Goal: Task Accomplishment & Management: Use online tool/utility

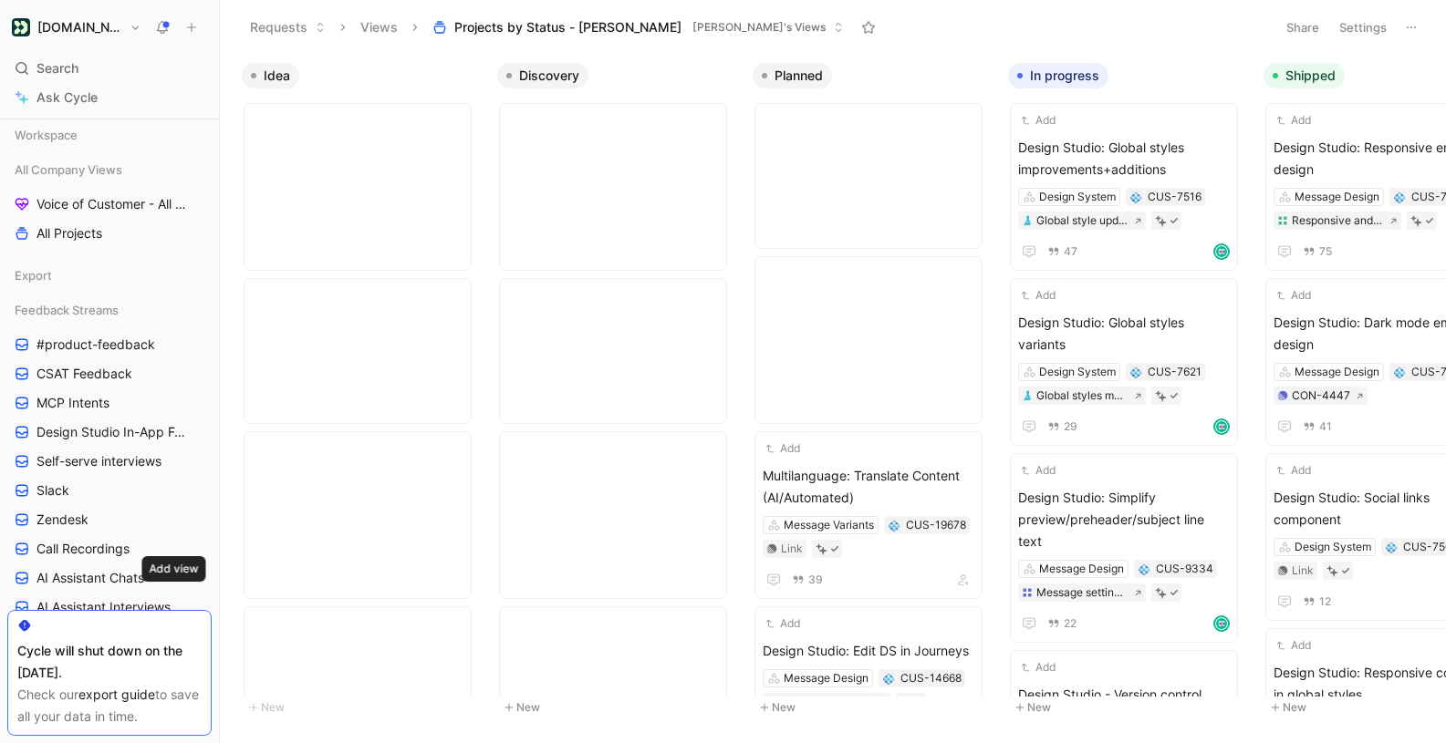
scroll to position [1, 0]
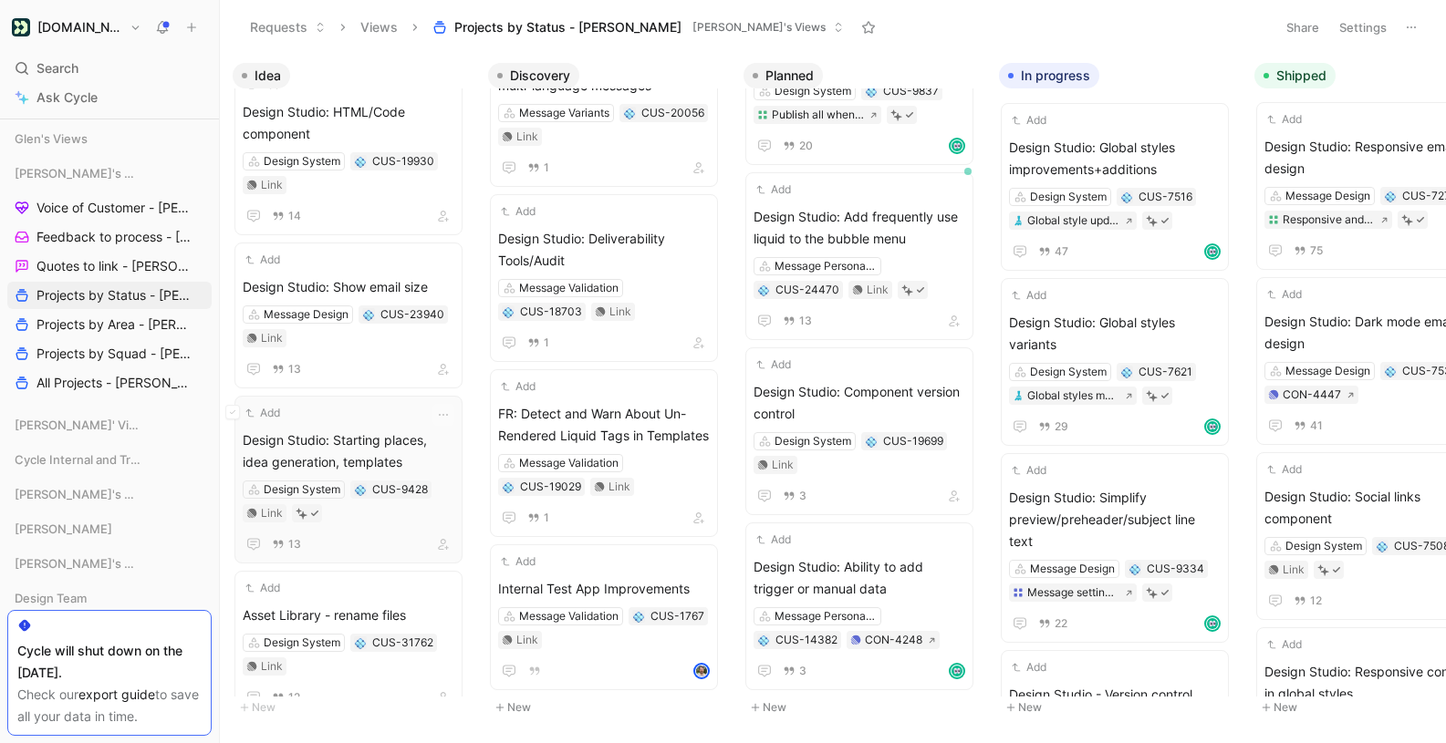
click at [356, 432] on span "Design Studio: Starting places, idea generation, templates" at bounding box center [349, 452] width 212 height 44
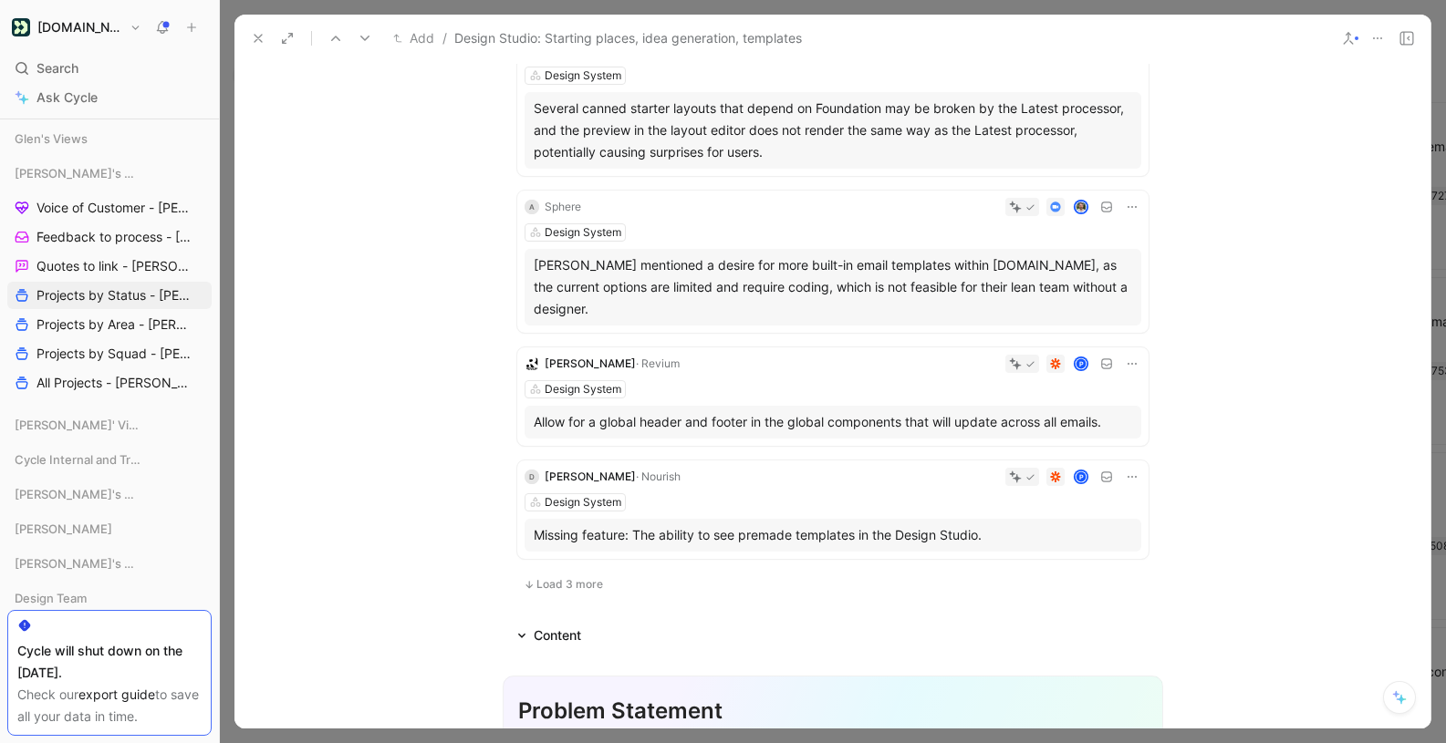
scroll to position [1056, 0]
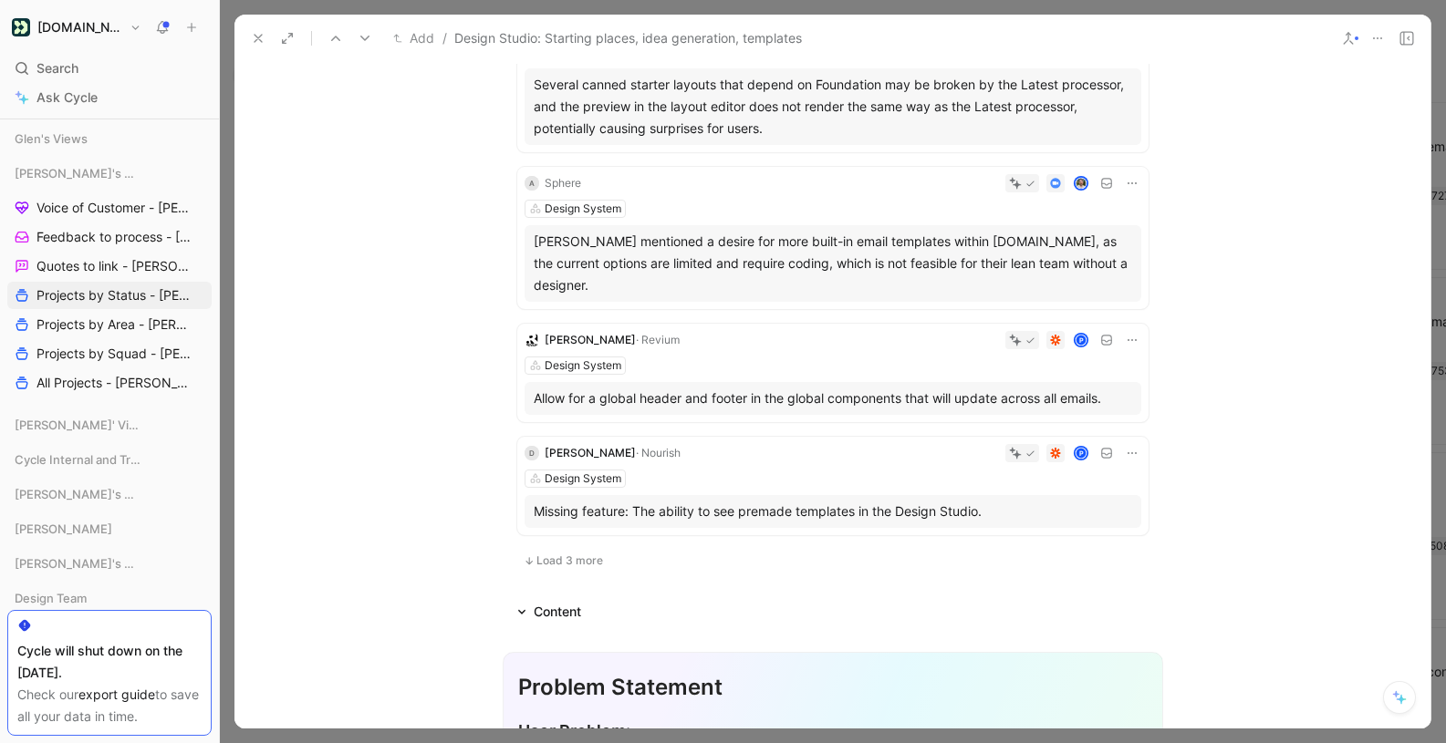
click at [571, 554] on span "Load 3 more" at bounding box center [569, 561] width 67 height 15
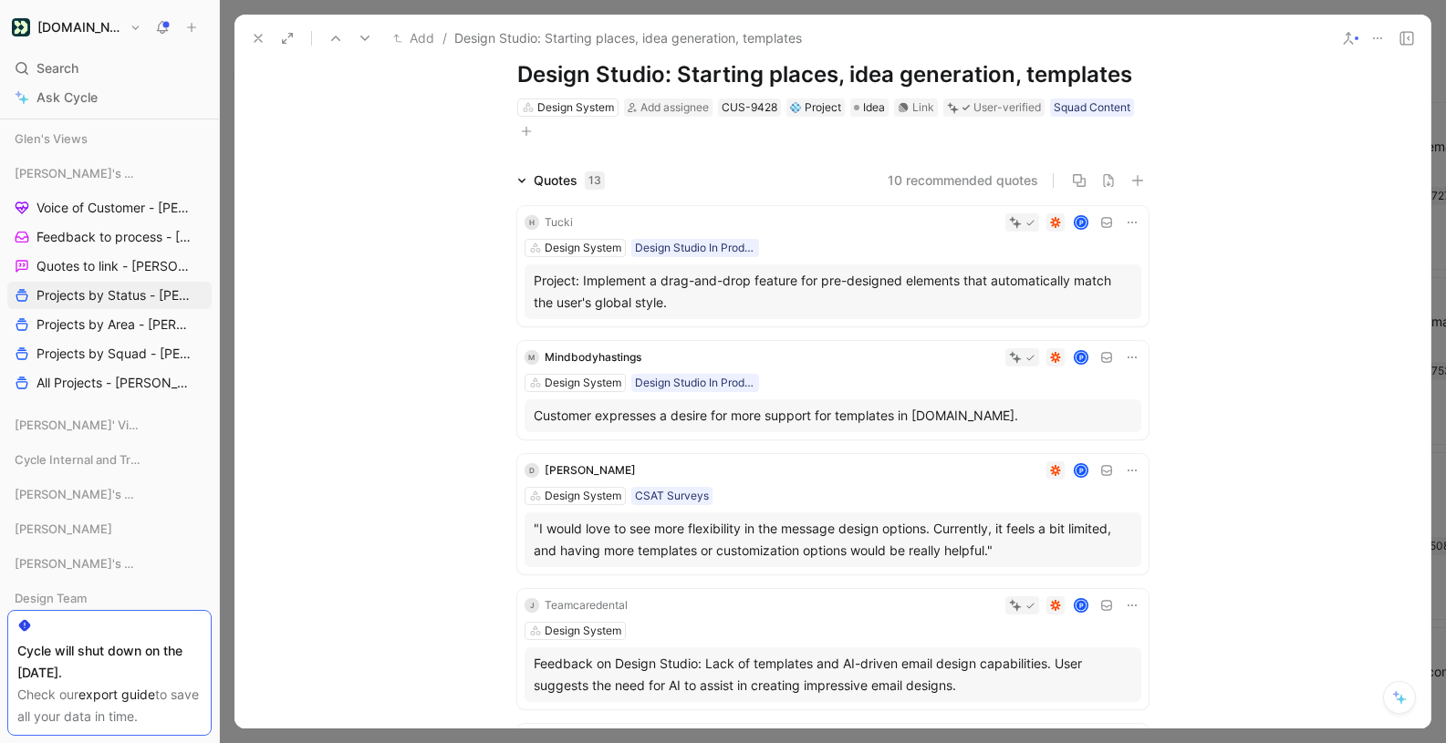
scroll to position [0, 0]
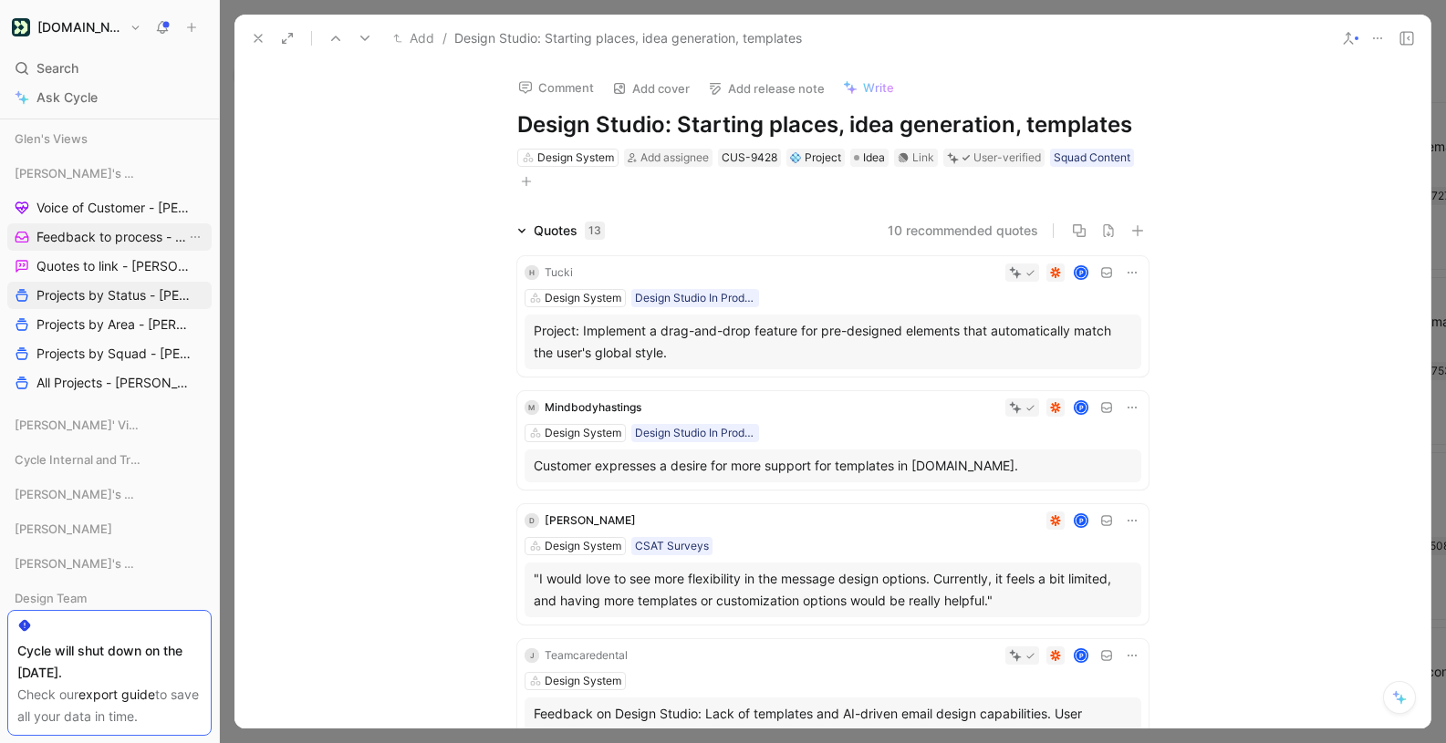
click at [115, 236] on span "Feedback to process - [PERSON_NAME]" at bounding box center [111, 237] width 150 height 18
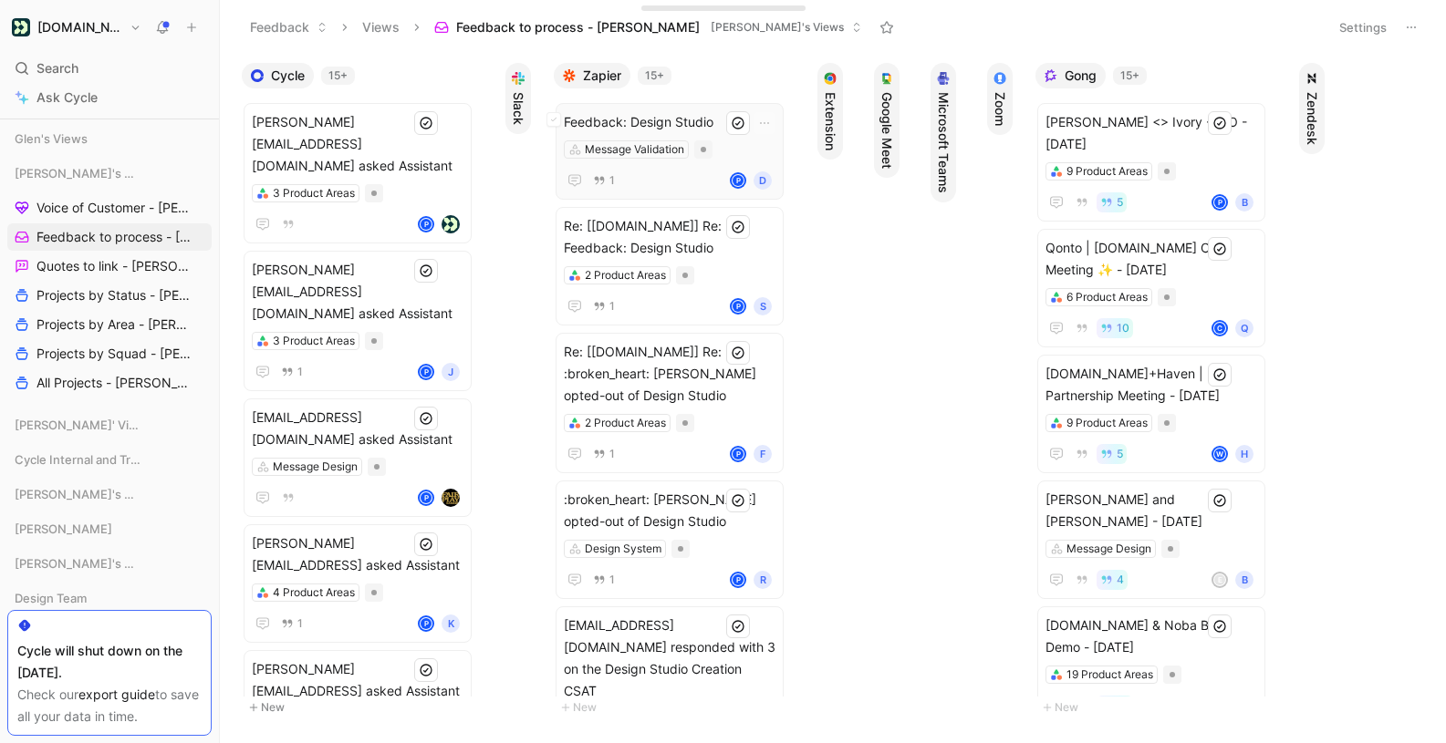
click at [670, 188] on div "1 P D" at bounding box center [670, 181] width 212 height 22
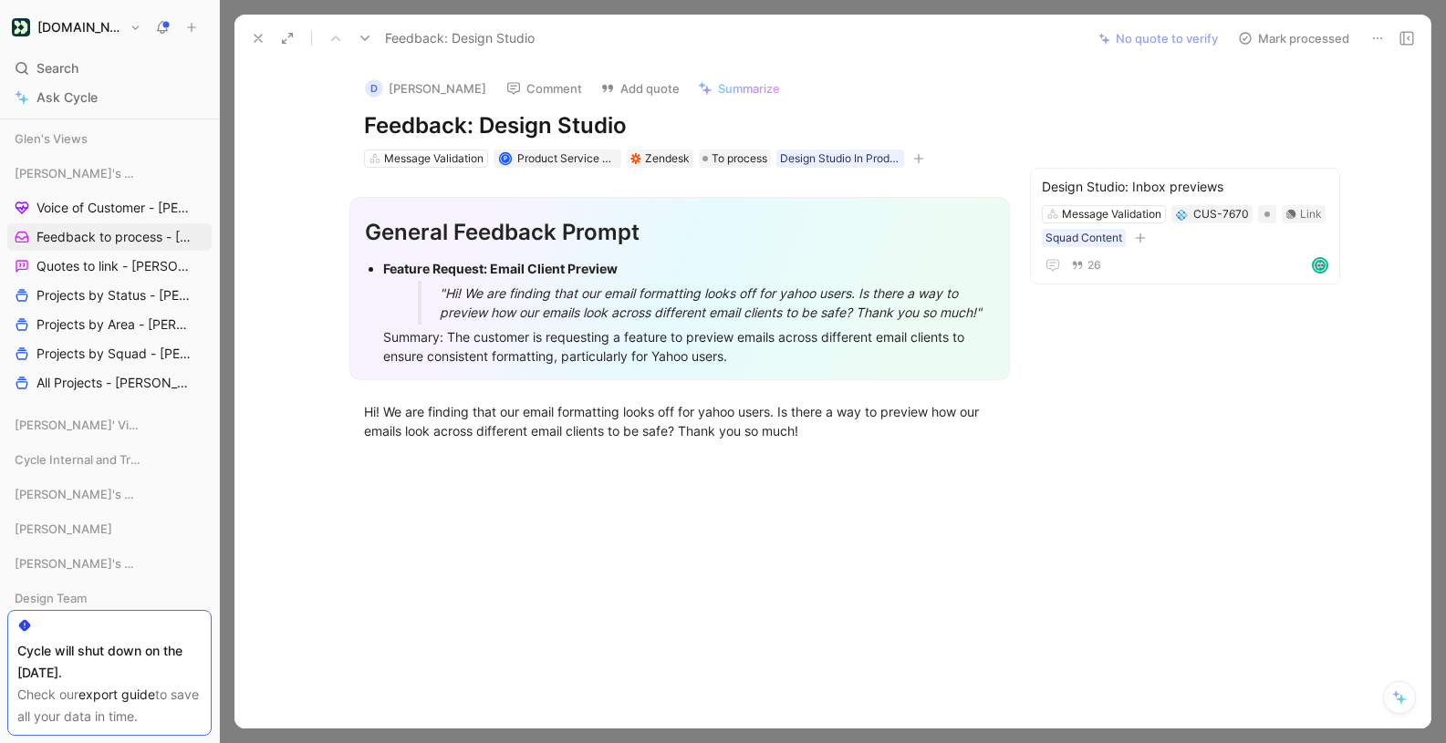
click at [1277, 33] on button "Mark processed" at bounding box center [1294, 39] width 128 height 26
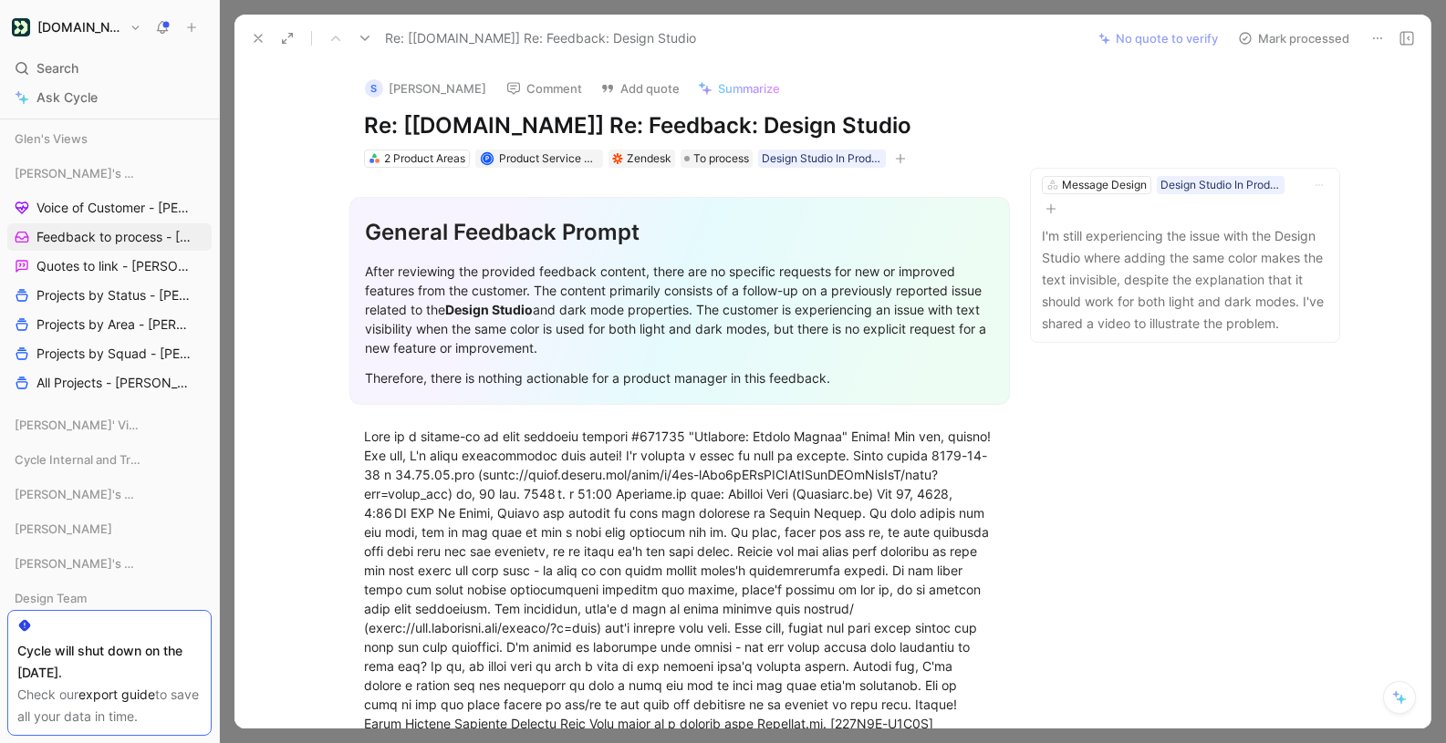
click at [360, 37] on icon at bounding box center [365, 38] width 15 height 15
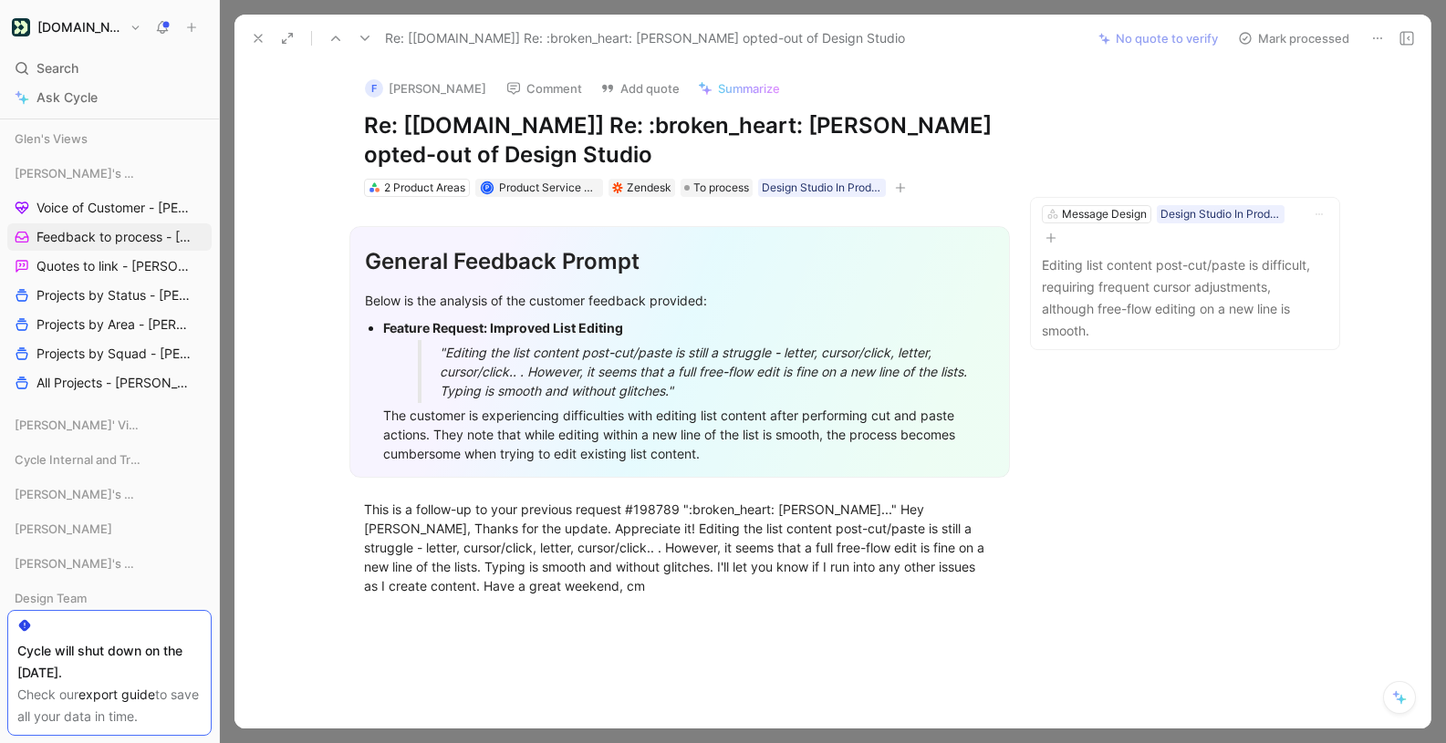
click at [361, 36] on use at bounding box center [364, 38] width 9 height 5
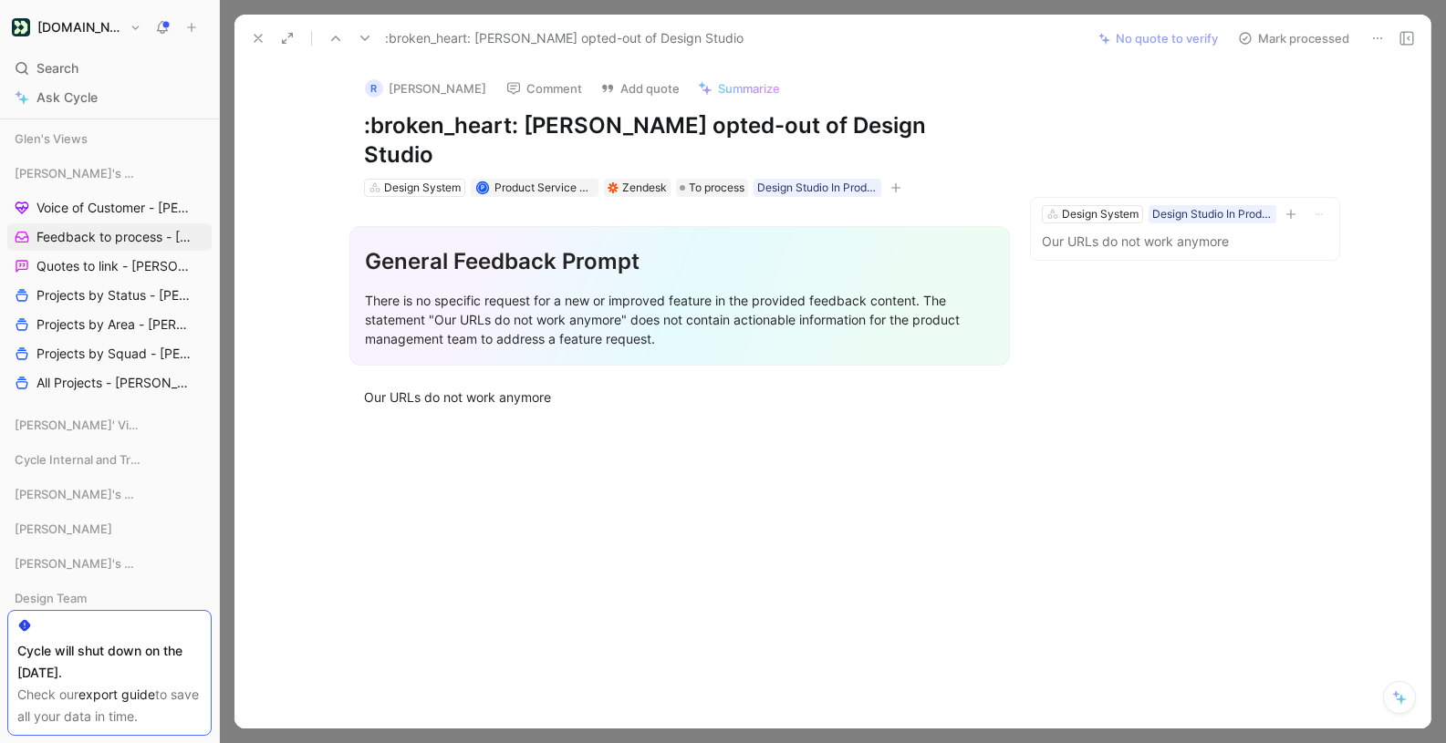
click at [250, 30] on button at bounding box center [258, 39] width 26 height 26
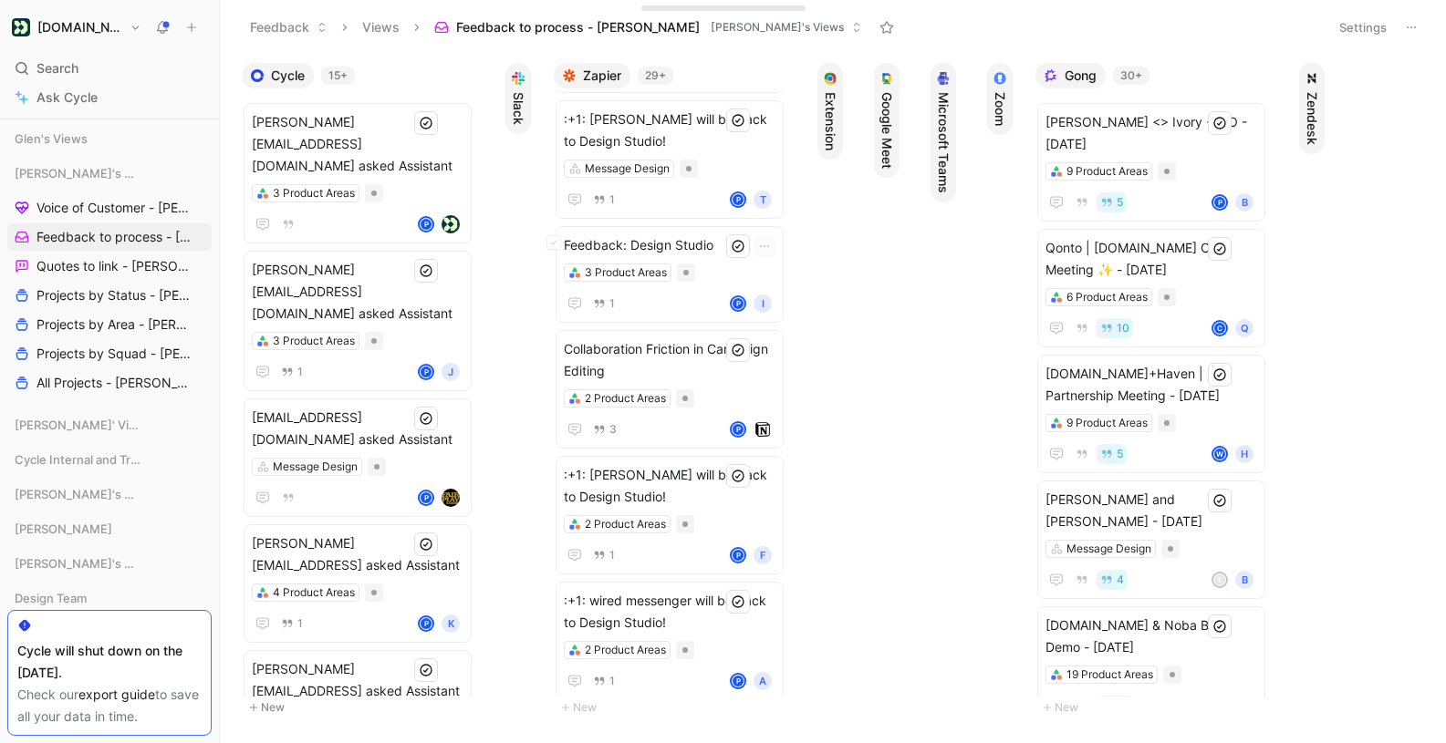
scroll to position [1410, 0]
click at [691, 337] on span "Collaboration Friction in Campaign Editing" at bounding box center [670, 359] width 212 height 44
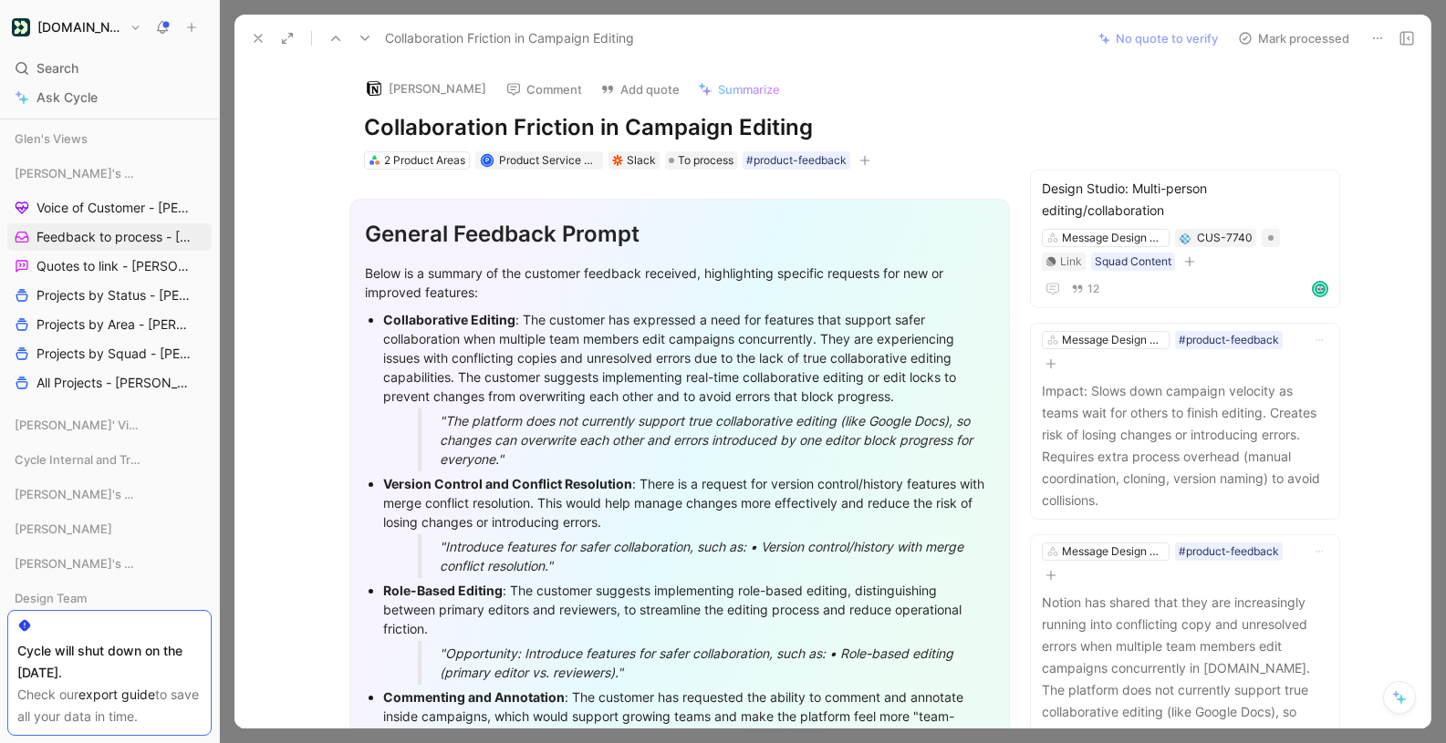
click at [375, 33] on button at bounding box center [365, 39] width 26 height 26
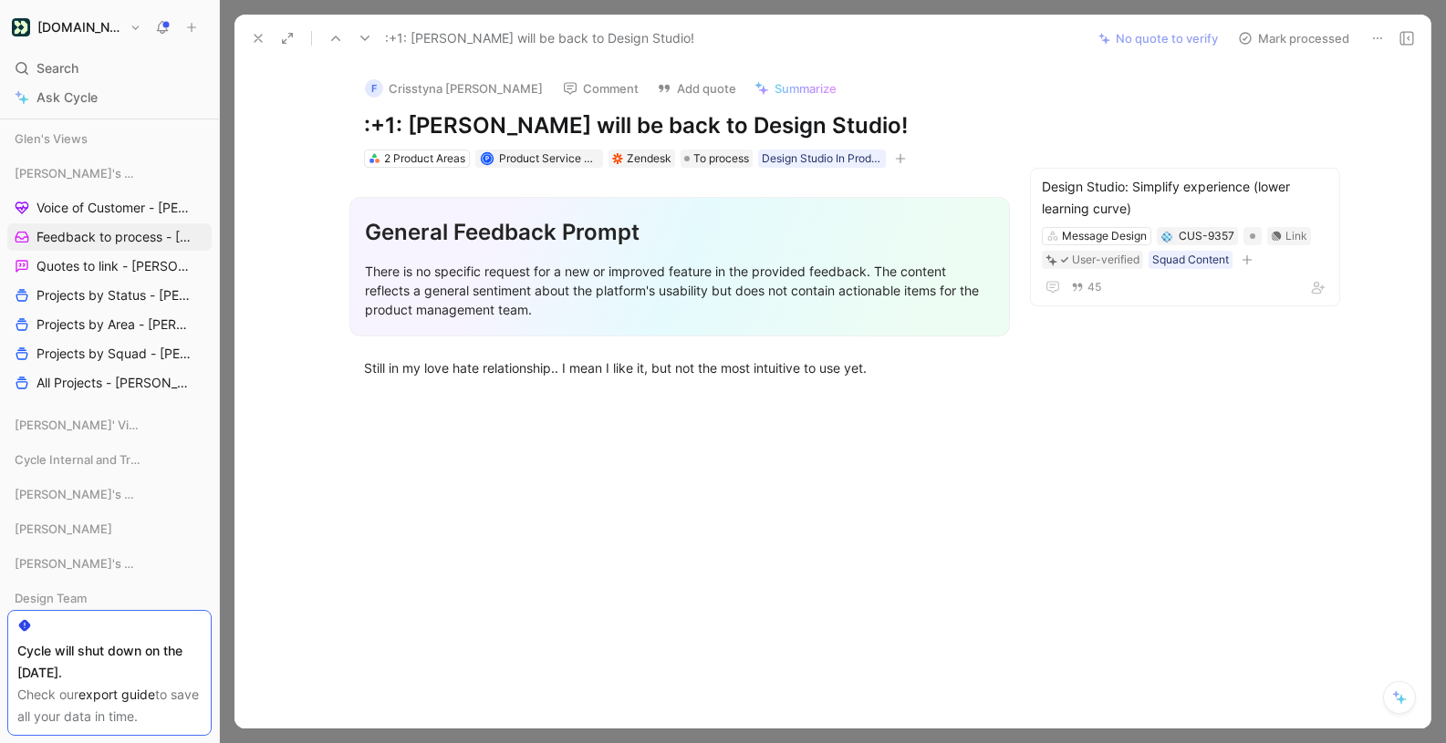
click at [265, 35] on icon at bounding box center [258, 38] width 15 height 15
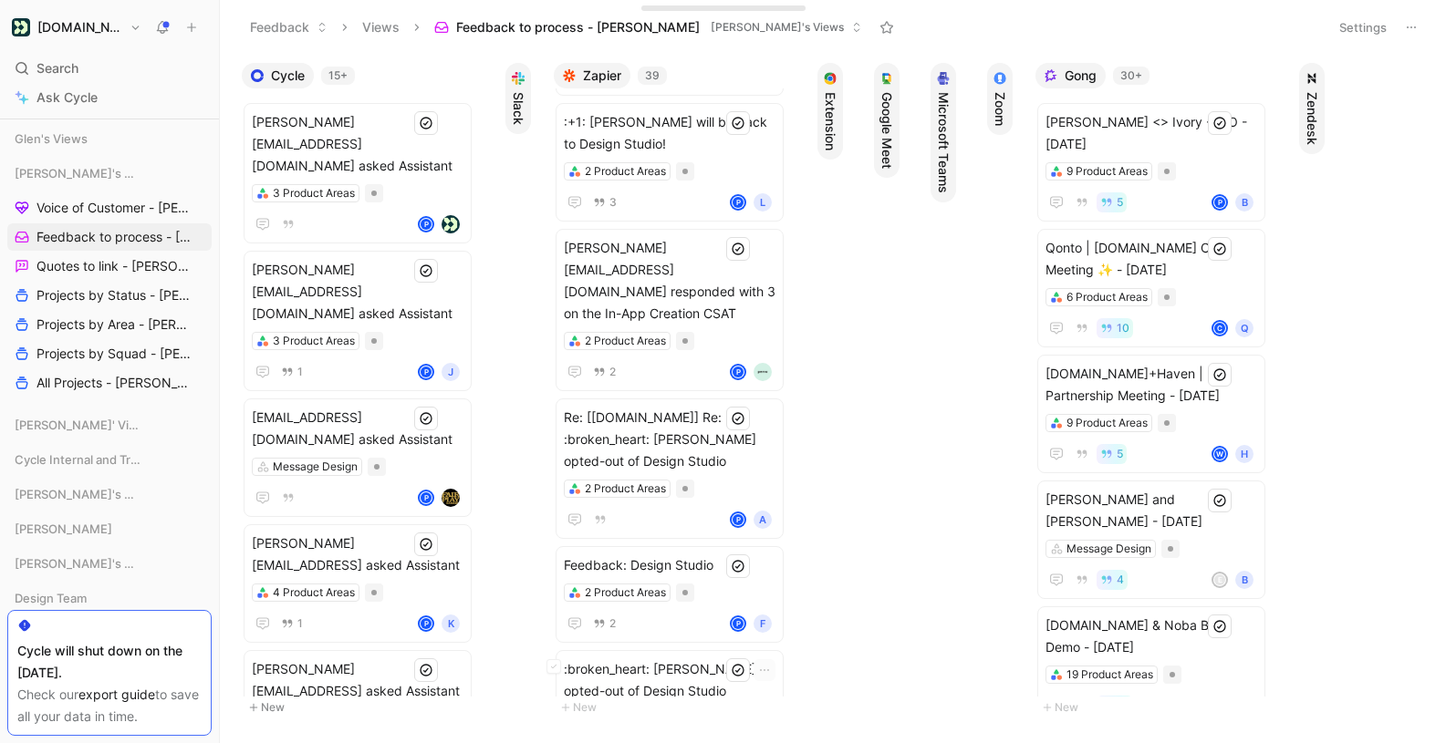
scroll to position [3261, 0]
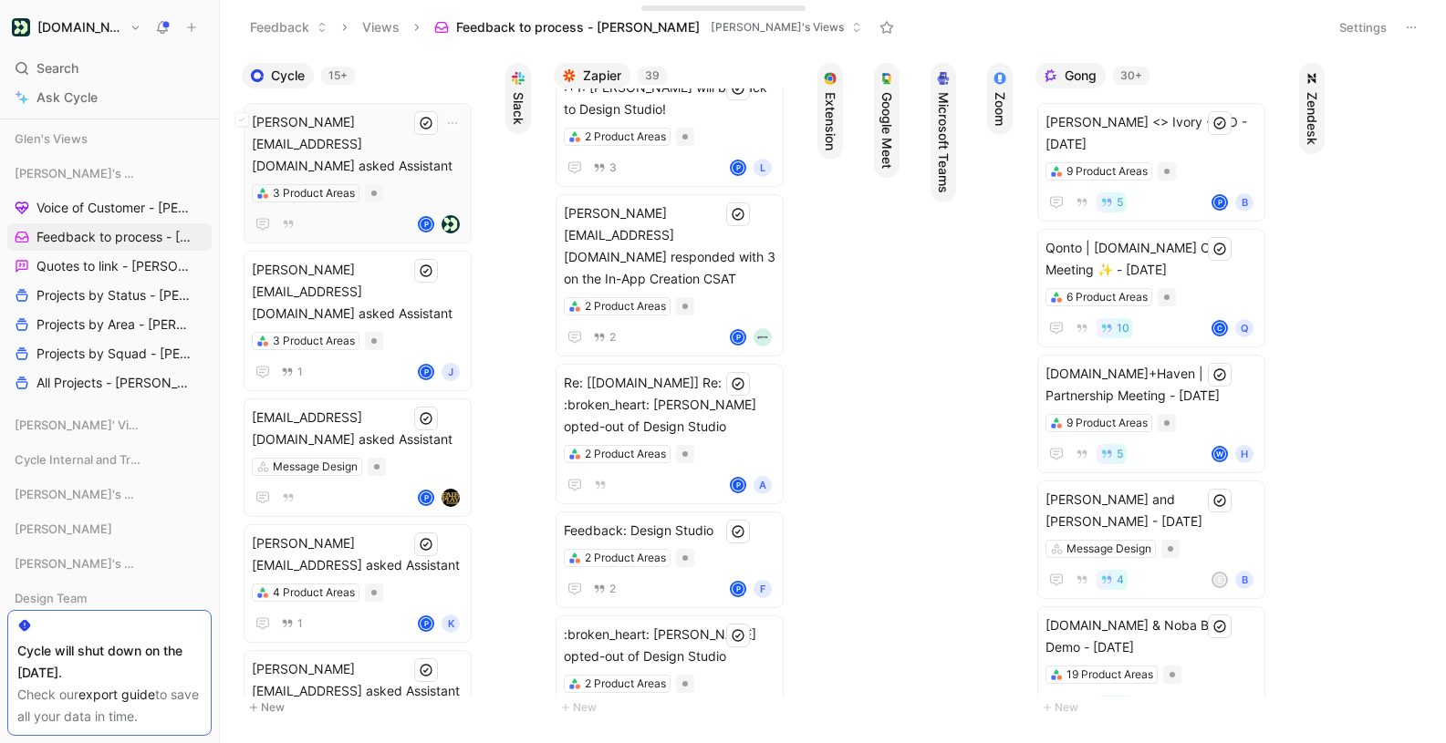
click at [343, 130] on span "annie+win@customer.io asked Assistant" at bounding box center [358, 144] width 212 height 66
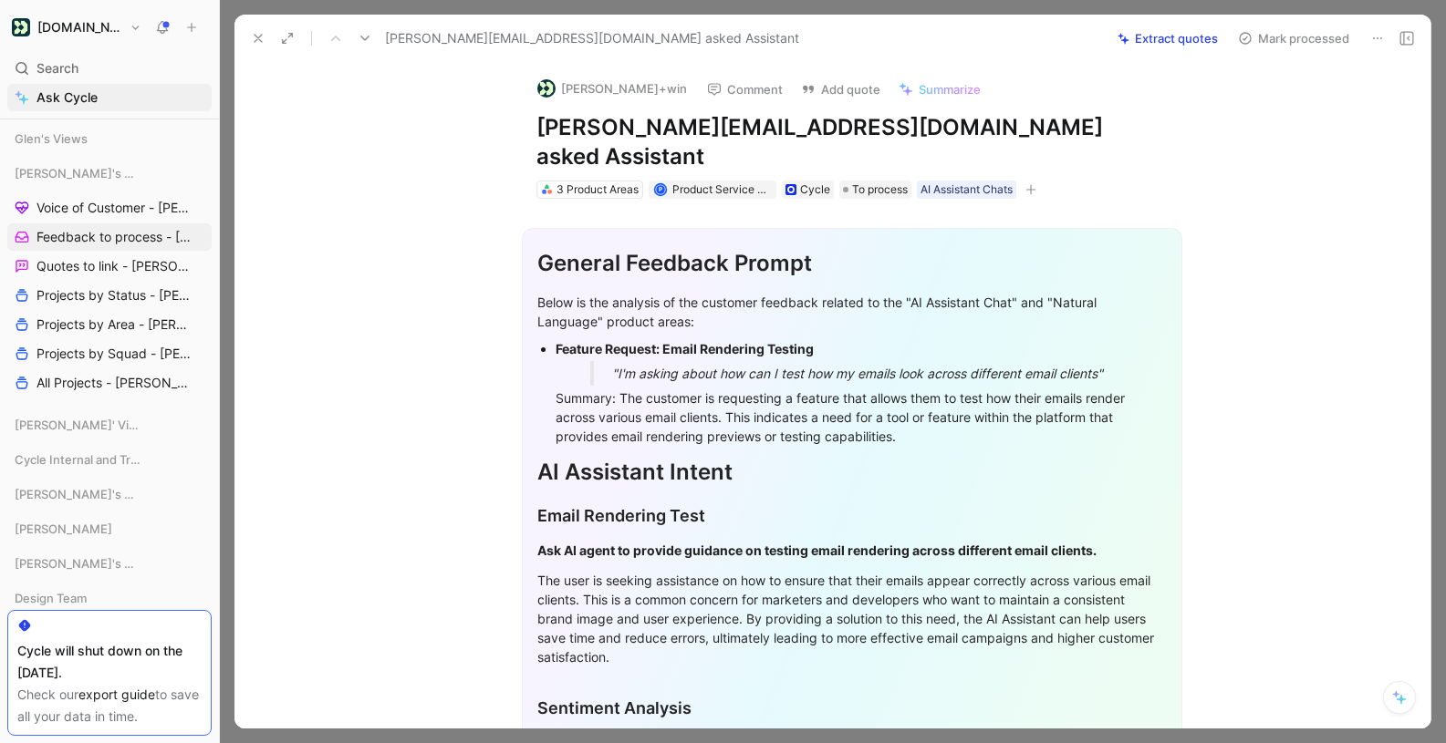
click at [1381, 34] on icon at bounding box center [1377, 38] width 15 height 15
click at [1308, 101] on div "Delete" at bounding box center [1323, 104] width 118 height 22
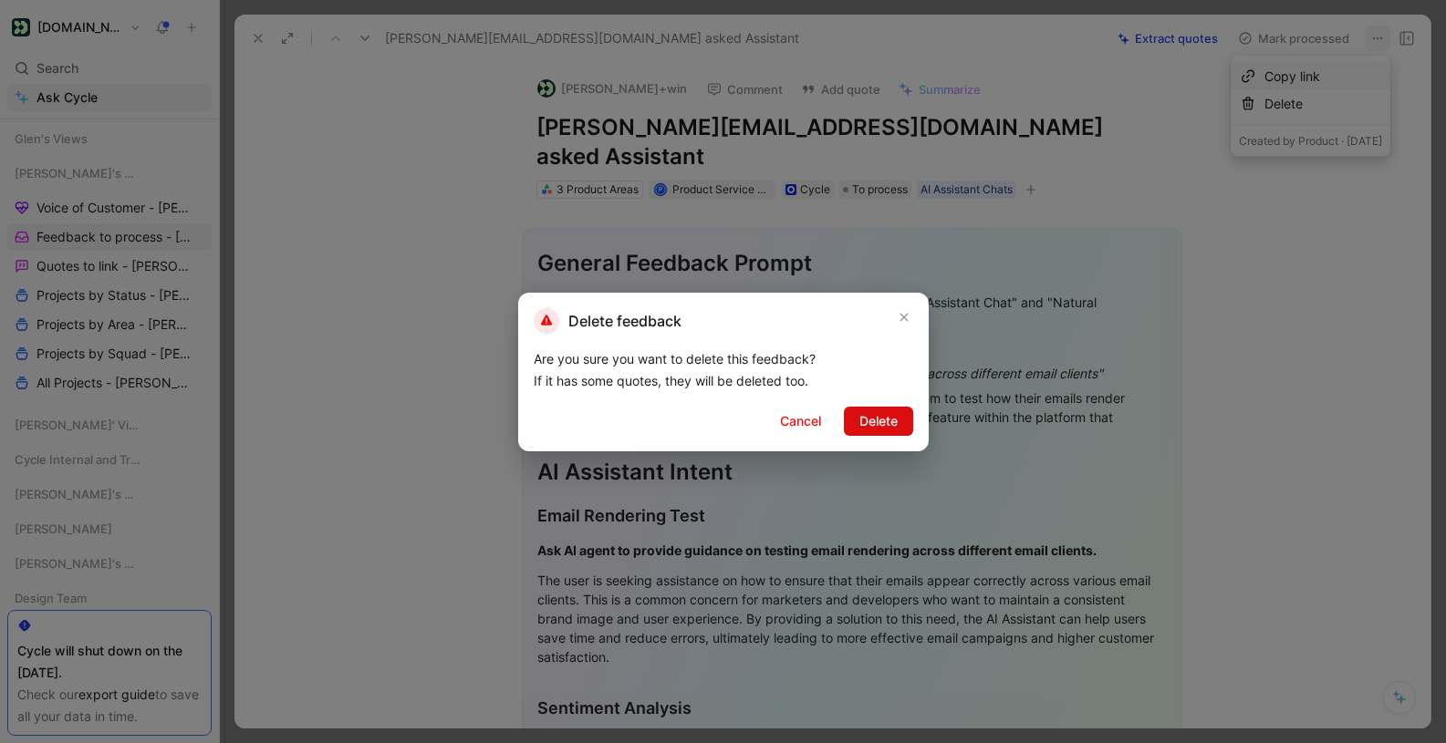
click at [880, 421] on span "Delete" at bounding box center [878, 421] width 38 height 22
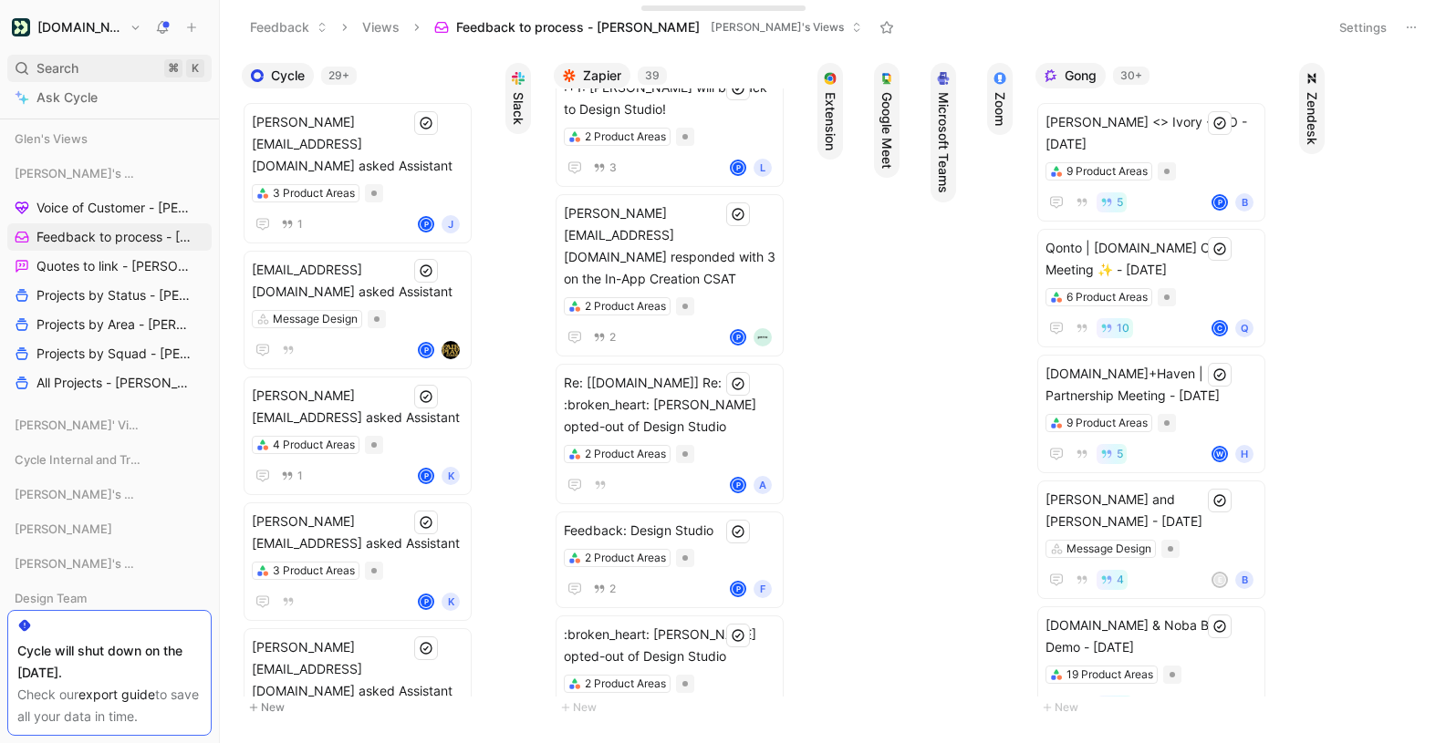
click at [108, 70] on div "Search ⌘ K" at bounding box center [109, 68] width 204 height 27
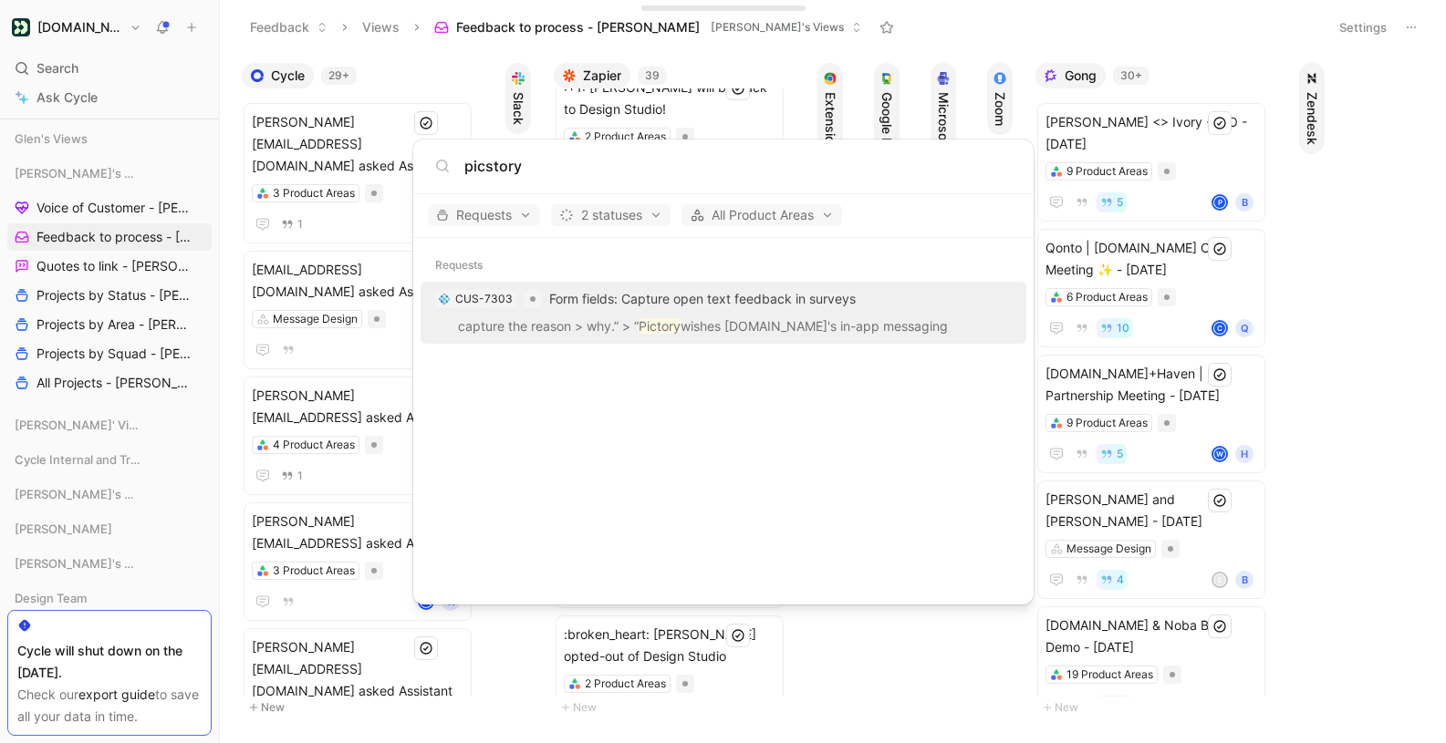
type input "picstory"
click at [1369, 234] on body "Customer.io Search ⌘ K Ask Cycle Workspace All Company Views Voice of Customer …" at bounding box center [723, 371] width 1446 height 743
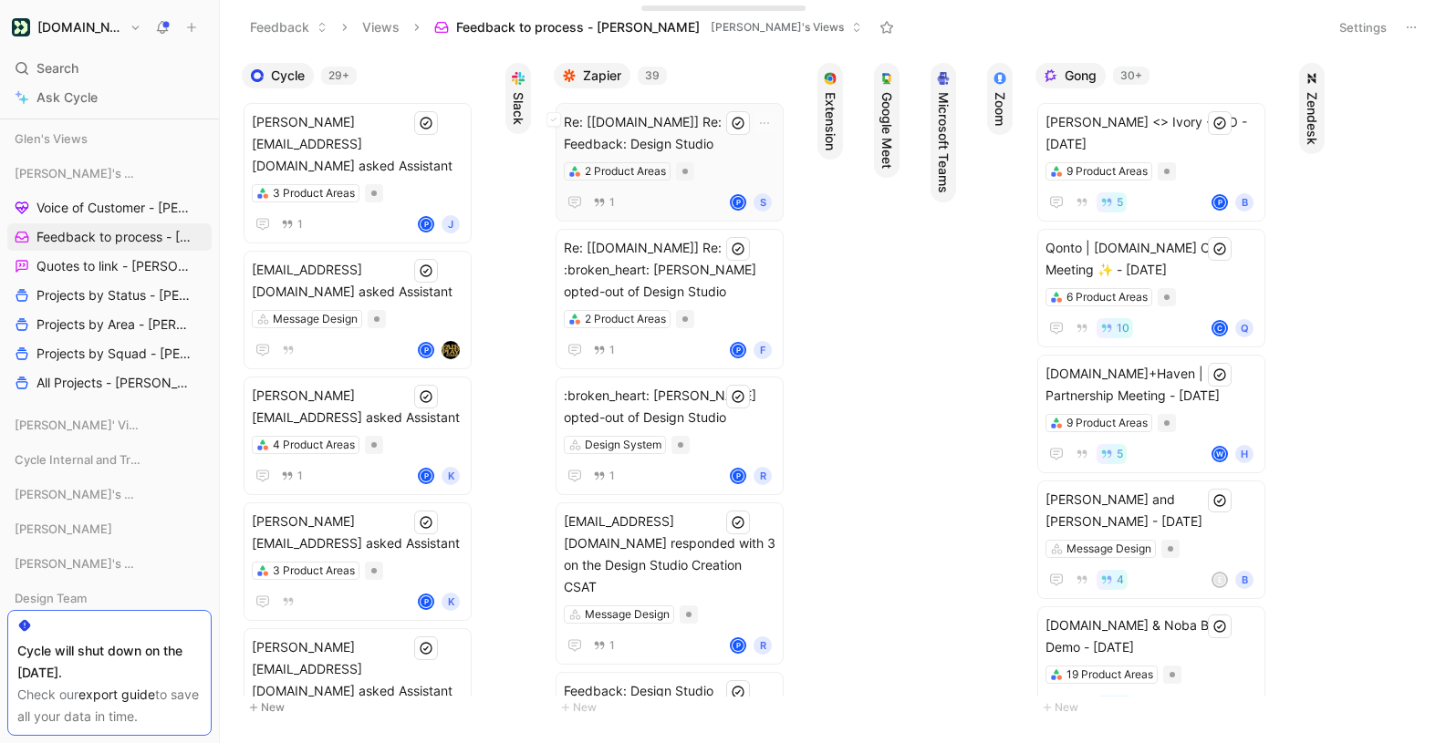
click at [656, 126] on span "Re: [Customer.io] Re: Feedback: Design Studio" at bounding box center [670, 133] width 212 height 44
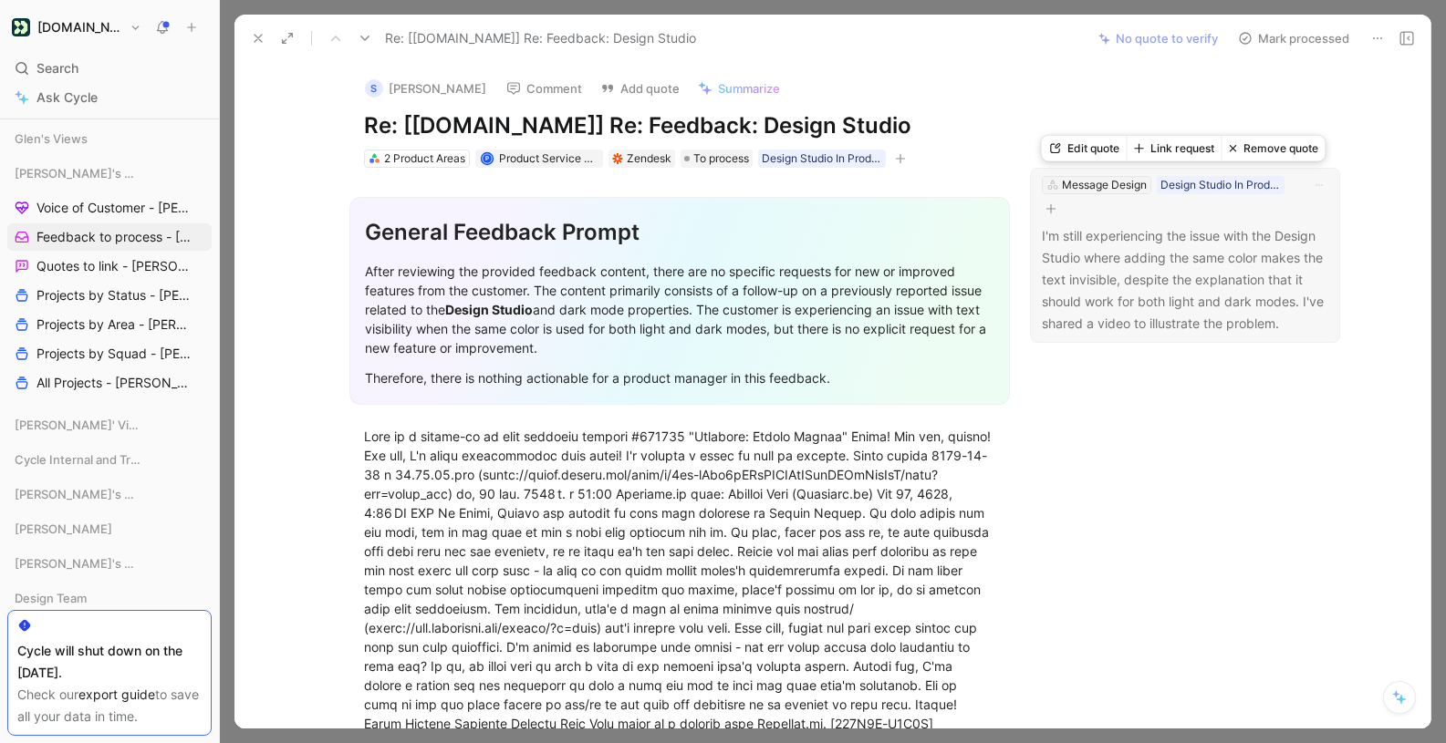
click at [1110, 192] on div "Message Design" at bounding box center [1104, 185] width 85 height 18
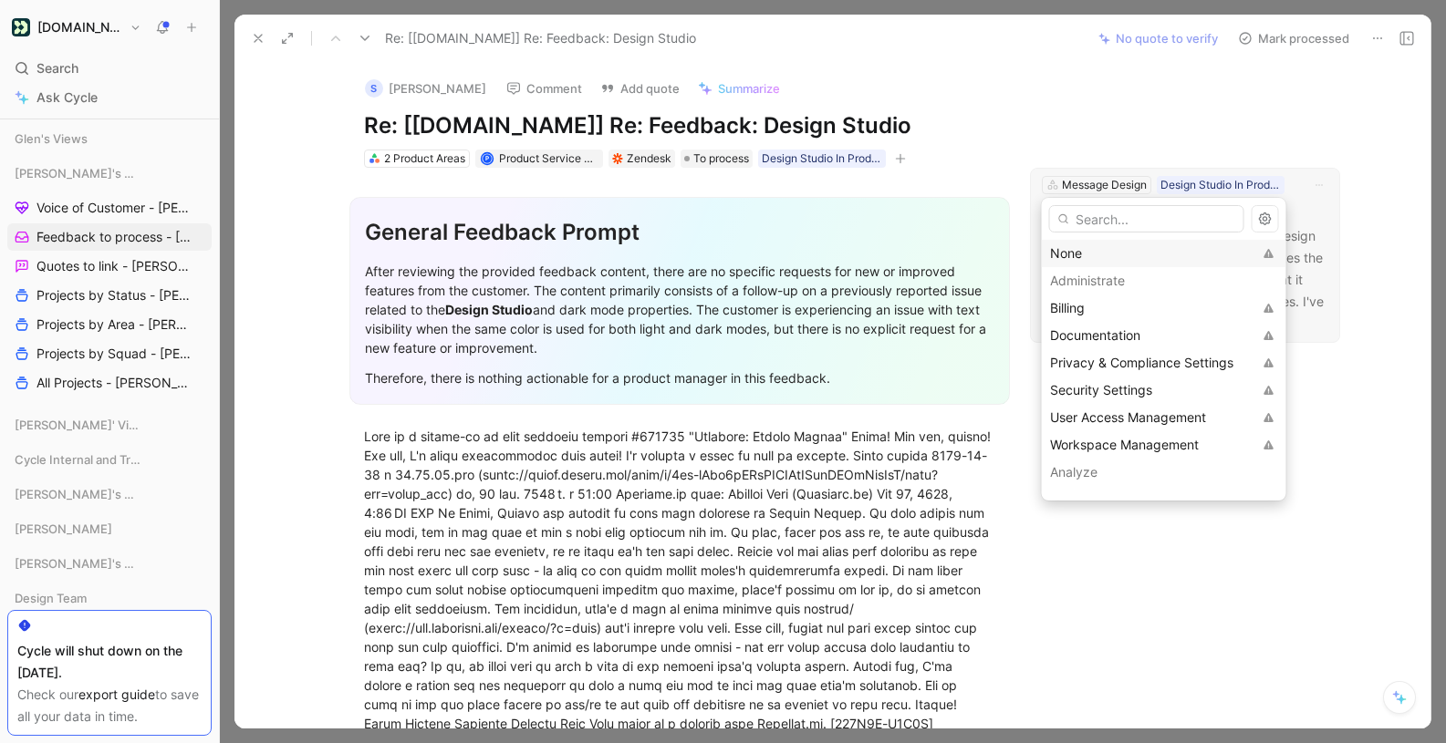
click at [1086, 249] on div "None" at bounding box center [1151, 254] width 202 height 22
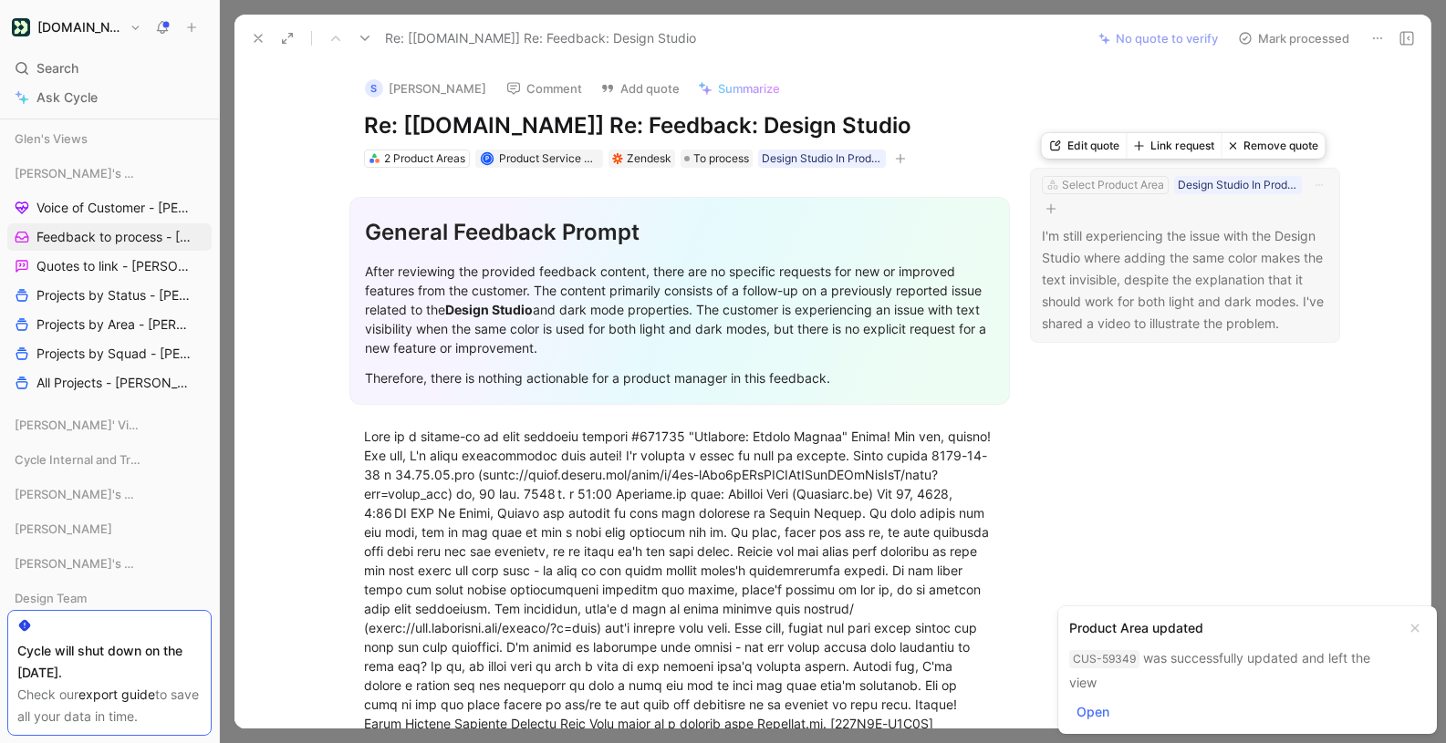
click at [1168, 145] on button "Link request" at bounding box center [1174, 146] width 95 height 26
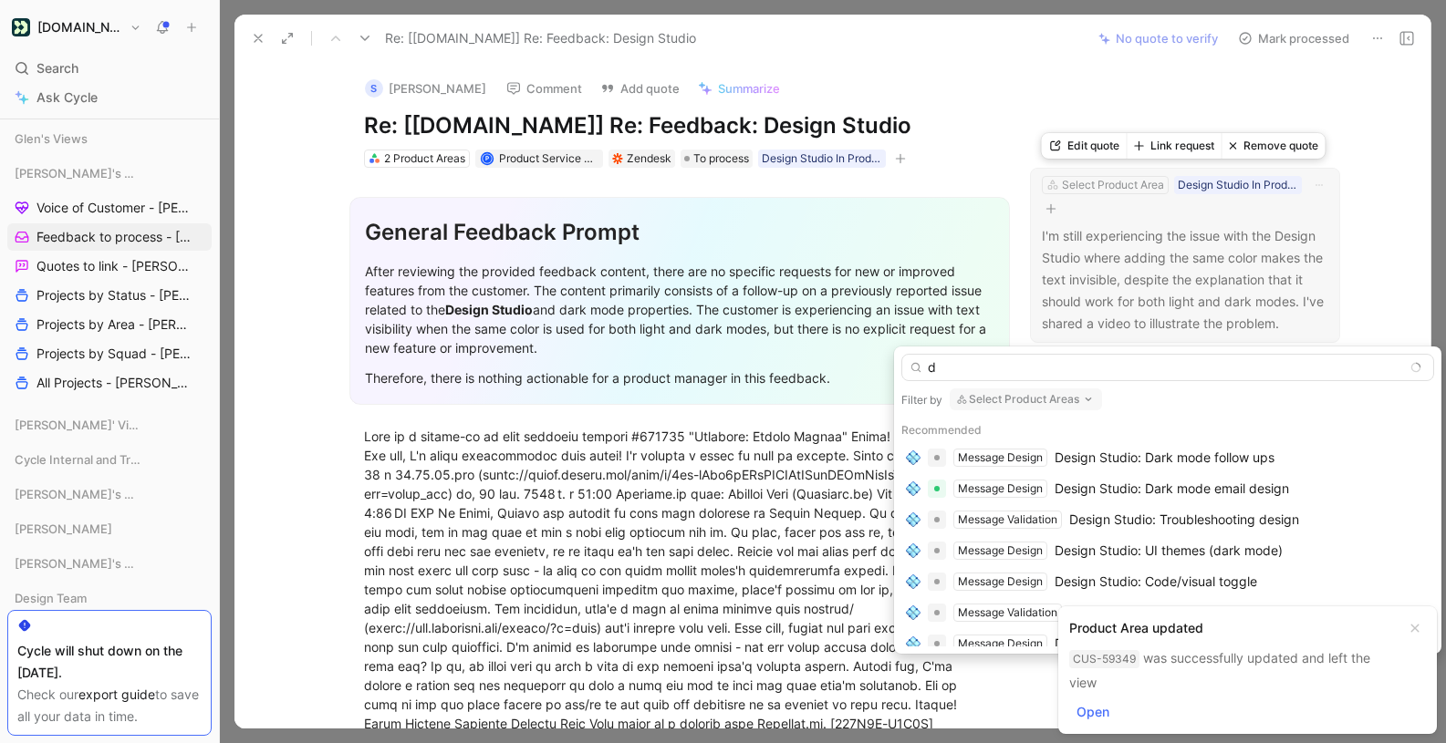
type input "da"
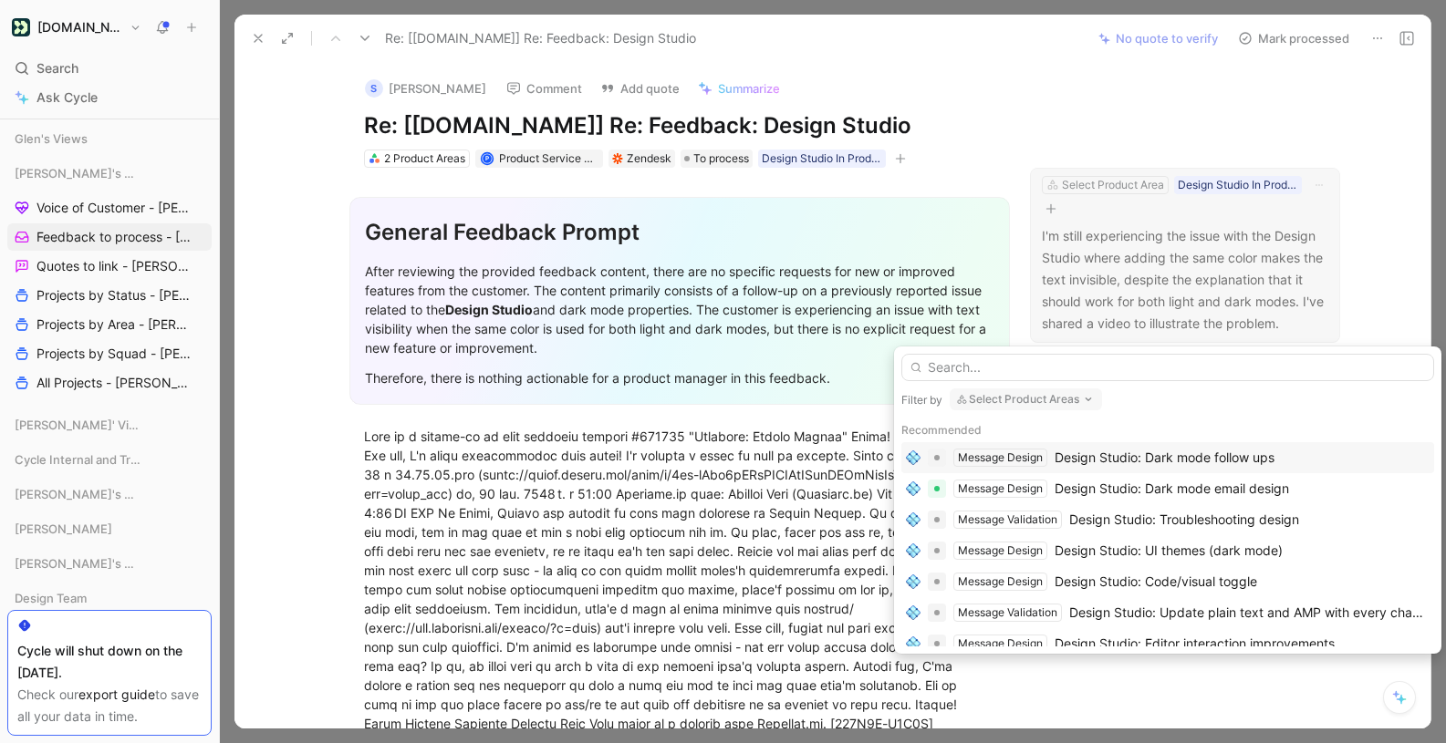
click at [1142, 457] on div "Design Studio: Dark mode follow ups" at bounding box center [1164, 458] width 220 height 22
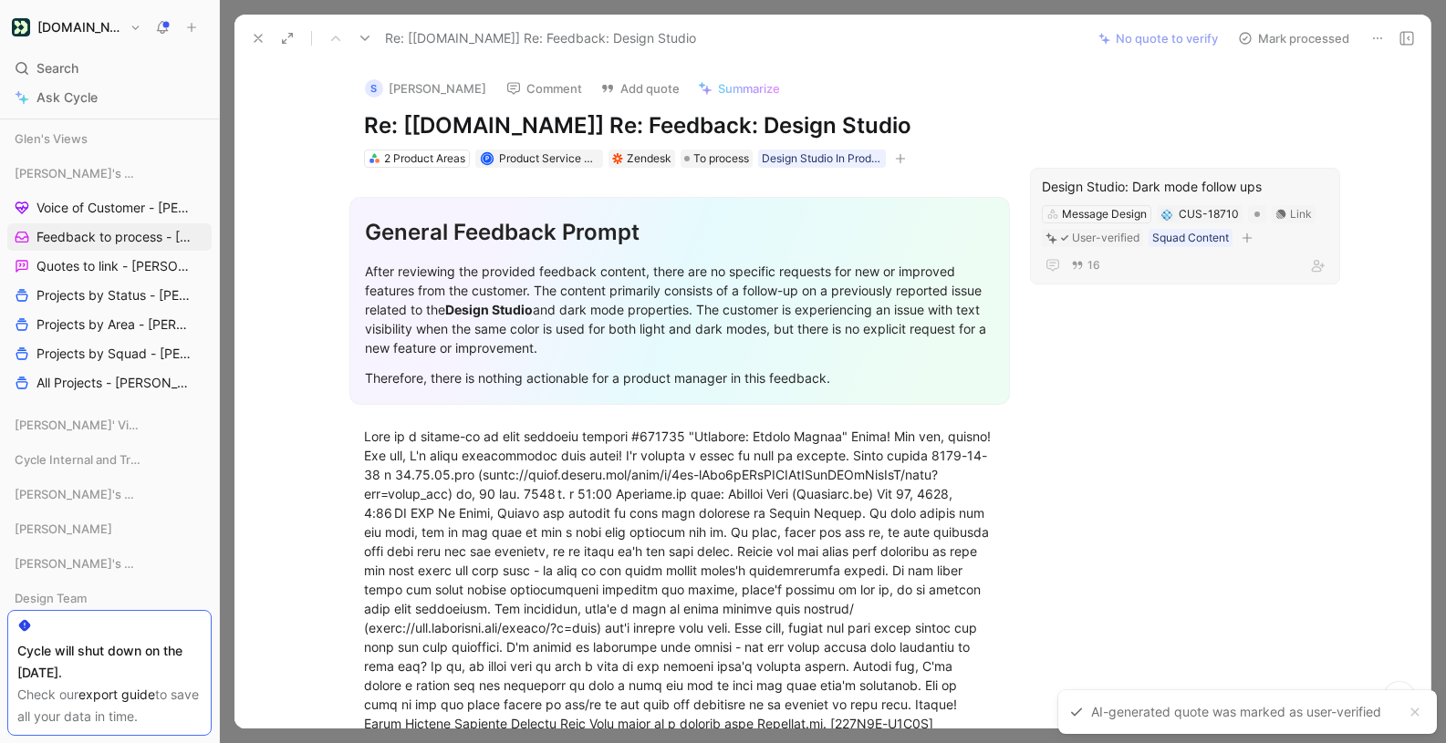
click at [1292, 42] on button "Mark processed" at bounding box center [1294, 39] width 128 height 26
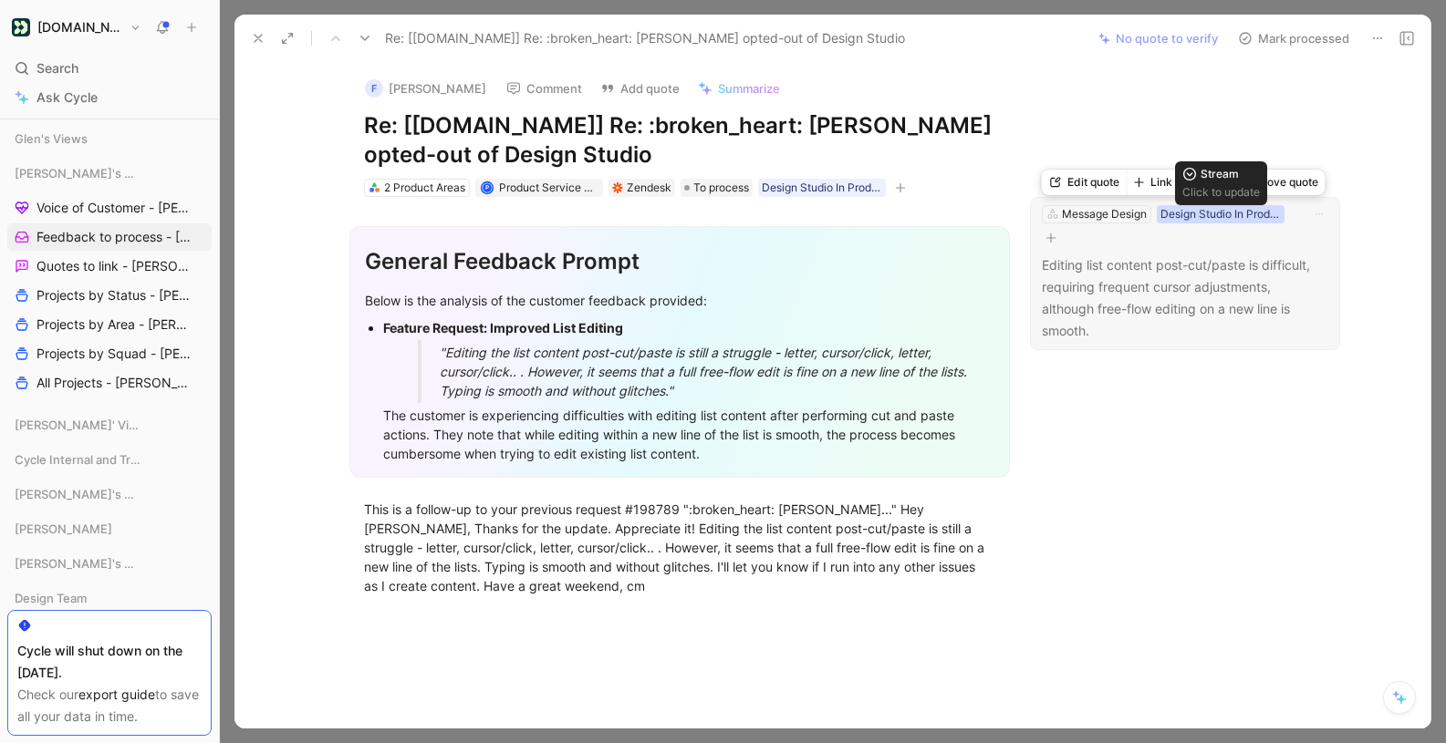
click at [1183, 215] on div "Design Studio In Product Feedback" at bounding box center [1220, 214] width 120 height 18
click at [1168, 177] on button "Link request" at bounding box center [1174, 175] width 95 height 26
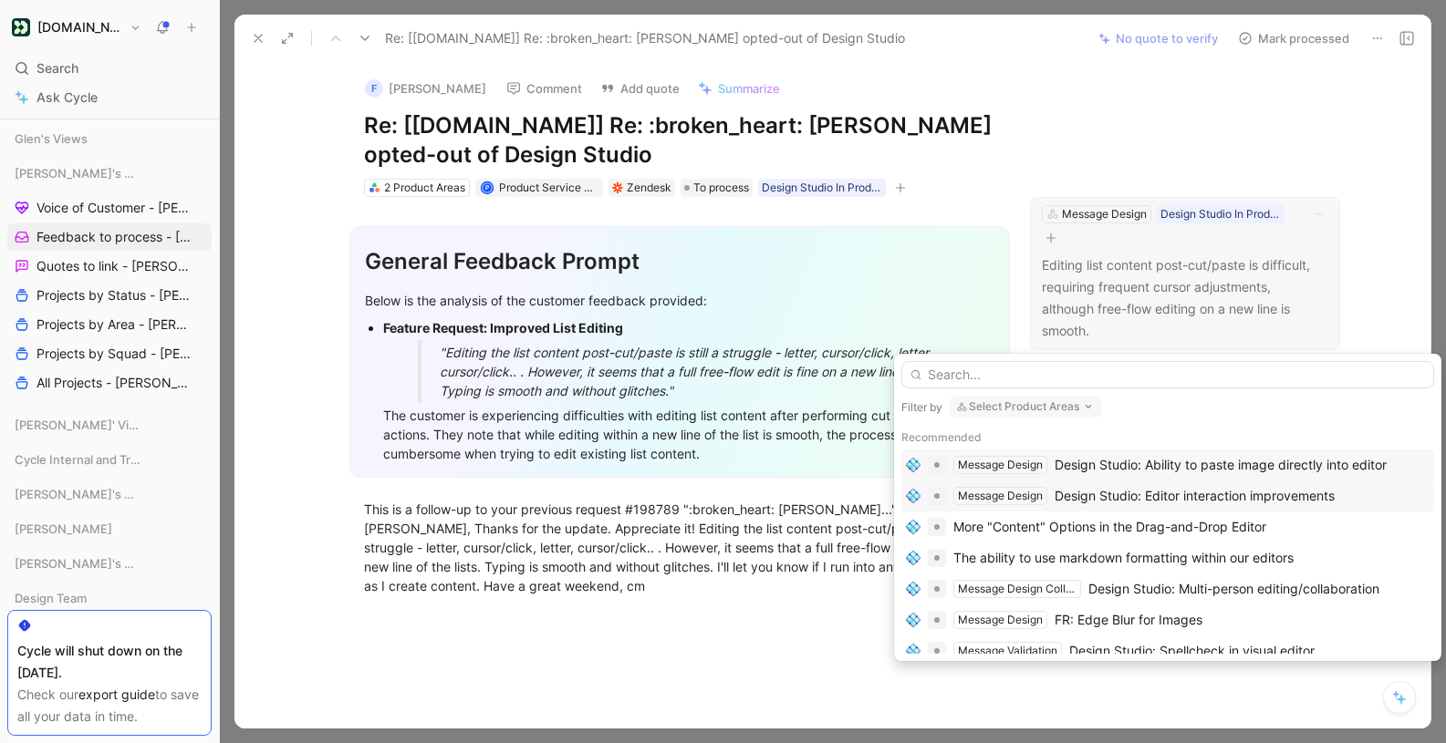
click at [1138, 490] on div "Design Studio: Editor interaction improvements" at bounding box center [1194, 496] width 280 height 22
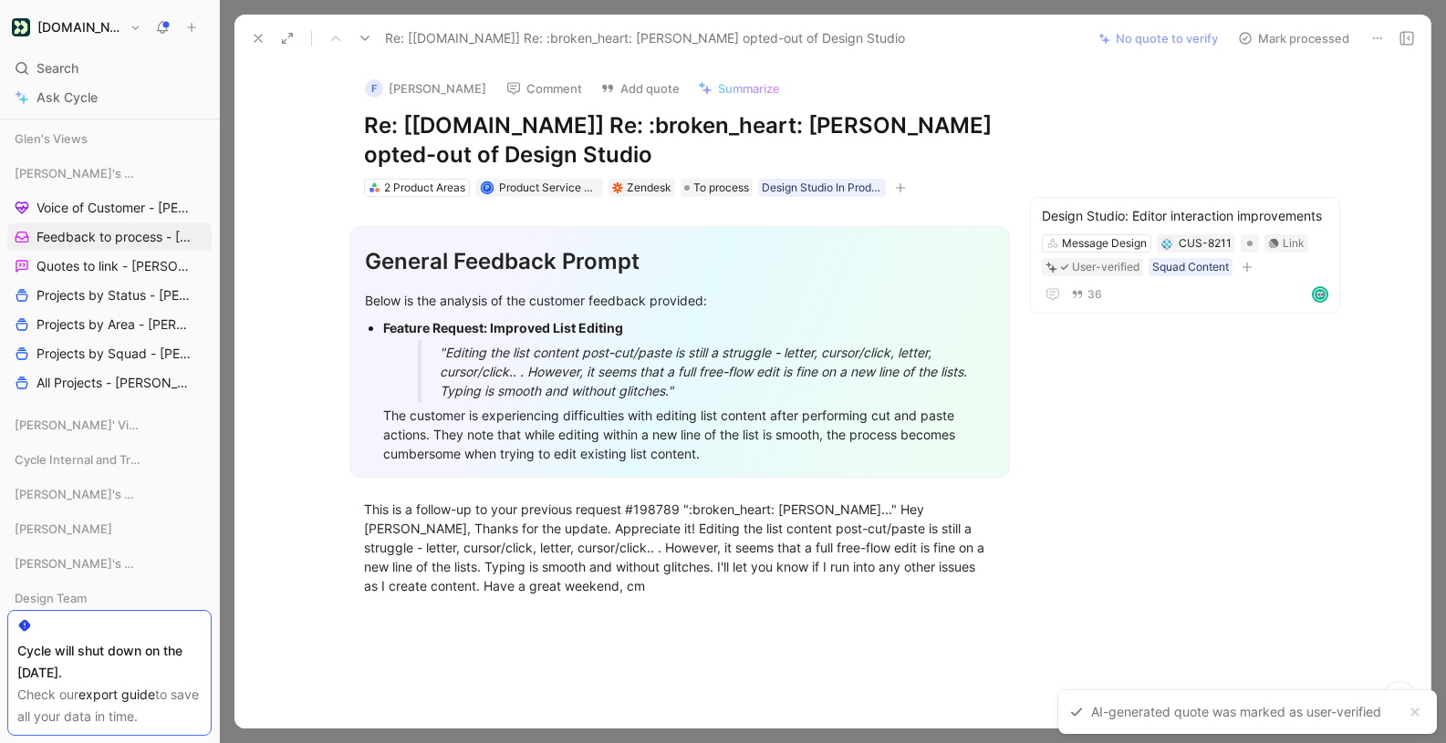
click at [1290, 45] on button "Mark processed" at bounding box center [1294, 39] width 128 height 26
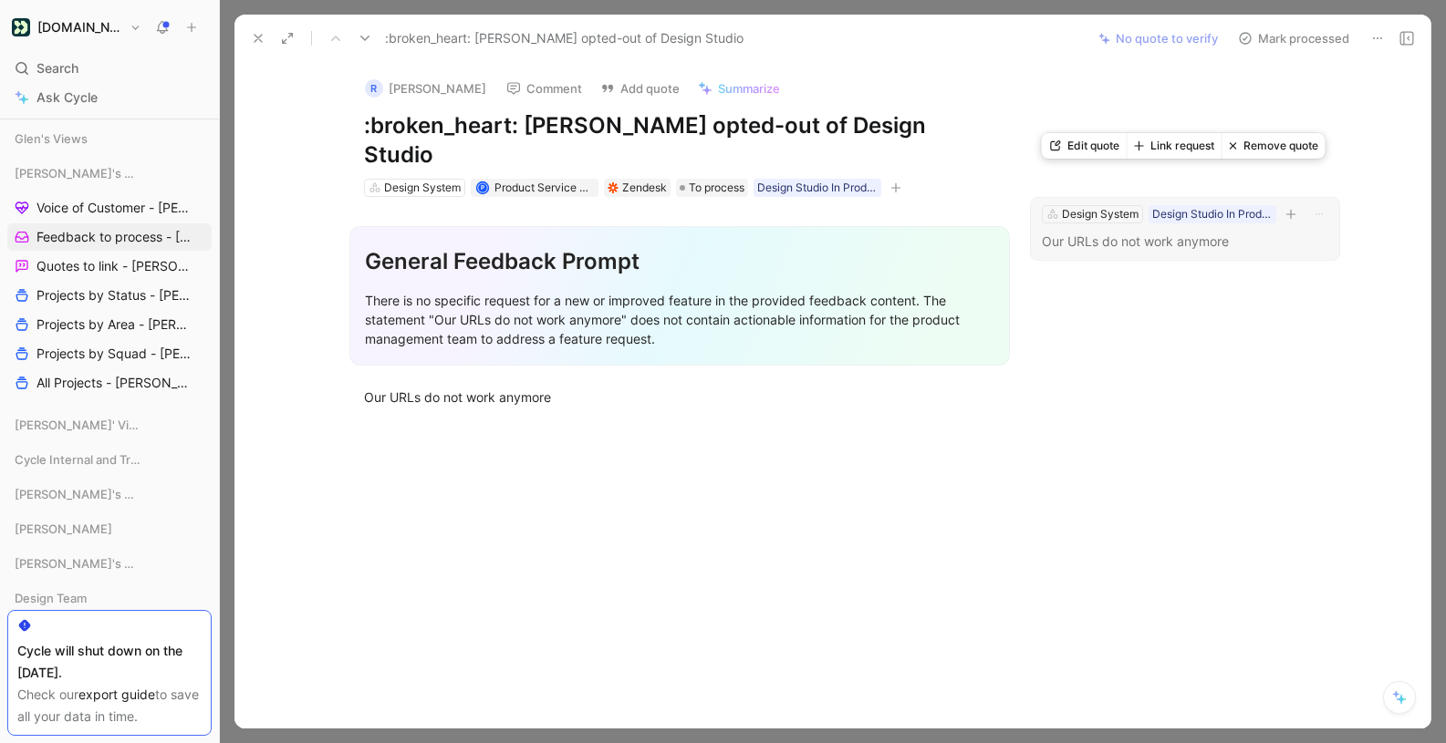
click at [1202, 149] on button "Link request" at bounding box center [1174, 146] width 95 height 26
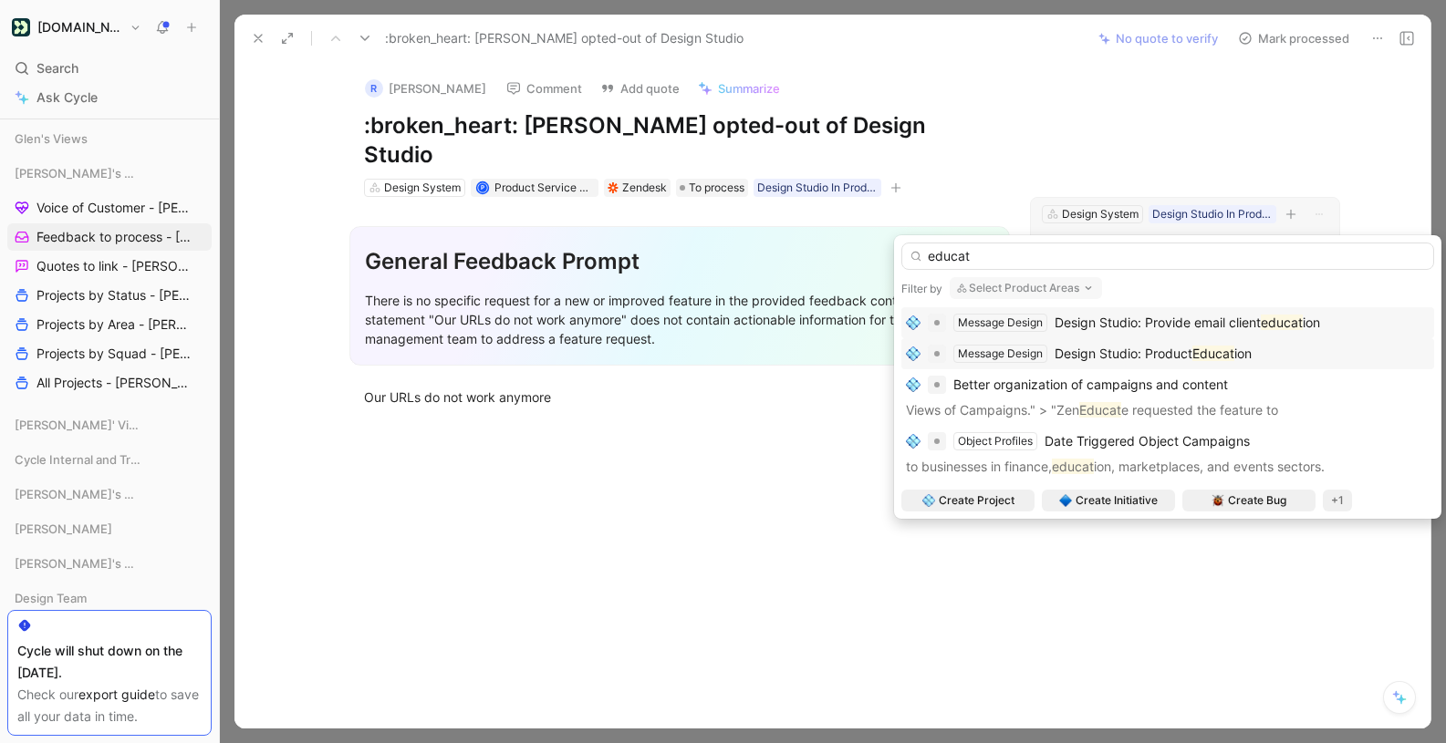
type input "educat"
click at [1122, 352] on span "Design Studio: Product" at bounding box center [1123, 354] width 138 height 16
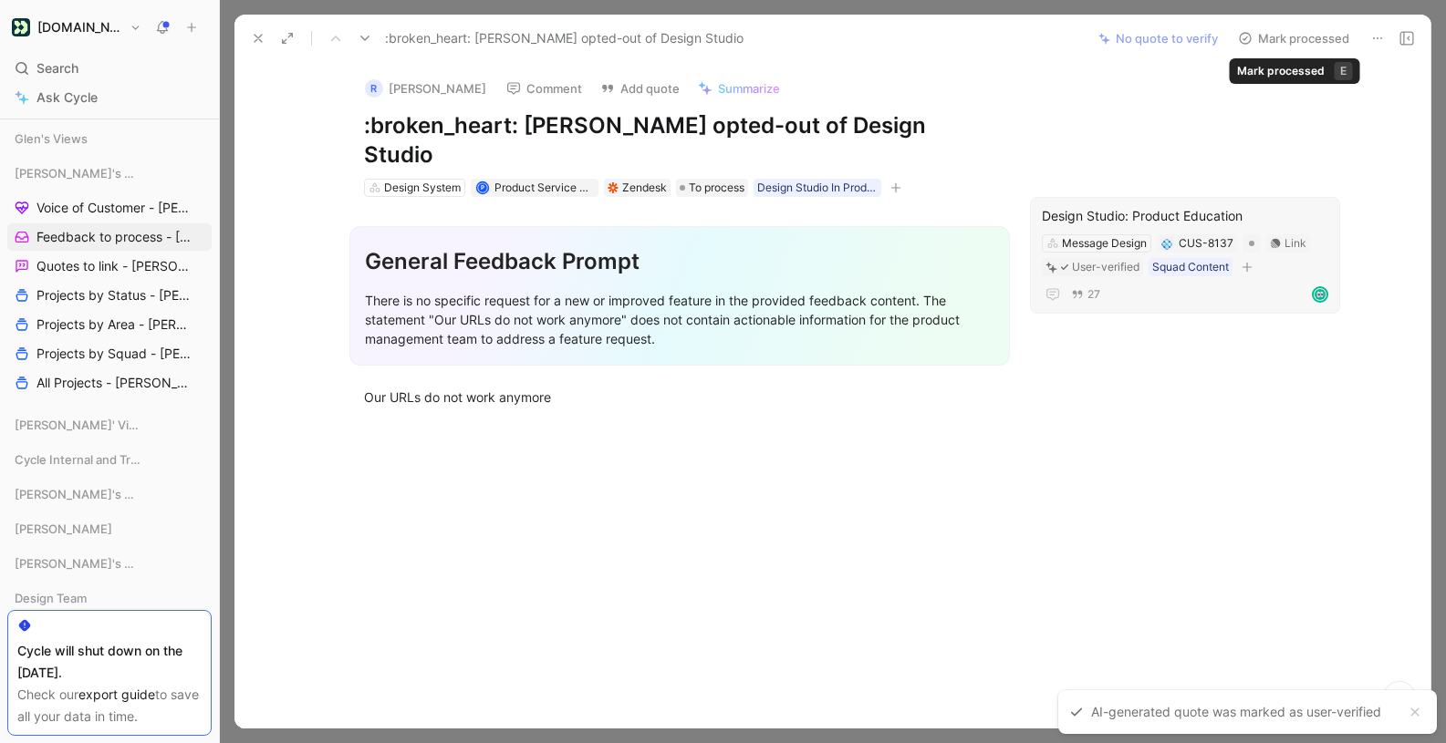
click at [1334, 38] on button "Mark processed" at bounding box center [1294, 39] width 128 height 26
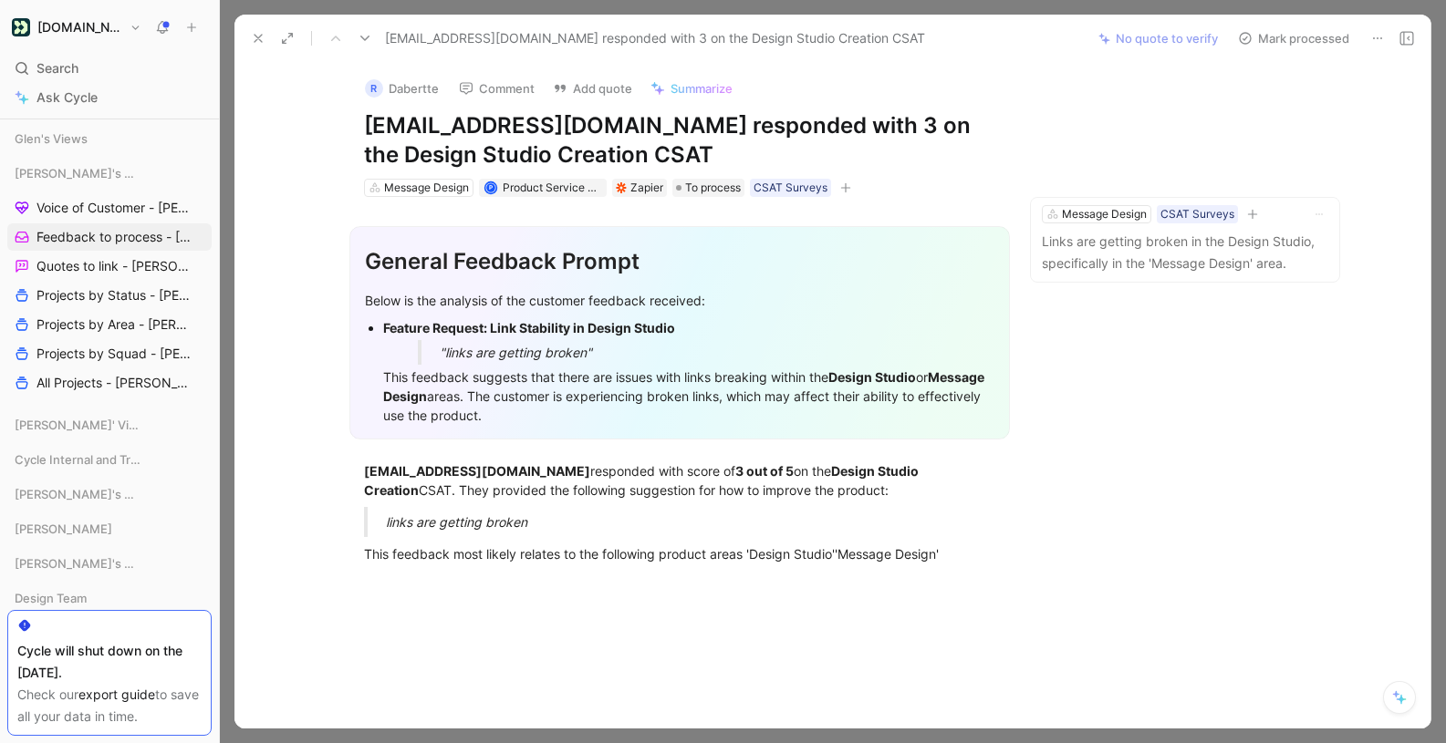
click at [1383, 40] on icon at bounding box center [1377, 38] width 15 height 15
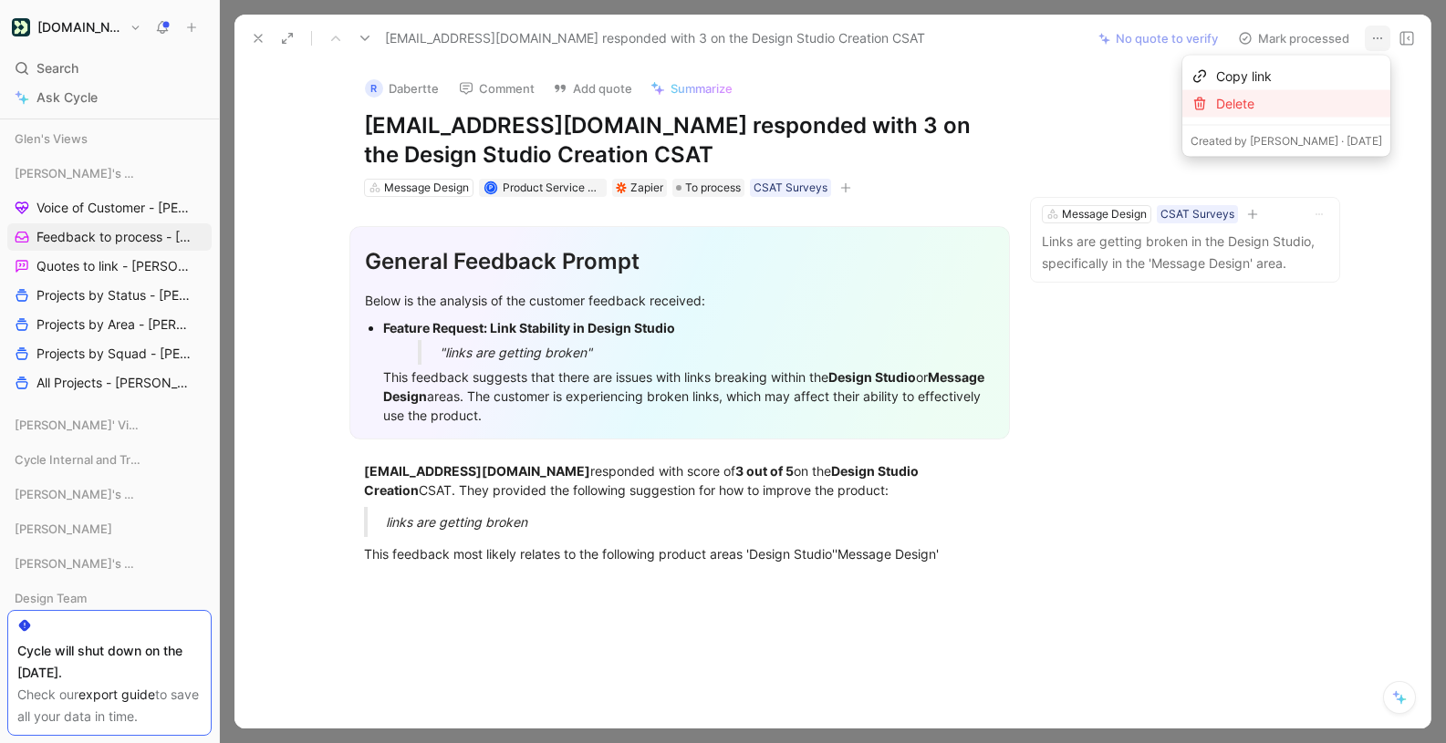
click at [1328, 98] on div "Delete" at bounding box center [1299, 104] width 166 height 22
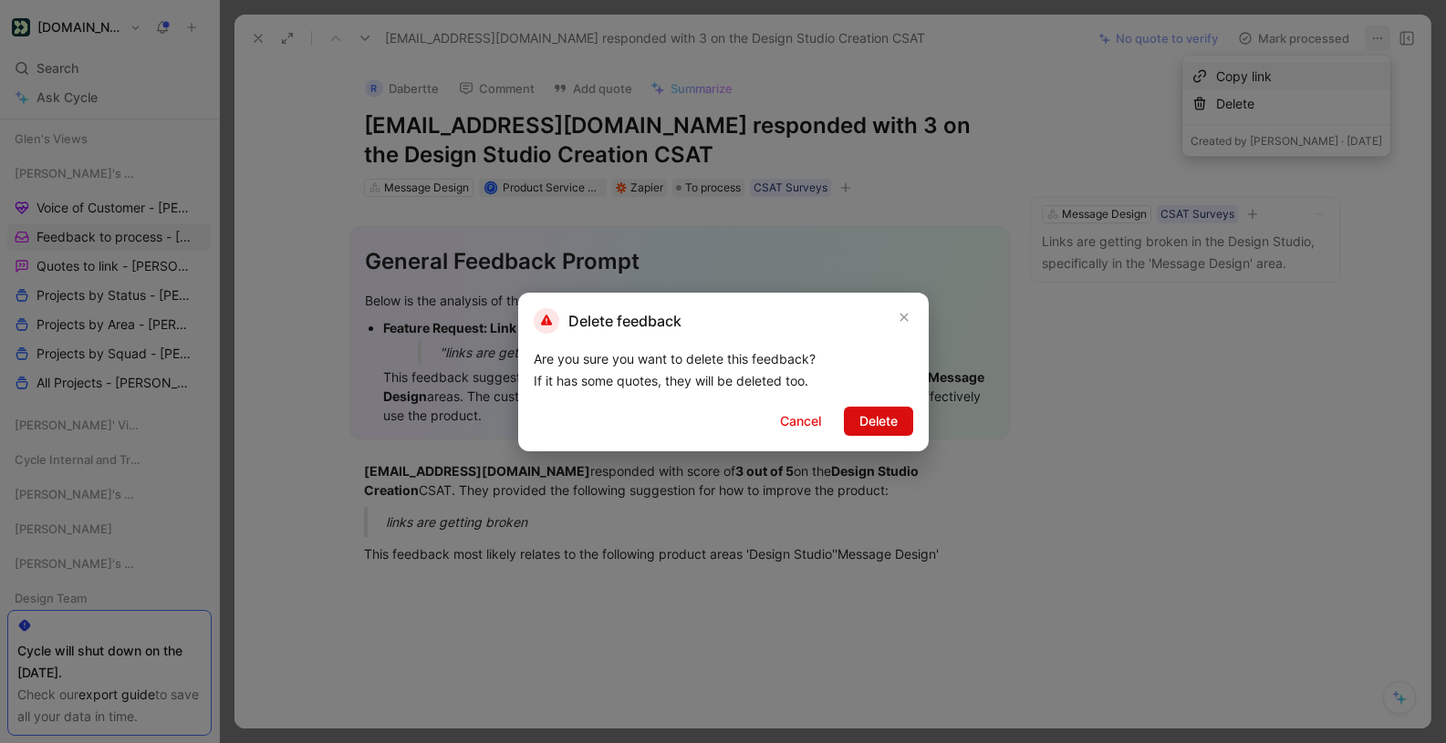
click at [882, 424] on span "Delete" at bounding box center [878, 421] width 38 height 22
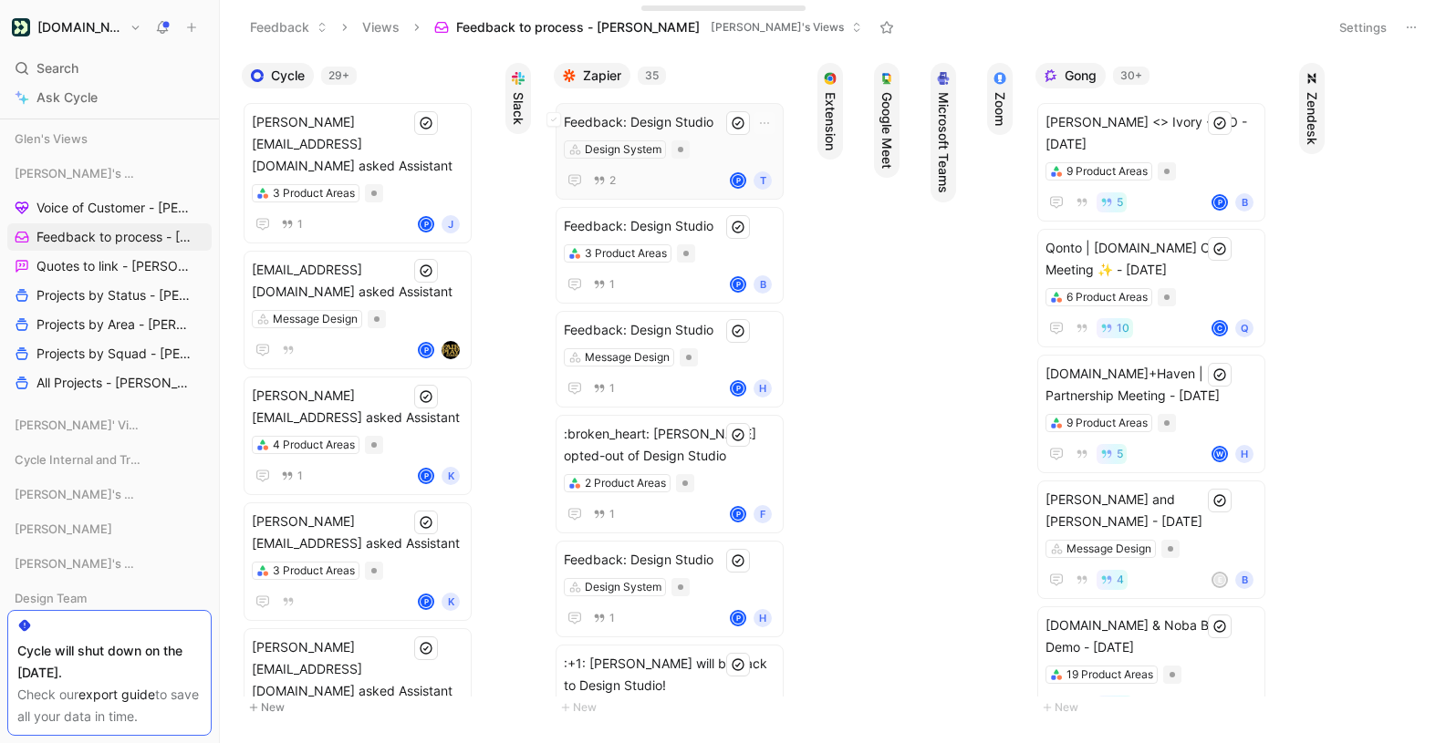
click at [674, 119] on span "Feedback: Design Studio" at bounding box center [670, 122] width 212 height 22
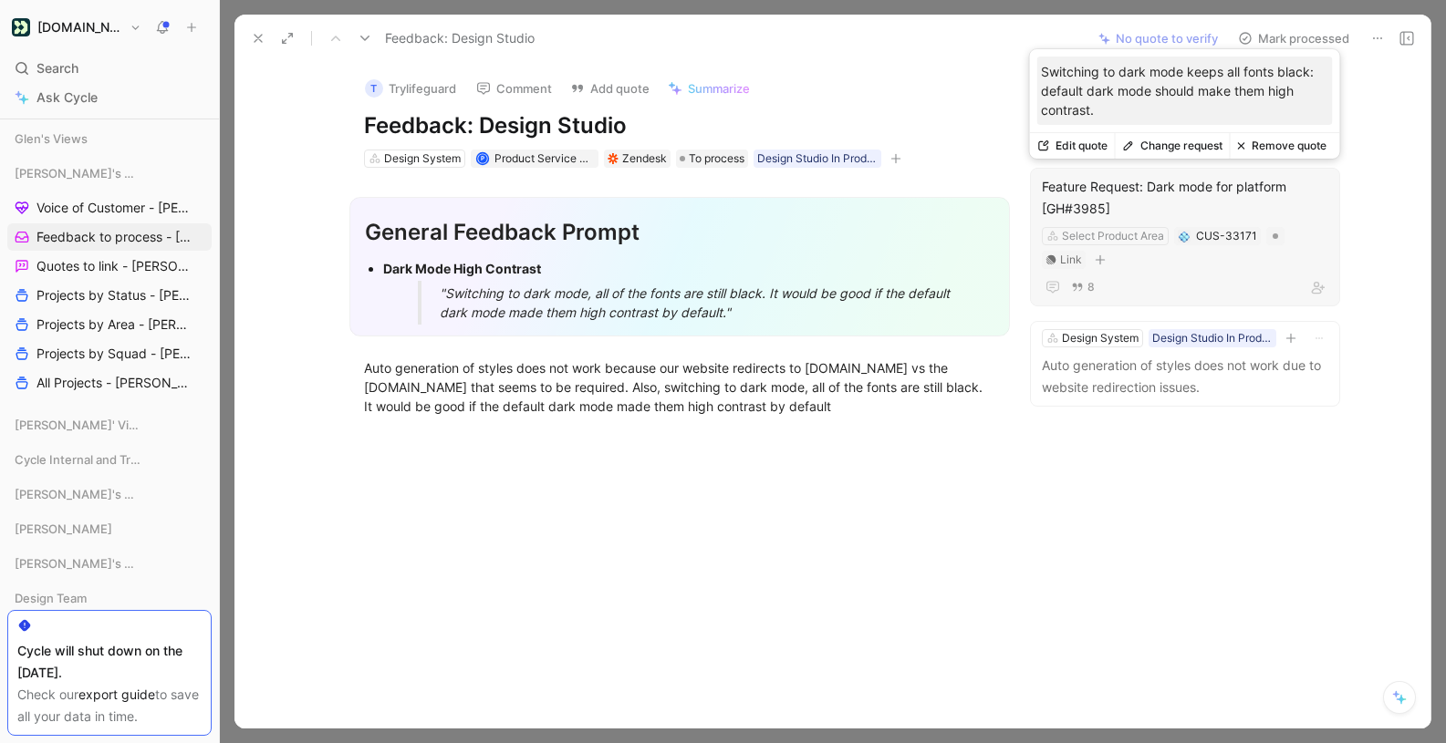
click at [1192, 151] on button "Change request" at bounding box center [1172, 146] width 115 height 26
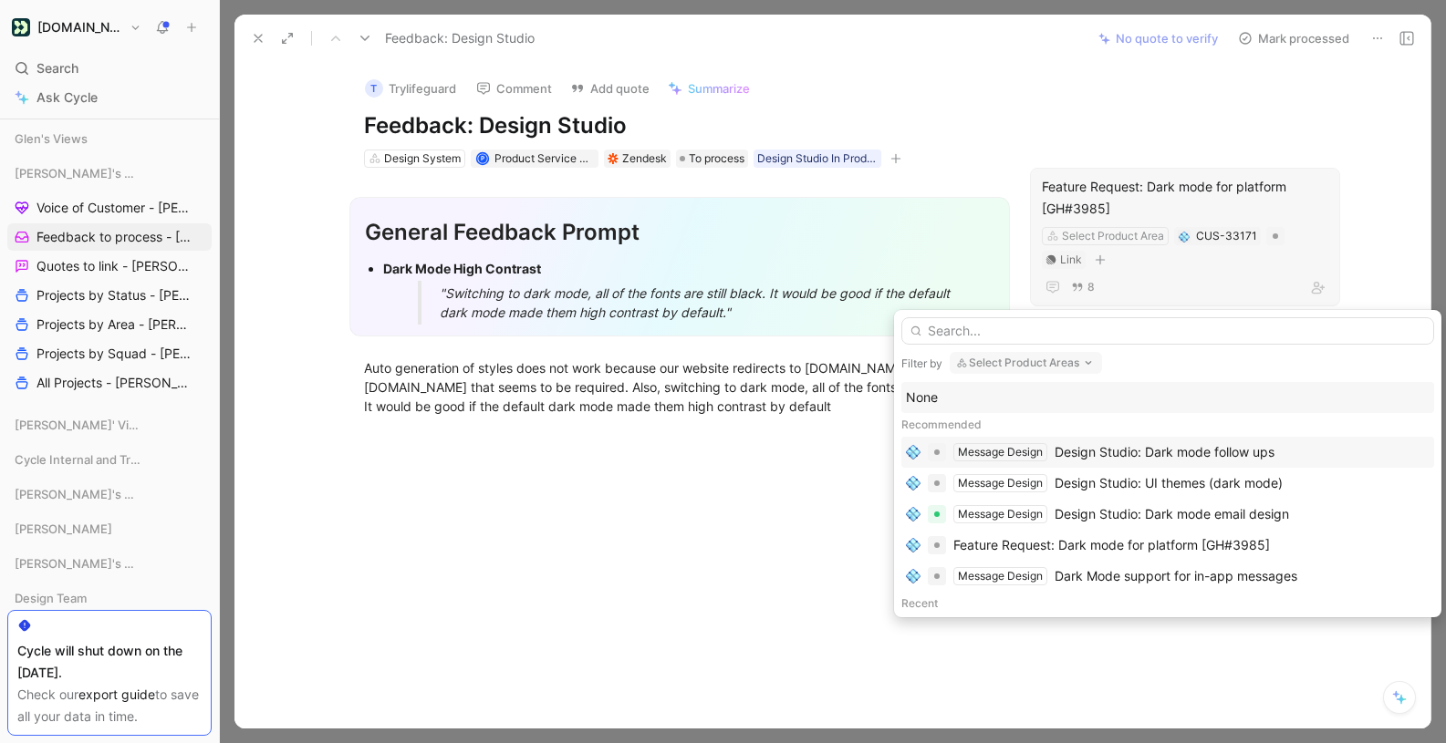
click at [1112, 454] on div "Design Studio: Dark mode follow ups" at bounding box center [1164, 452] width 220 height 22
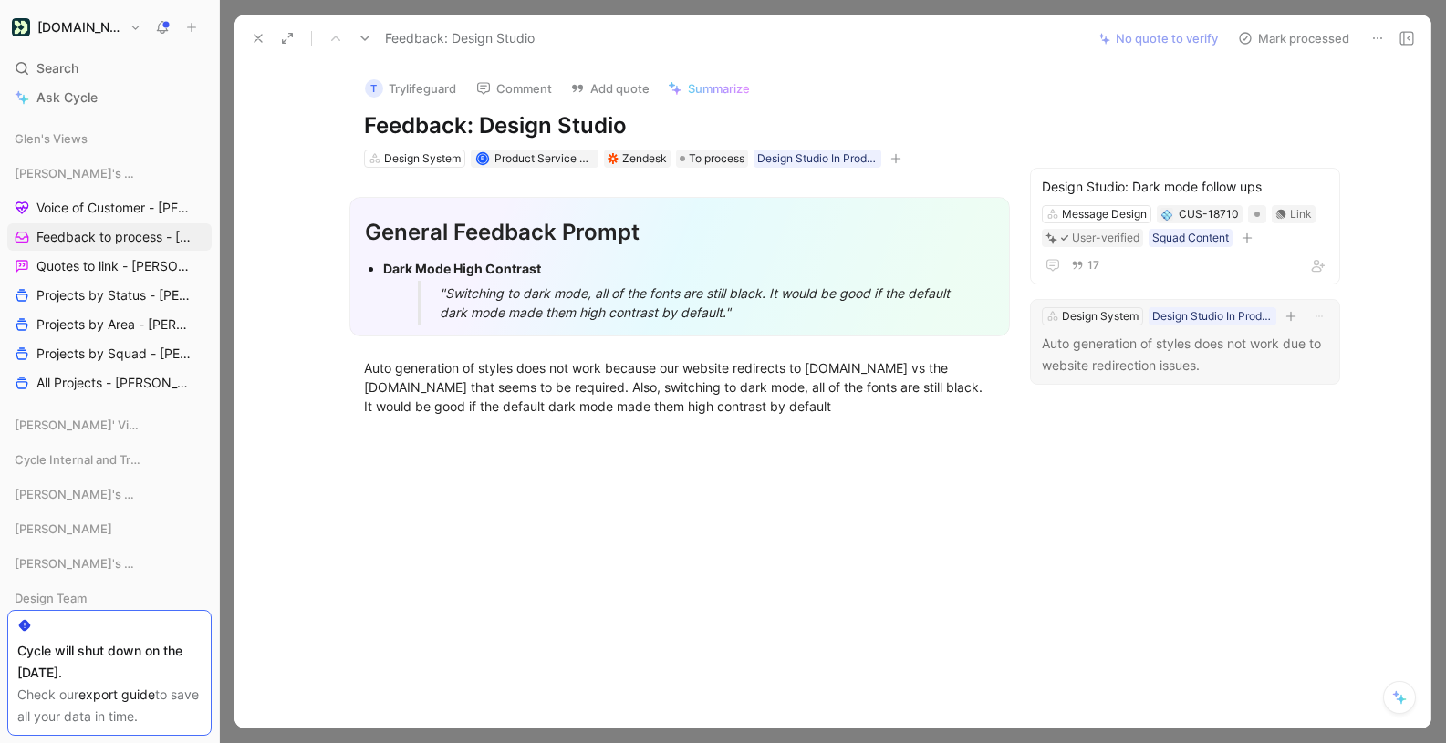
click at [1158, 333] on p "Auto generation of styles does not work due to website redirection issues." at bounding box center [1185, 355] width 286 height 44
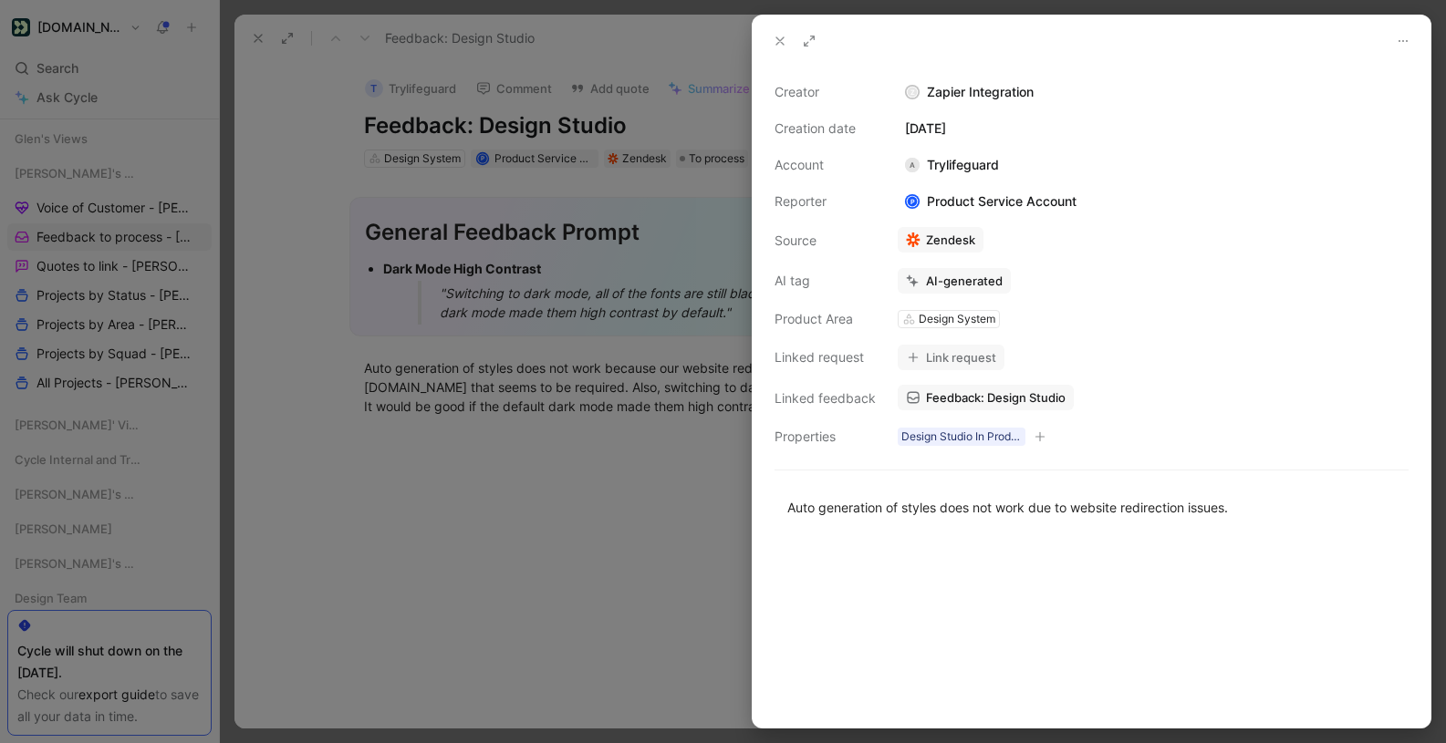
click at [779, 41] on use at bounding box center [779, 40] width 7 height 7
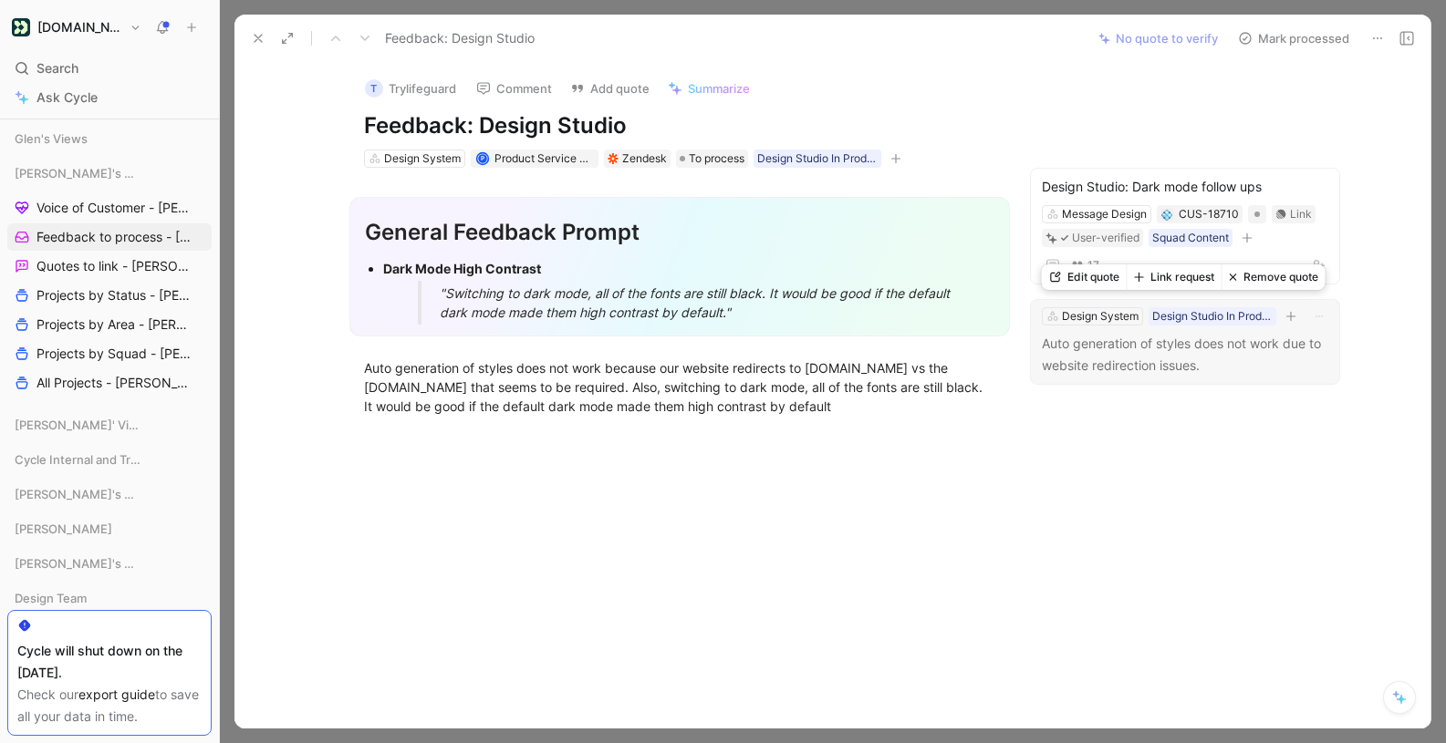
click at [1203, 279] on button "Link request" at bounding box center [1174, 278] width 95 height 26
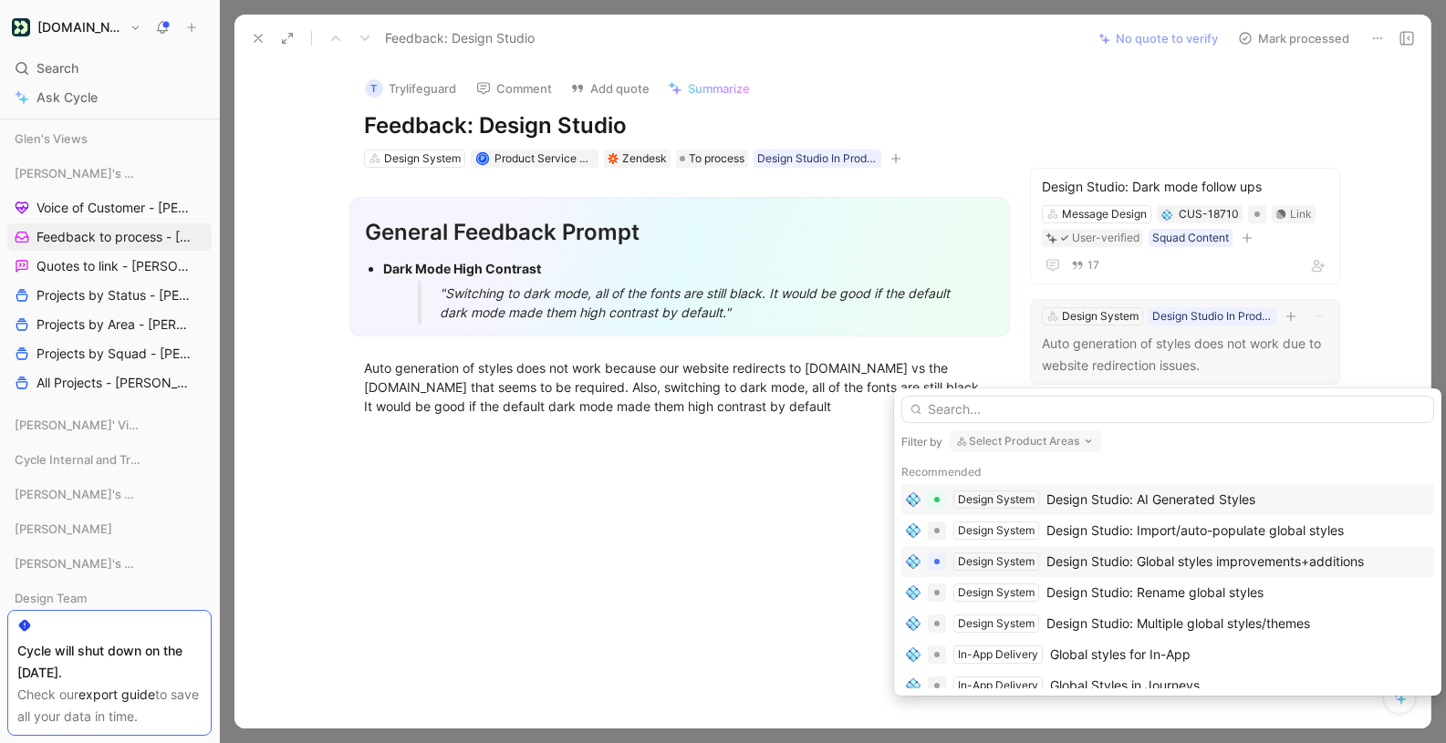
click at [1193, 555] on div "Design Studio: Global styles improvements+additions" at bounding box center [1204, 562] width 317 height 22
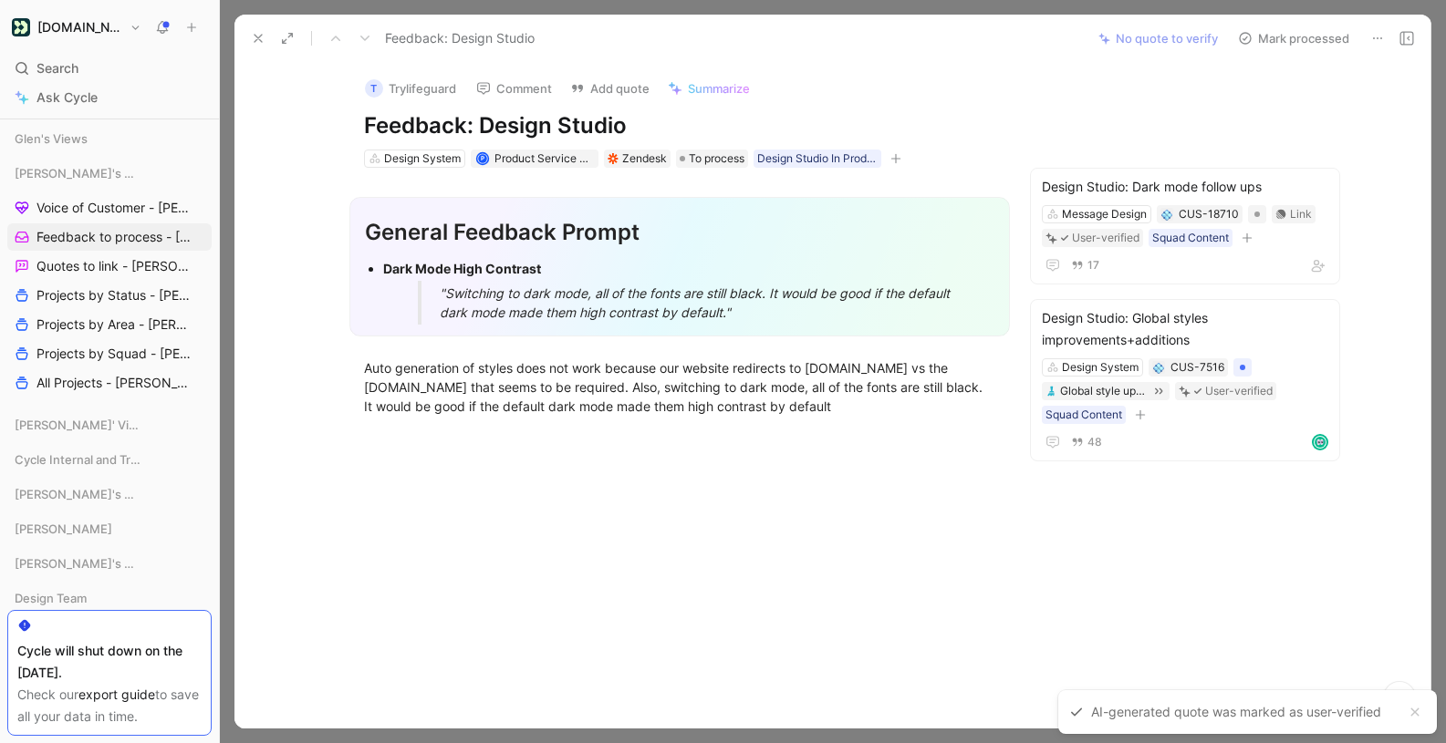
click at [1302, 36] on button "Mark processed" at bounding box center [1294, 39] width 128 height 26
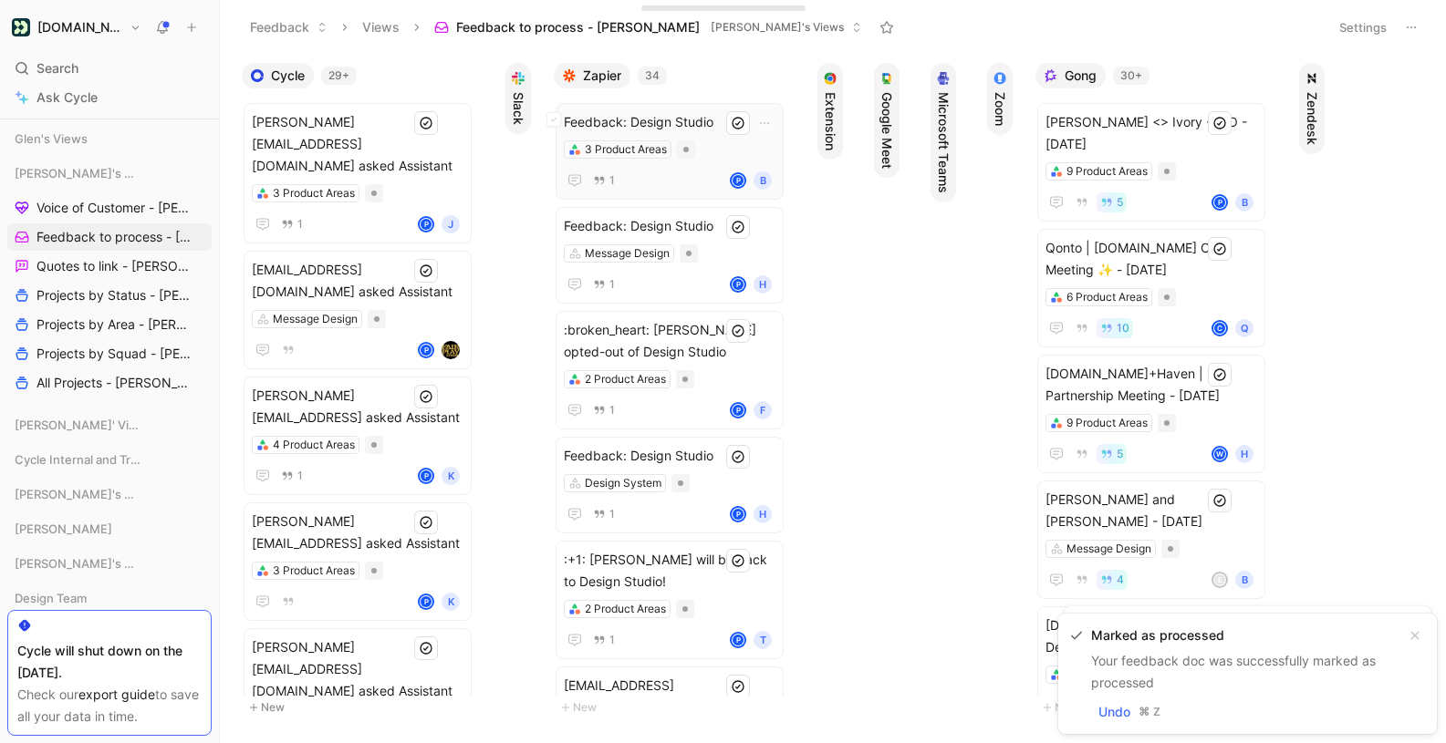
click at [703, 113] on span "Feedback: Design Studio" at bounding box center [670, 122] width 212 height 22
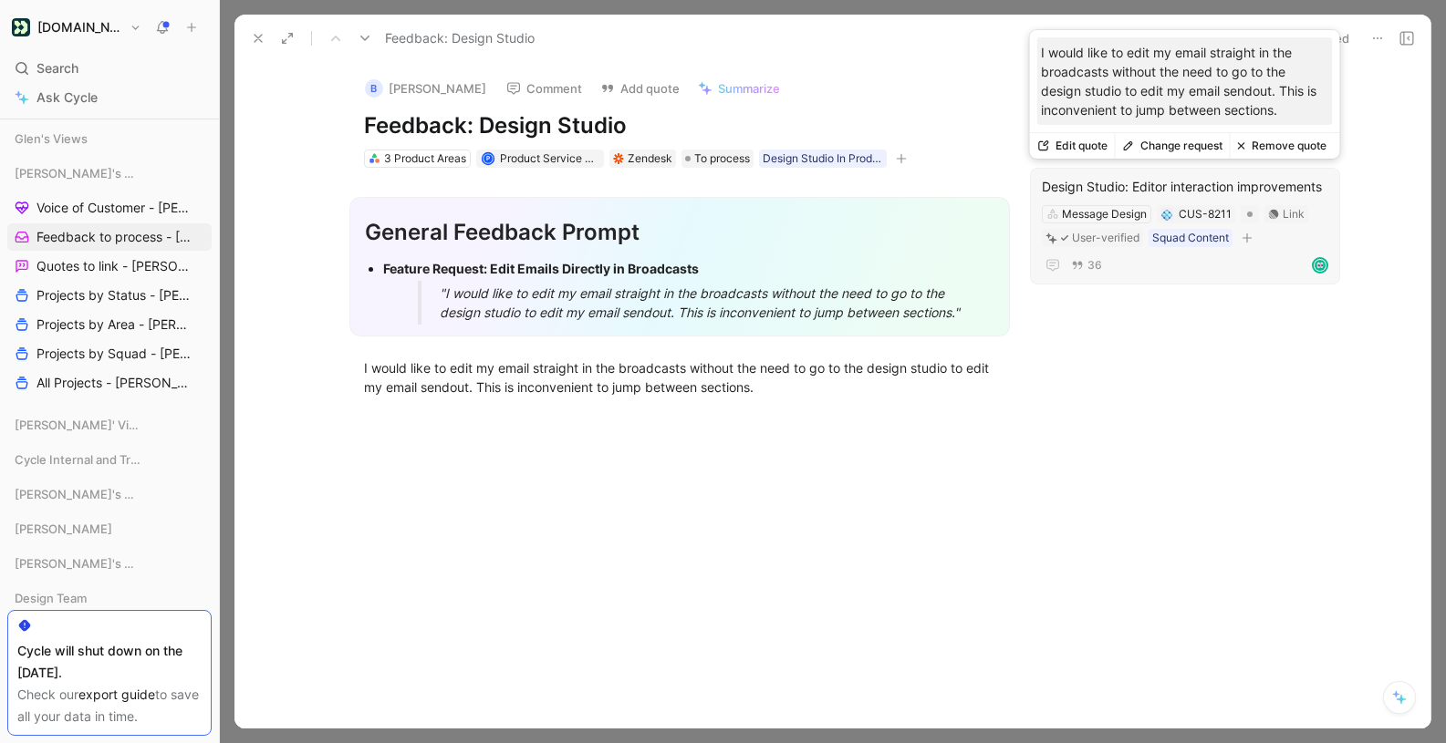
click at [1167, 144] on button "Change request" at bounding box center [1172, 146] width 115 height 26
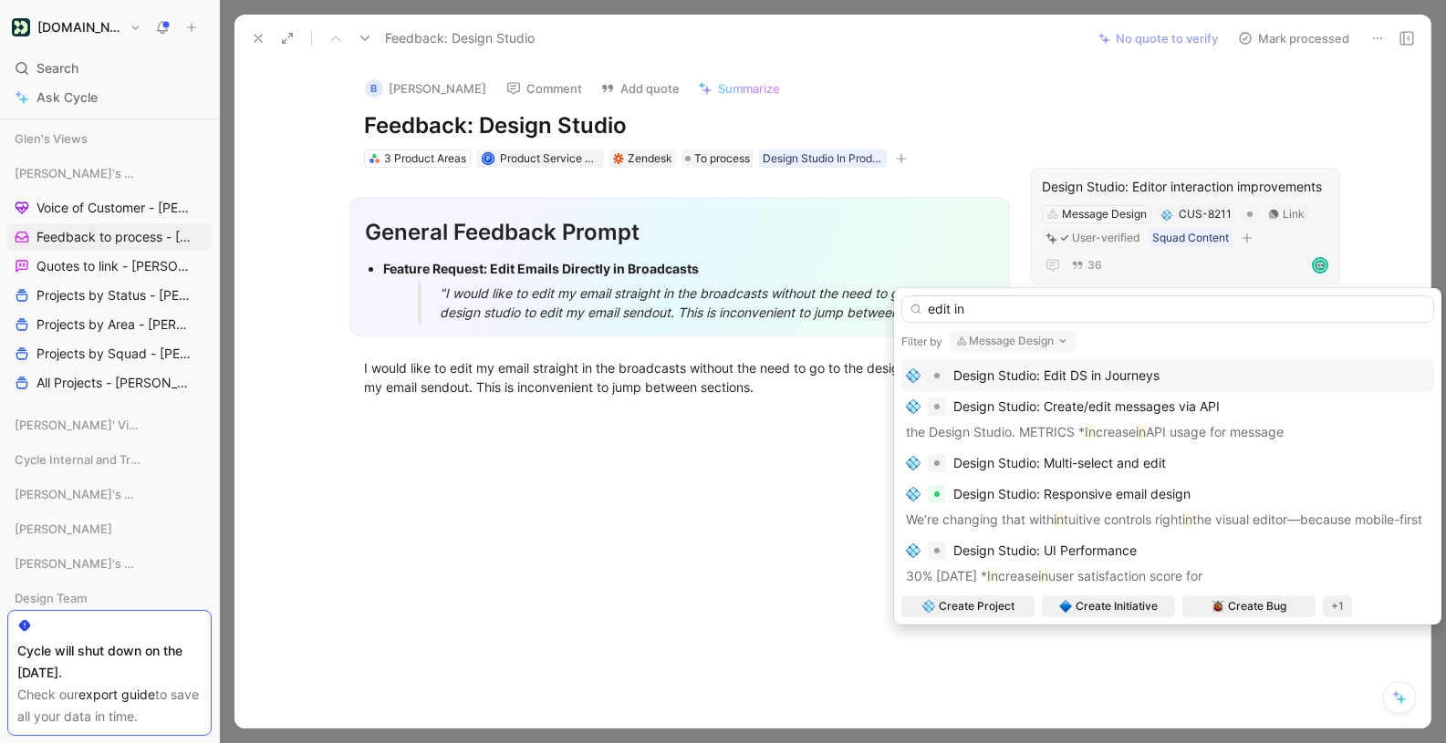
type input "edit in"
click at [1184, 372] on div "Design Studio: Edit DS in Journeys" at bounding box center [1168, 376] width 524 height 22
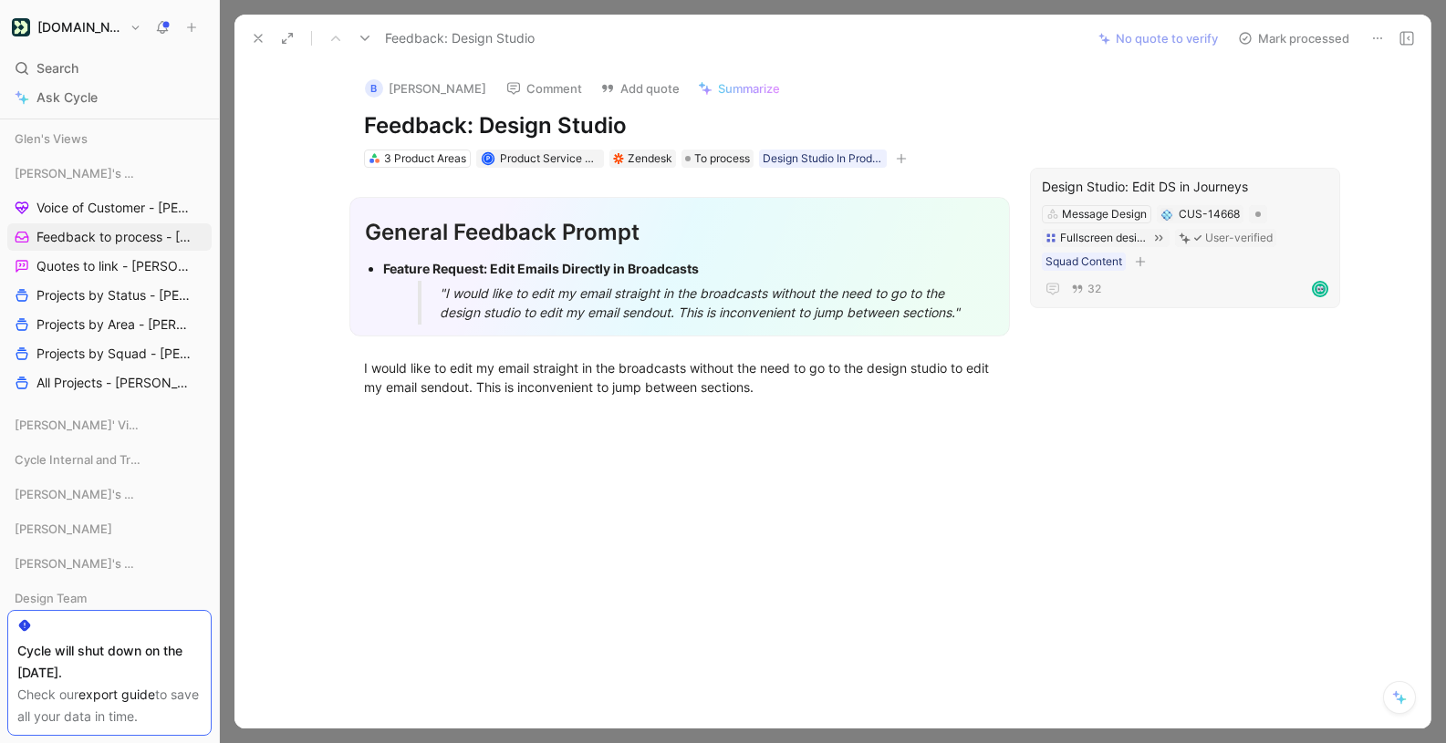
click at [1292, 36] on button "Mark processed" at bounding box center [1294, 39] width 128 height 26
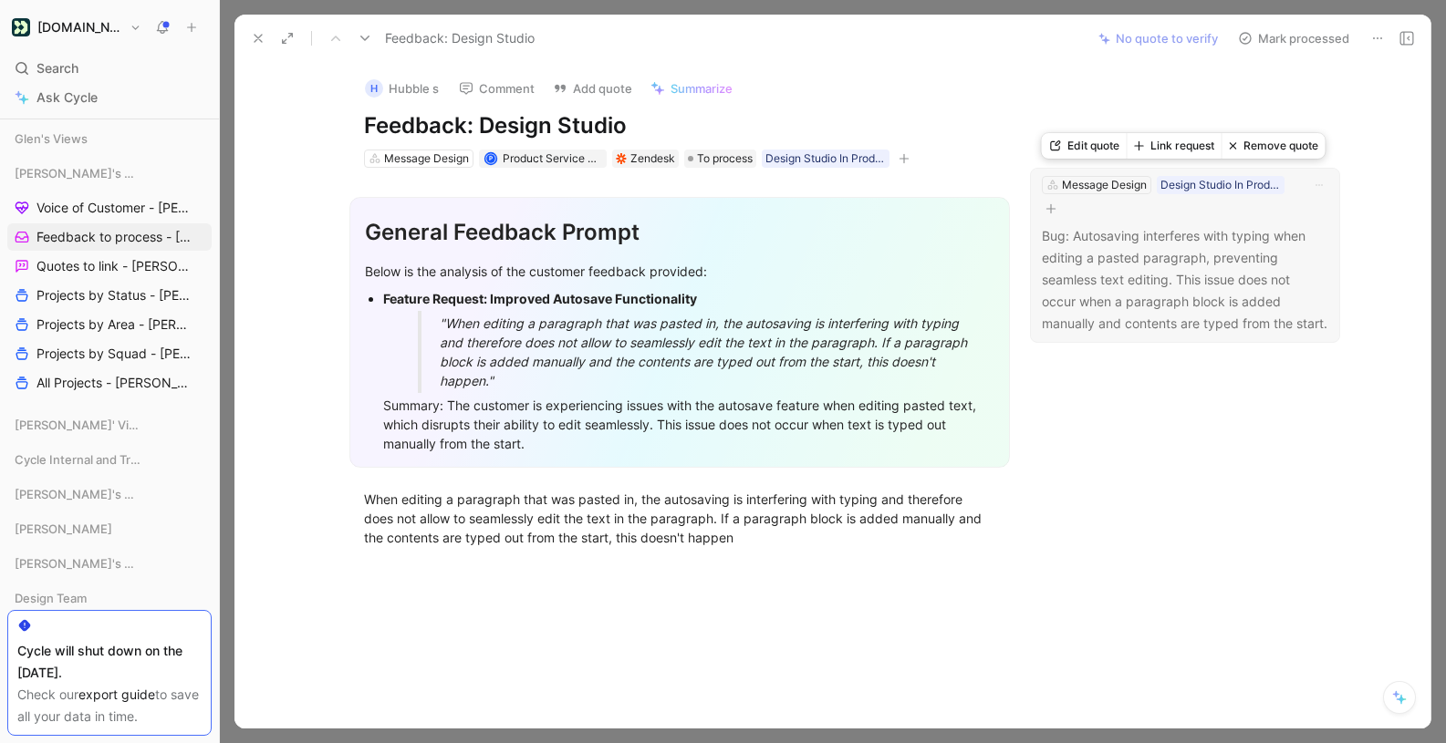
click at [1180, 145] on button "Link request" at bounding box center [1174, 146] width 95 height 26
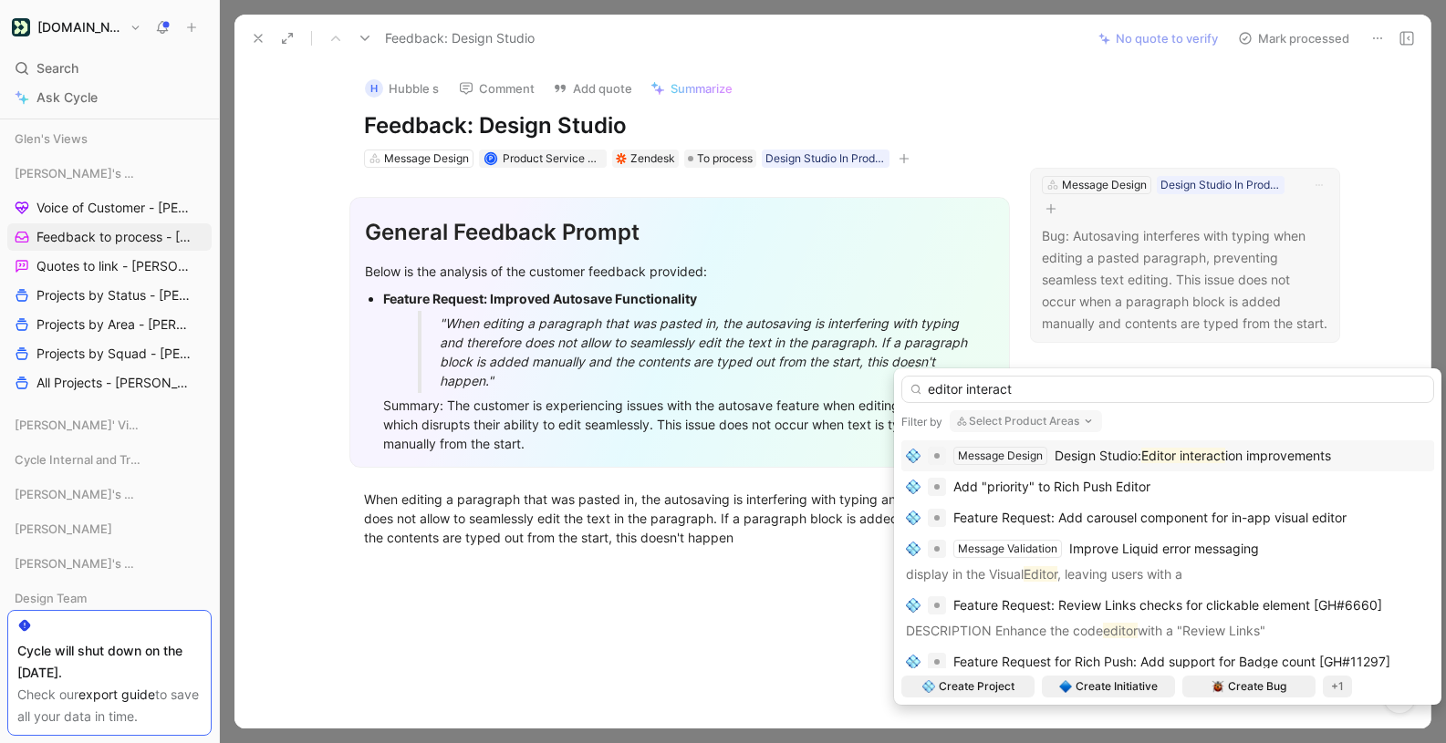
type input "editor interact"
click at [1197, 460] on mark "Editor interact" at bounding box center [1183, 456] width 84 height 16
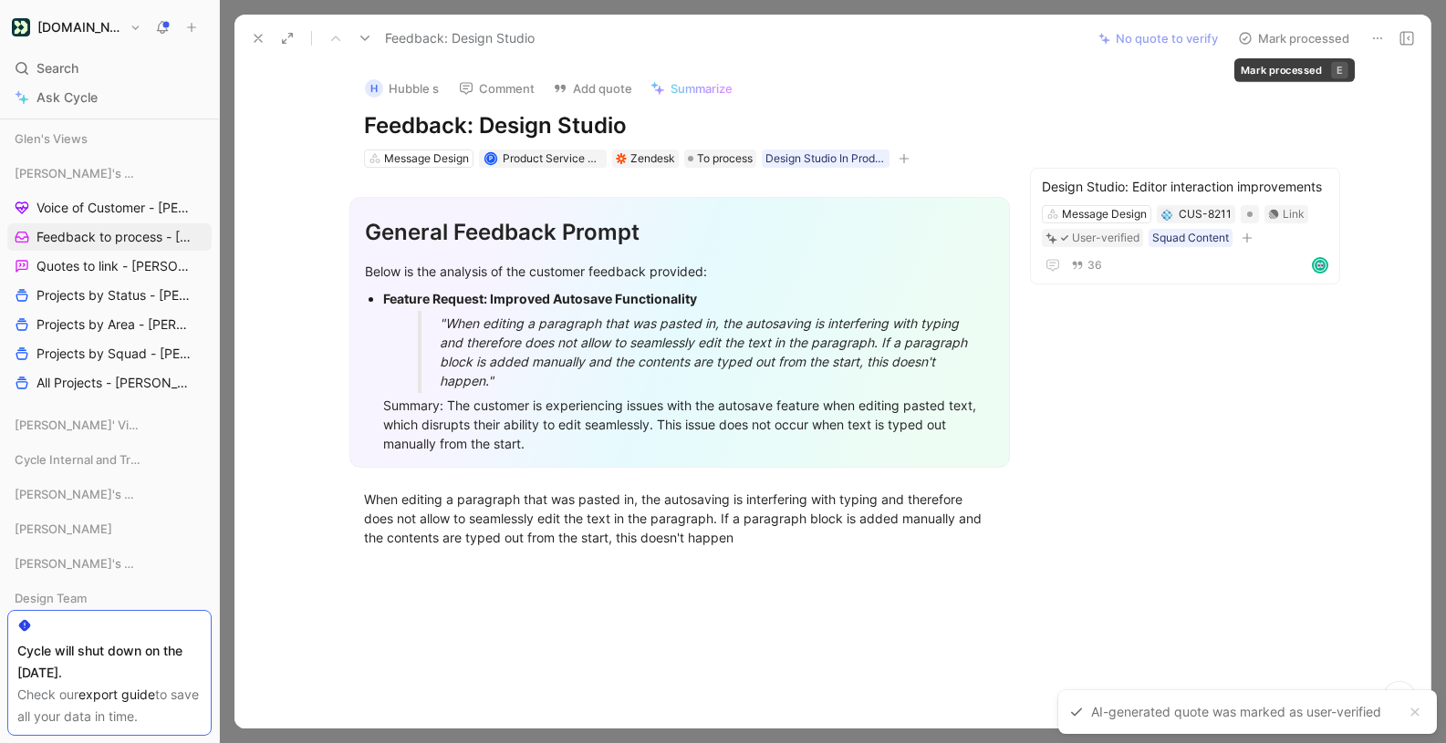
click at [1313, 34] on button "Mark processed" at bounding box center [1294, 39] width 128 height 26
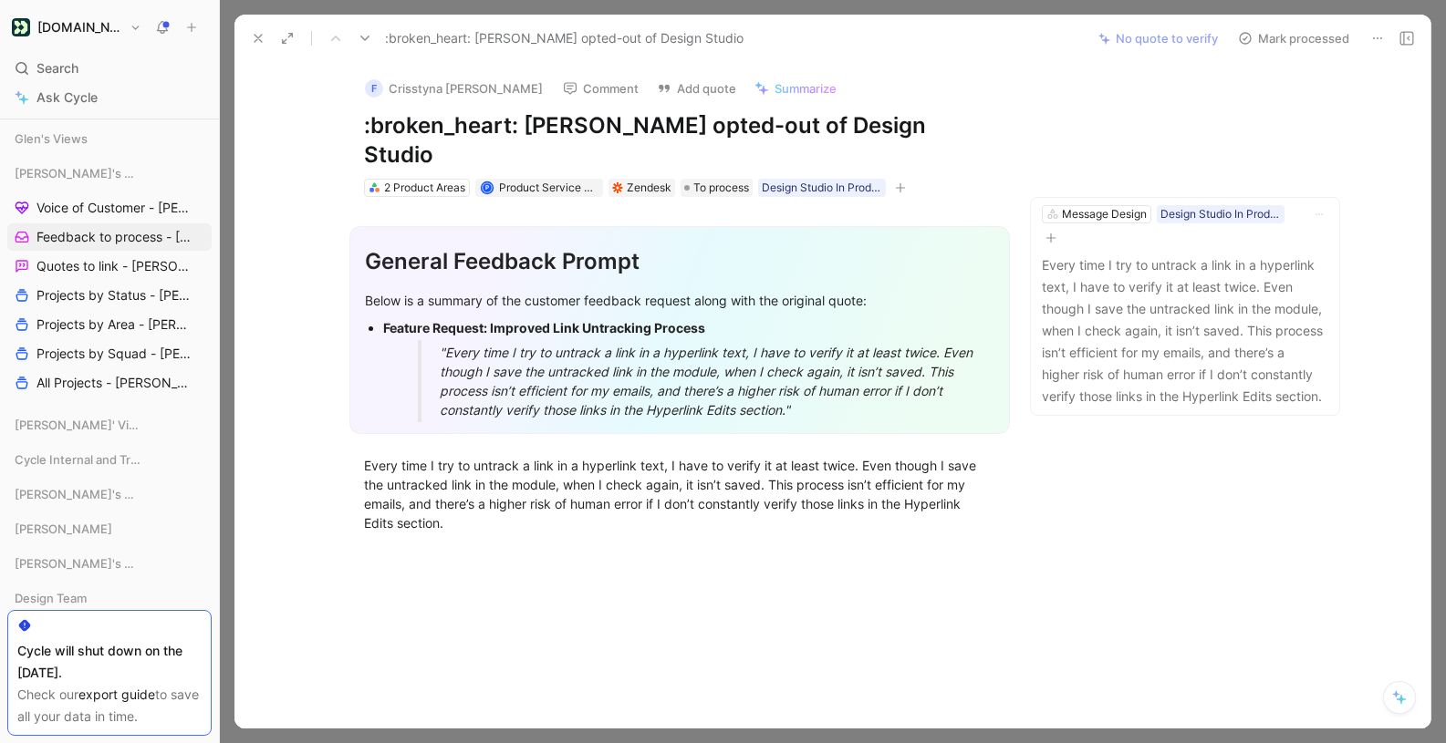
click at [1375, 38] on icon at bounding box center [1377, 38] width 15 height 15
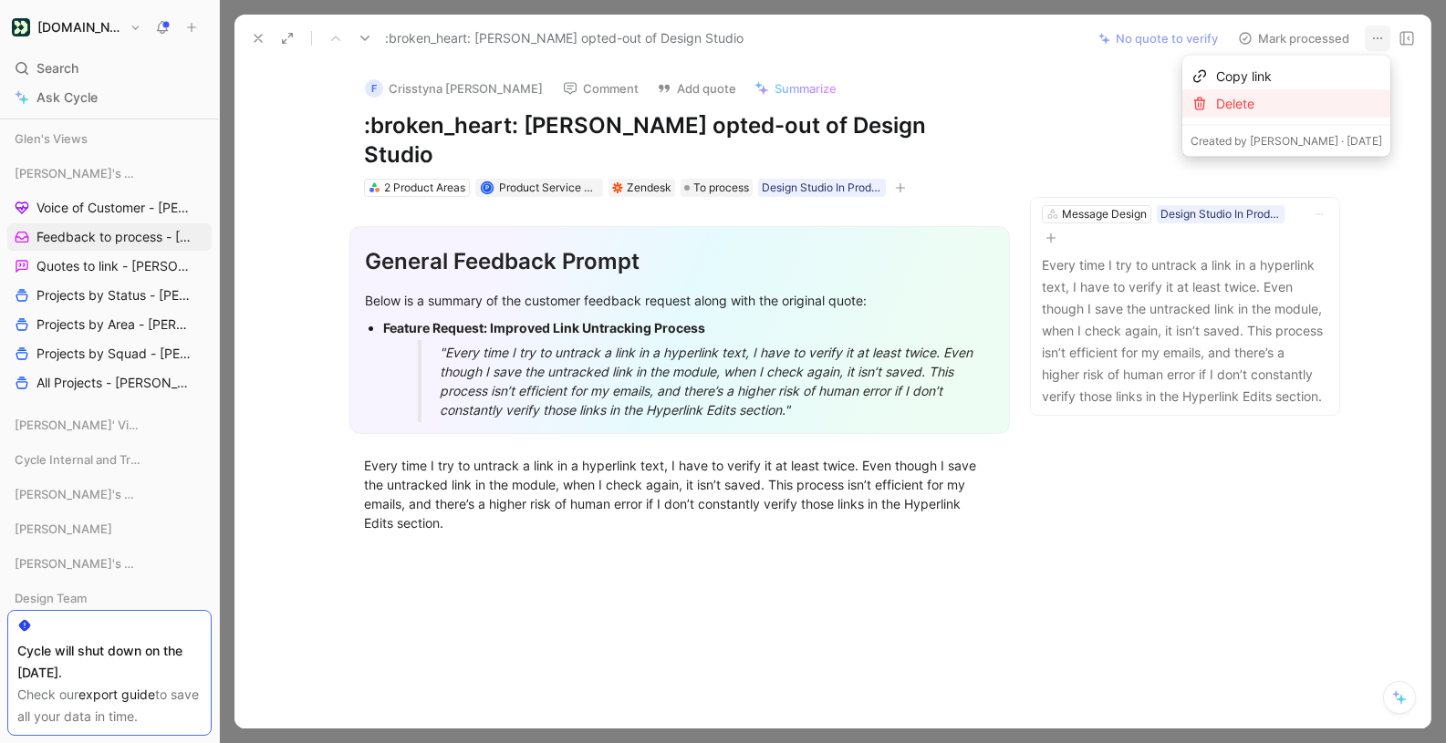
click at [1324, 98] on div "Delete" at bounding box center [1299, 104] width 166 height 22
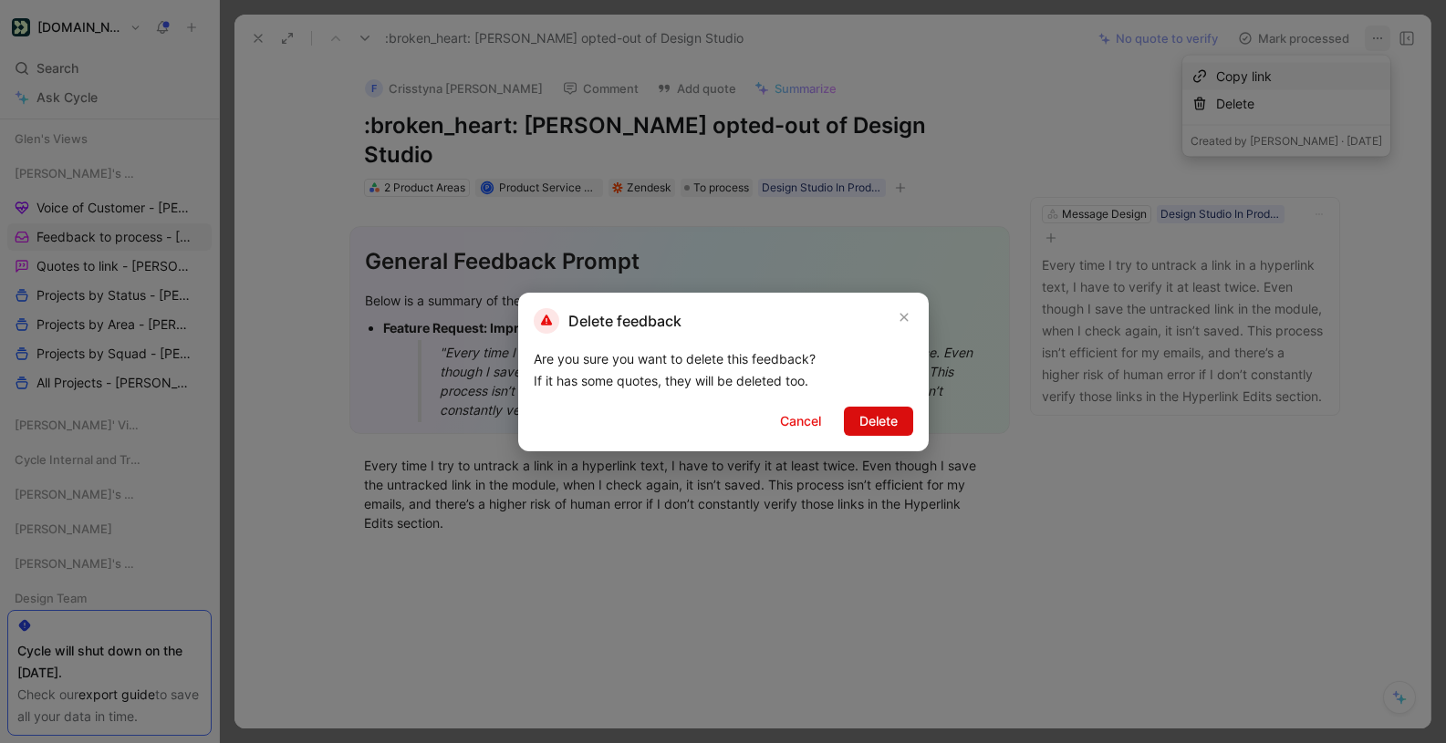
click at [869, 429] on span "Delete" at bounding box center [878, 421] width 38 height 22
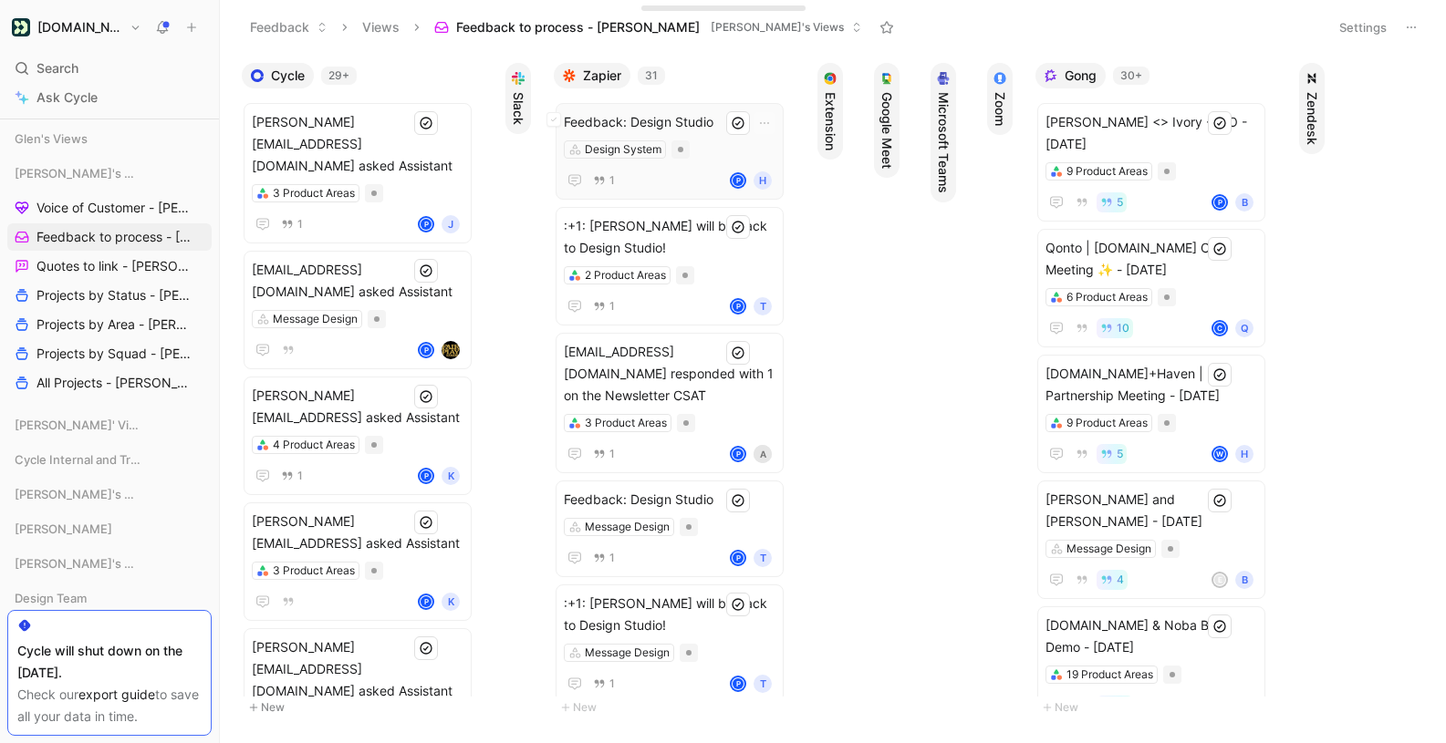
click at [712, 119] on span "Feedback: Design Studio" at bounding box center [670, 122] width 212 height 22
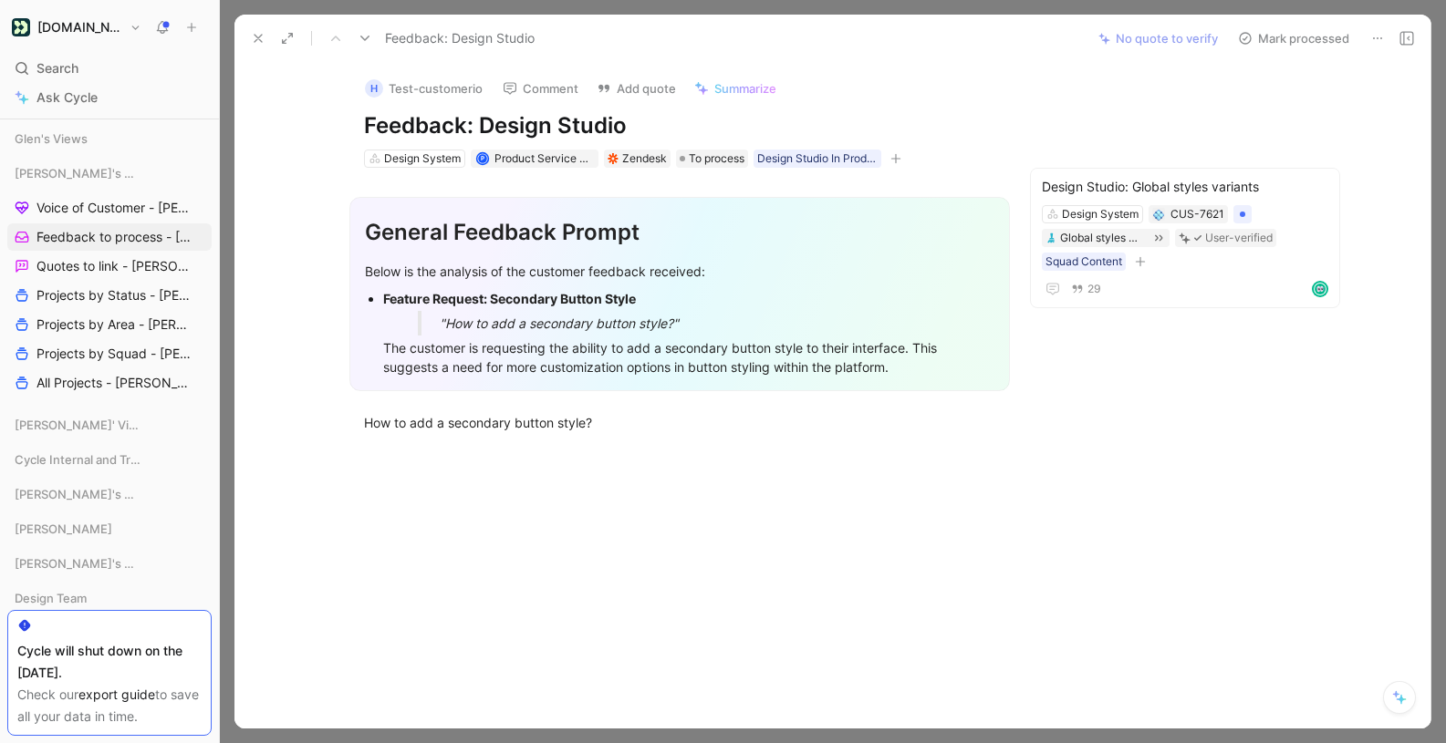
click at [1283, 36] on button "Mark processed" at bounding box center [1294, 39] width 128 height 26
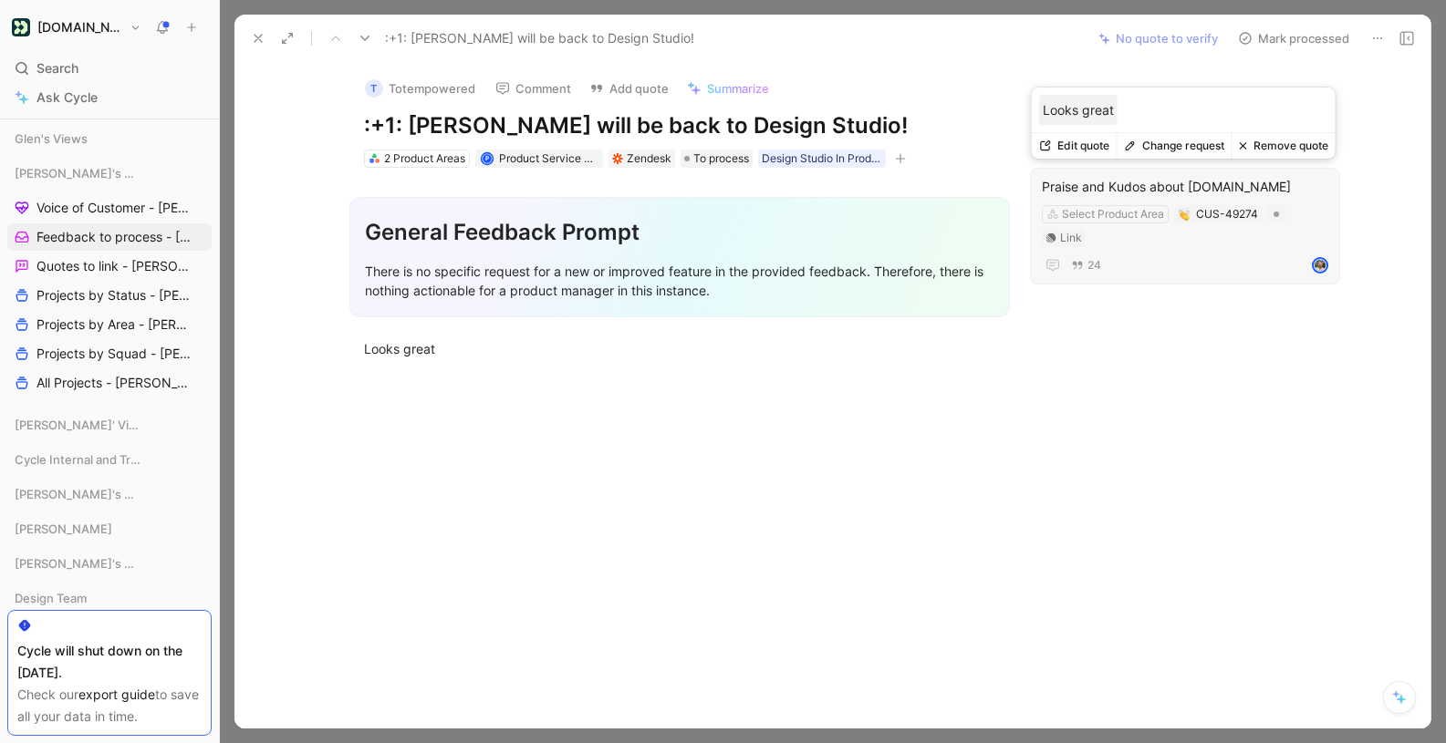
click at [1174, 147] on button "Change request" at bounding box center [1173, 146] width 115 height 26
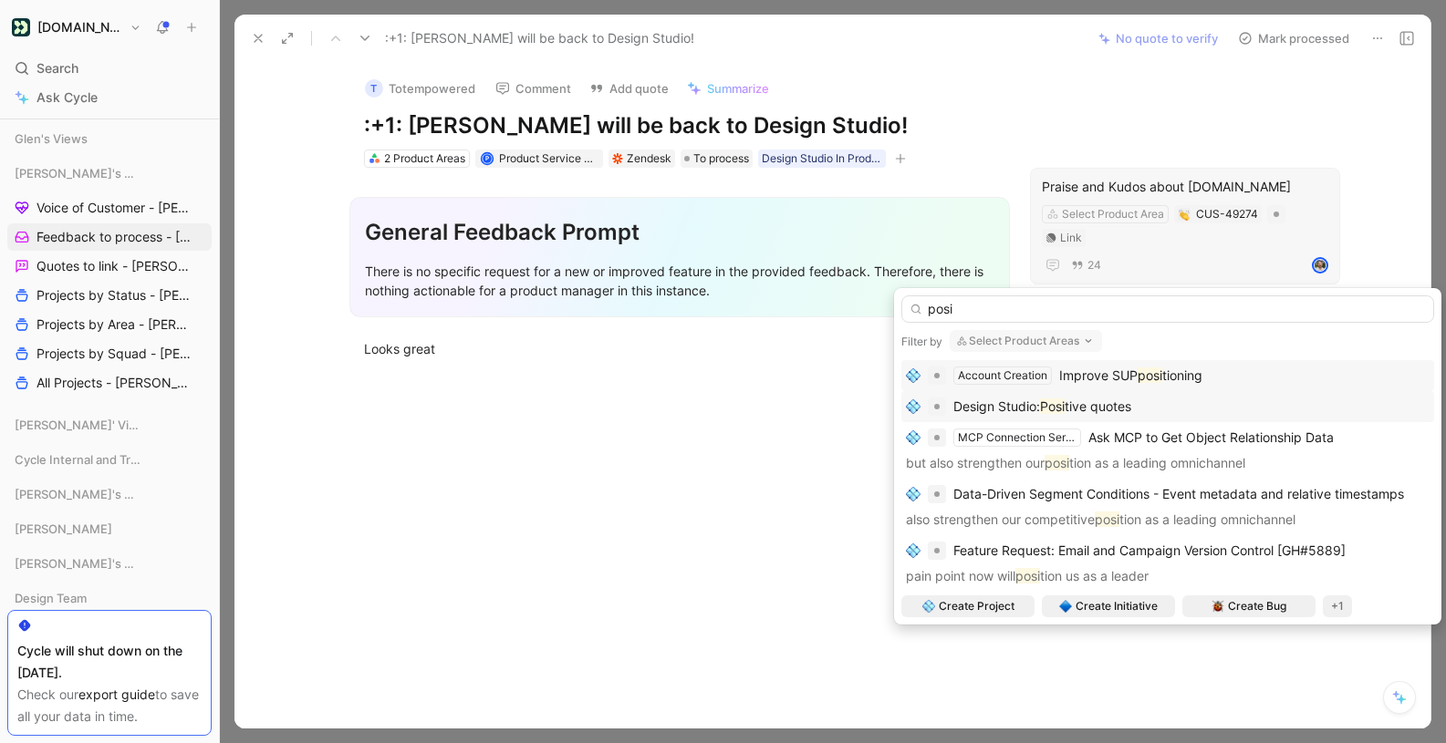
type input "posi"
click at [1137, 411] on div "Design Studio: Posi tive quotes" at bounding box center [1168, 407] width 524 height 22
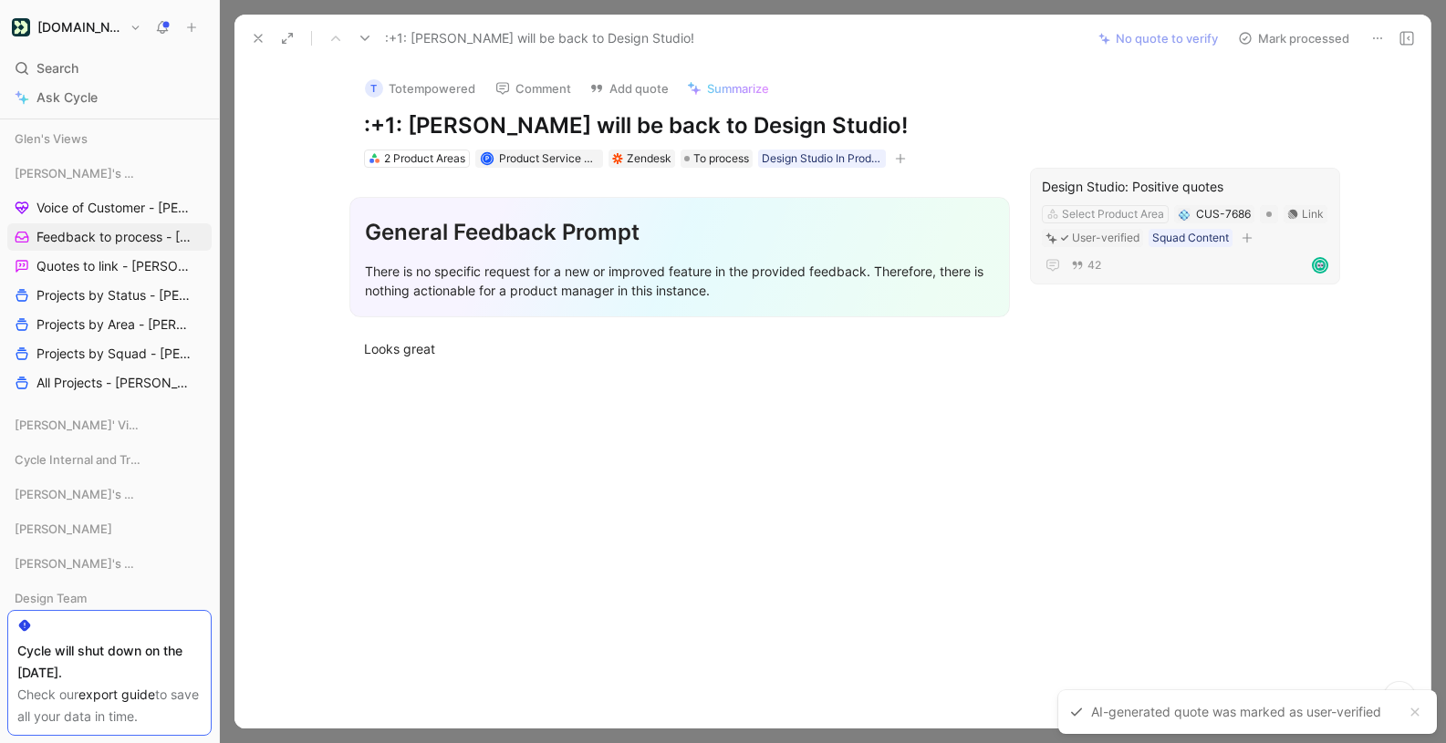
click at [1298, 35] on button "Mark processed" at bounding box center [1294, 39] width 128 height 26
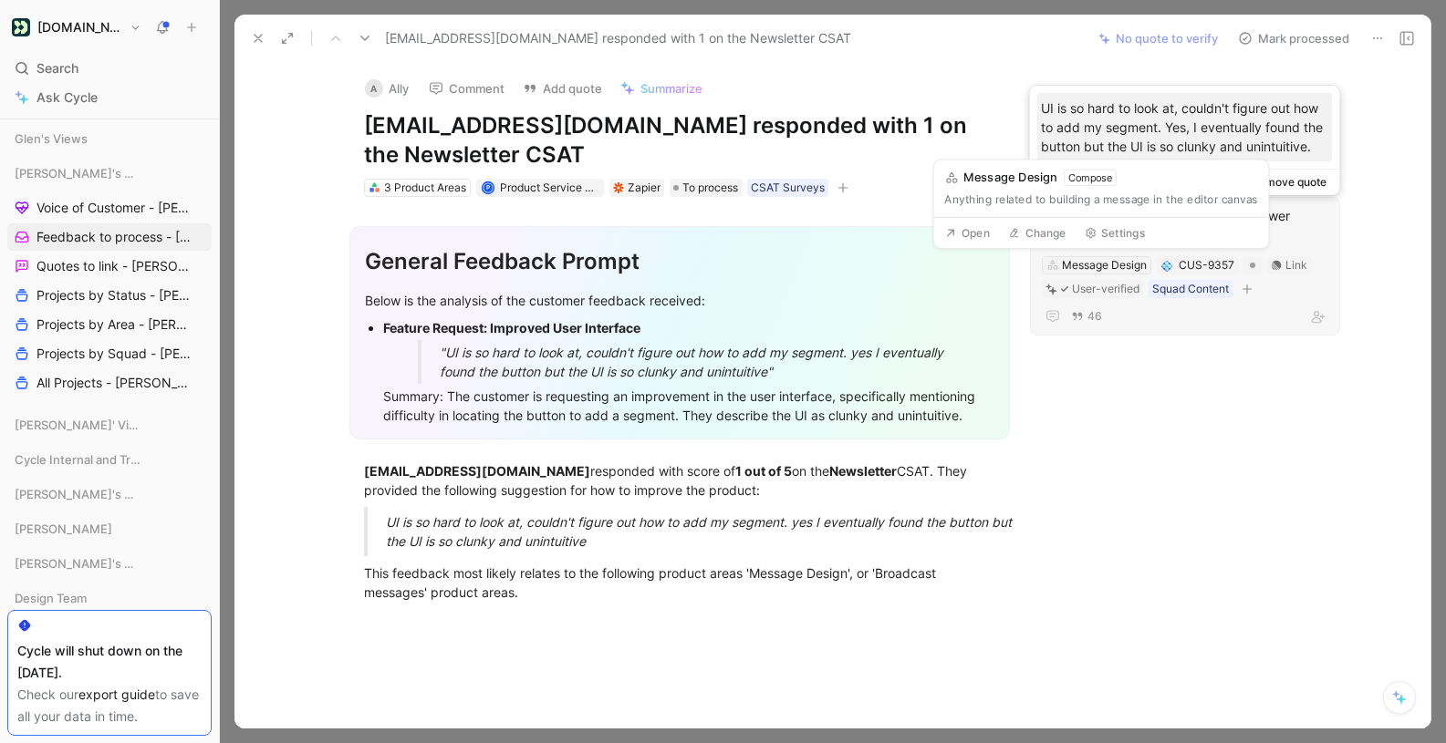
click at [1090, 265] on div "Message Design" at bounding box center [1104, 265] width 85 height 18
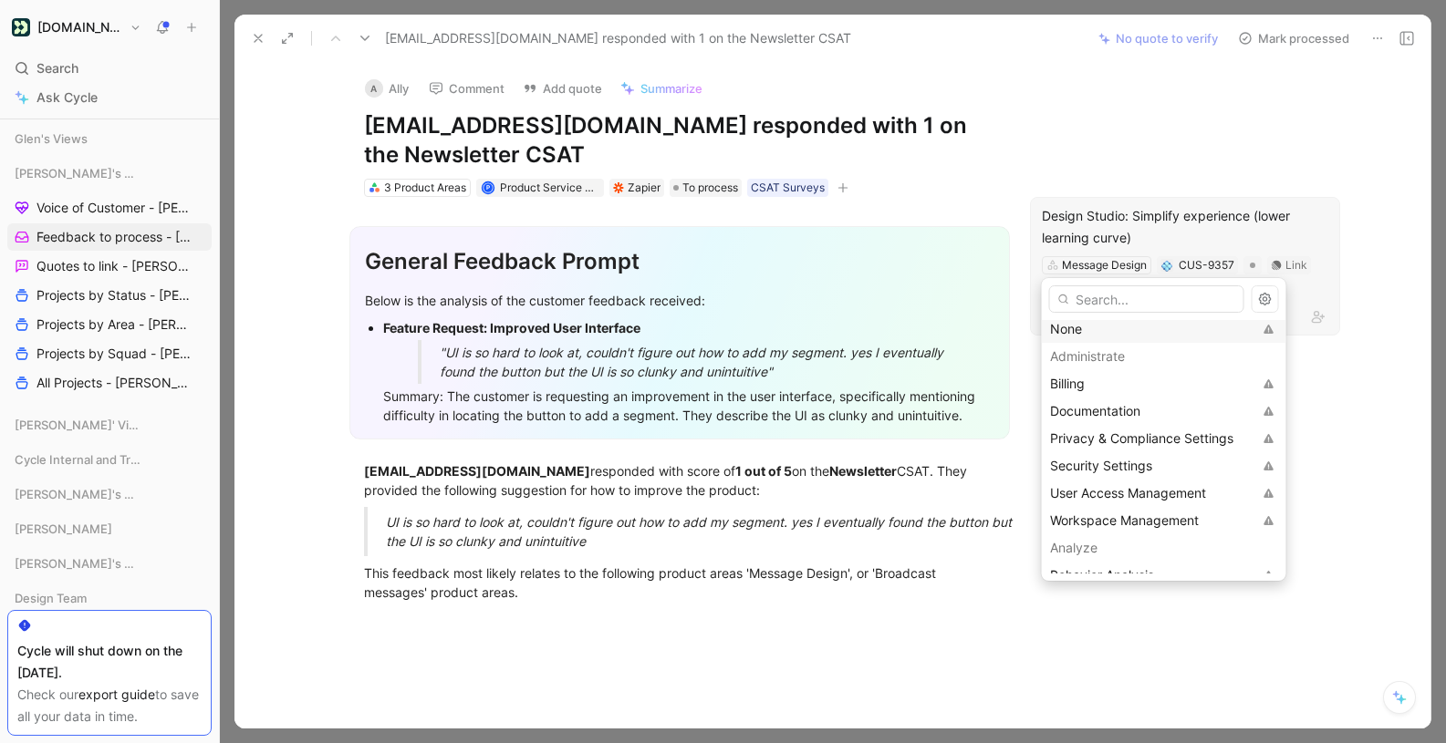
click at [1074, 327] on div "None" at bounding box center [1151, 329] width 202 height 22
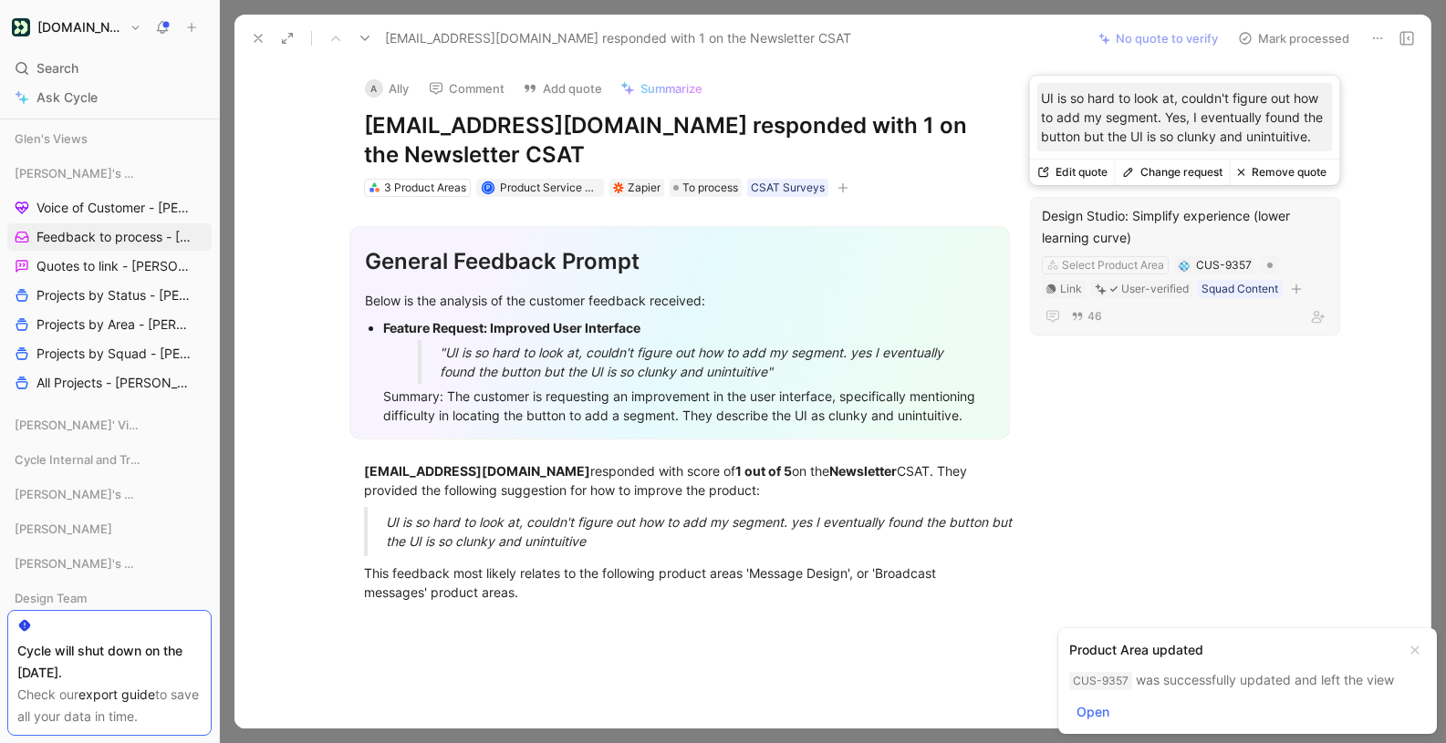
scroll to position [3, 0]
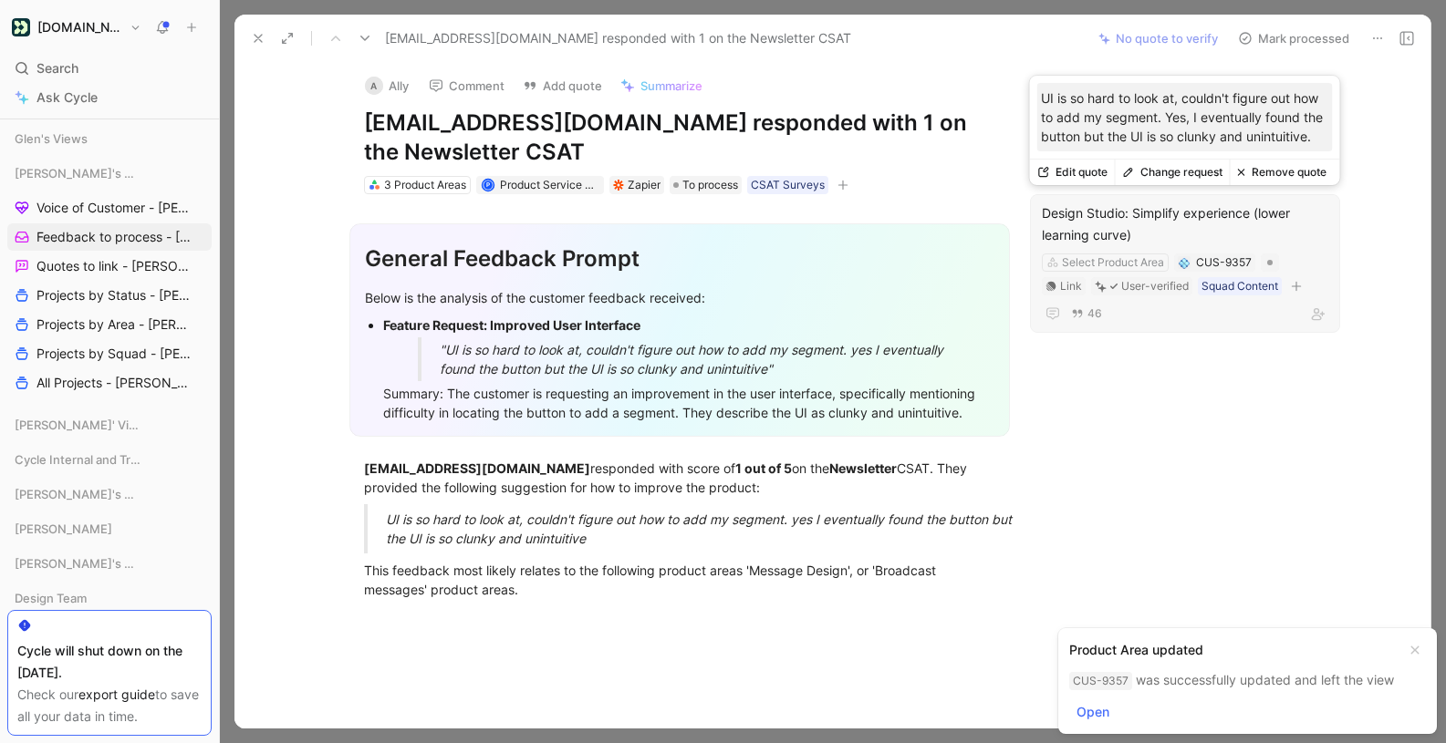
click at [1180, 173] on button "Change request" at bounding box center [1172, 173] width 115 height 26
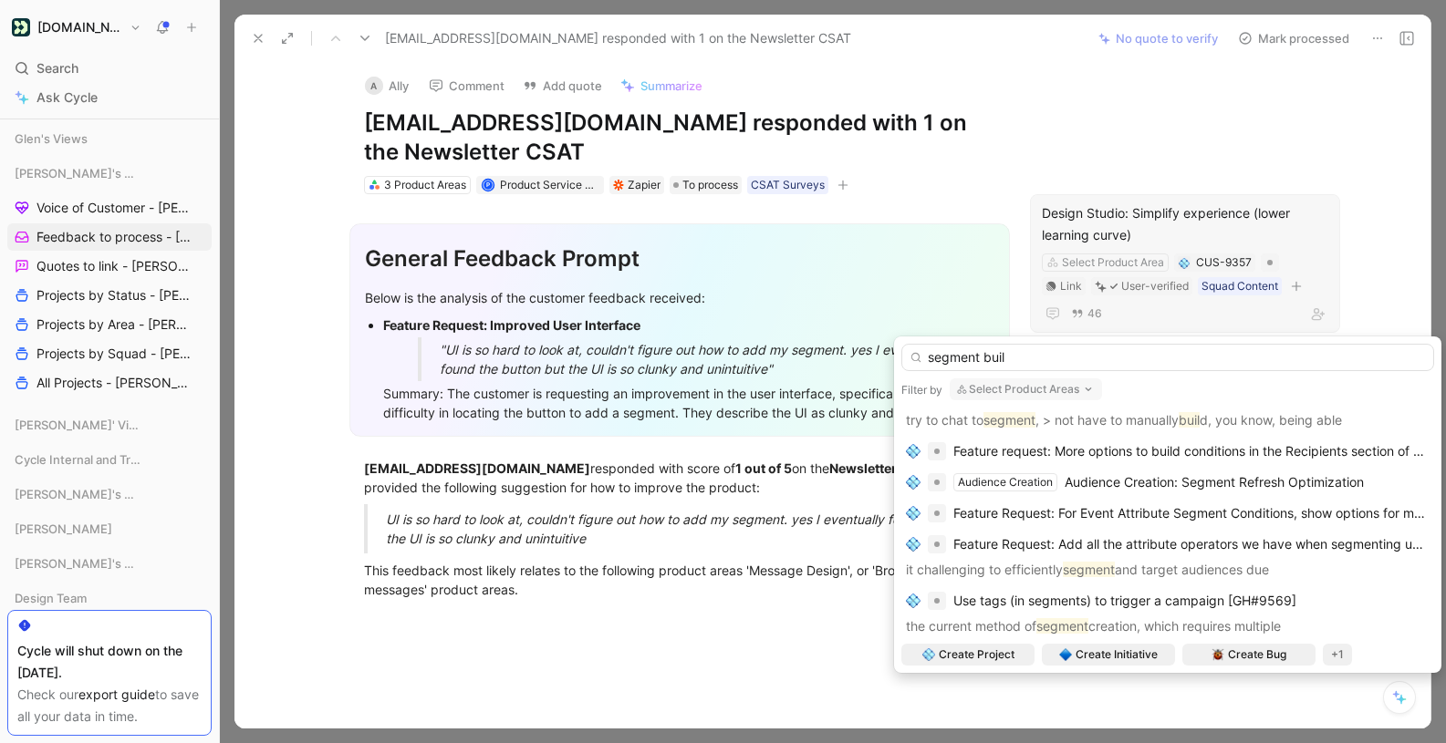
scroll to position [398, 0]
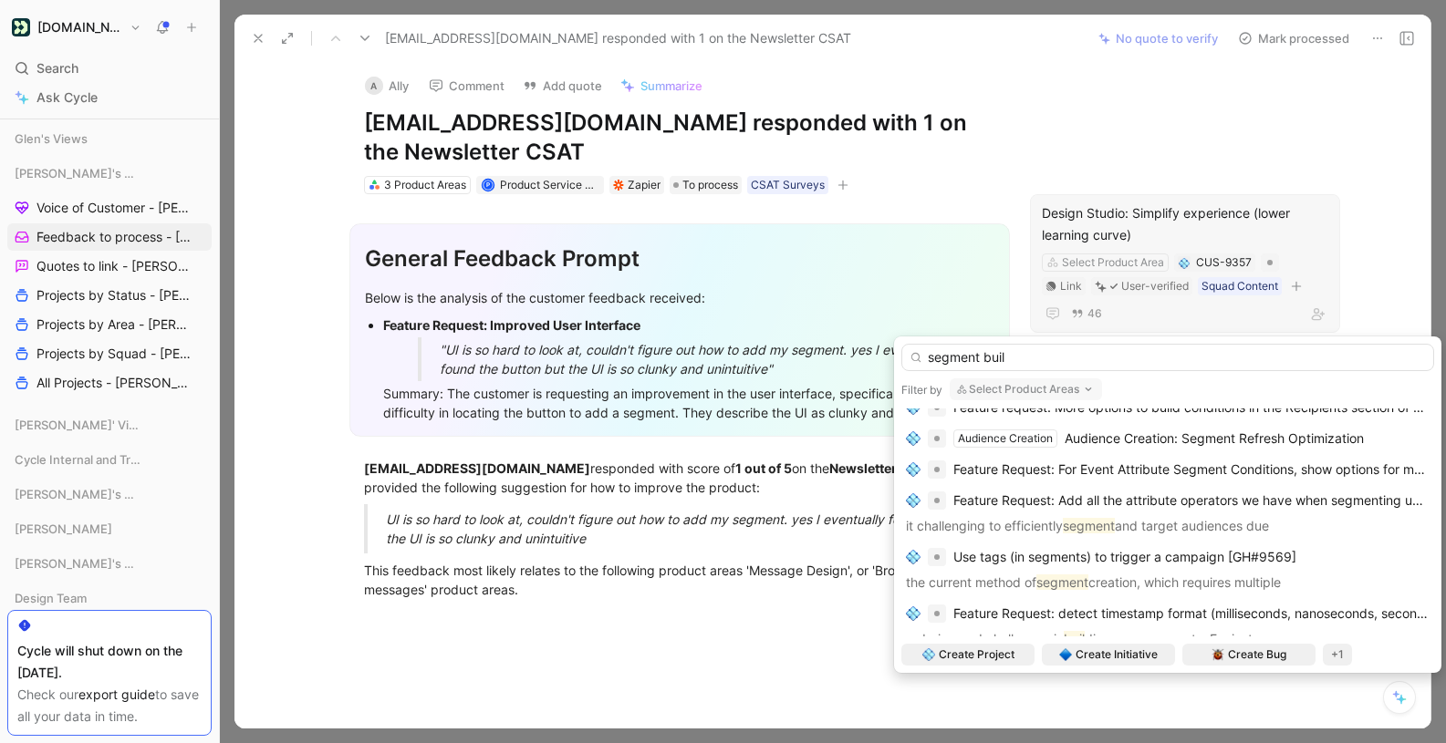
type input "segment buil"
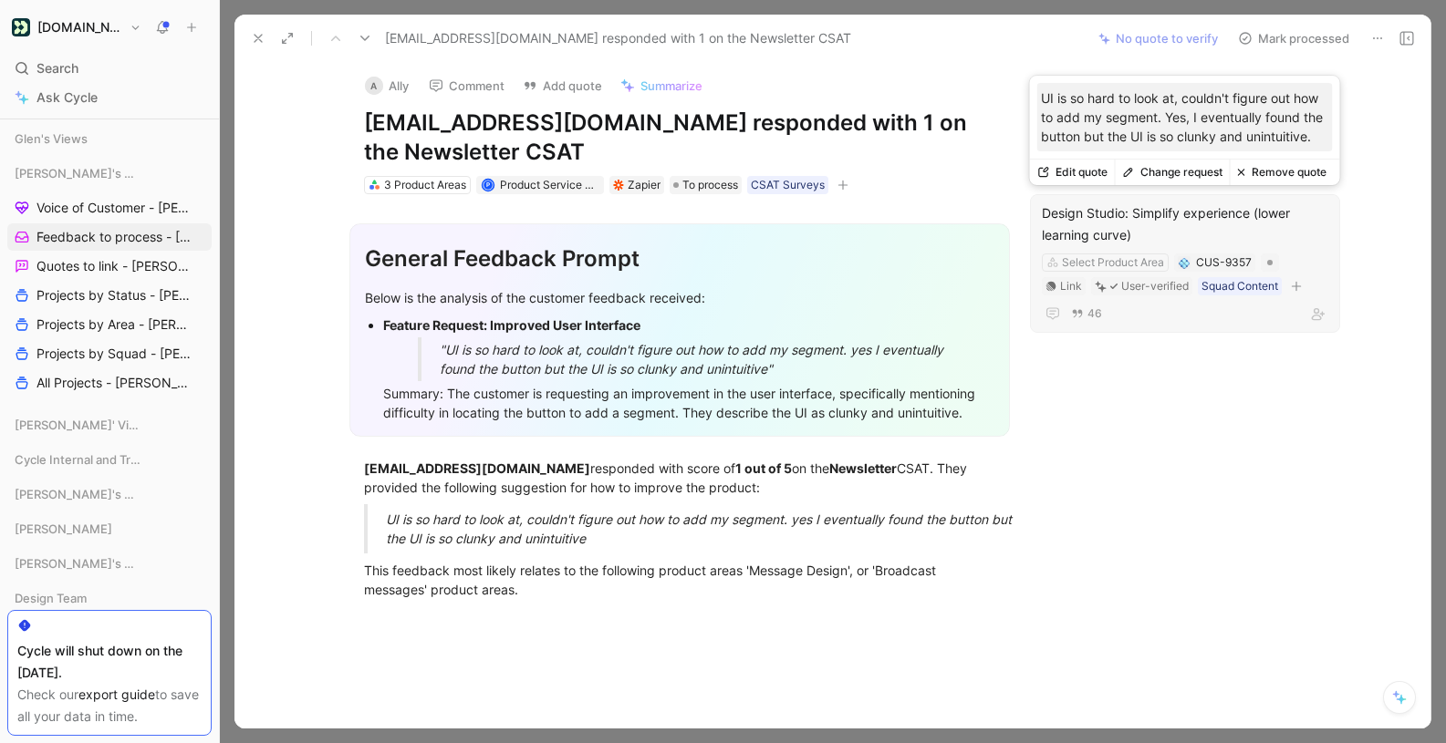
click at [1175, 172] on button "Change request" at bounding box center [1172, 173] width 115 height 26
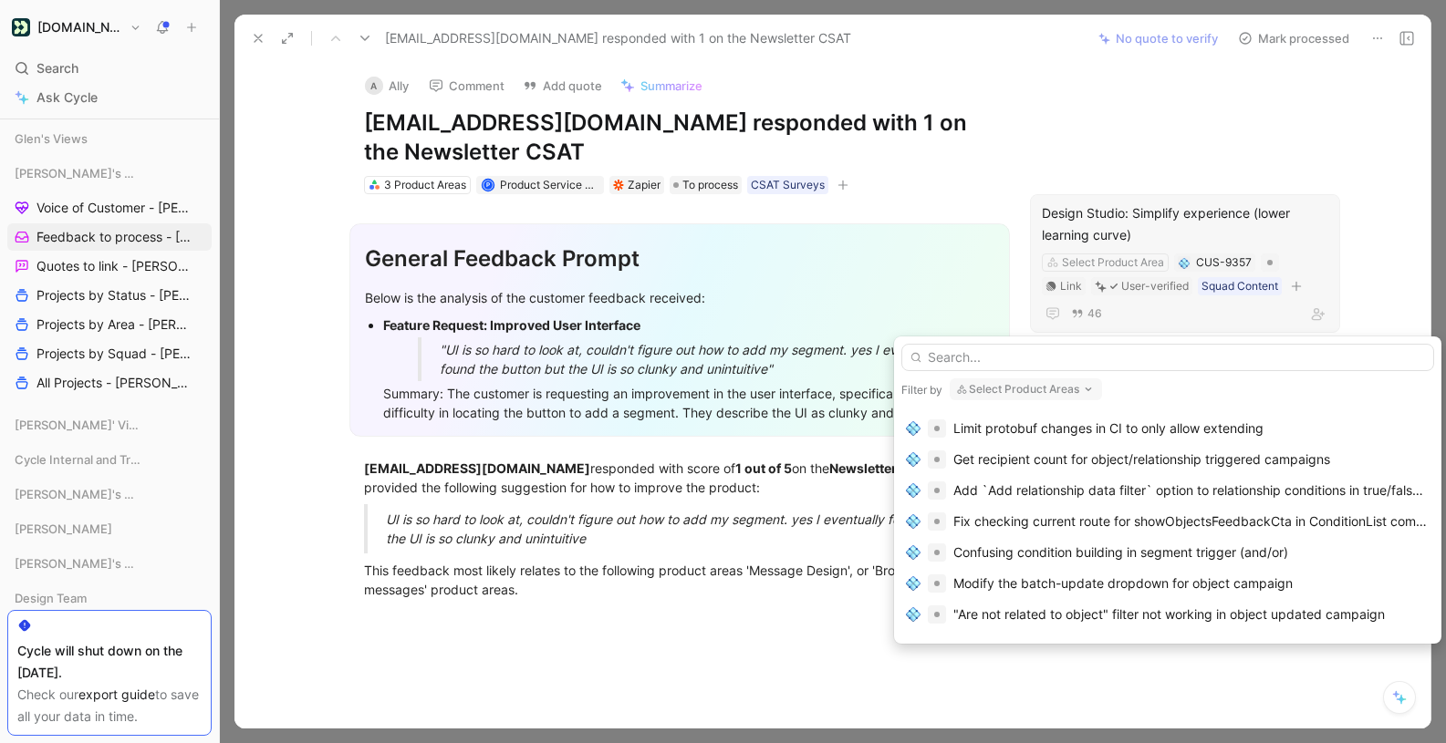
scroll to position [644, 0]
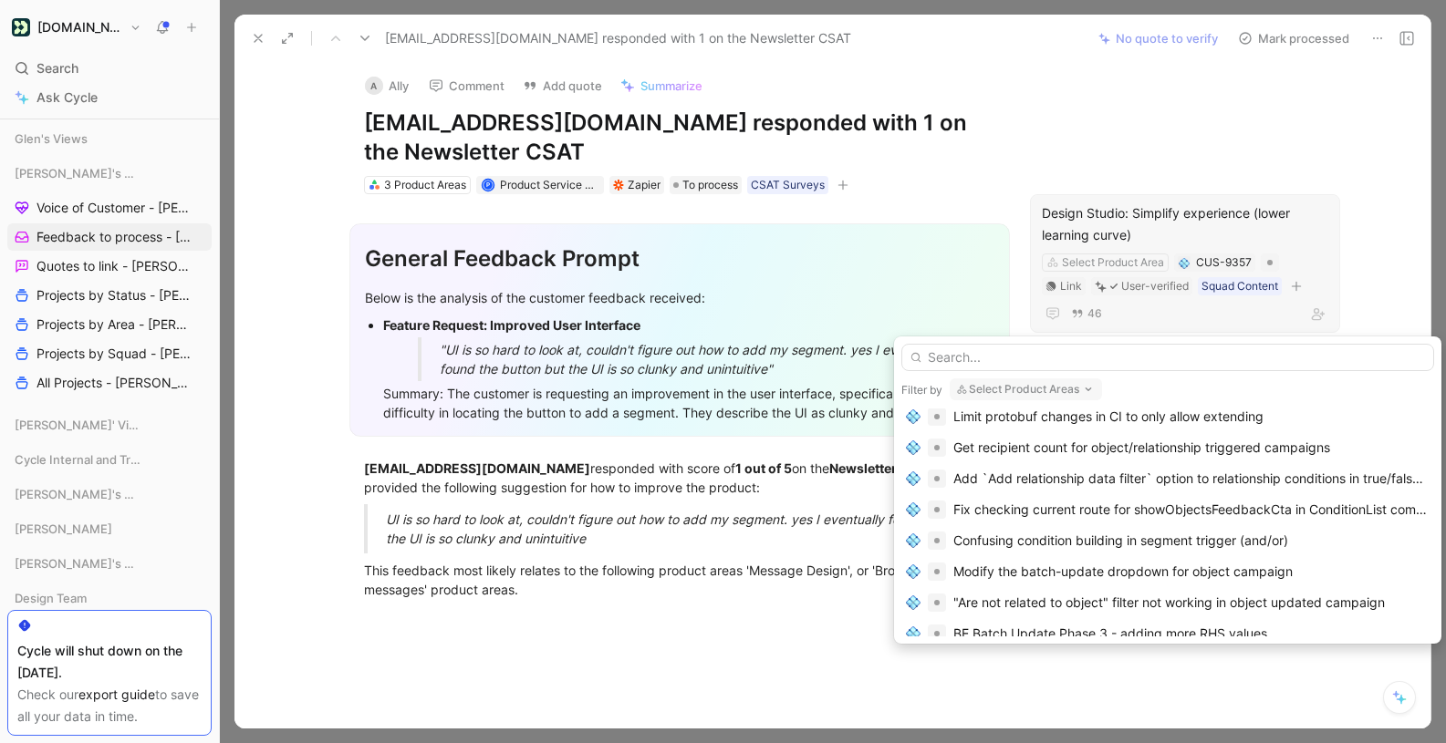
click at [1035, 358] on input "text" at bounding box center [1167, 357] width 533 height 27
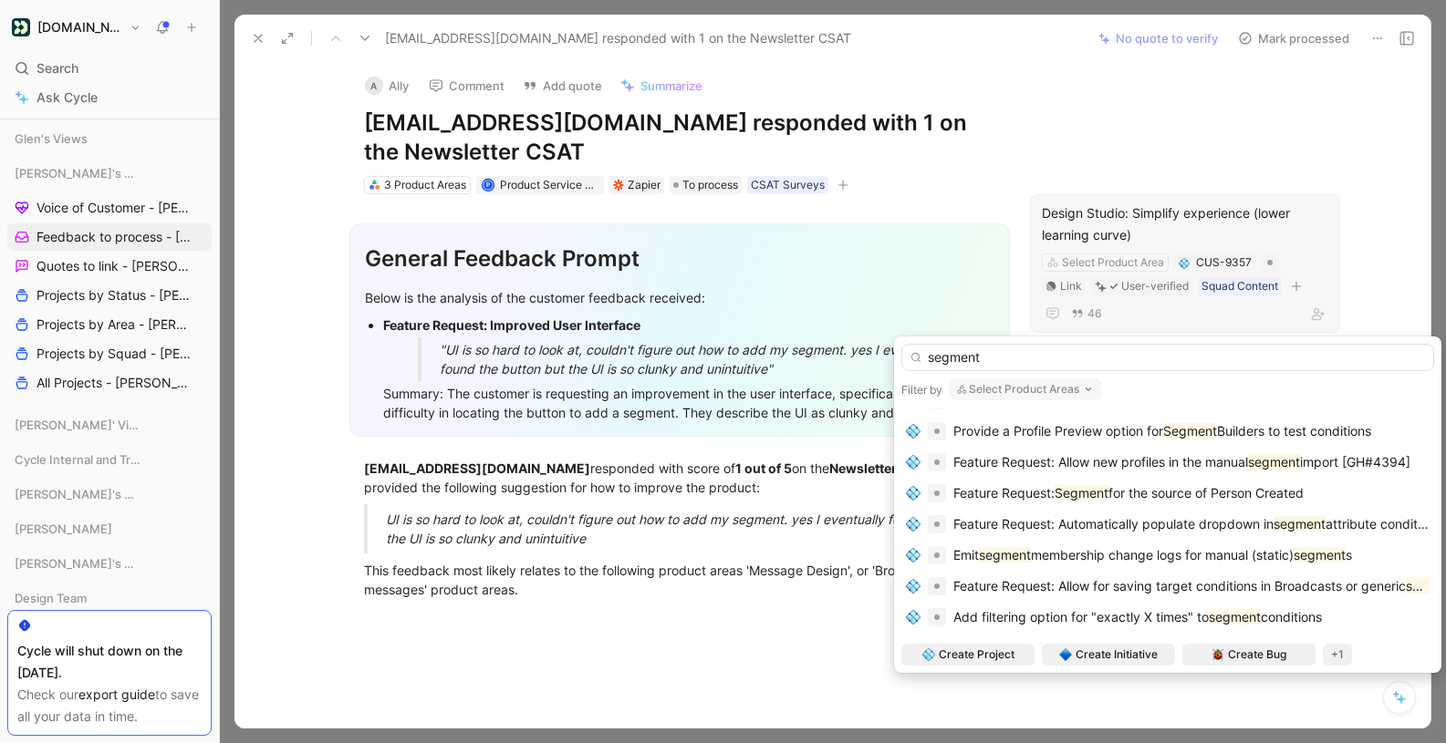
type input "segment"
click at [1024, 387] on button "Select Product Areas" at bounding box center [1026, 390] width 152 height 22
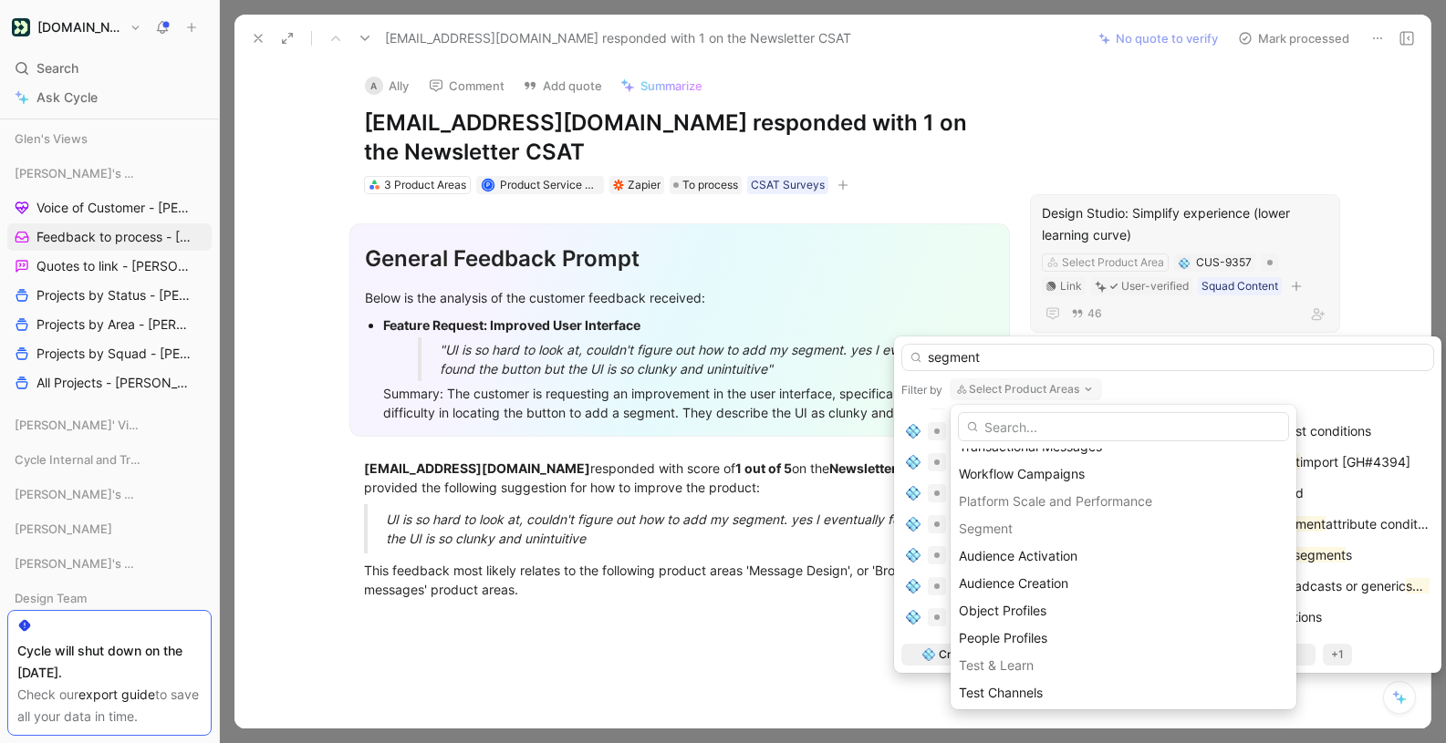
scroll to position [1688, 0]
click at [1086, 576] on div "Audience Creation" at bounding box center [1123, 580] width 329 height 22
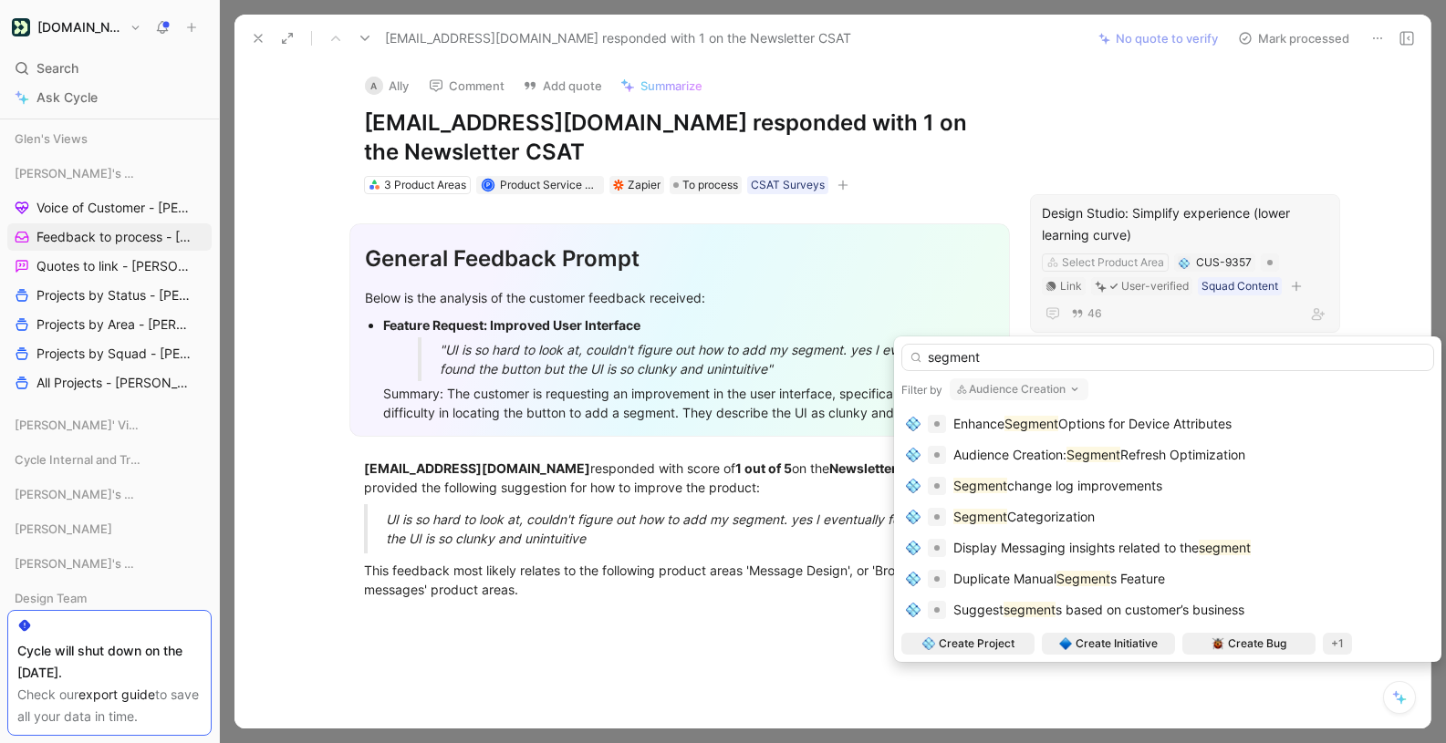
scroll to position [0, 0]
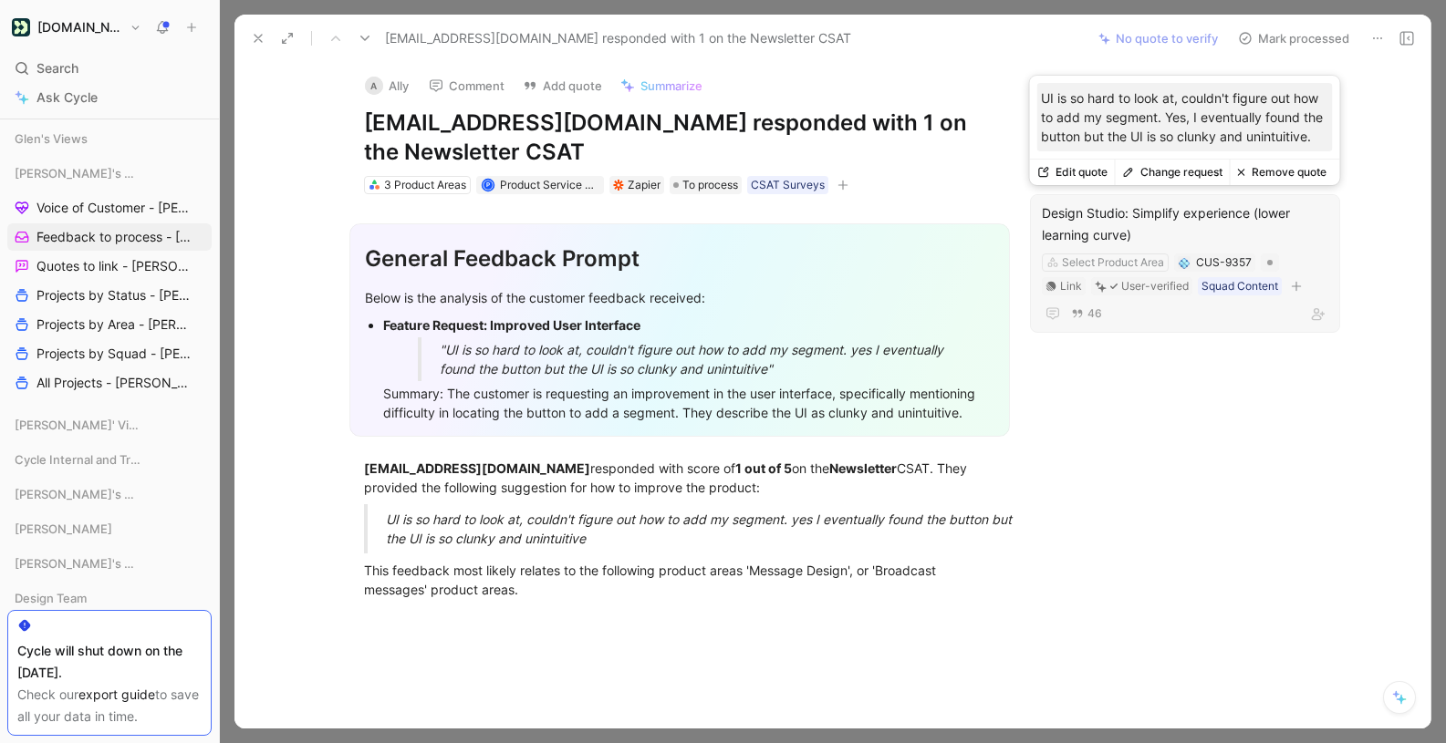
click at [1199, 178] on button "Change request" at bounding box center [1172, 173] width 115 height 26
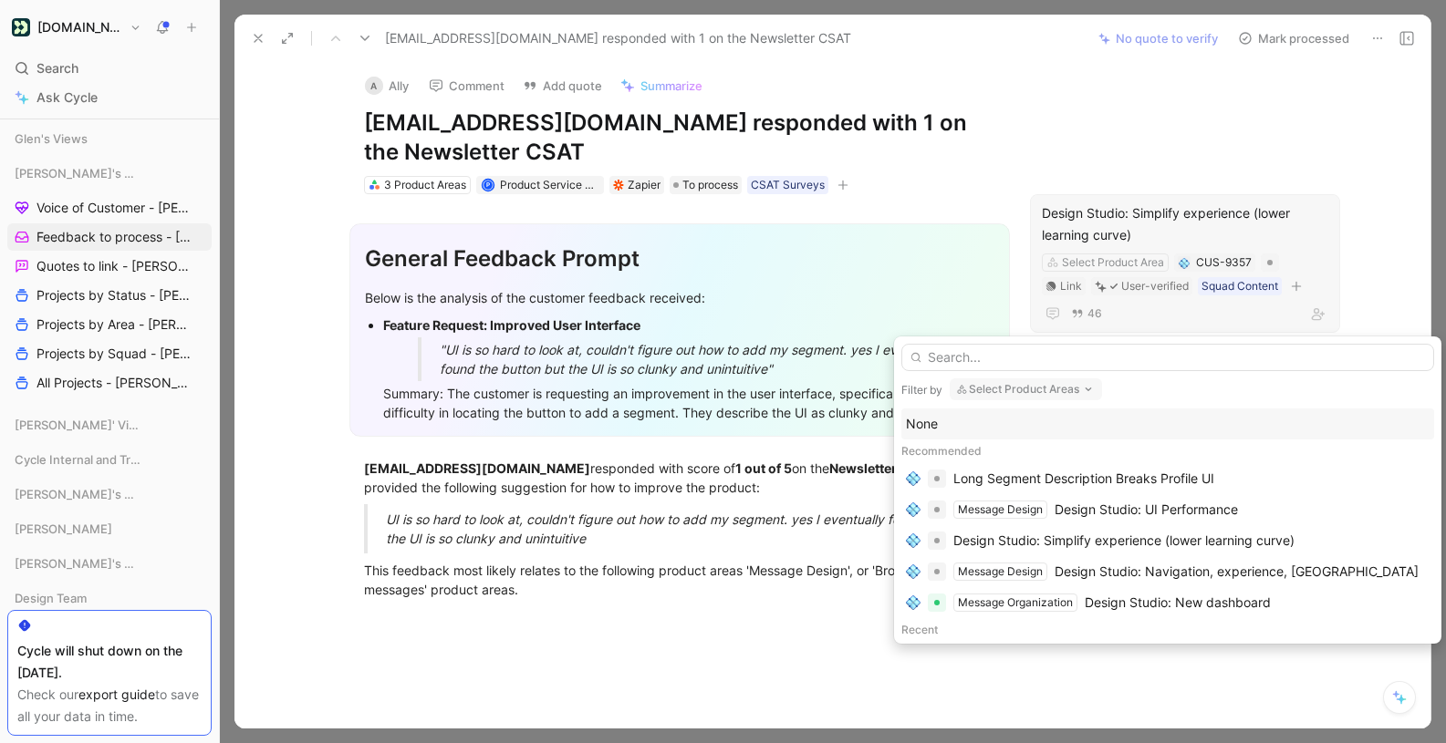
click at [969, 421] on div "None" at bounding box center [1168, 424] width 524 height 22
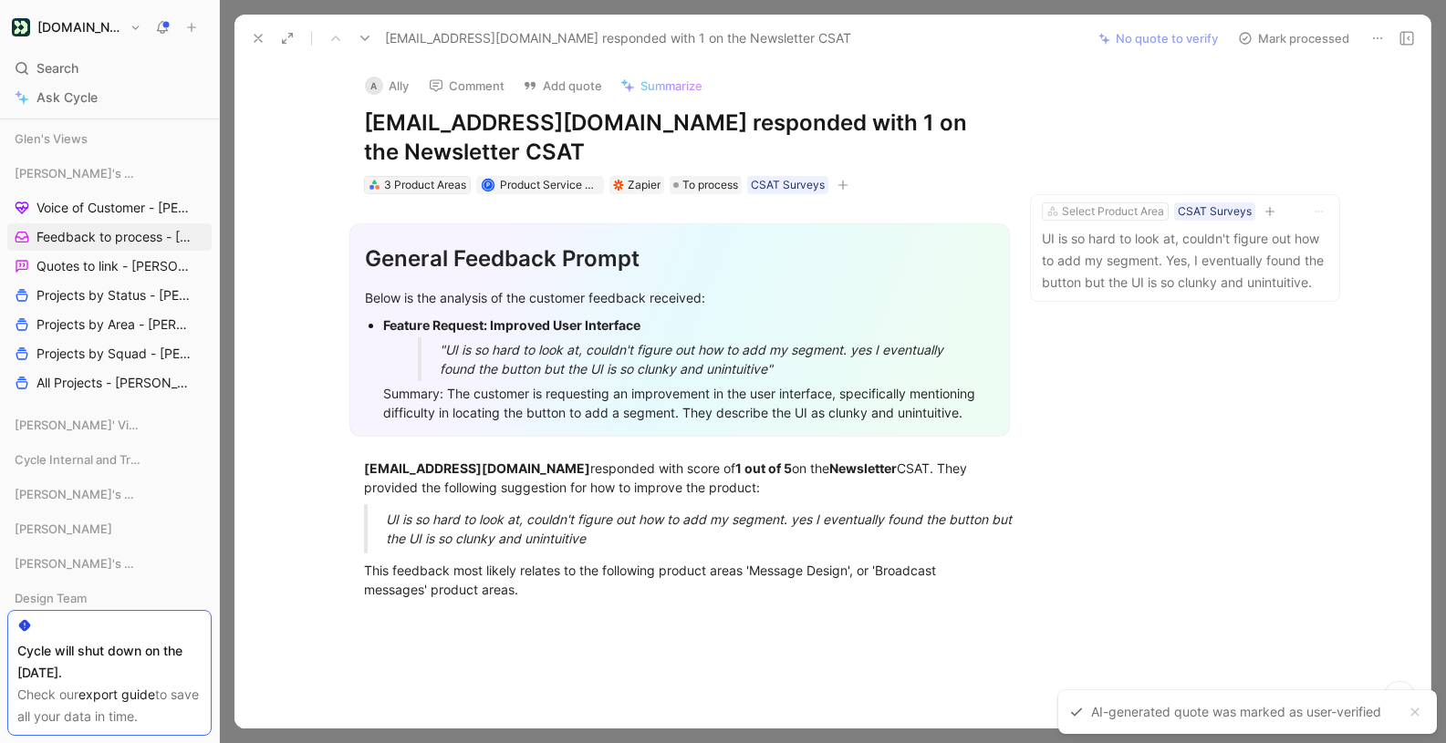
click at [422, 191] on div "3 Product Areas" at bounding box center [425, 185] width 82 height 18
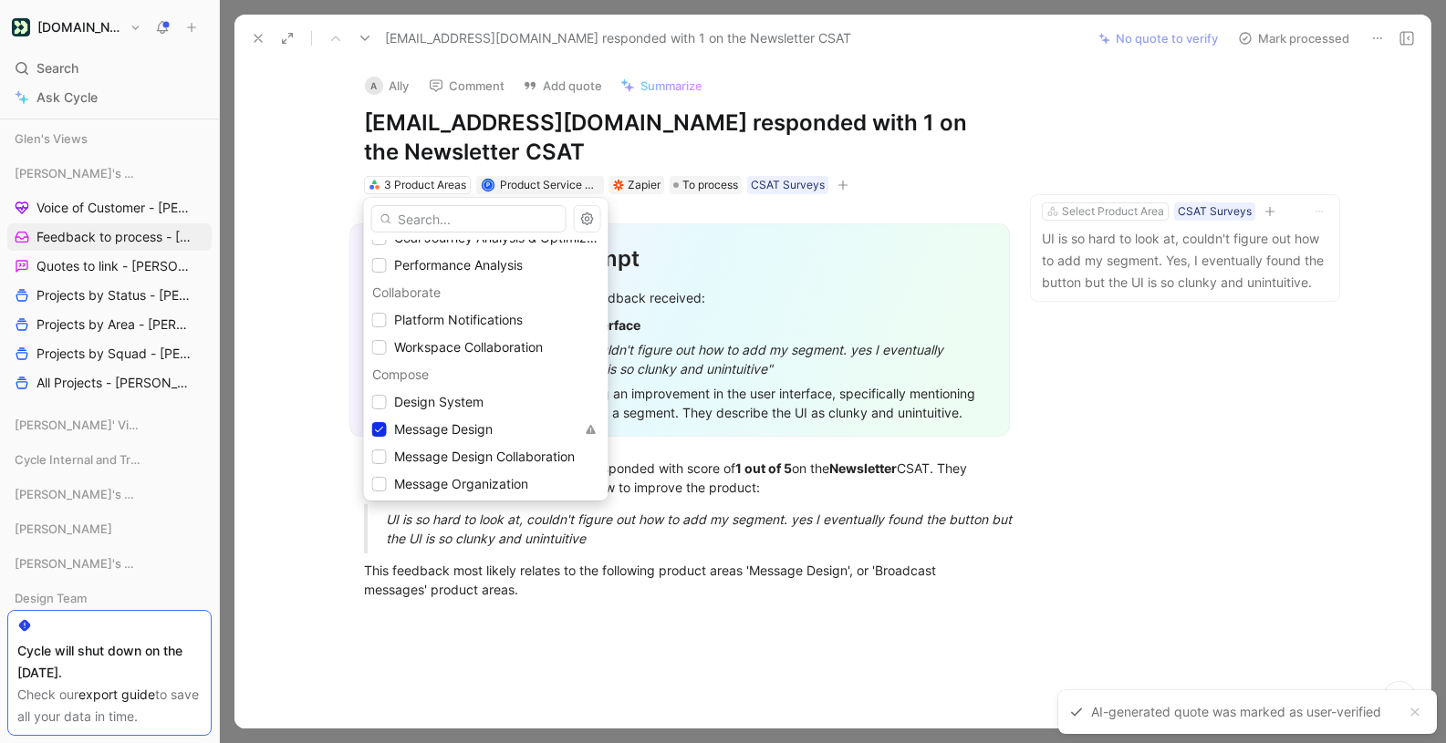
scroll to position [337, 0]
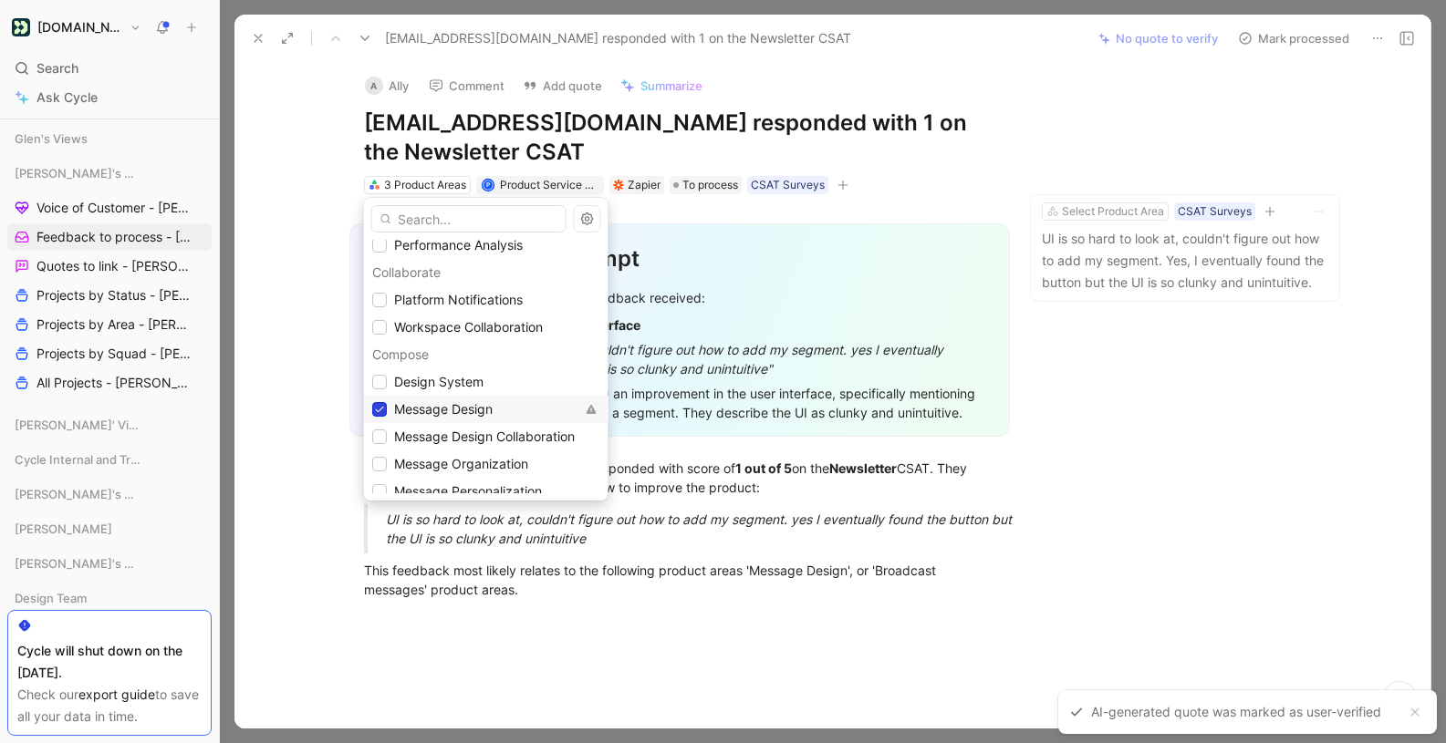
click at [380, 409] on icon at bounding box center [379, 410] width 8 height 6
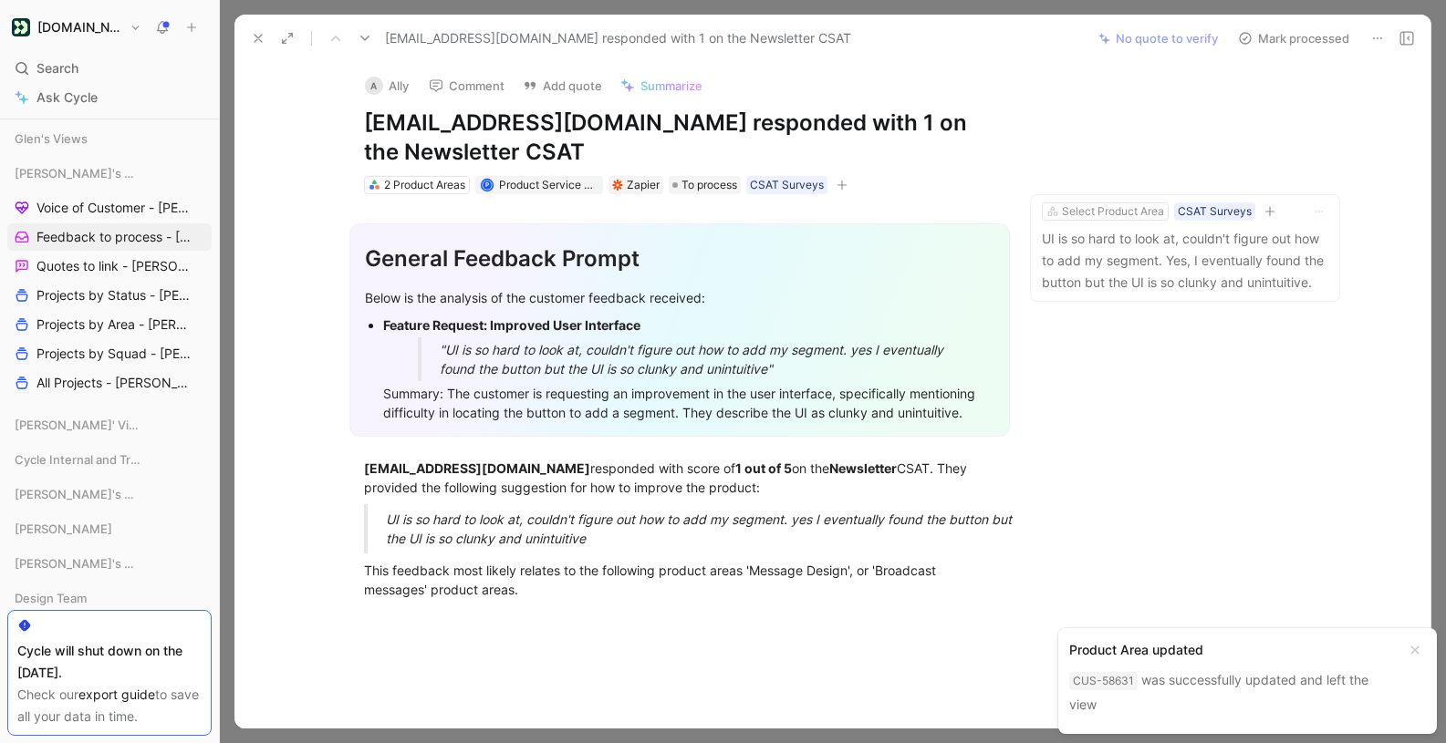
click at [363, 34] on icon at bounding box center [365, 38] width 15 height 15
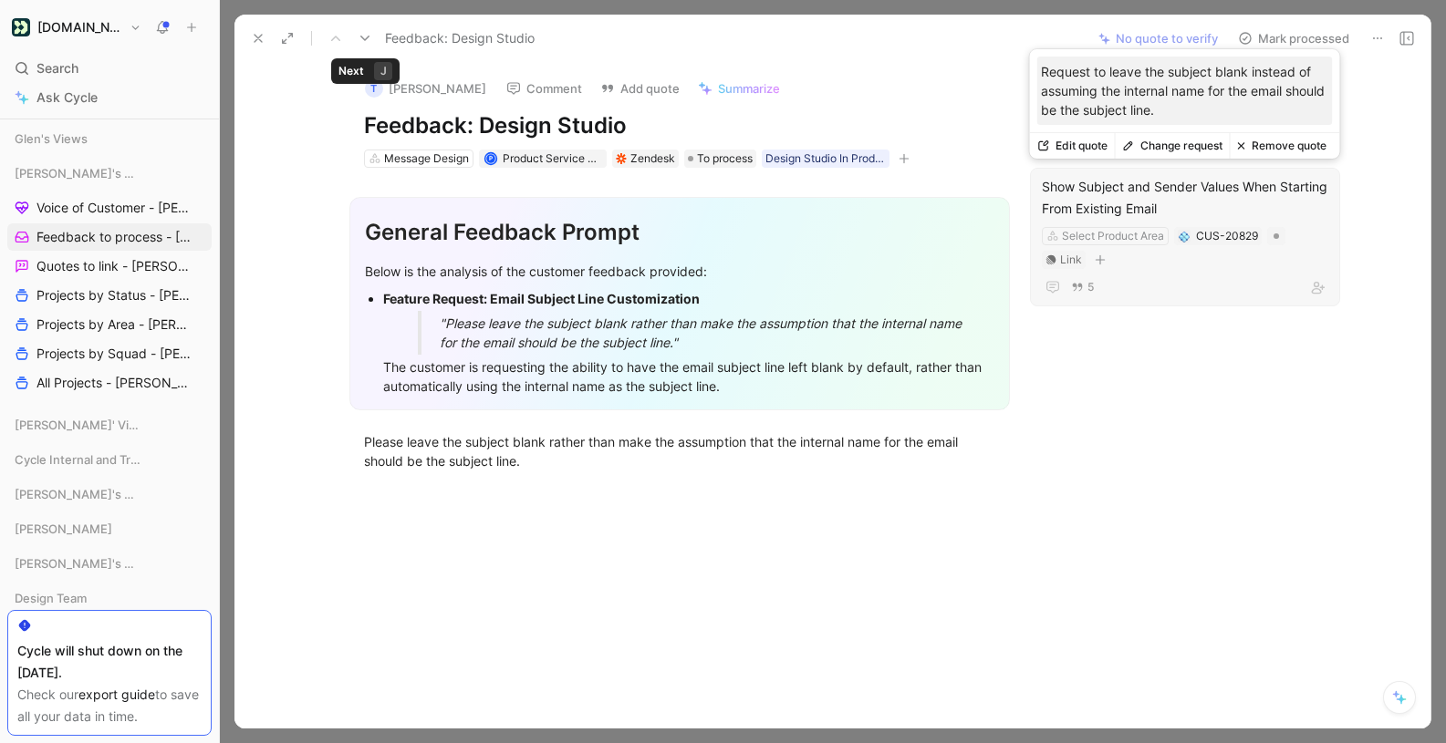
click at [1199, 147] on button "Change request" at bounding box center [1172, 146] width 115 height 26
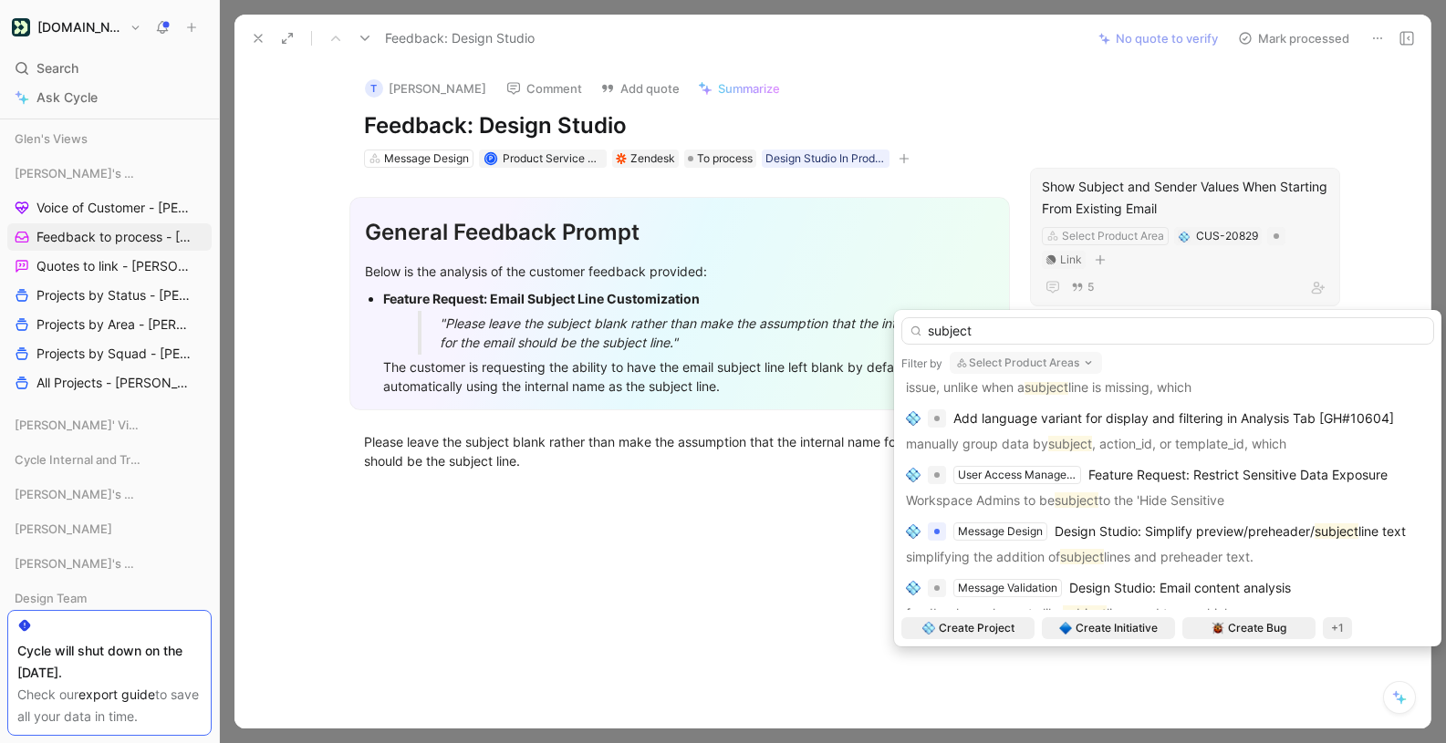
scroll to position [693, 0]
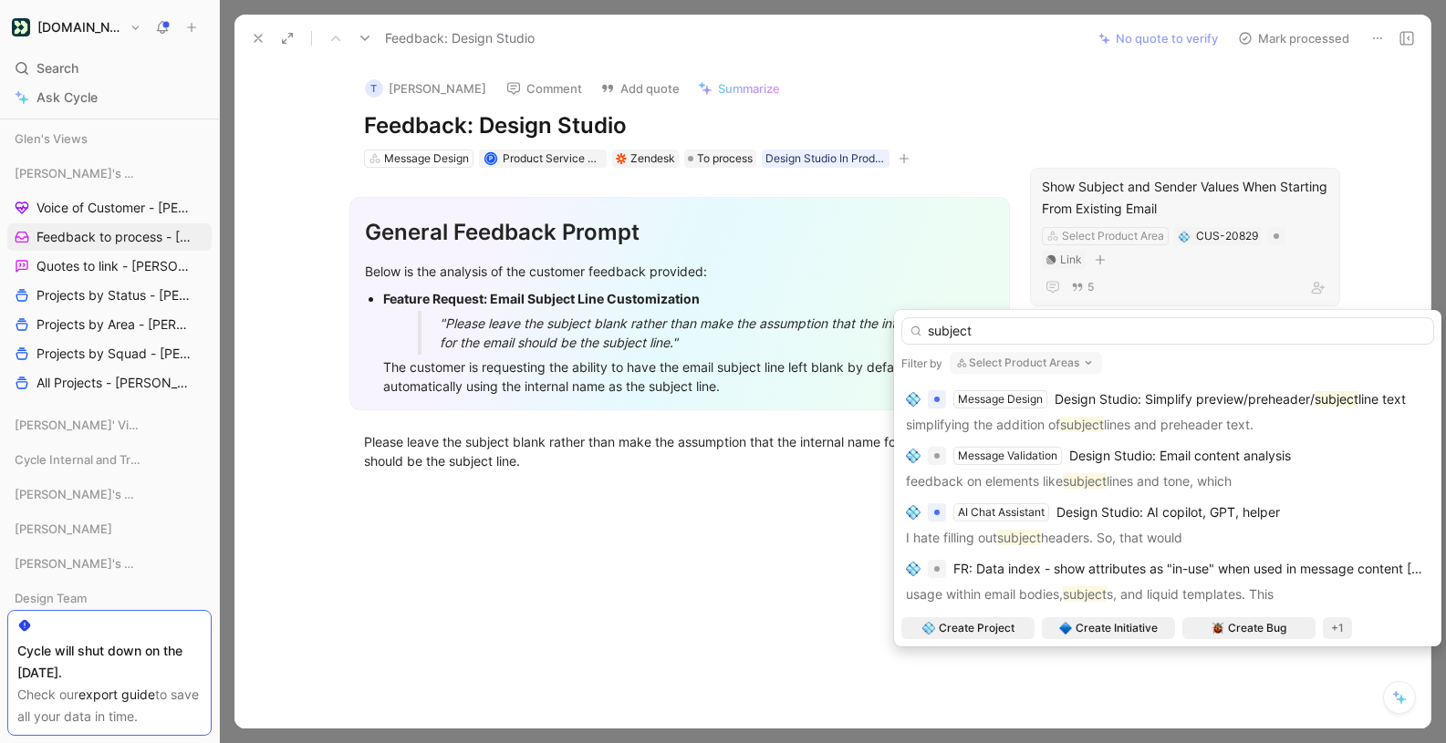
type input "subject"
click at [1190, 407] on span "Design Studio: Simplify preview/preheader/" at bounding box center [1184, 399] width 260 height 16
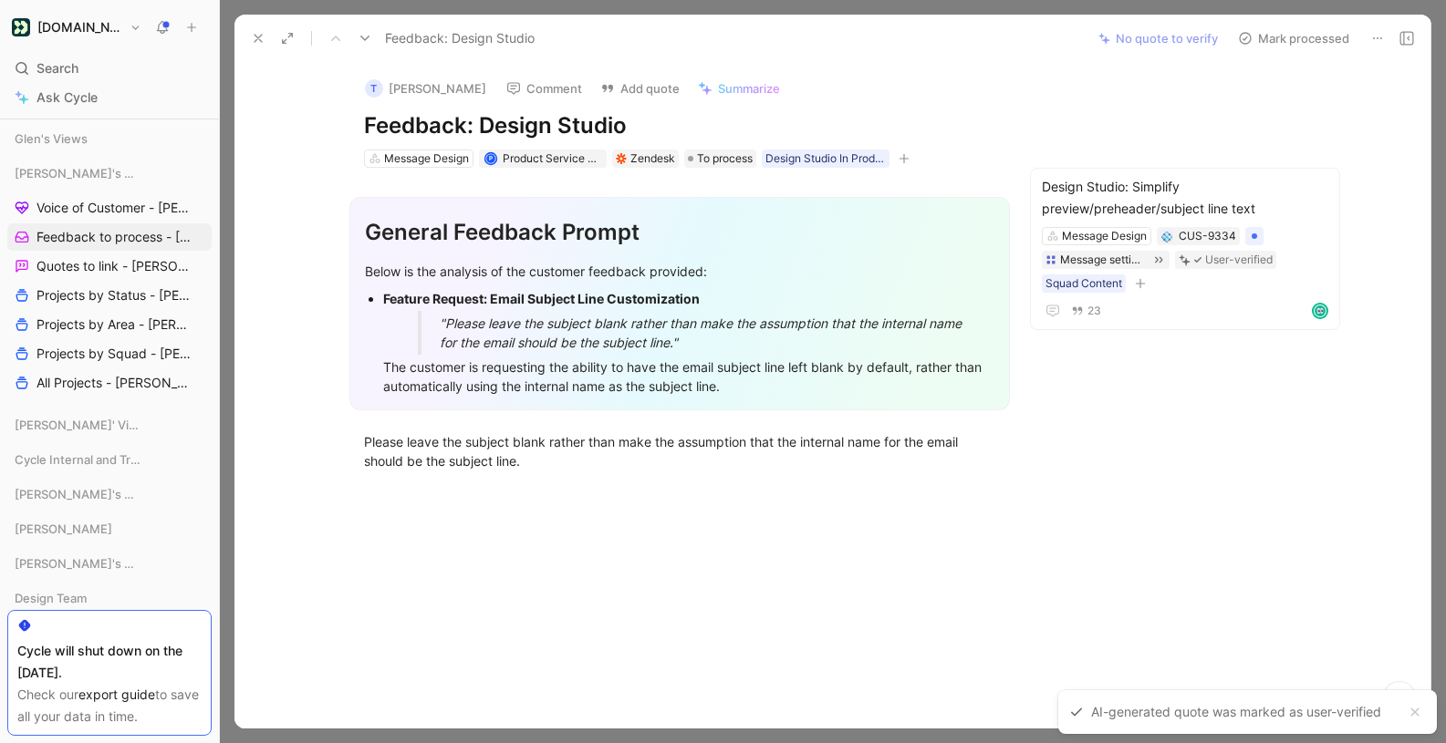
click at [1294, 33] on button "Mark processed" at bounding box center [1294, 39] width 128 height 26
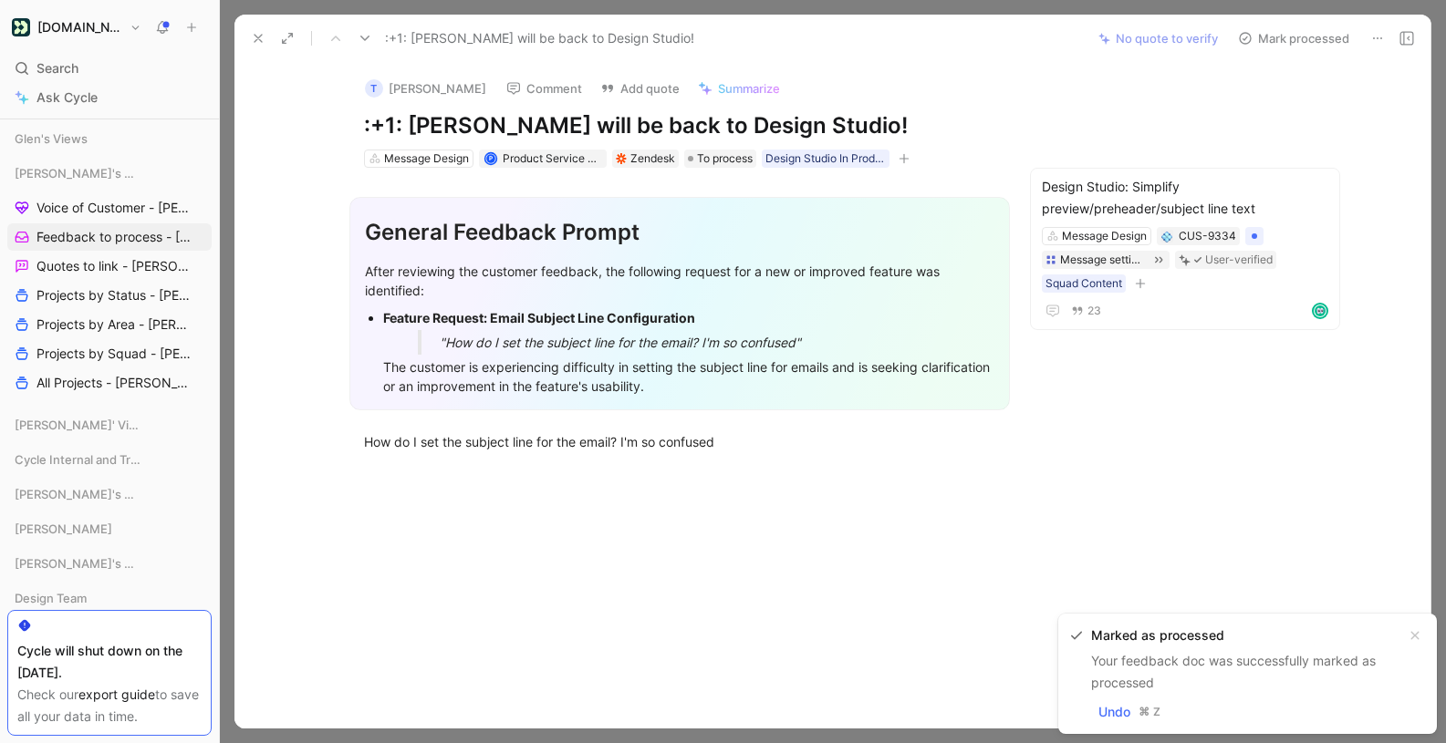
click at [1285, 35] on button "Mark processed" at bounding box center [1294, 39] width 128 height 26
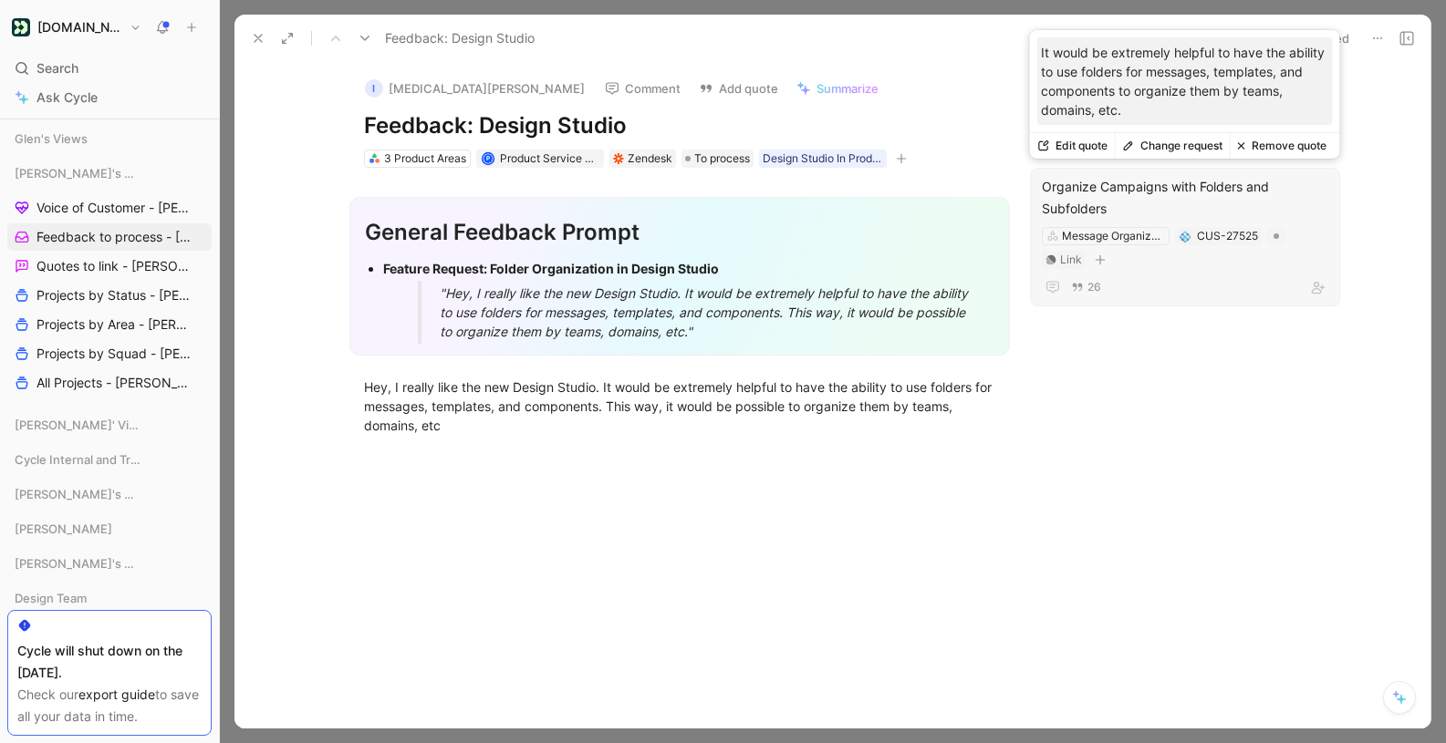
click at [1196, 146] on button "Change request" at bounding box center [1172, 146] width 115 height 26
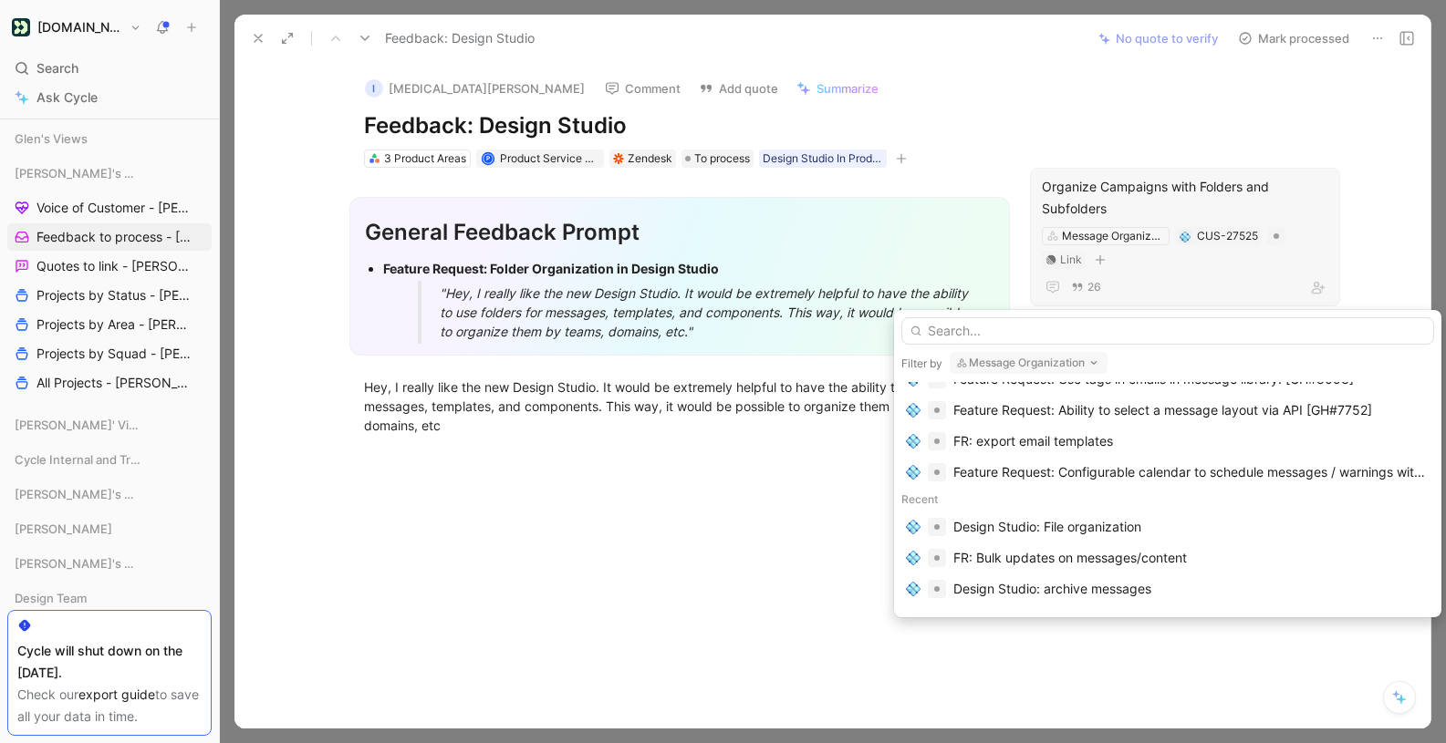
scroll to position [261, 0]
click at [1138, 521] on div "Design Studio: File organization" at bounding box center [1047, 525] width 188 height 22
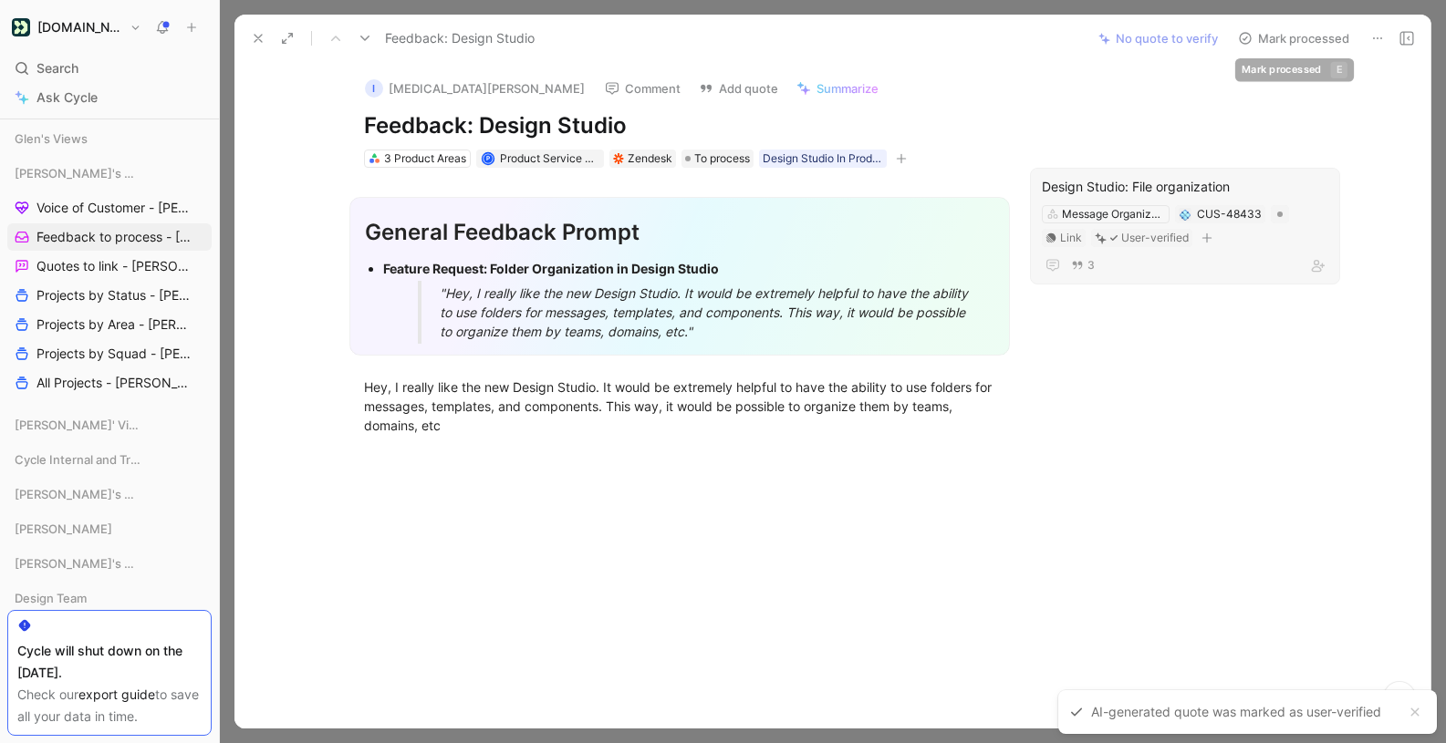
click at [1315, 36] on button "Mark processed" at bounding box center [1294, 39] width 128 height 26
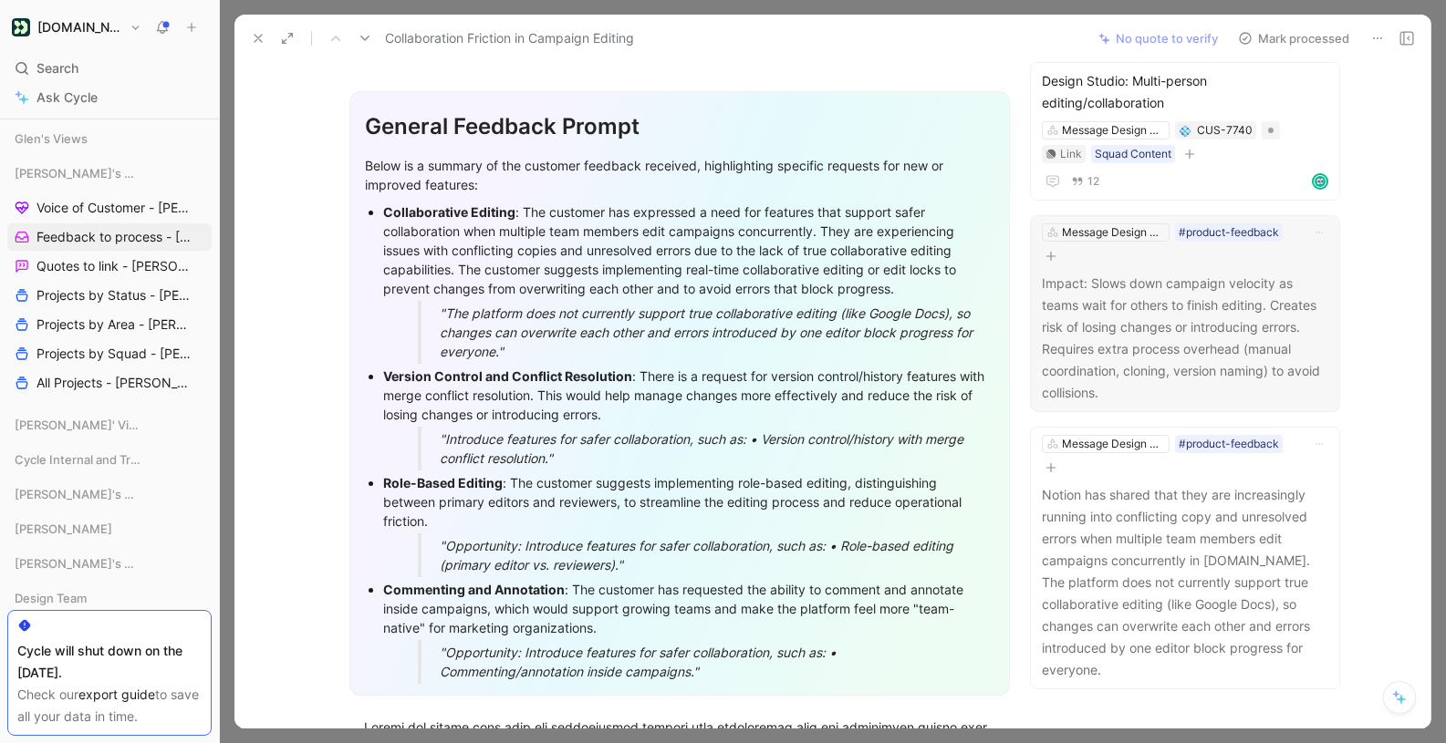
scroll to position [130, 0]
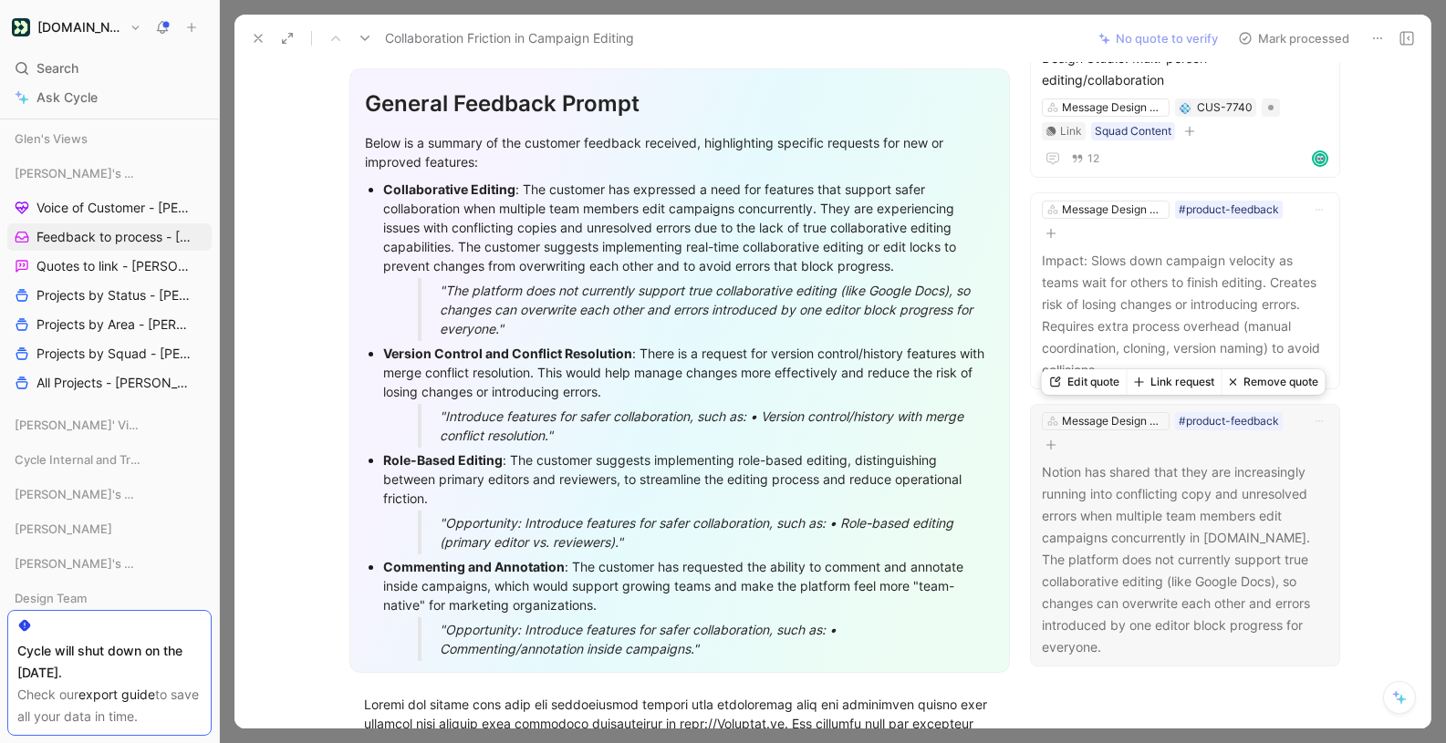
click at [1282, 380] on button "Remove quote" at bounding box center [1273, 382] width 104 height 26
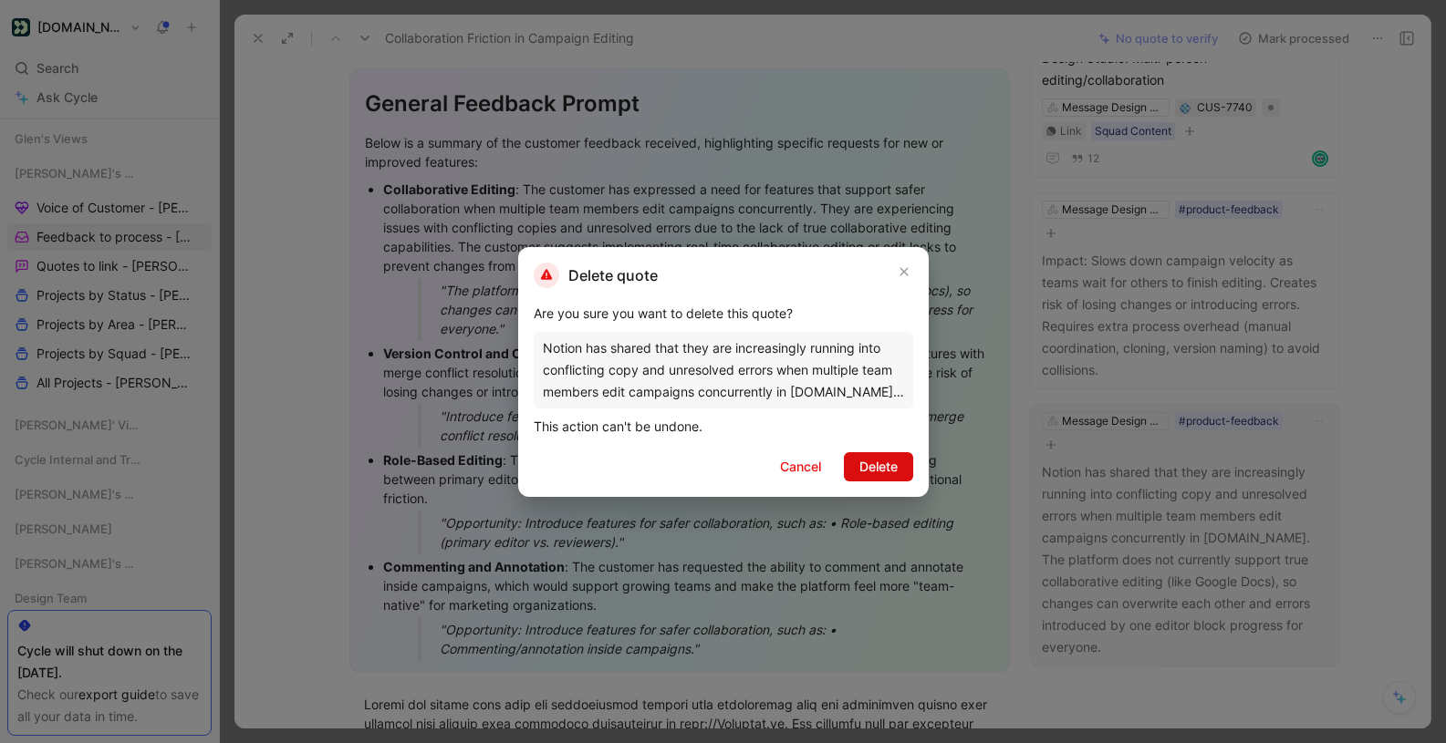
click at [896, 469] on span "Delete" at bounding box center [878, 467] width 38 height 22
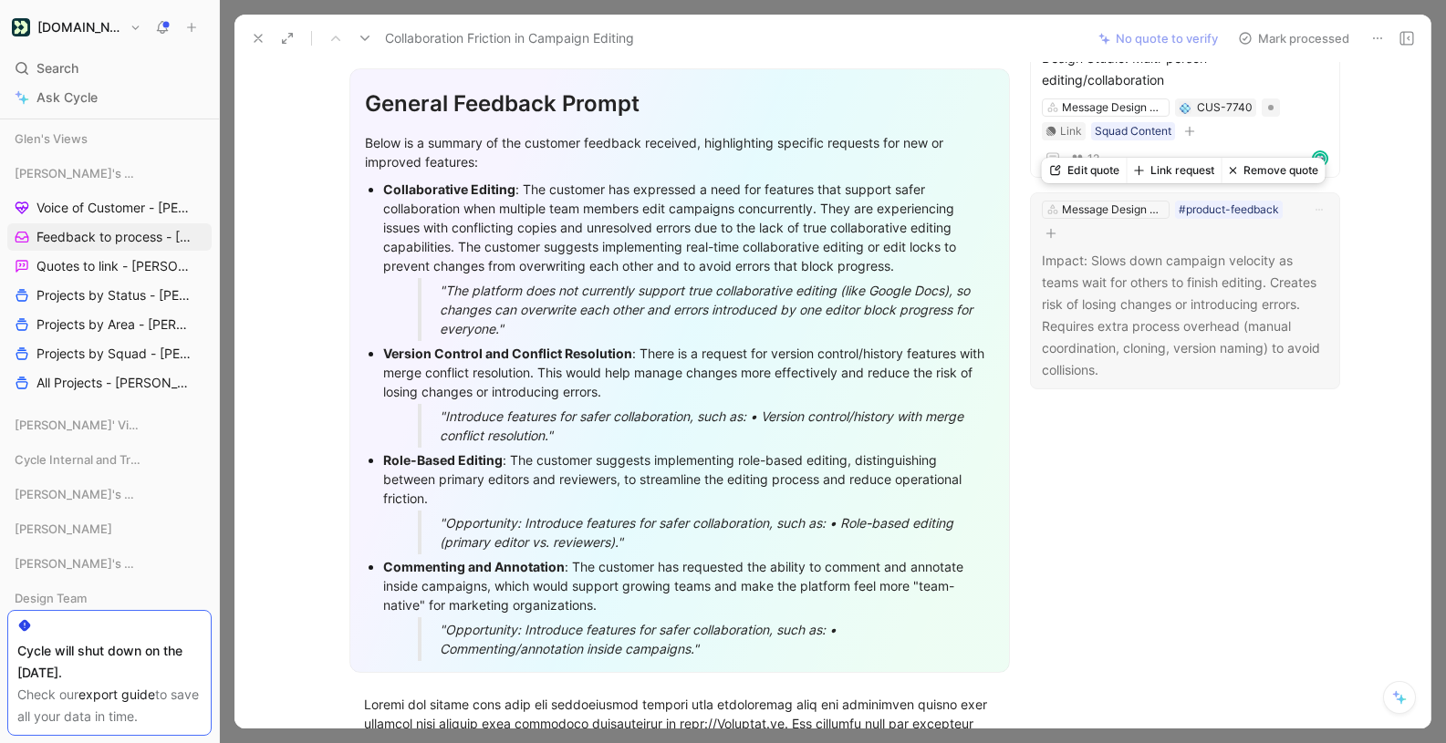
click at [1274, 166] on button "Remove quote" at bounding box center [1273, 171] width 104 height 26
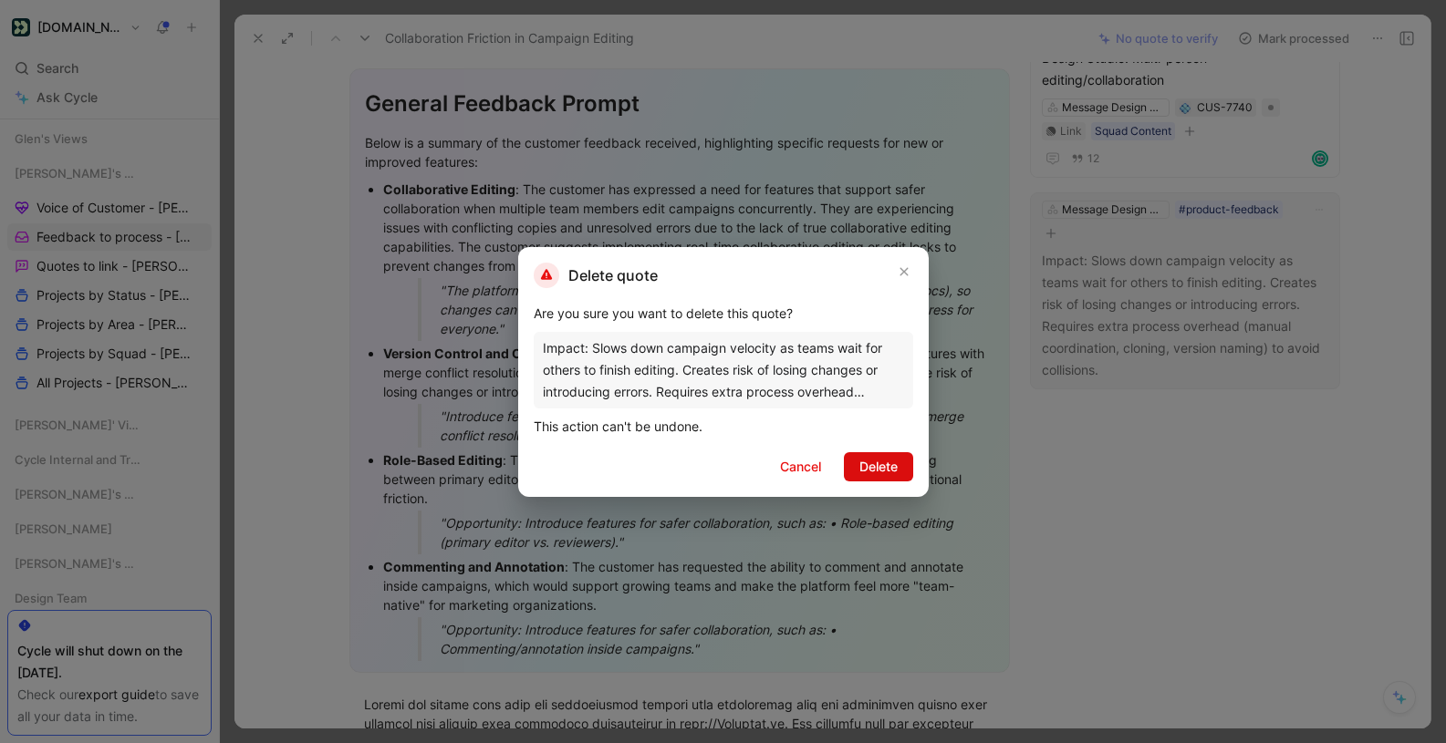
click at [888, 465] on span "Delete" at bounding box center [878, 467] width 38 height 22
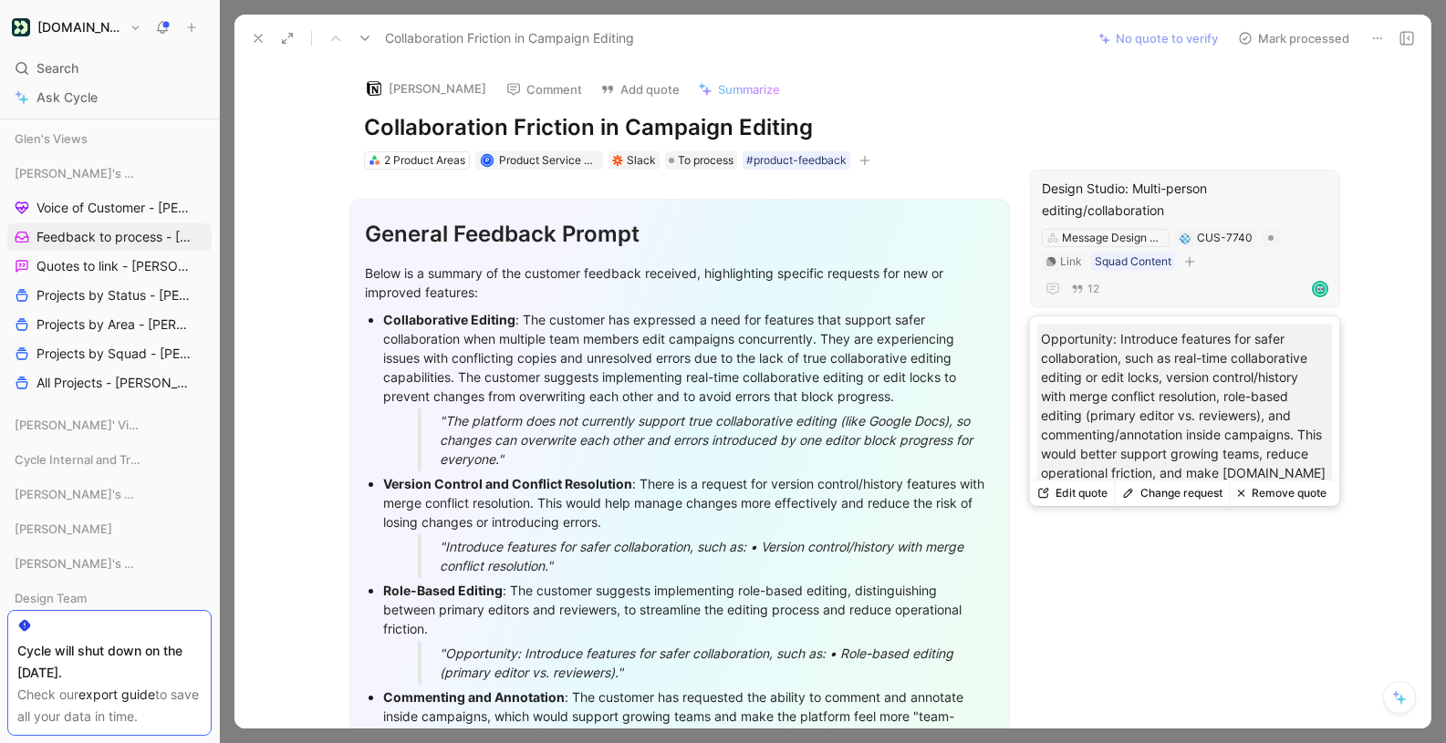
scroll to position [1, 0]
click at [1084, 492] on button "Edit quote" at bounding box center [1072, 494] width 85 height 26
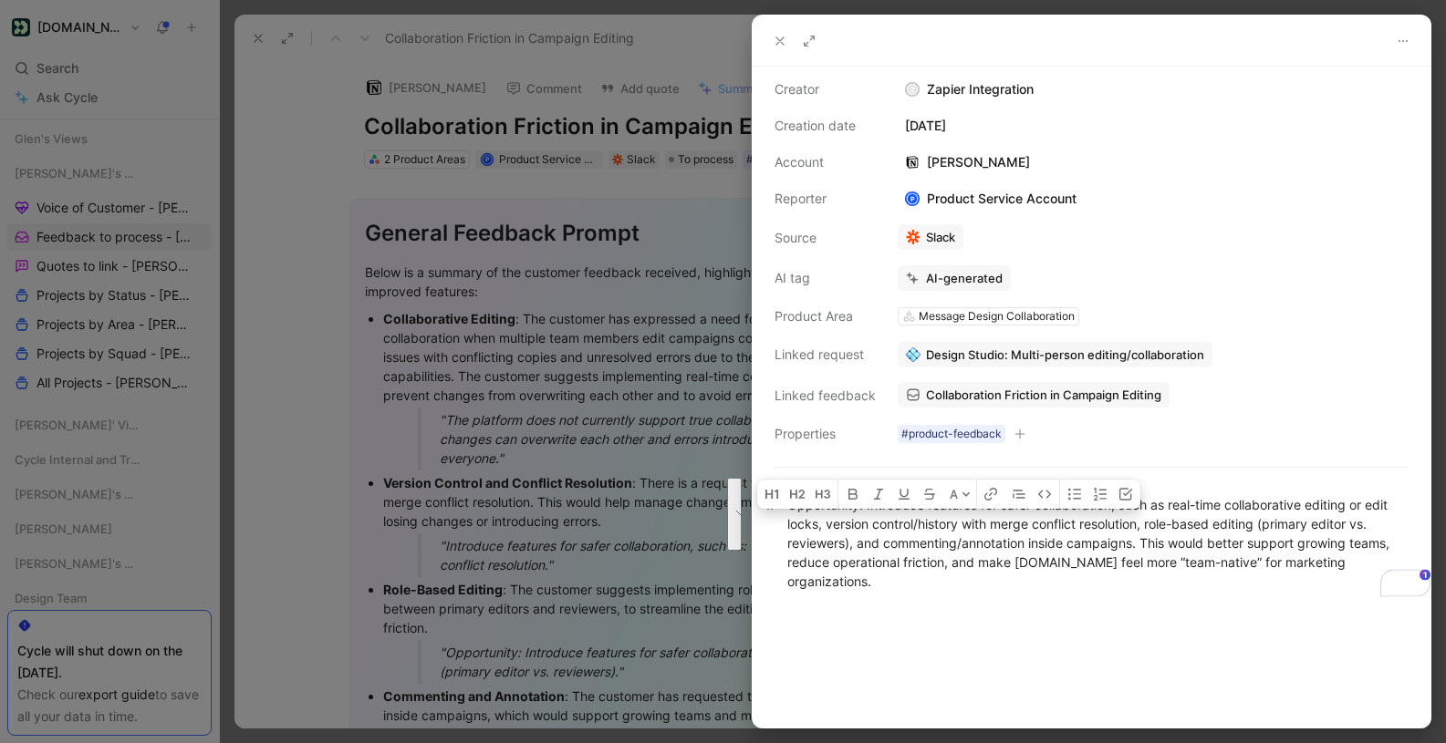
scroll to position [3, 0]
drag, startPoint x: 853, startPoint y: 522, endPoint x: 997, endPoint y: 583, distance: 156.5
click at [997, 583] on div "Opportunity: Introduce features for safer collaboration, such as real-time coll…" at bounding box center [1091, 543] width 608 height 96
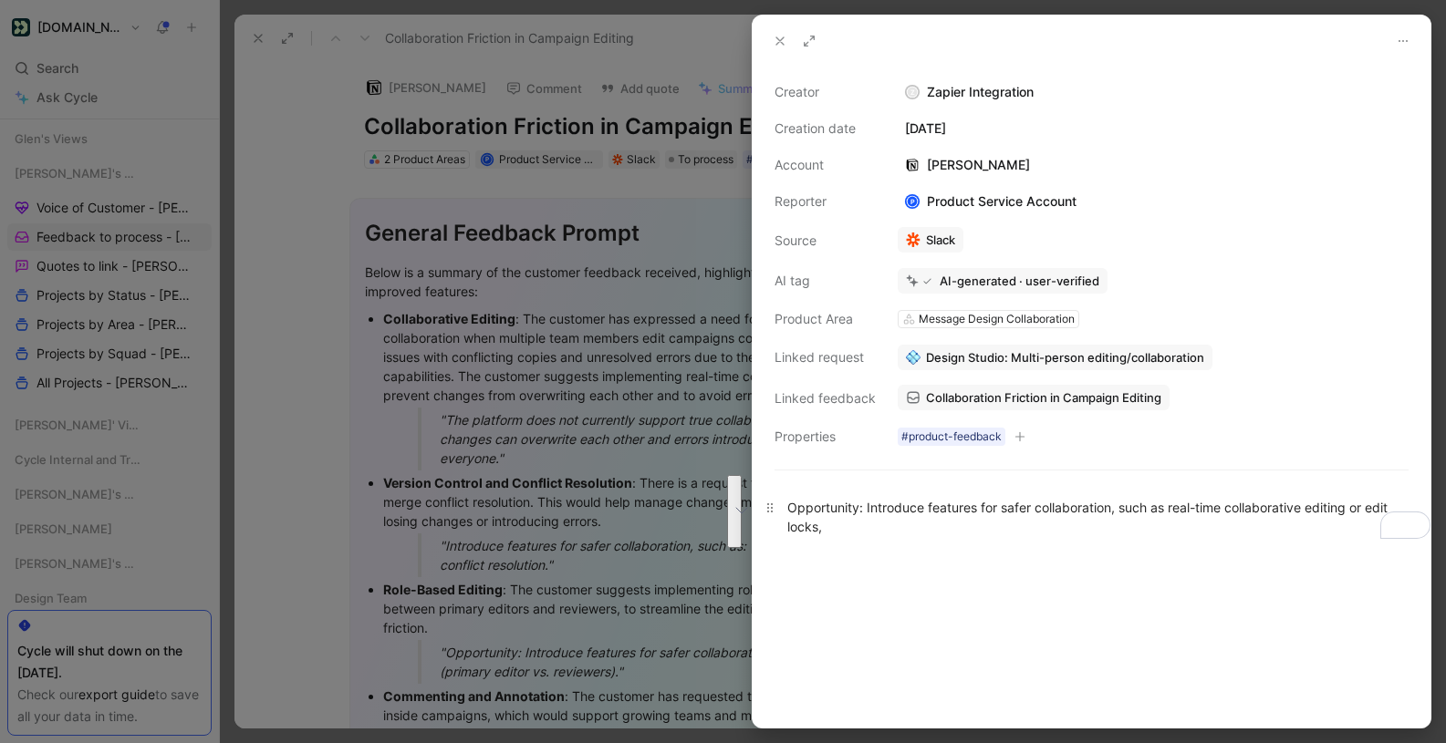
scroll to position [0, 0]
click at [777, 35] on icon at bounding box center [780, 41] width 15 height 15
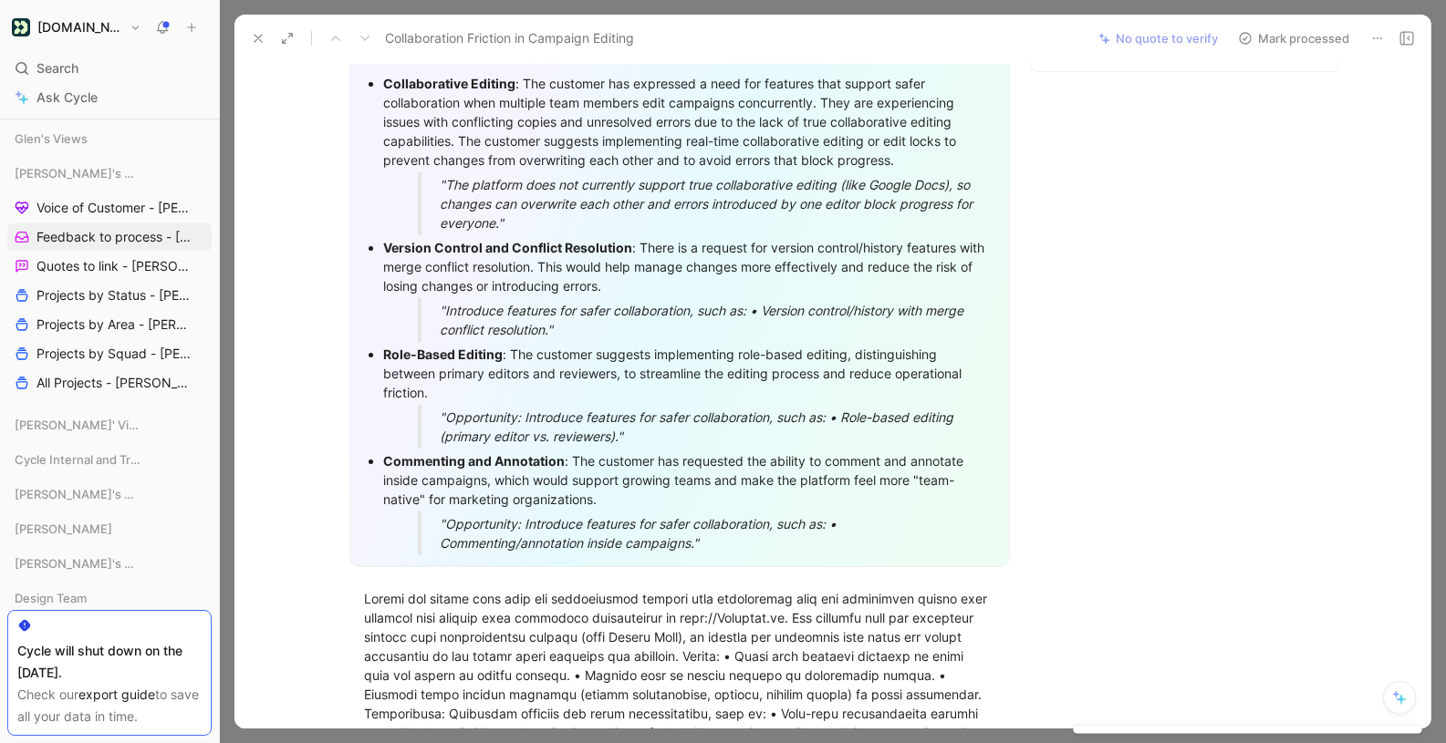
scroll to position [250, 0]
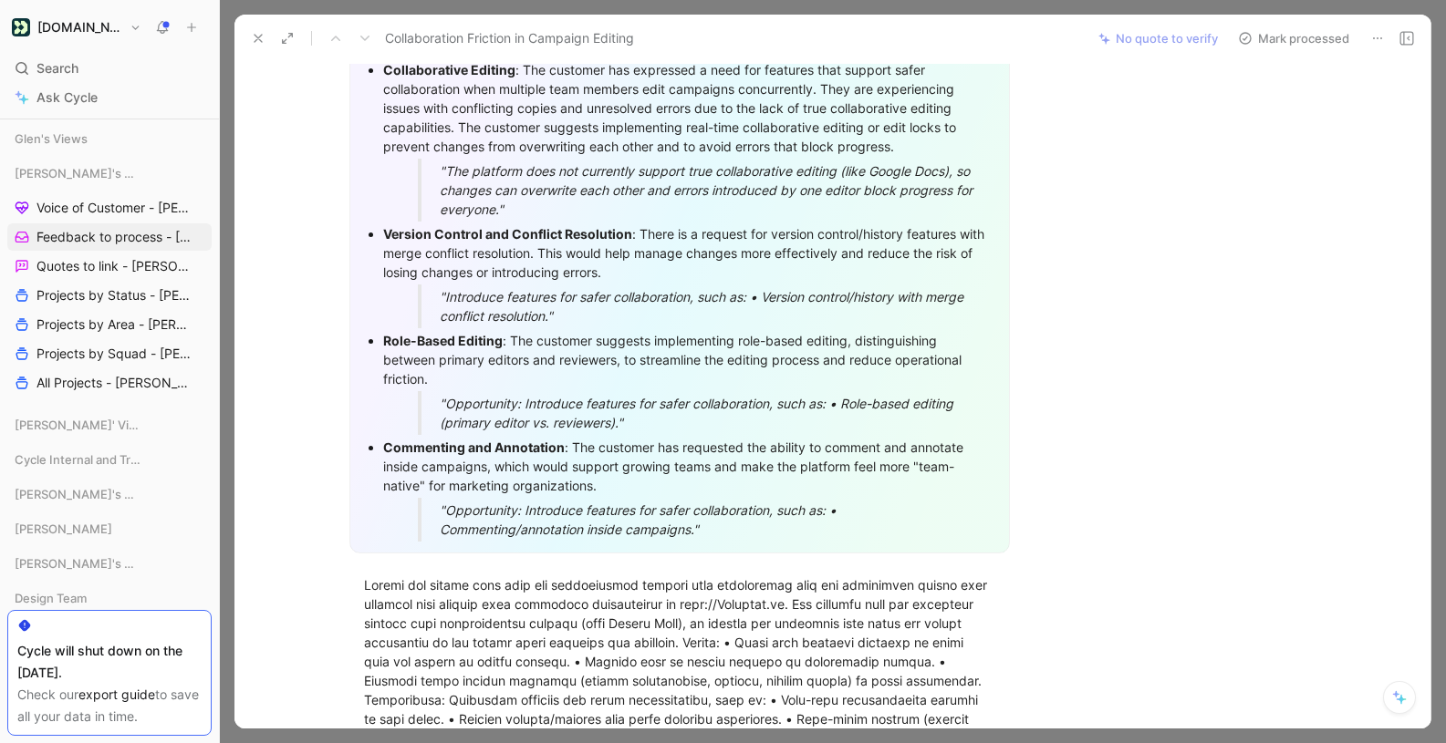
drag, startPoint x: 763, startPoint y: 294, endPoint x: 791, endPoint y: 326, distance: 42.0
click at [791, 326] on p ""Introduce features for safer collaboration, such as: • Version control/history…" at bounding box center [711, 307] width 542 height 44
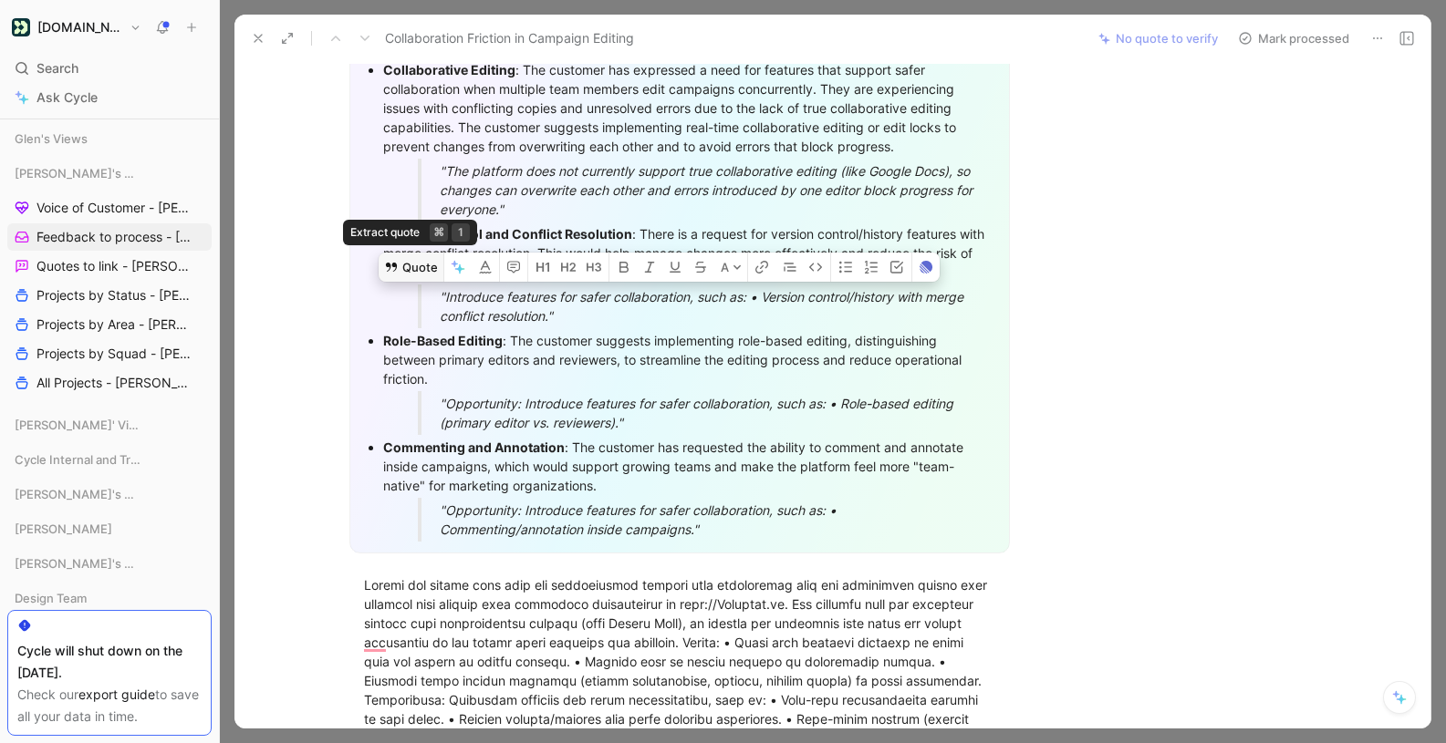
click at [410, 268] on button "Quote" at bounding box center [411, 267] width 65 height 29
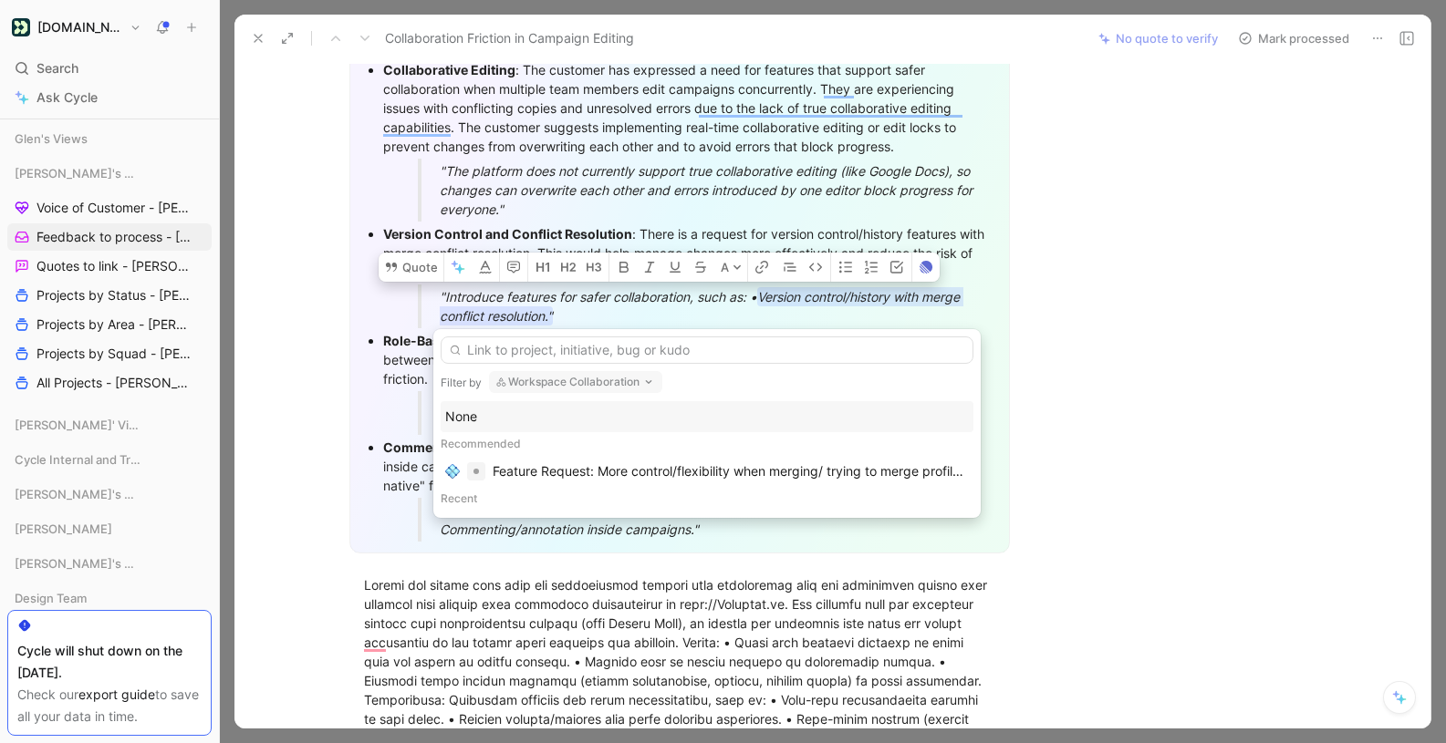
click at [670, 351] on input "text" at bounding box center [707, 350] width 533 height 27
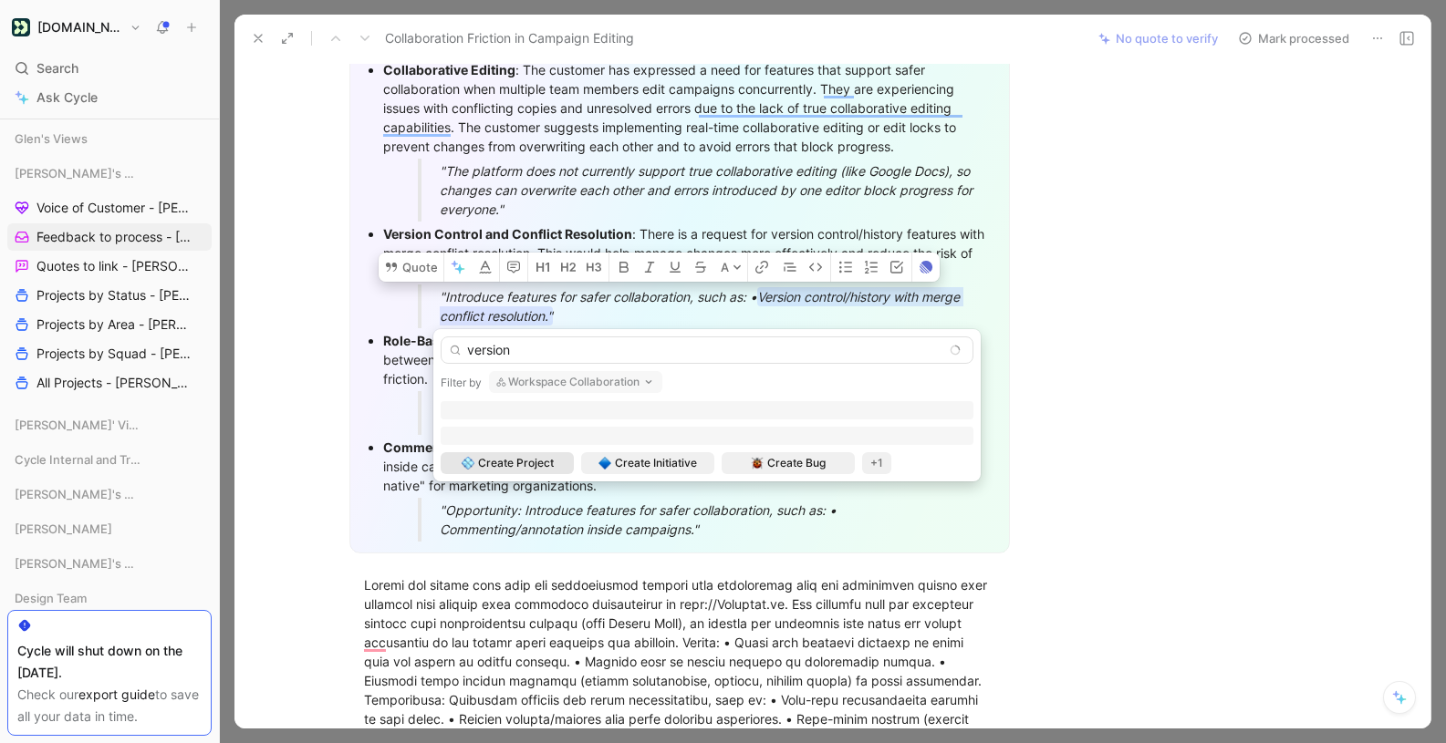
type input "version"
click at [562, 381] on button "Workspace Collaboration" at bounding box center [575, 382] width 173 height 22
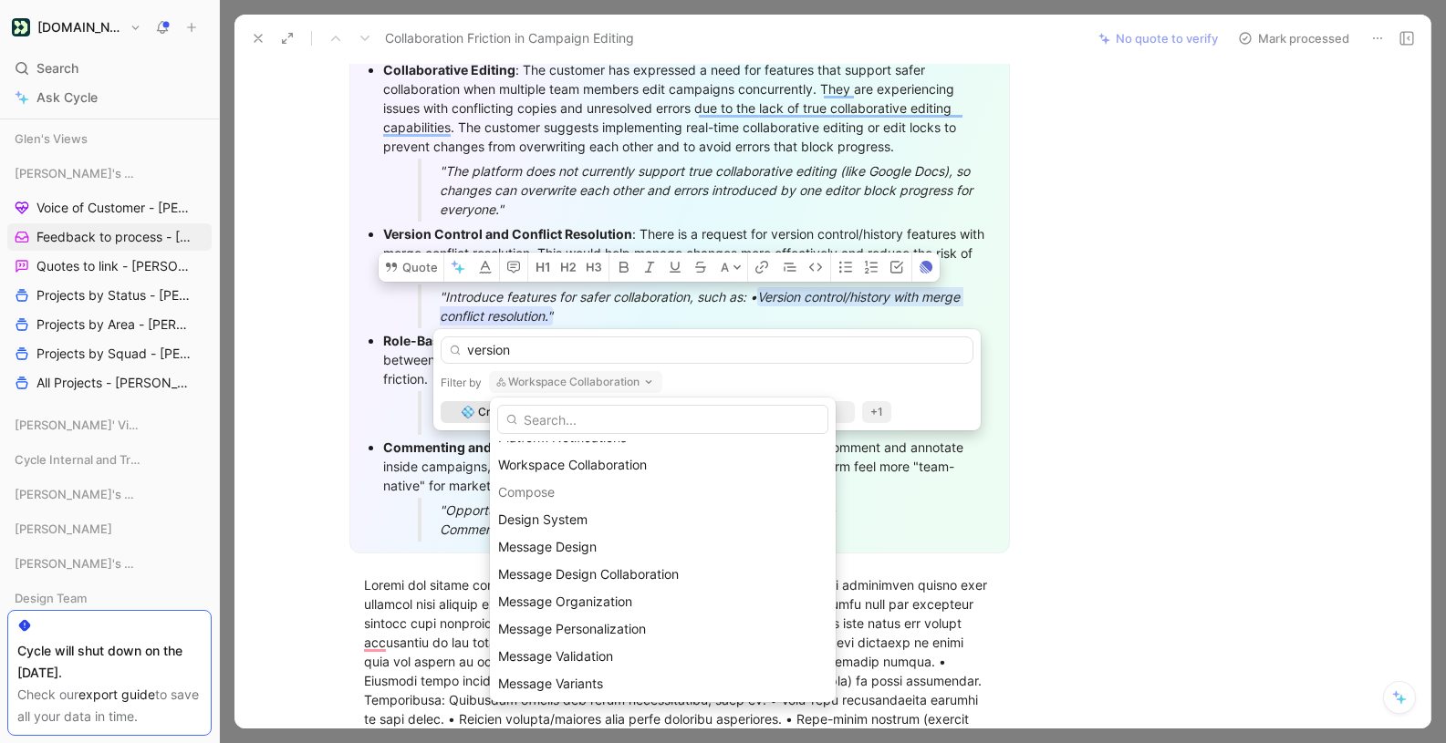
scroll to position [435, 0]
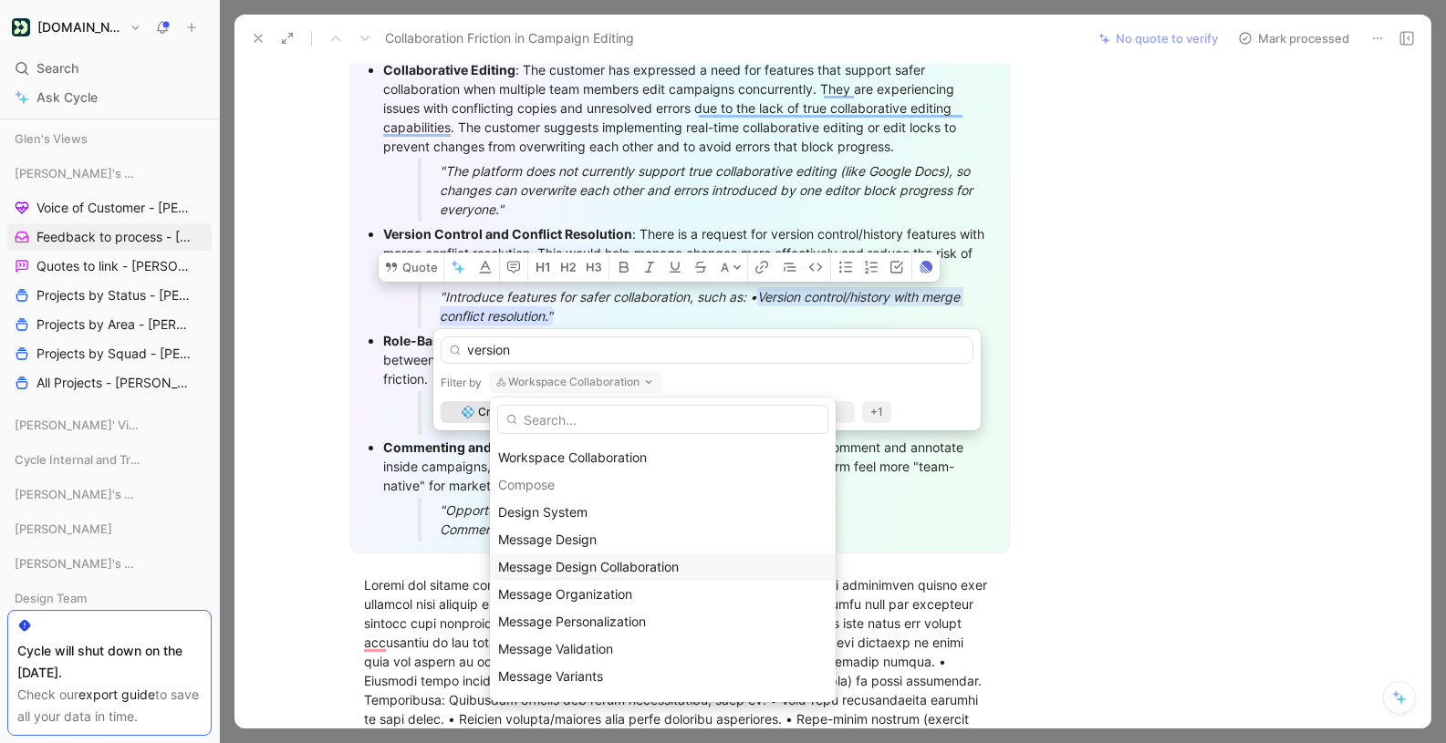
click at [594, 557] on div "Message Design Collaboration" at bounding box center [662, 567] width 329 height 22
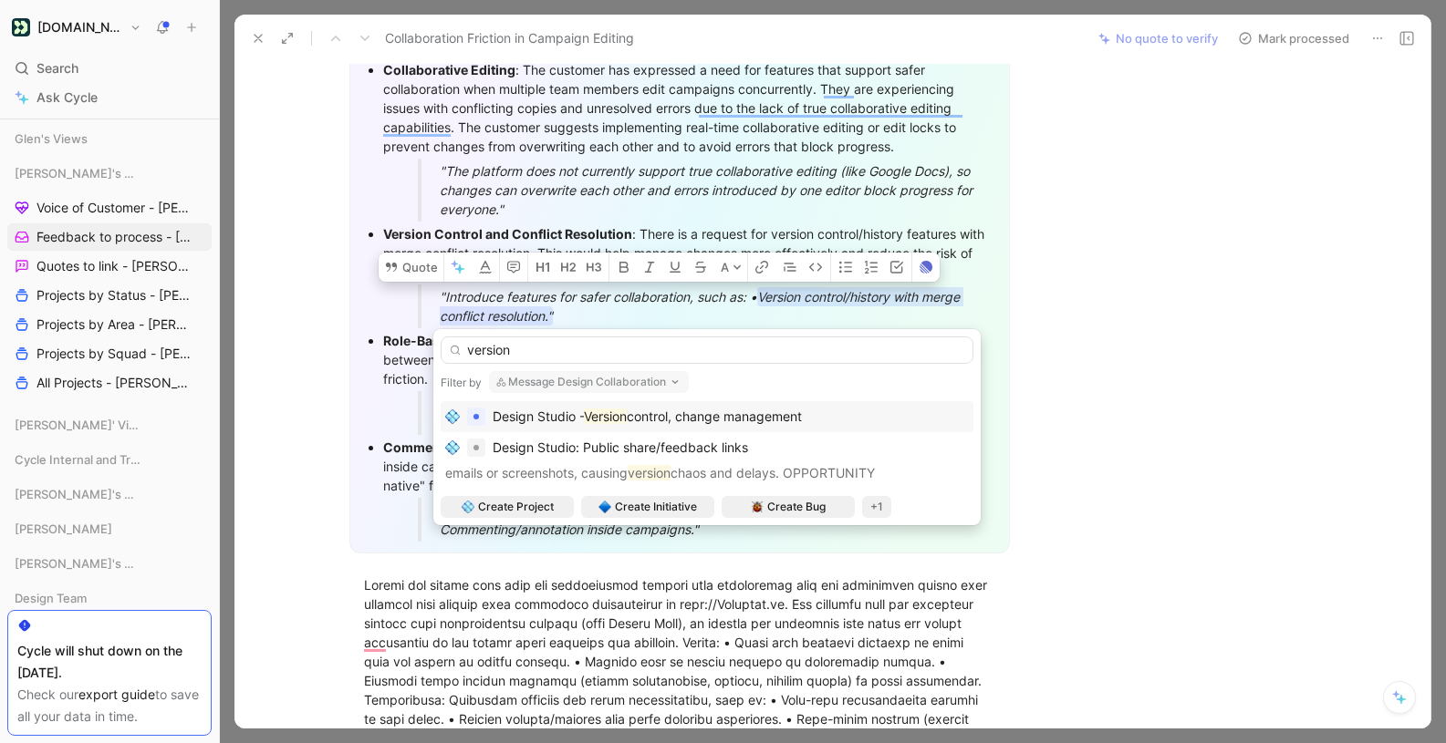
click at [740, 412] on span "control, change management" at bounding box center [714, 417] width 175 height 16
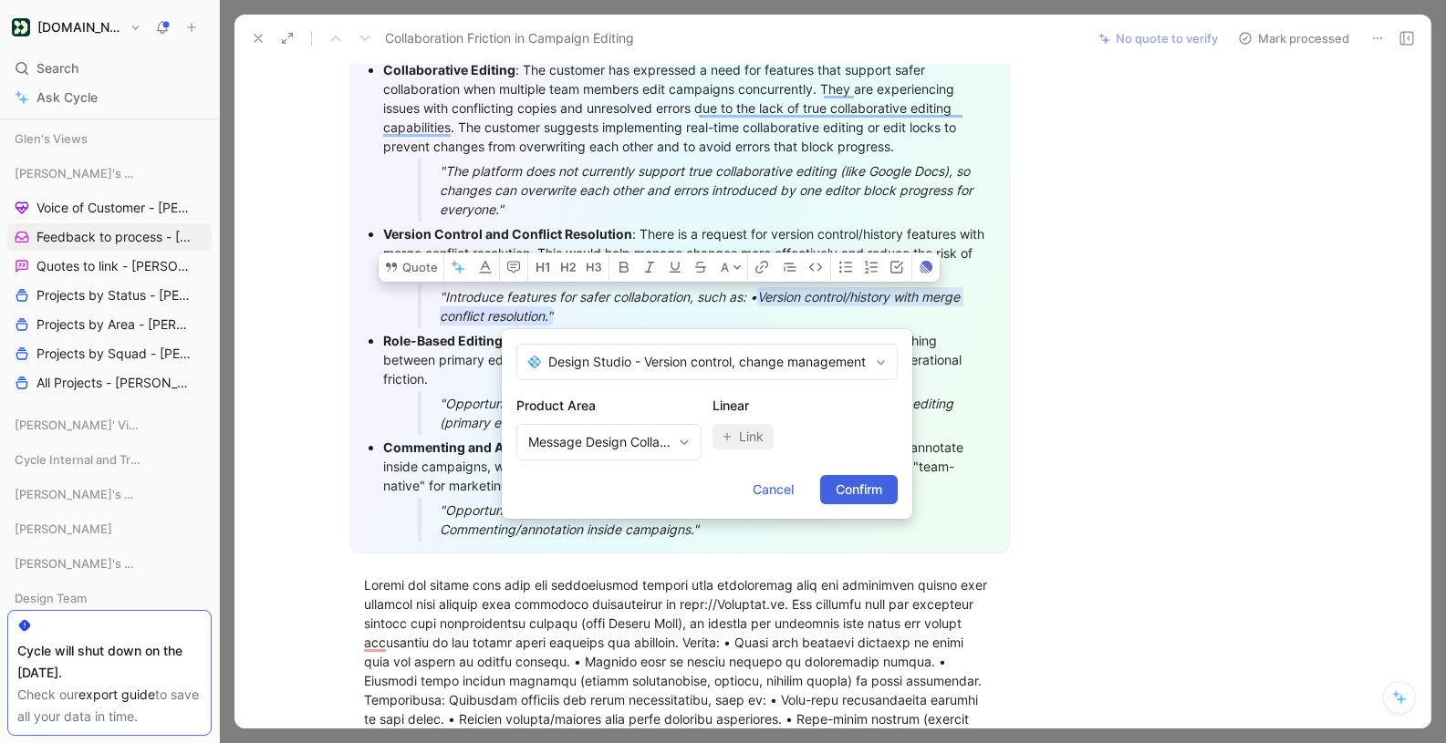
click at [869, 492] on span "Confirm" at bounding box center [859, 490] width 47 height 22
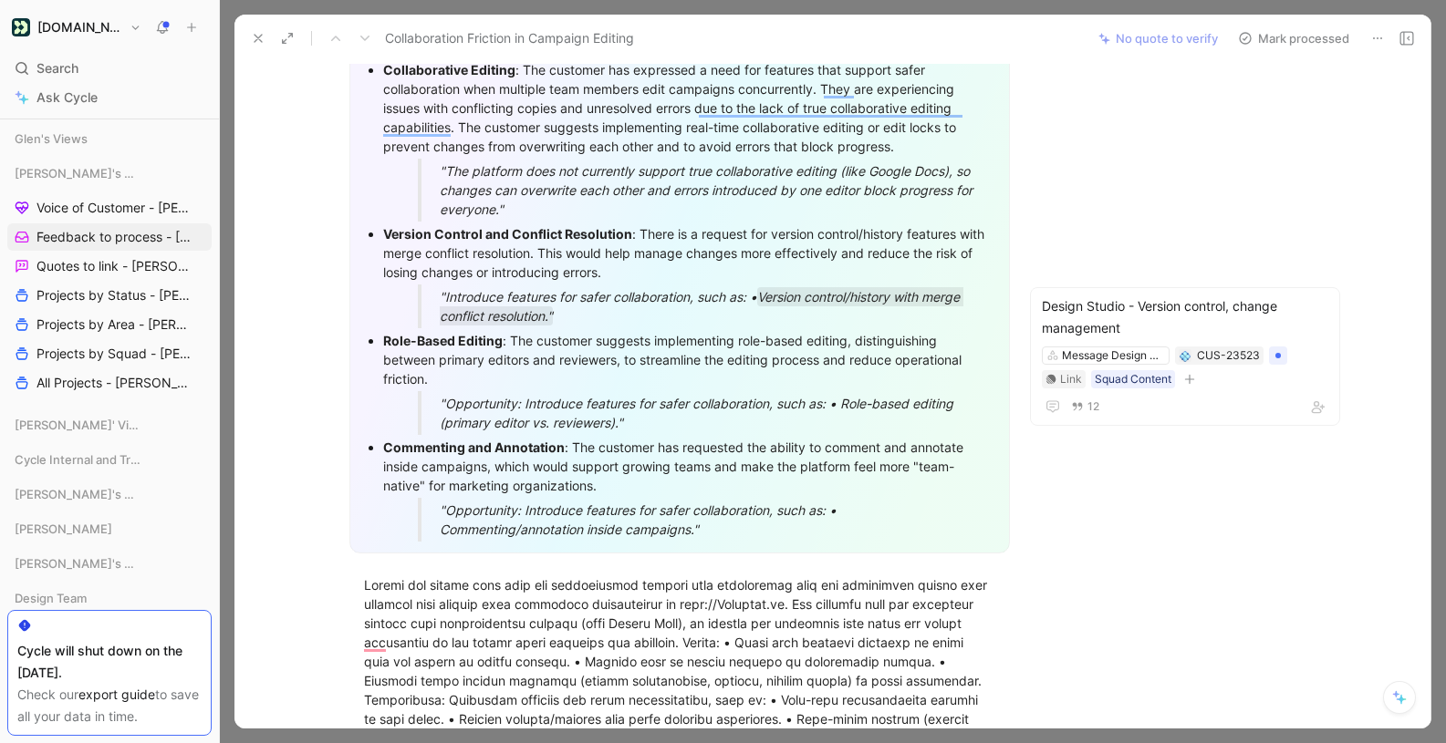
drag, startPoint x: 841, startPoint y: 405, endPoint x: 856, endPoint y: 426, distance: 25.6
click at [856, 426] on div ""Opportunity: Introduce features for safer collaboration, such as: • Role-based…" at bounding box center [711, 413] width 542 height 38
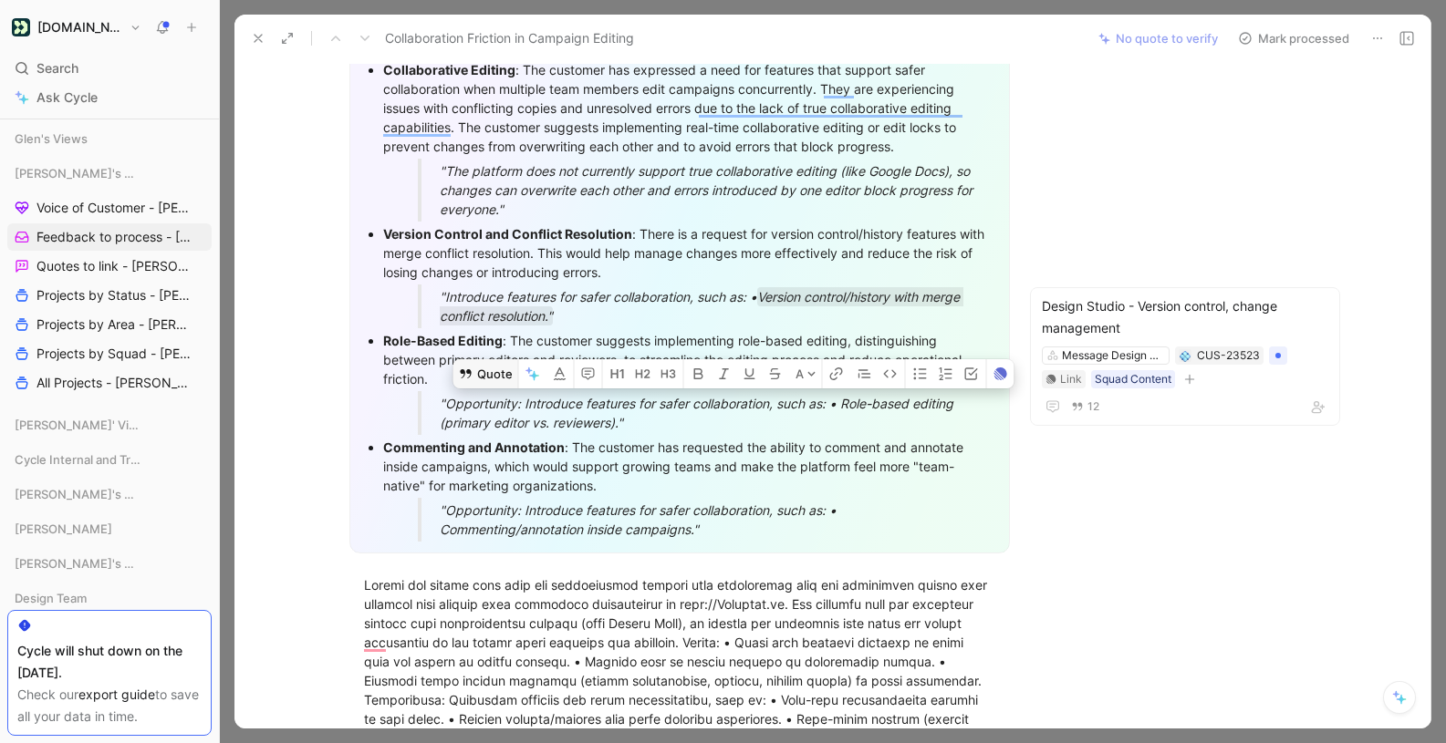
click at [477, 373] on button "Quote" at bounding box center [485, 373] width 65 height 29
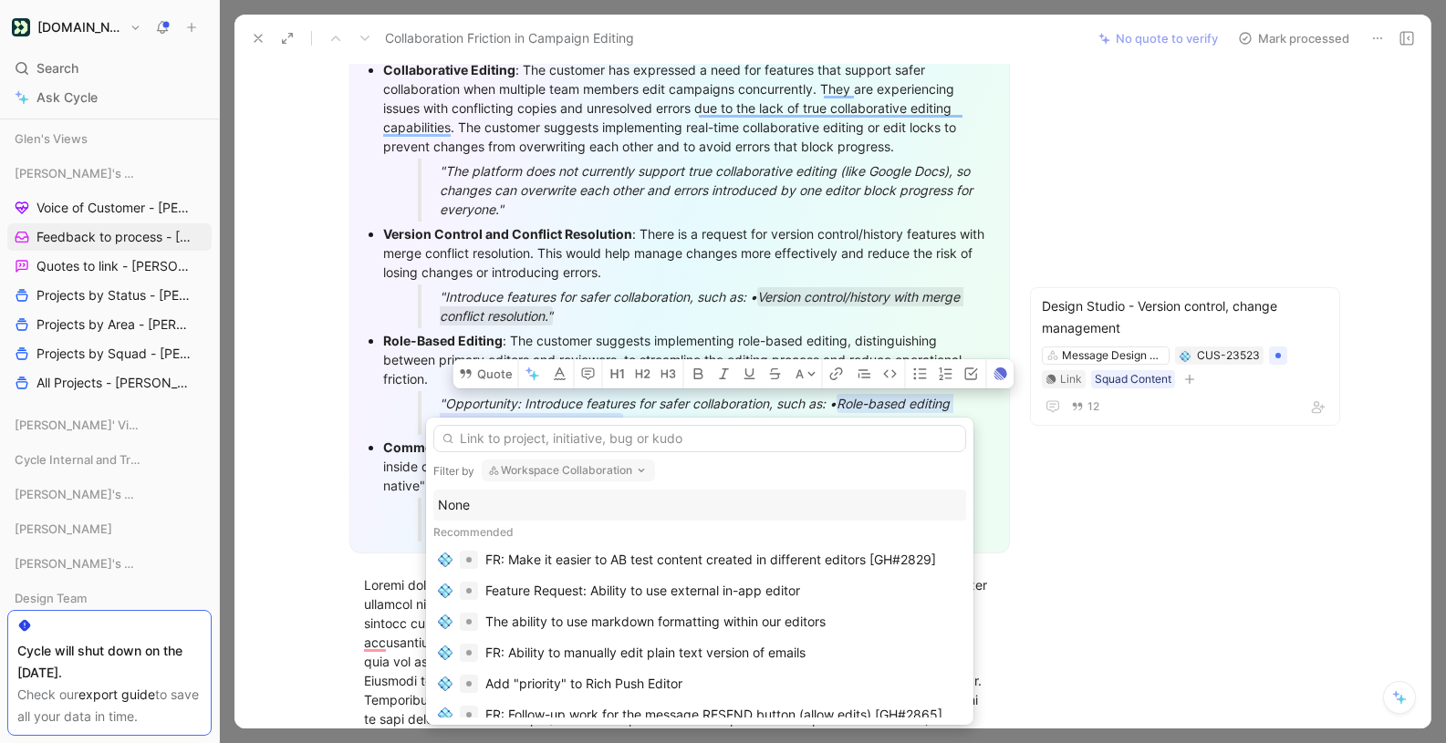
click at [709, 438] on input "text" at bounding box center [699, 438] width 533 height 27
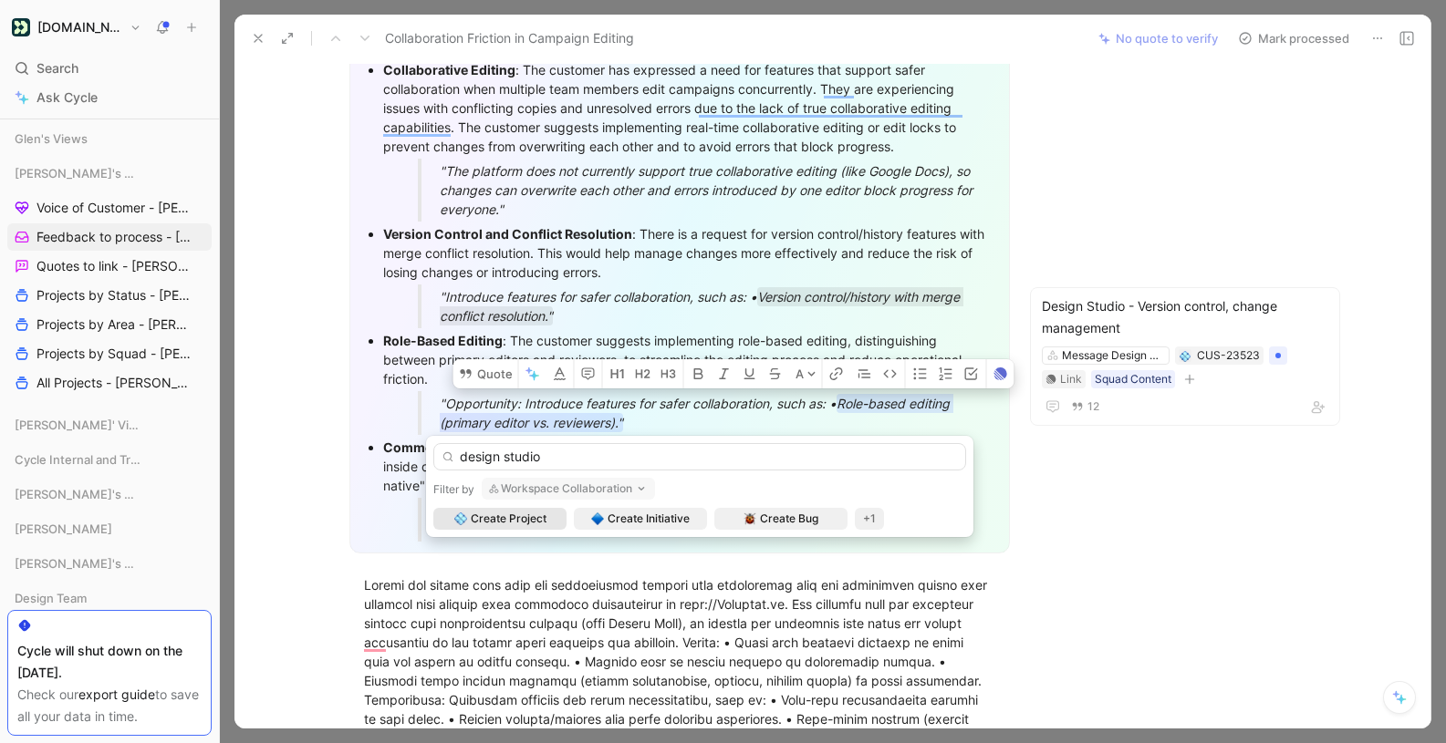
click at [625, 483] on button "Workspace Collaboration" at bounding box center [568, 489] width 173 height 22
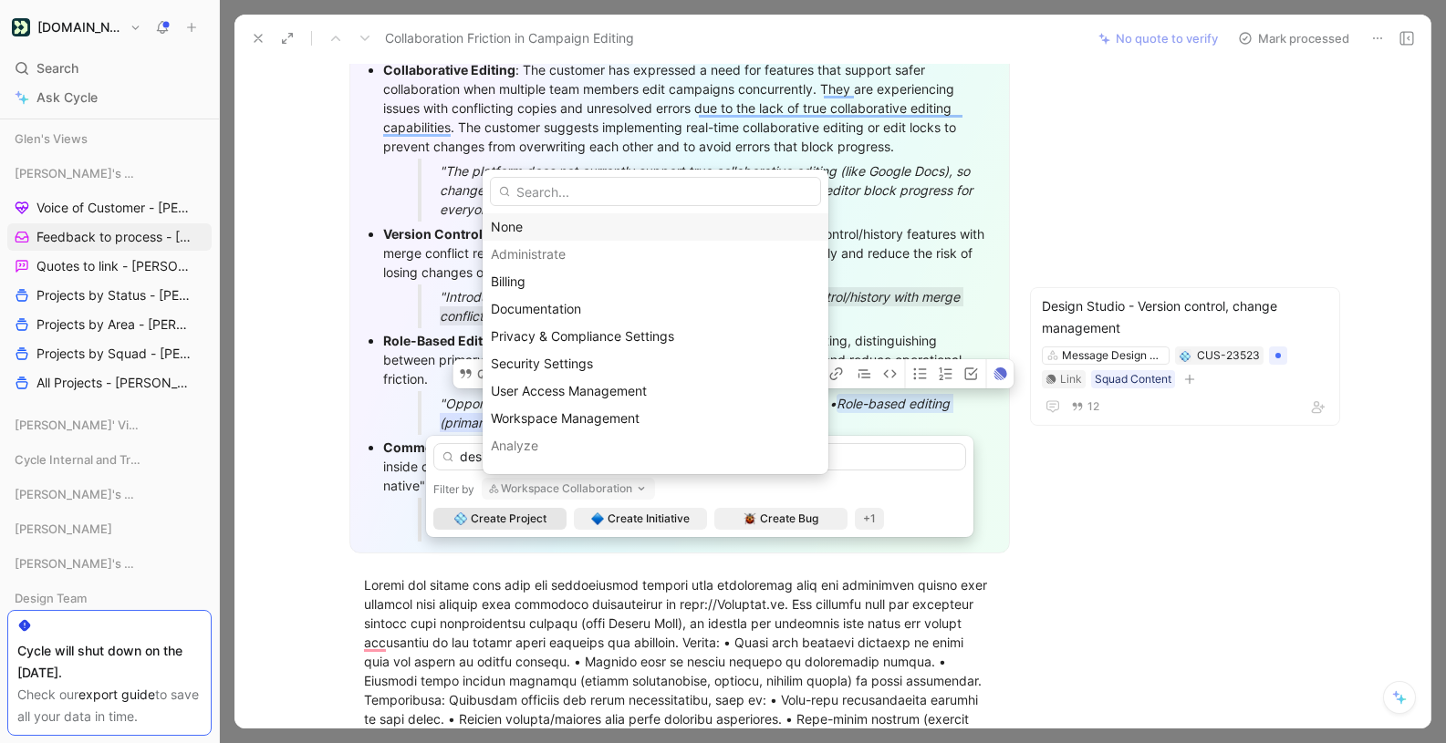
click at [546, 222] on div "None" at bounding box center [655, 227] width 329 height 22
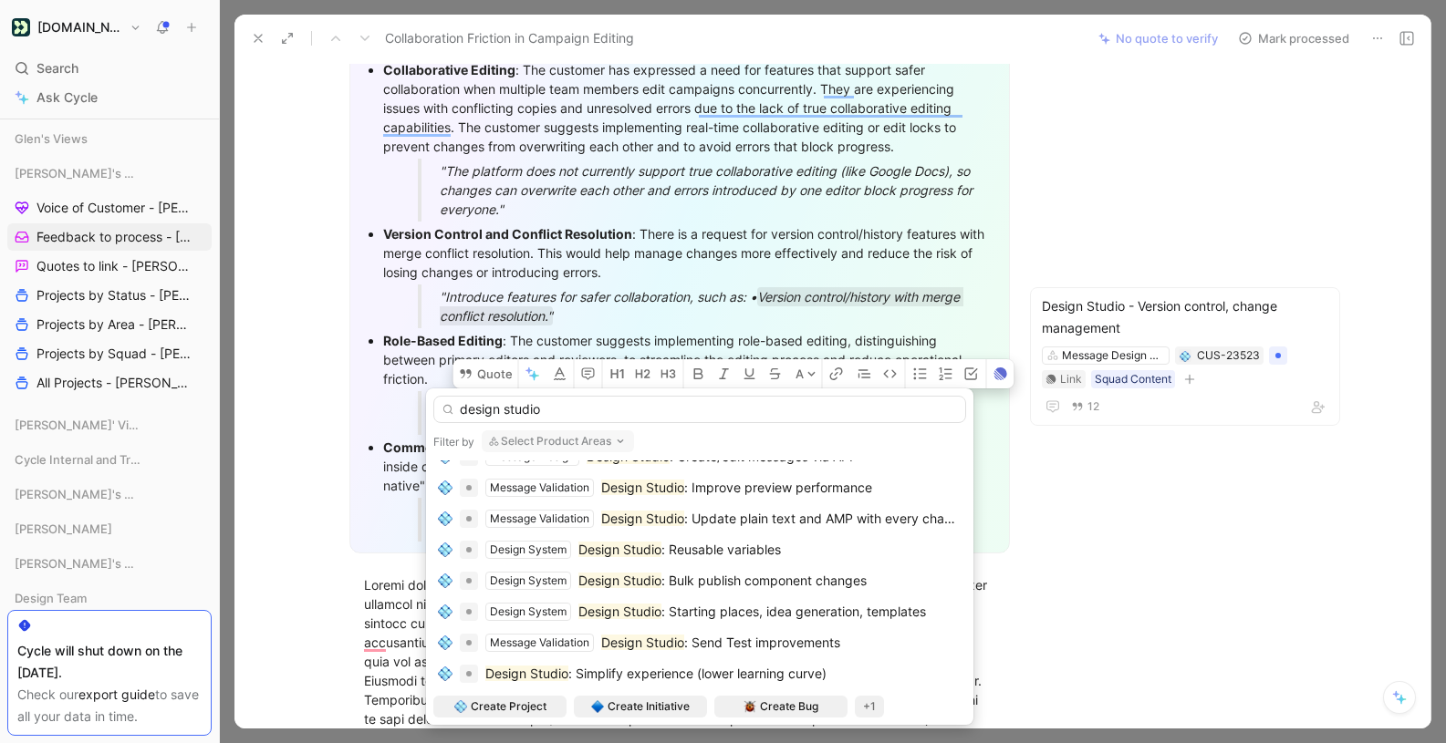
scroll to position [551, 0]
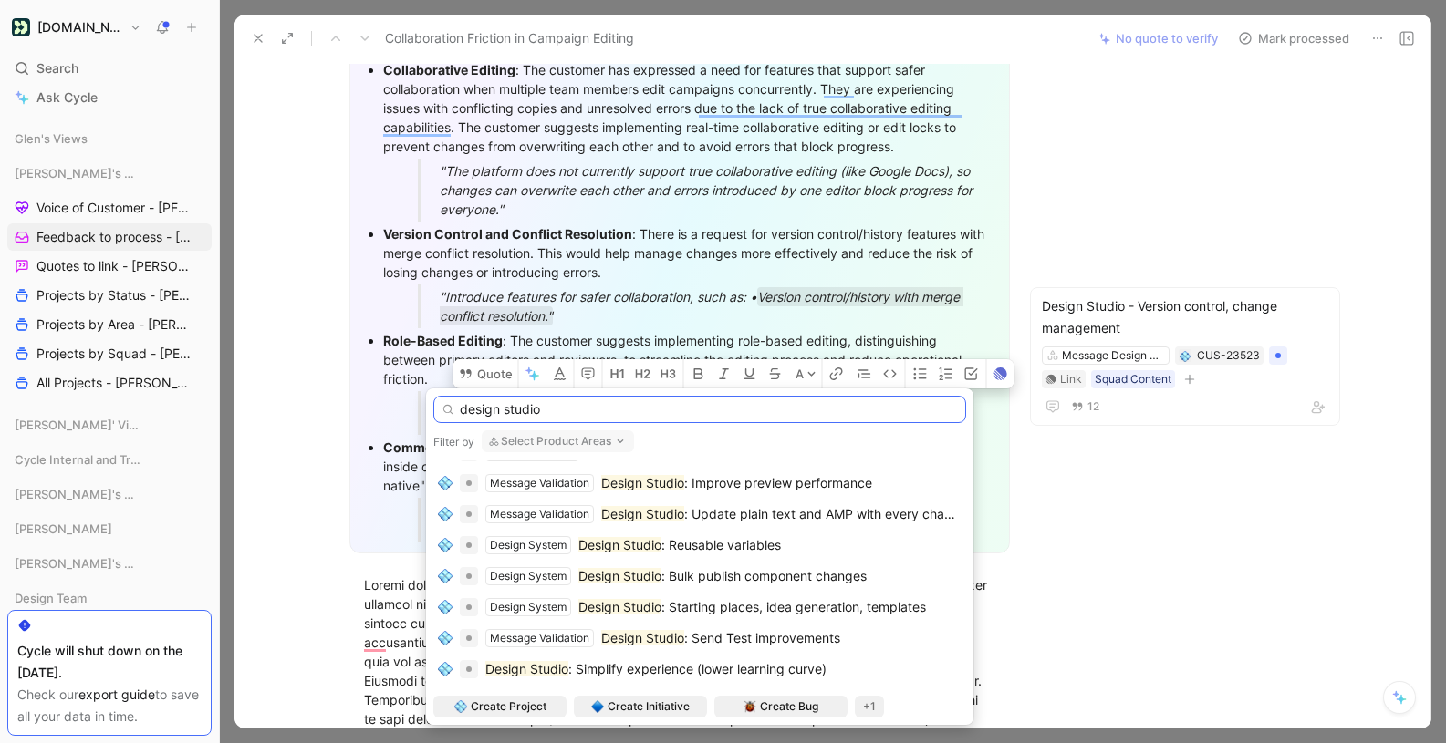
click at [560, 421] on input "design studio" at bounding box center [699, 409] width 533 height 27
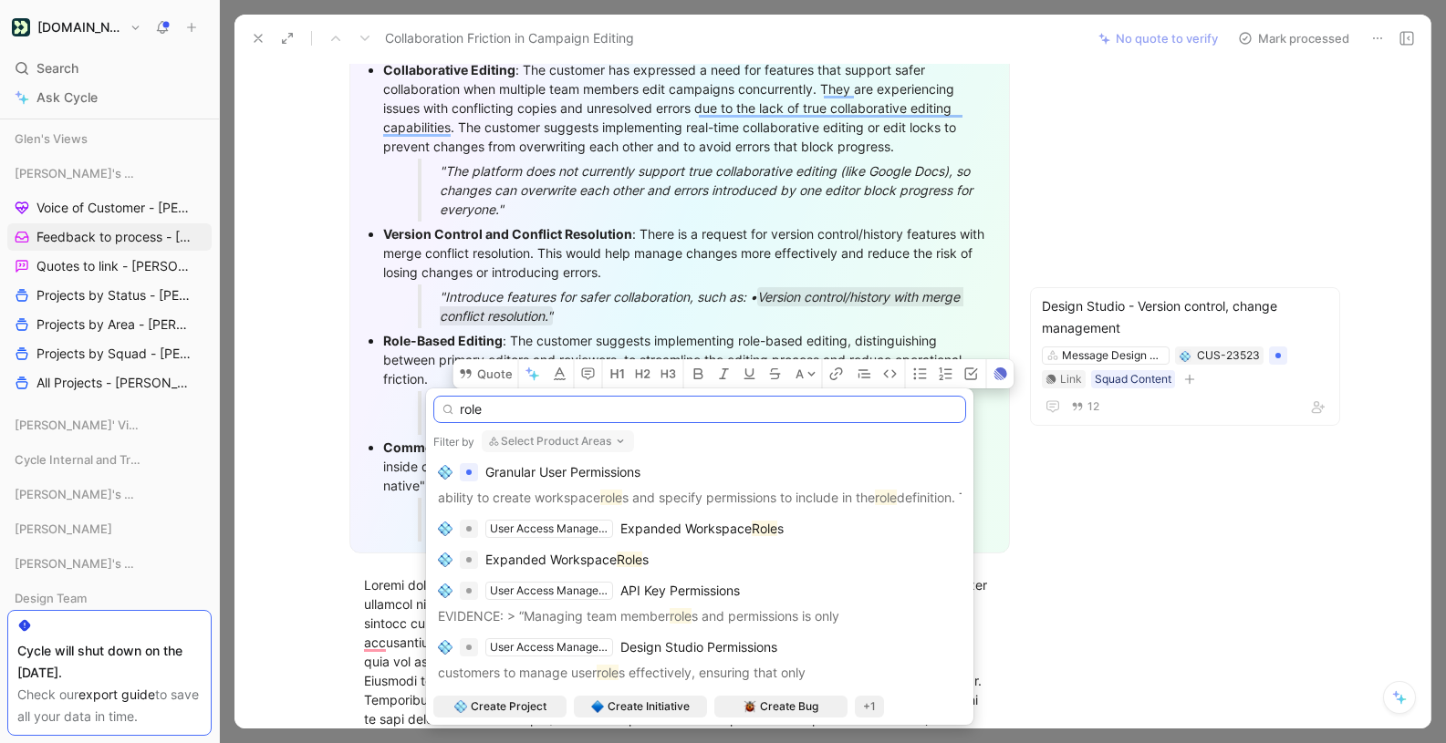
scroll to position [97, 0]
type input "role"
click at [603, 474] on span "Granular User Permissions" at bounding box center [562, 472] width 155 height 16
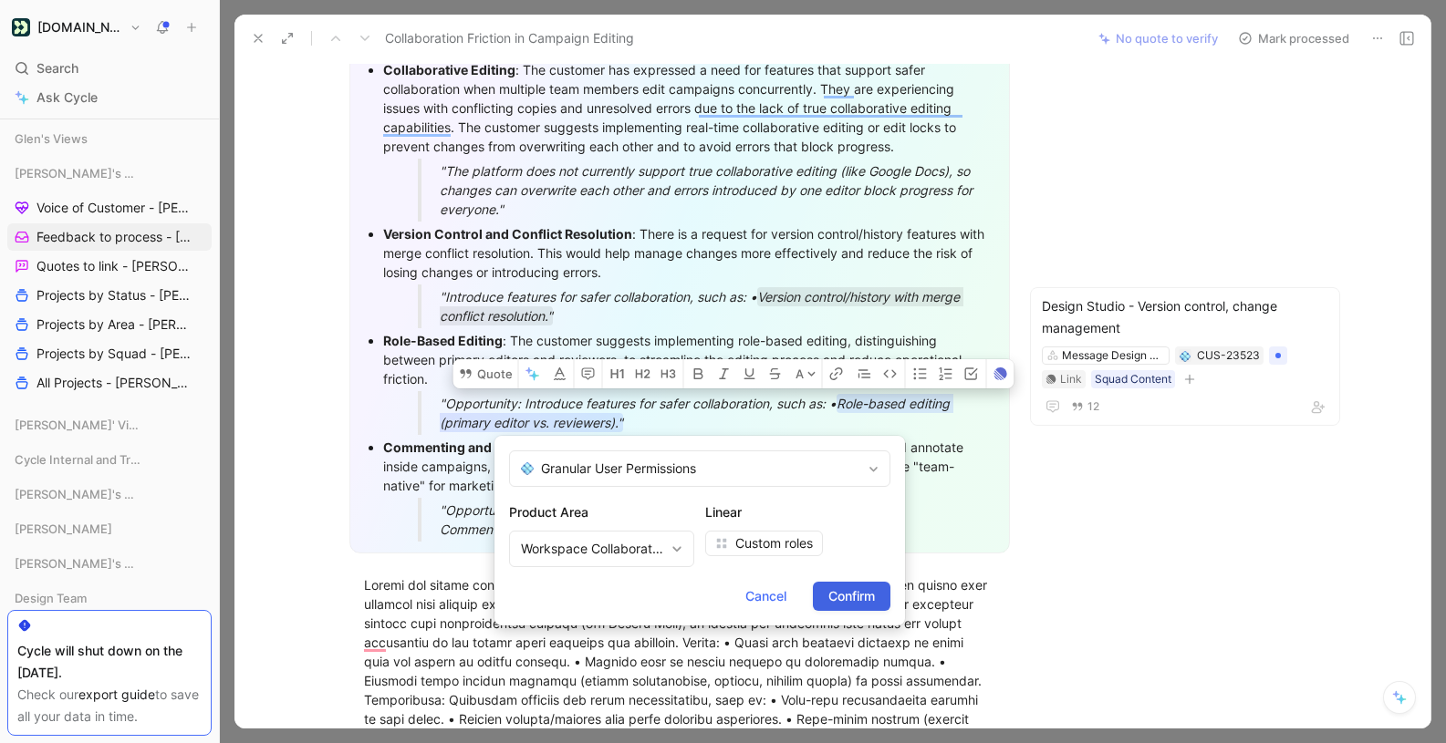
click at [852, 592] on span "Confirm" at bounding box center [851, 597] width 47 height 22
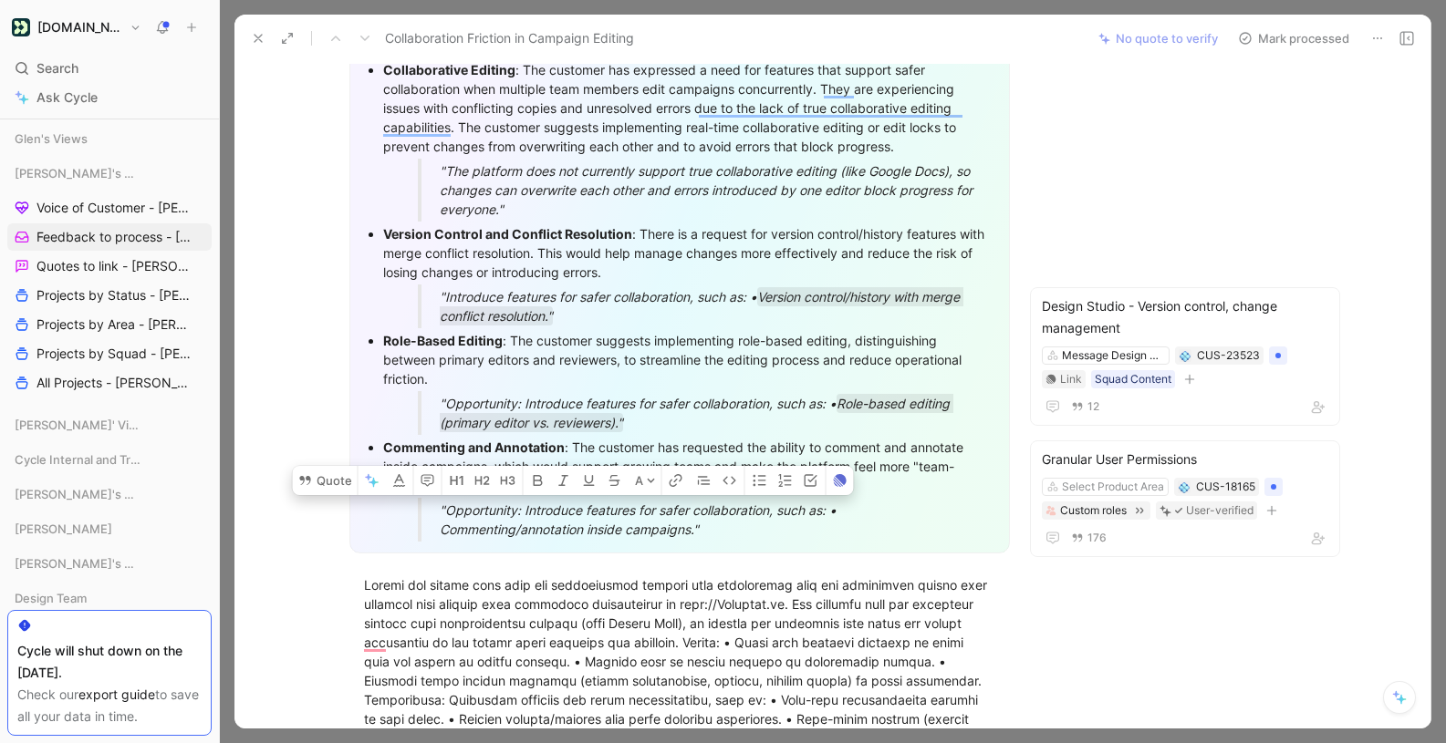
drag, startPoint x: 442, startPoint y: 503, endPoint x: 754, endPoint y: 535, distance: 313.6
click at [754, 535] on div ""Opportunity: Introduce features for safer collaboration, such as: • Commenting…" at bounding box center [711, 520] width 542 height 38
click at [340, 482] on button "Quote" at bounding box center [325, 480] width 65 height 29
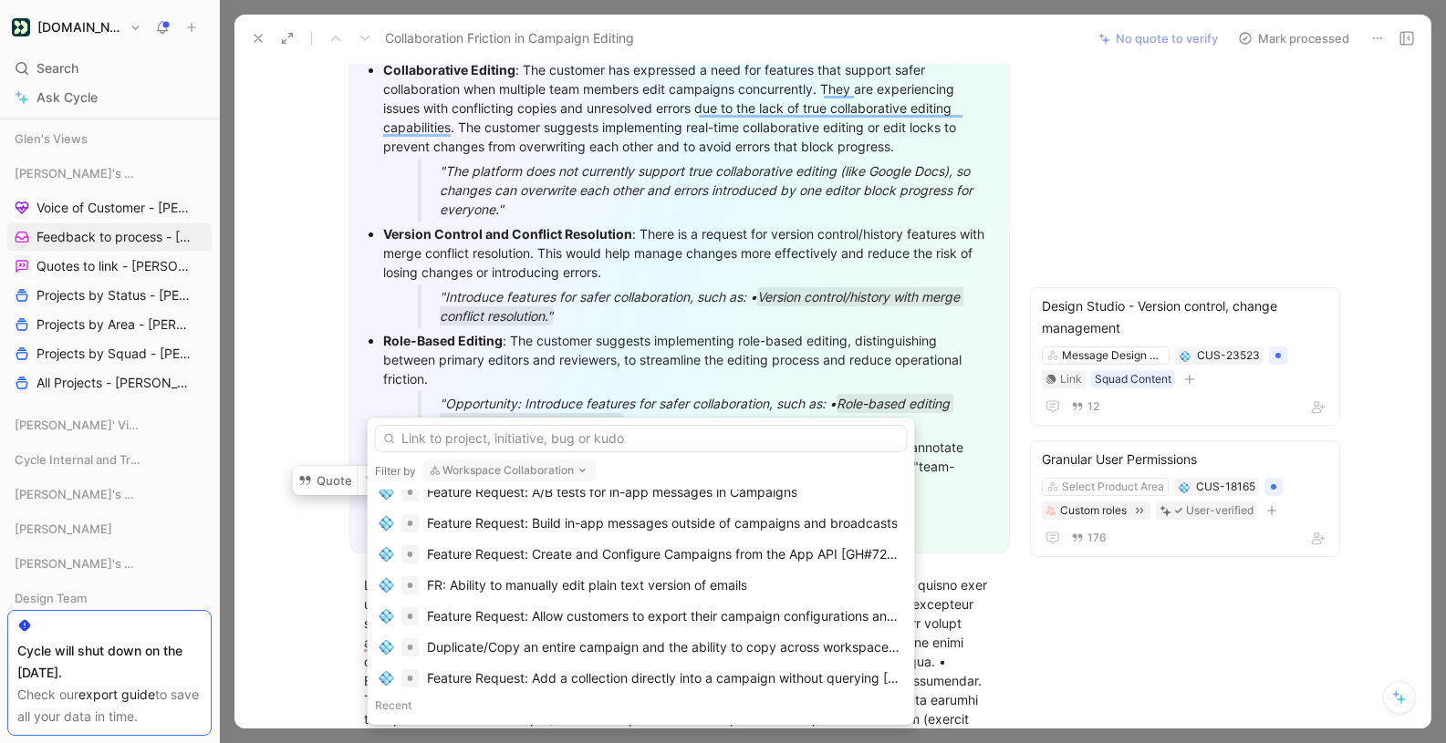
scroll to position [0, 0]
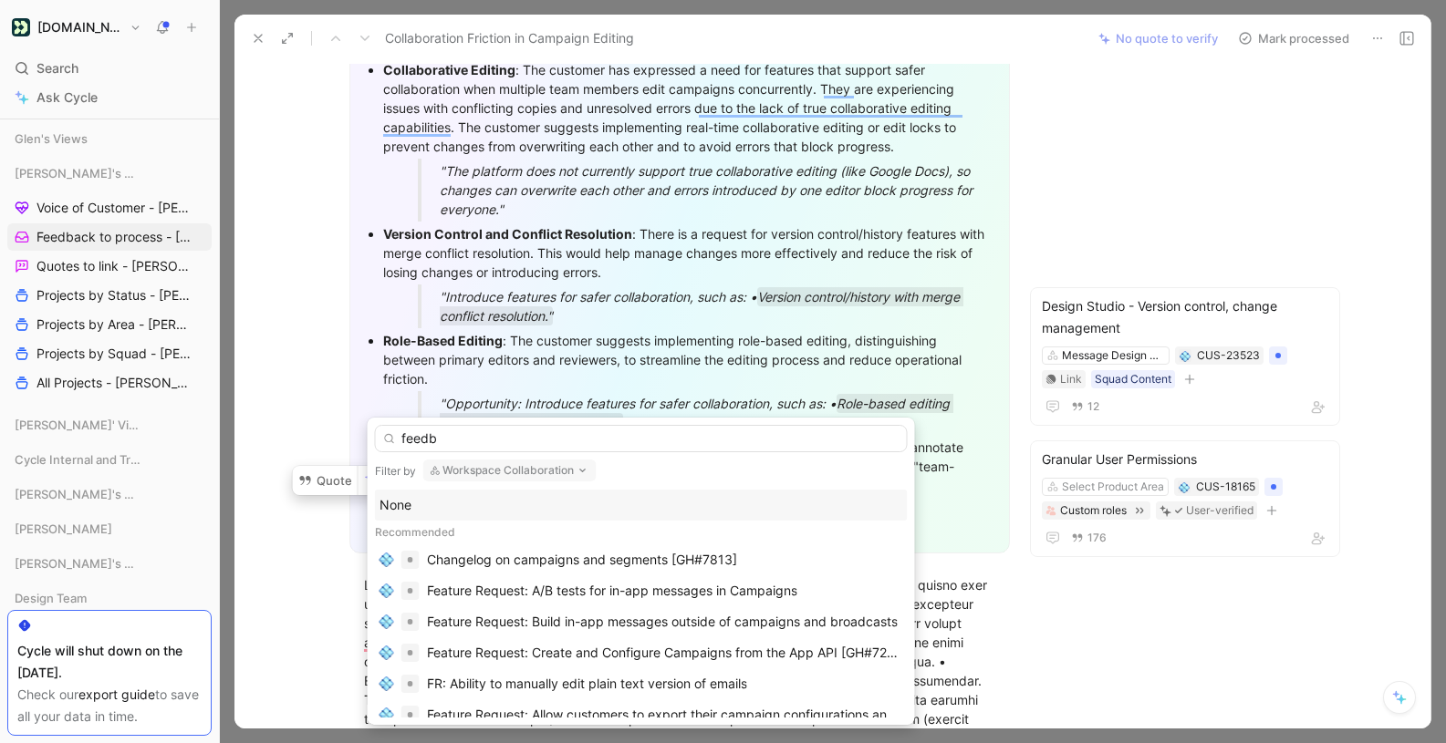
type input "feedba"
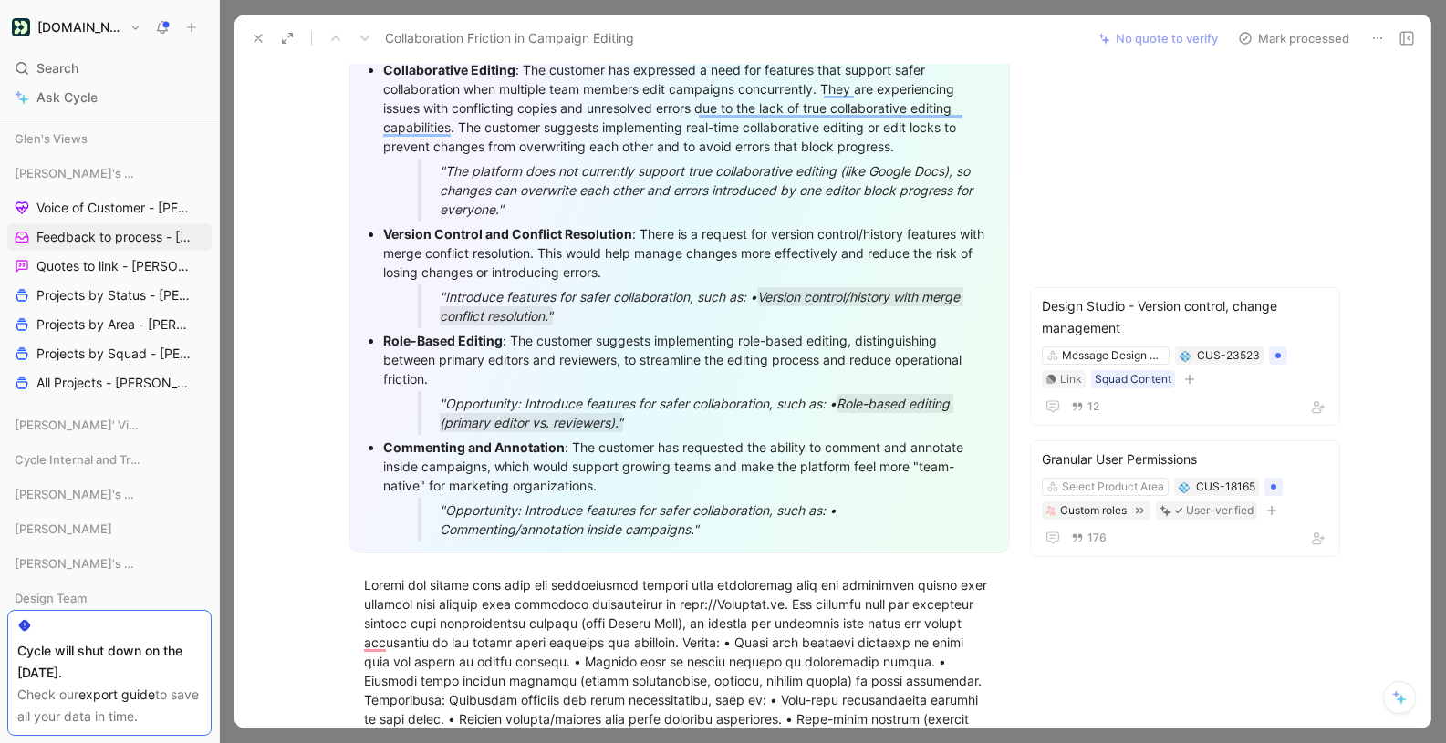
drag, startPoint x: 566, startPoint y: 447, endPoint x: 629, endPoint y: 483, distance: 72.8
click at [629, 483] on div "Commenting and Annotation : The customer has requested the ability to comment a…" at bounding box center [688, 466] width 611 height 57
drag, startPoint x: 566, startPoint y: 444, endPoint x: 646, endPoint y: 492, distance: 92.5
click at [646, 492] on div "Commenting and Annotation : The customer has requested the ability to comment a…" at bounding box center [688, 466] width 611 height 57
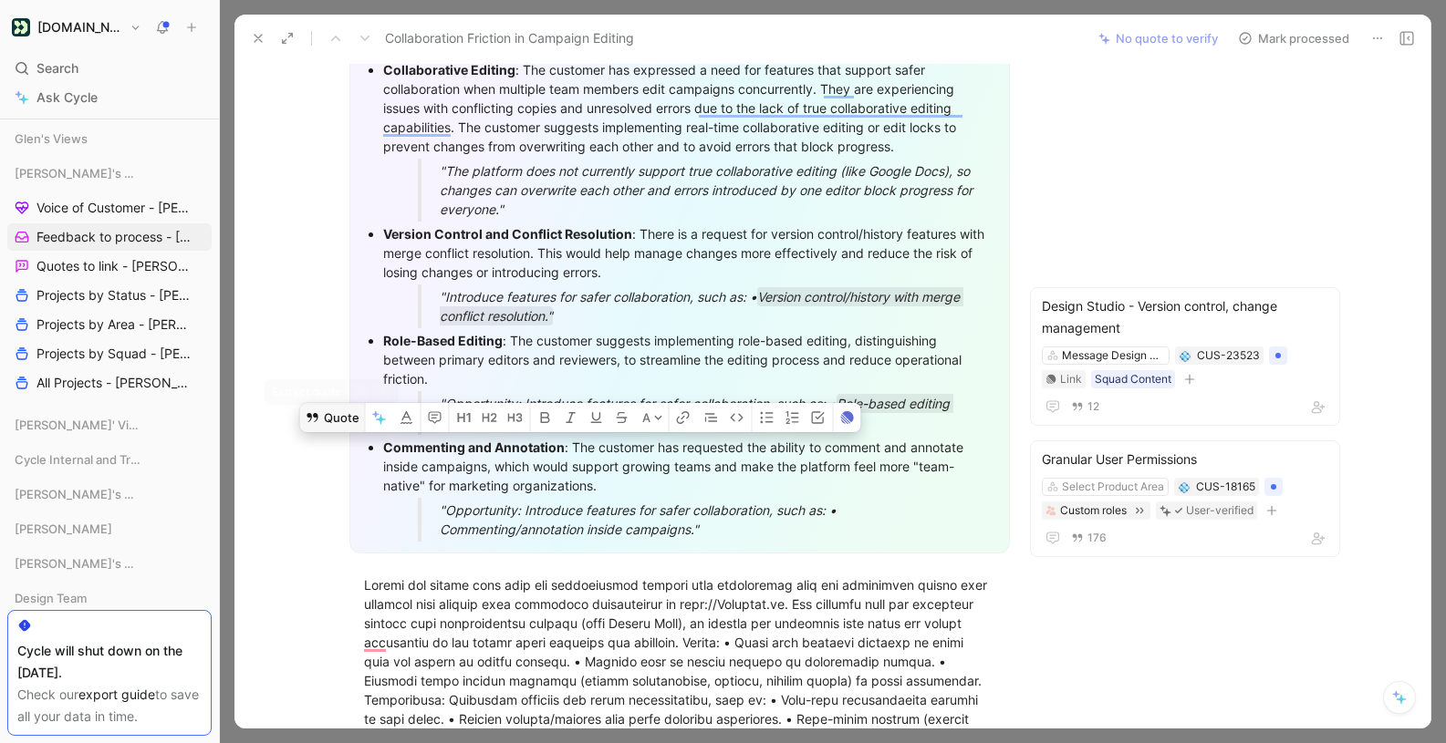
click at [355, 413] on button "Quote" at bounding box center [332, 417] width 65 height 29
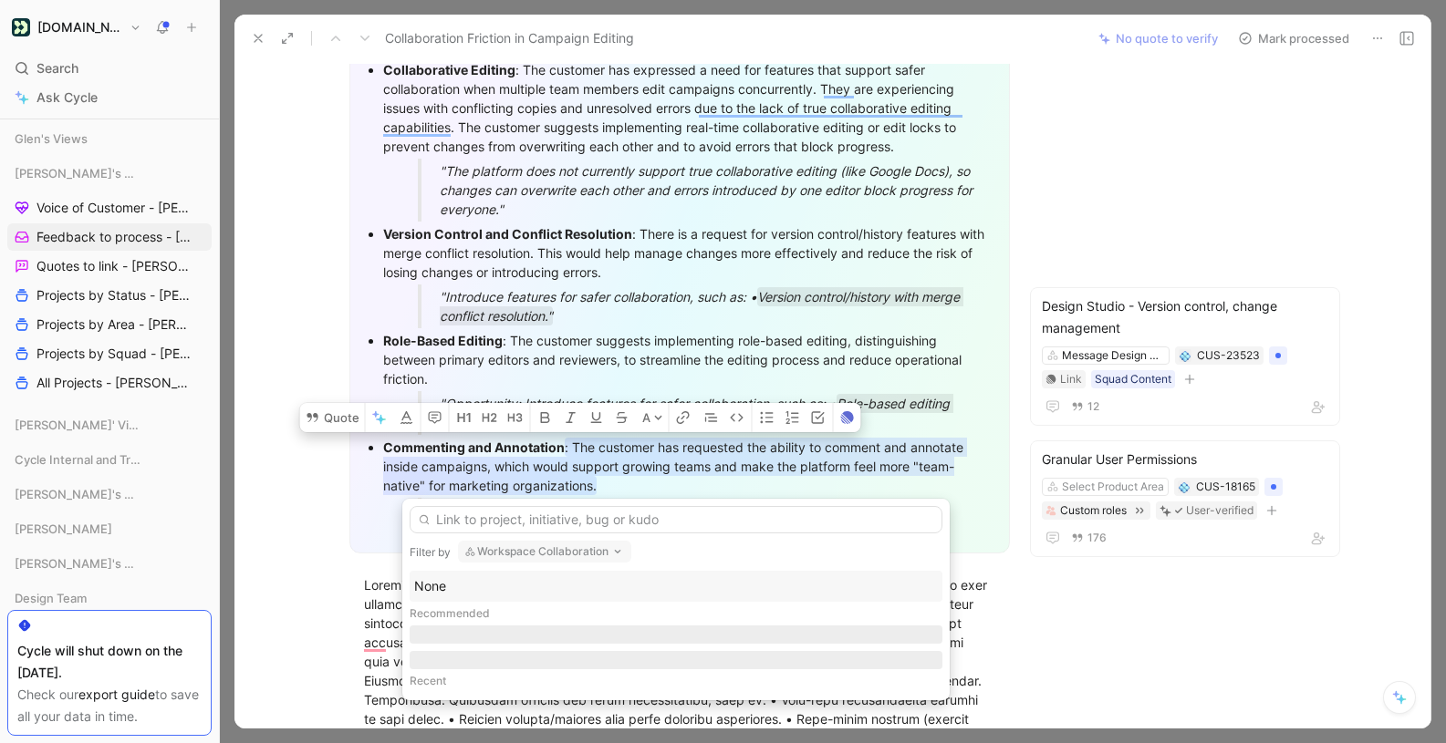
click at [559, 544] on button "Workspace Collaboration" at bounding box center [544, 552] width 173 height 22
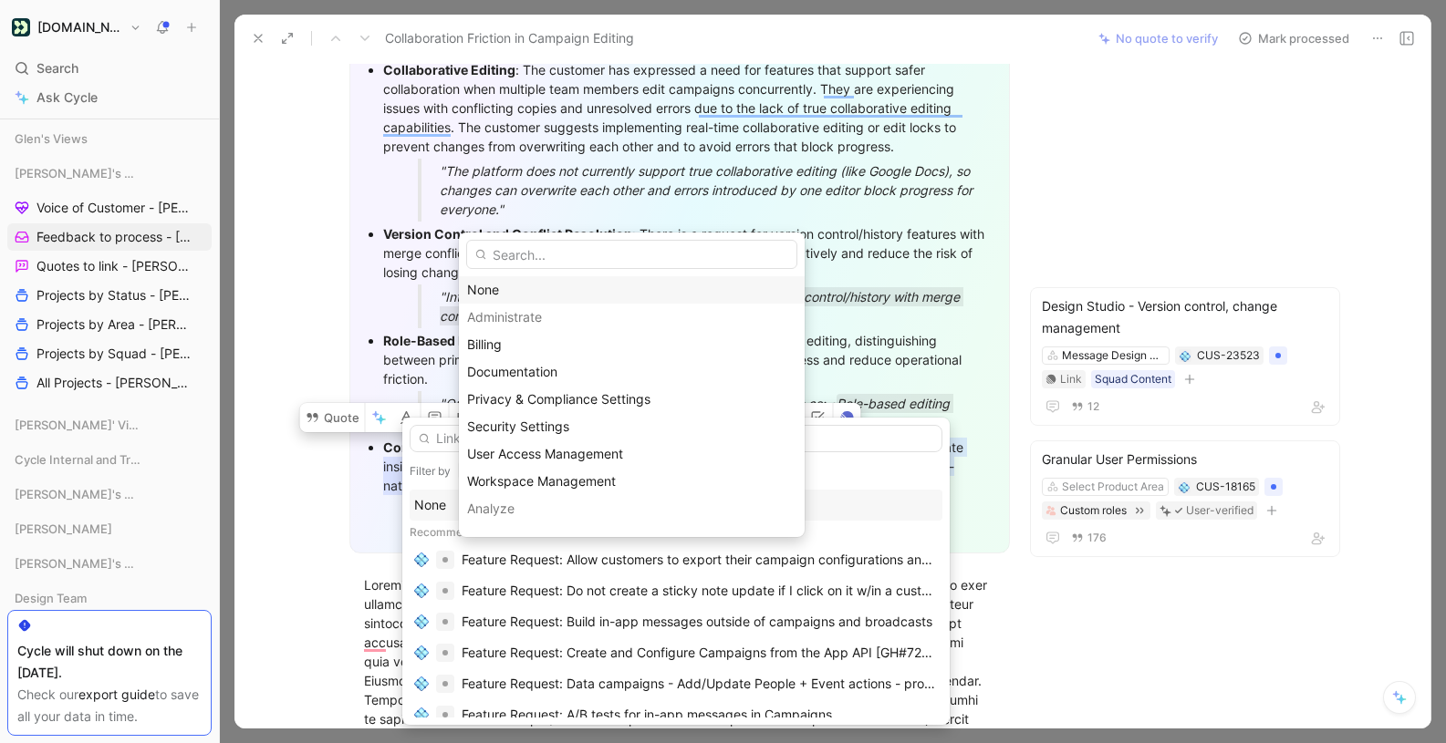
click at [487, 292] on div "None" at bounding box center [631, 290] width 329 height 22
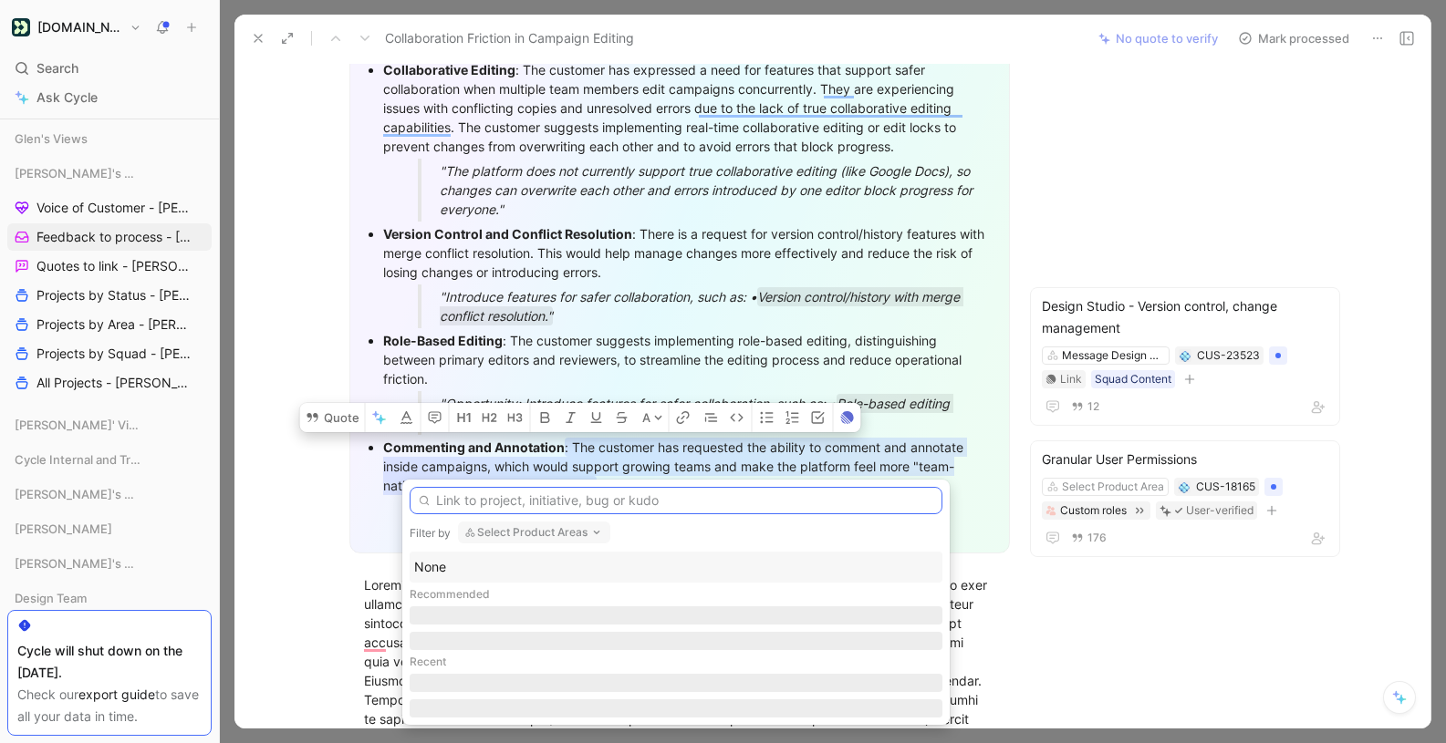
click at [593, 496] on input "text" at bounding box center [676, 500] width 533 height 27
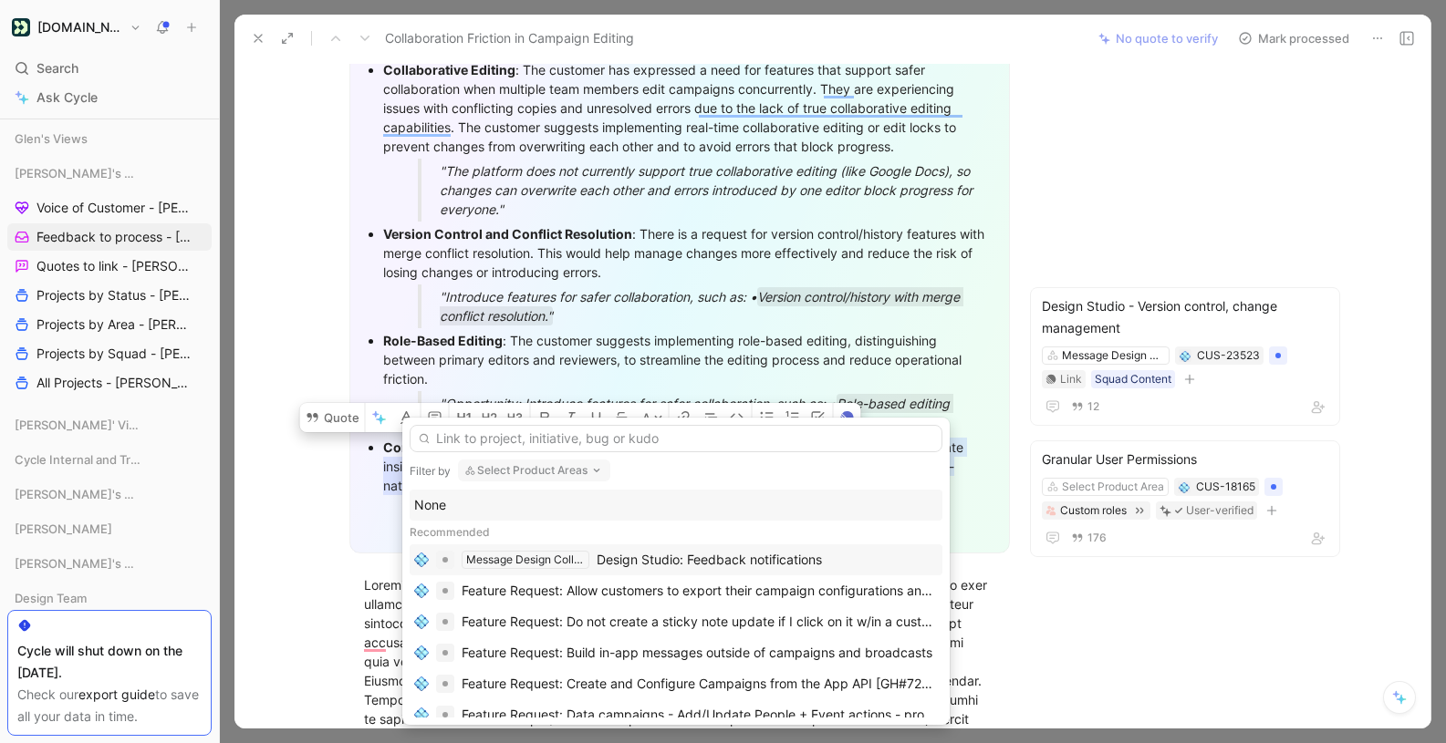
click at [715, 563] on div "Design Studio: Feedback notifications" at bounding box center [709, 560] width 225 height 22
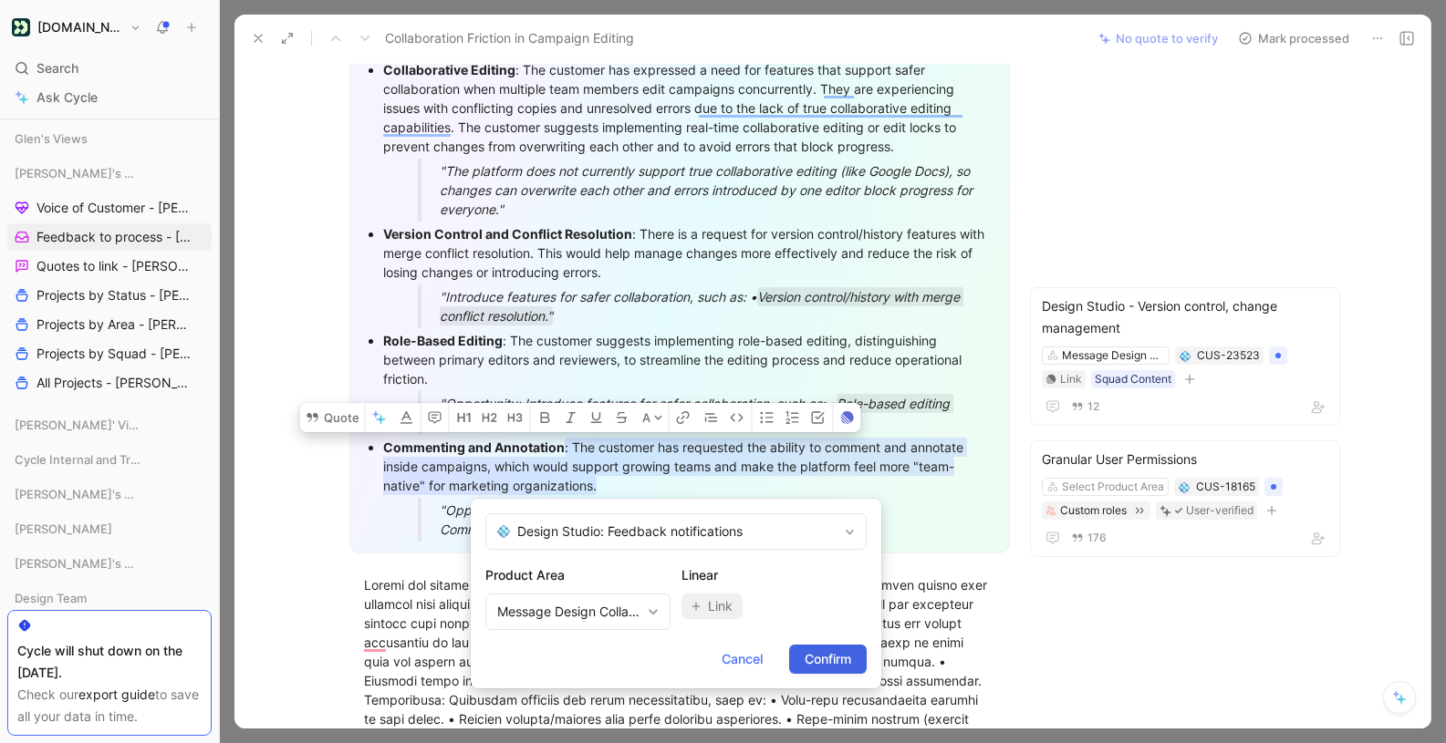
click at [836, 659] on span "Confirm" at bounding box center [828, 660] width 47 height 22
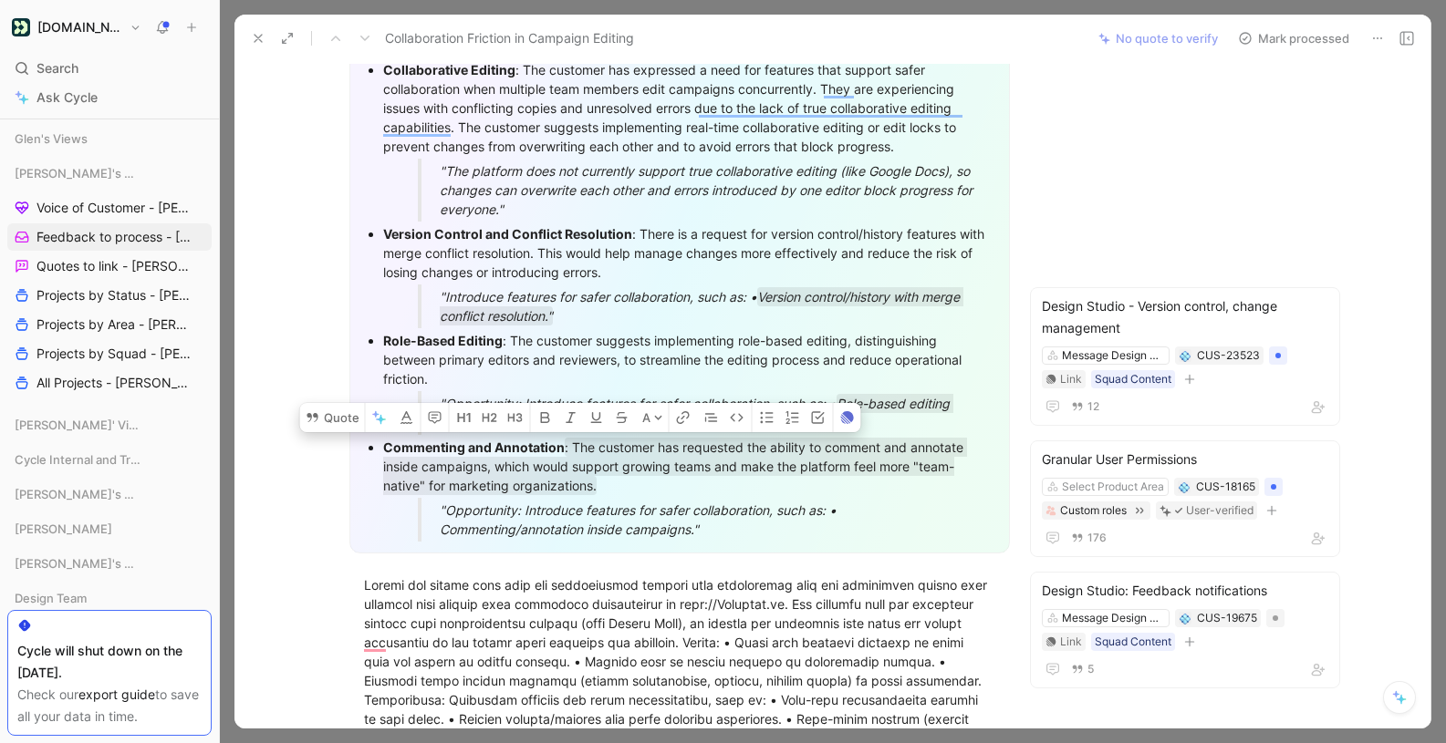
click at [1300, 48] on button "Mark processed" at bounding box center [1294, 39] width 128 height 26
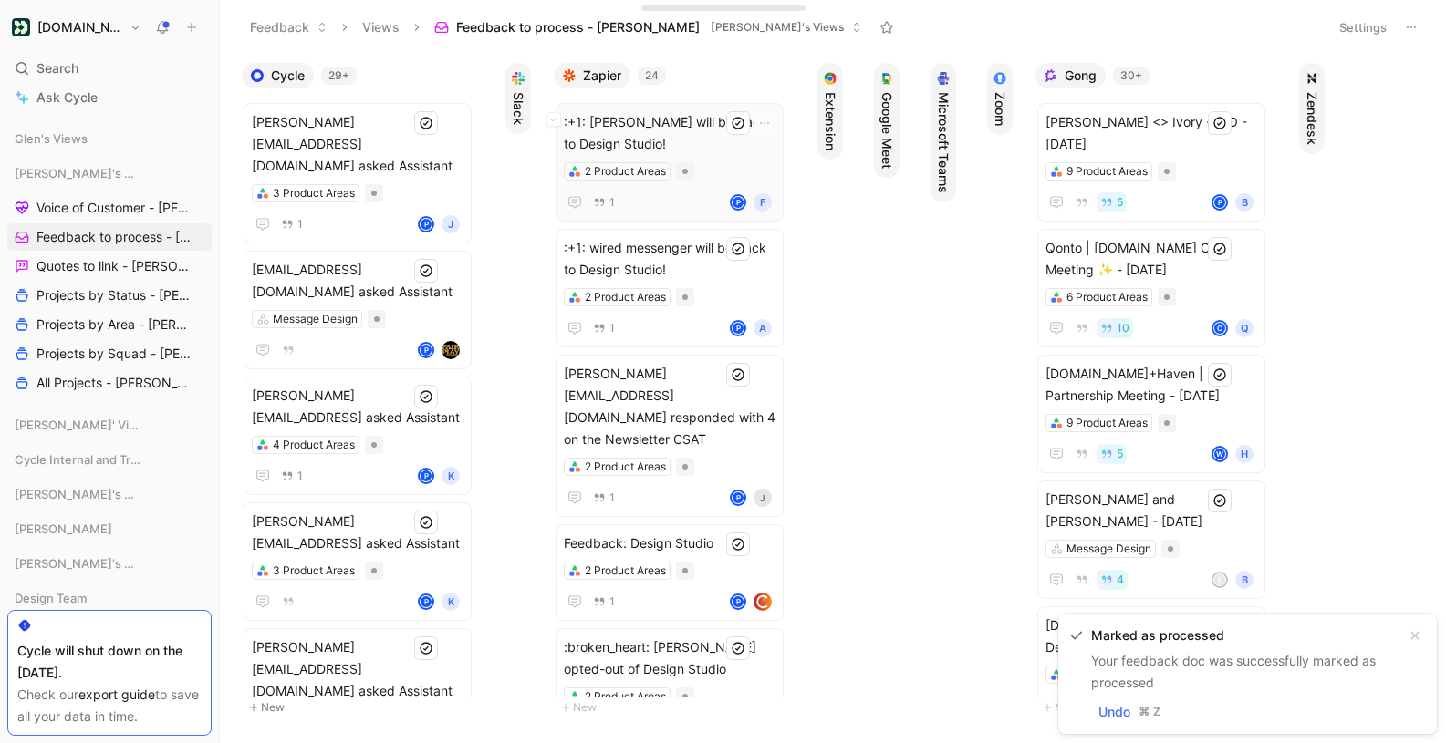
click at [700, 118] on span ":+1: Crisstyna Ovalle will be back to Design Studio!" at bounding box center [670, 133] width 212 height 44
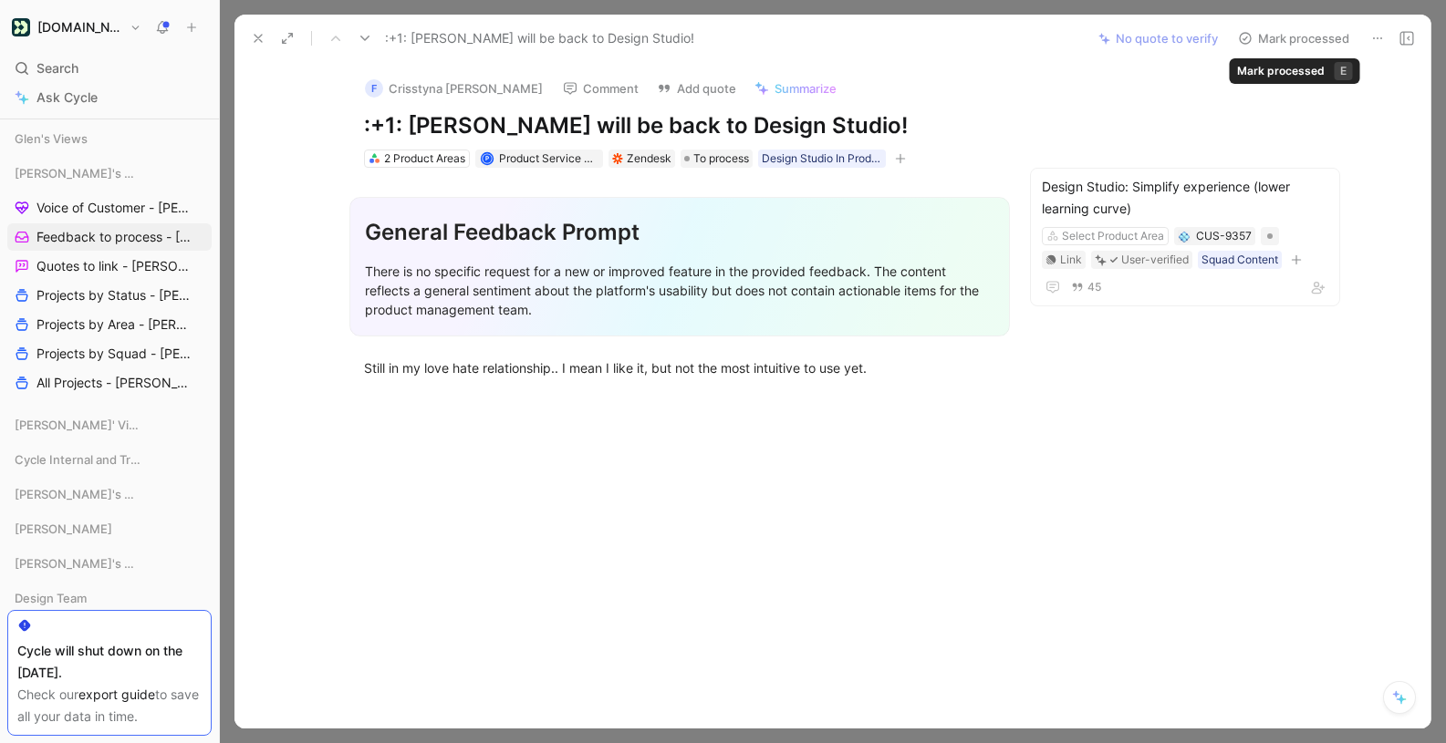
click at [1316, 38] on button "Mark processed" at bounding box center [1294, 39] width 128 height 26
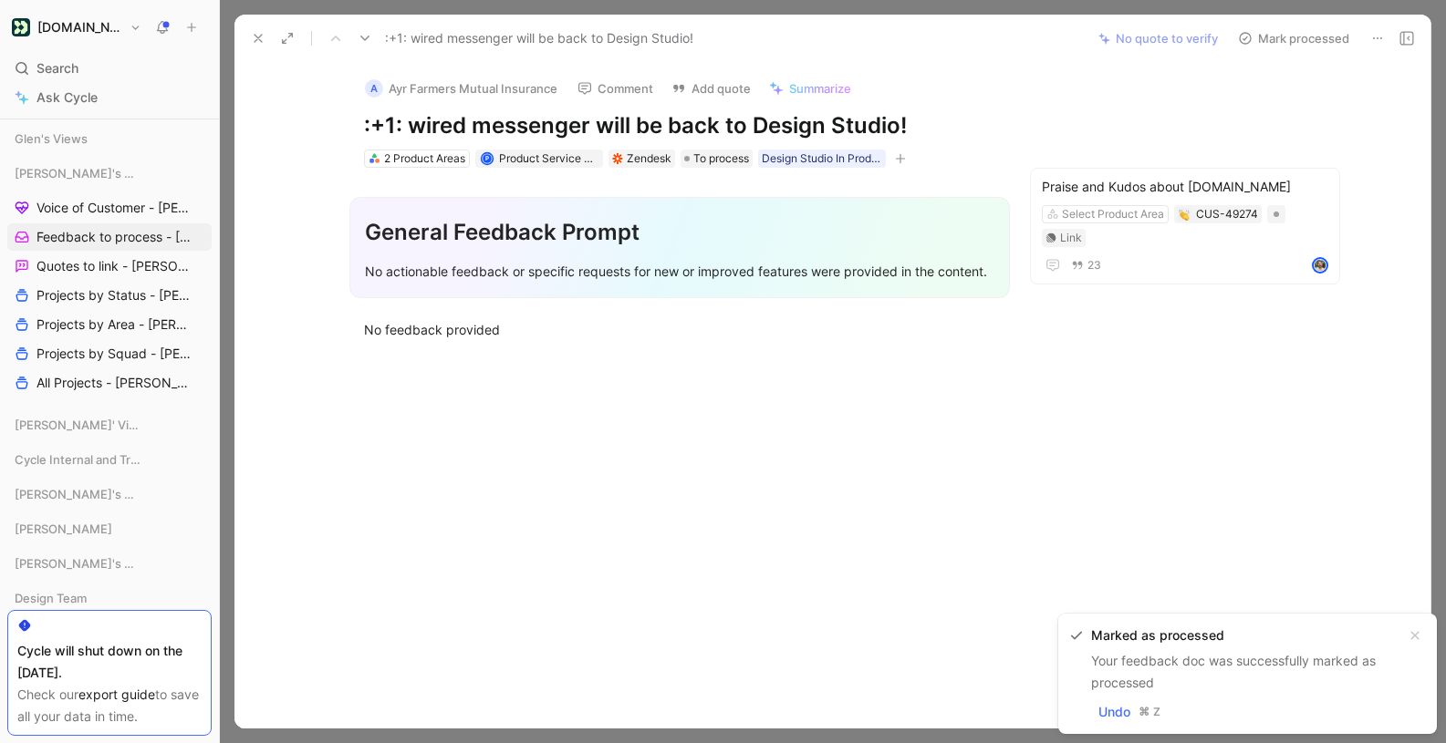
click at [1370, 41] on icon at bounding box center [1377, 38] width 15 height 15
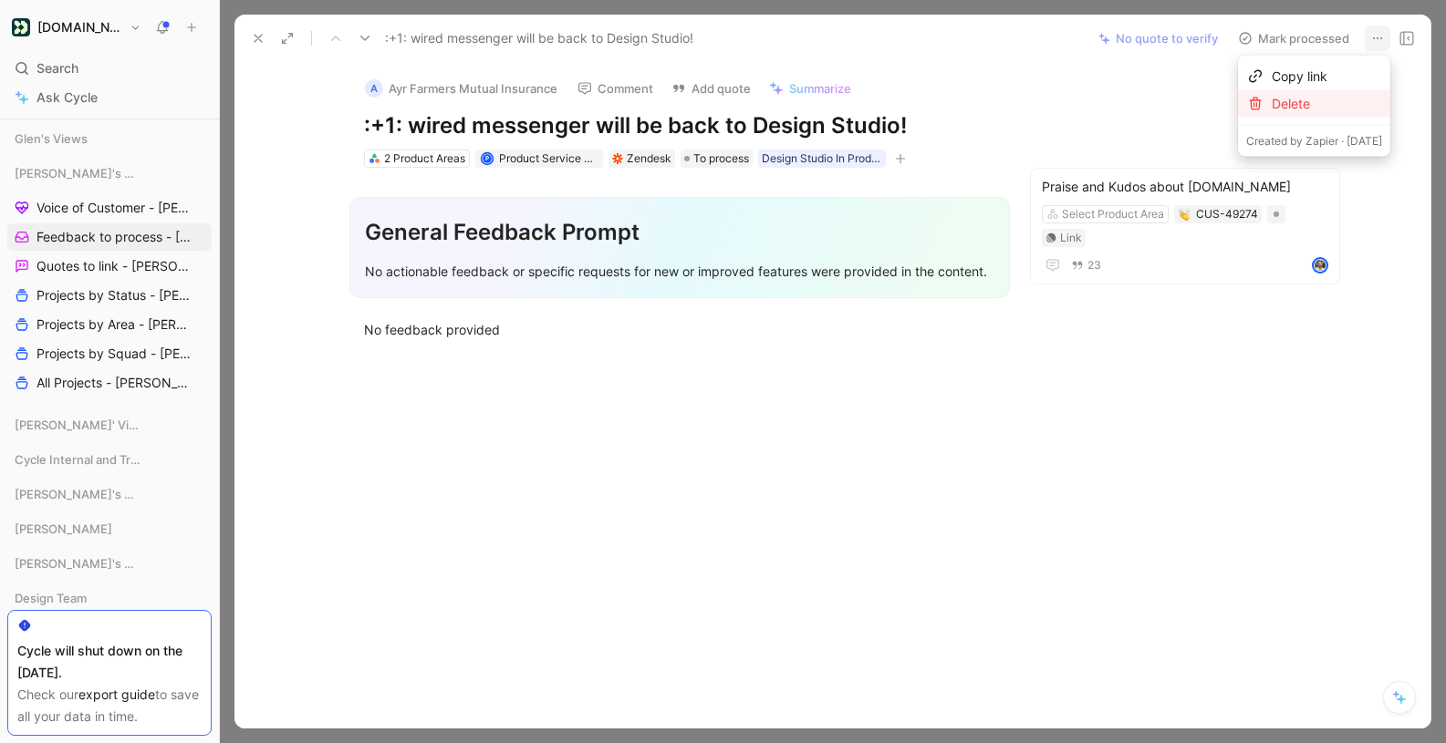
click at [1290, 99] on div "Delete" at bounding box center [1327, 104] width 110 height 22
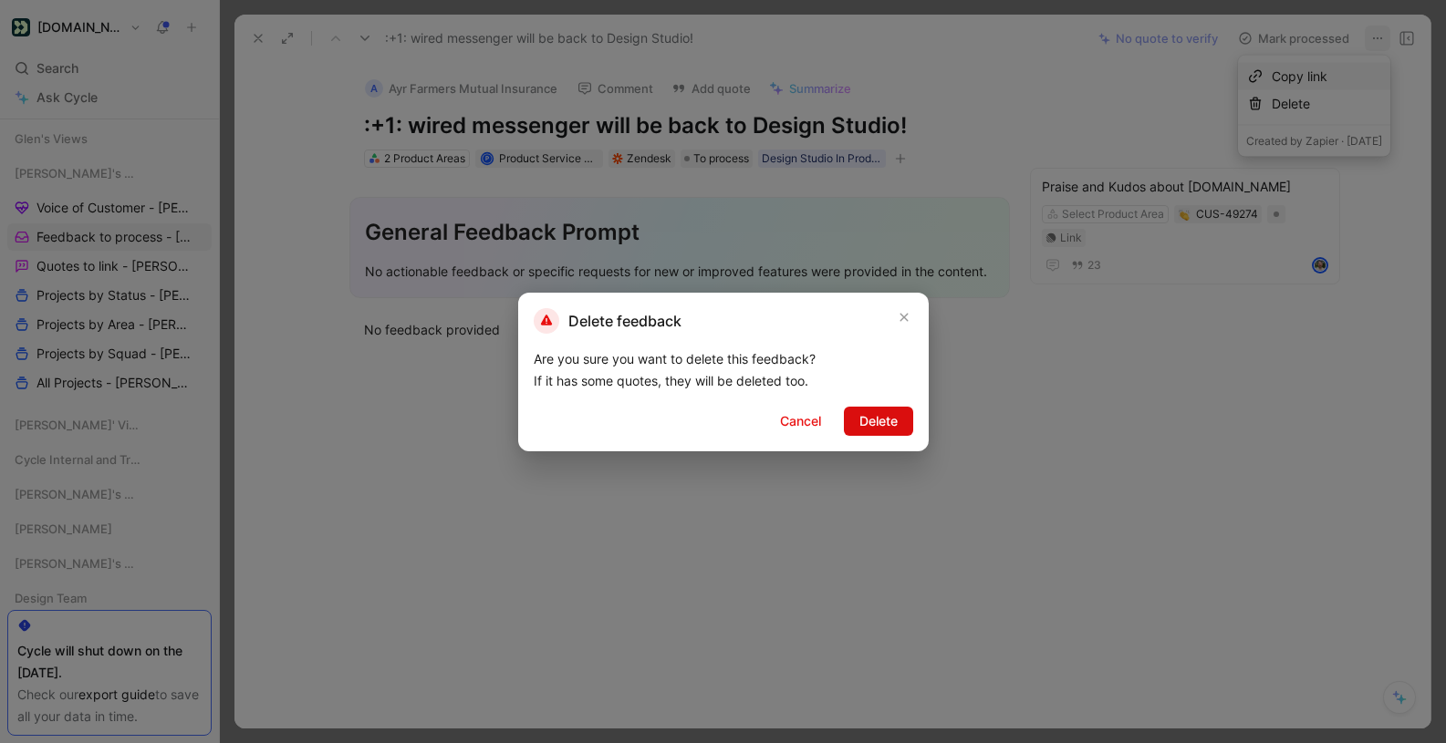
click at [897, 412] on span "Delete" at bounding box center [878, 421] width 38 height 22
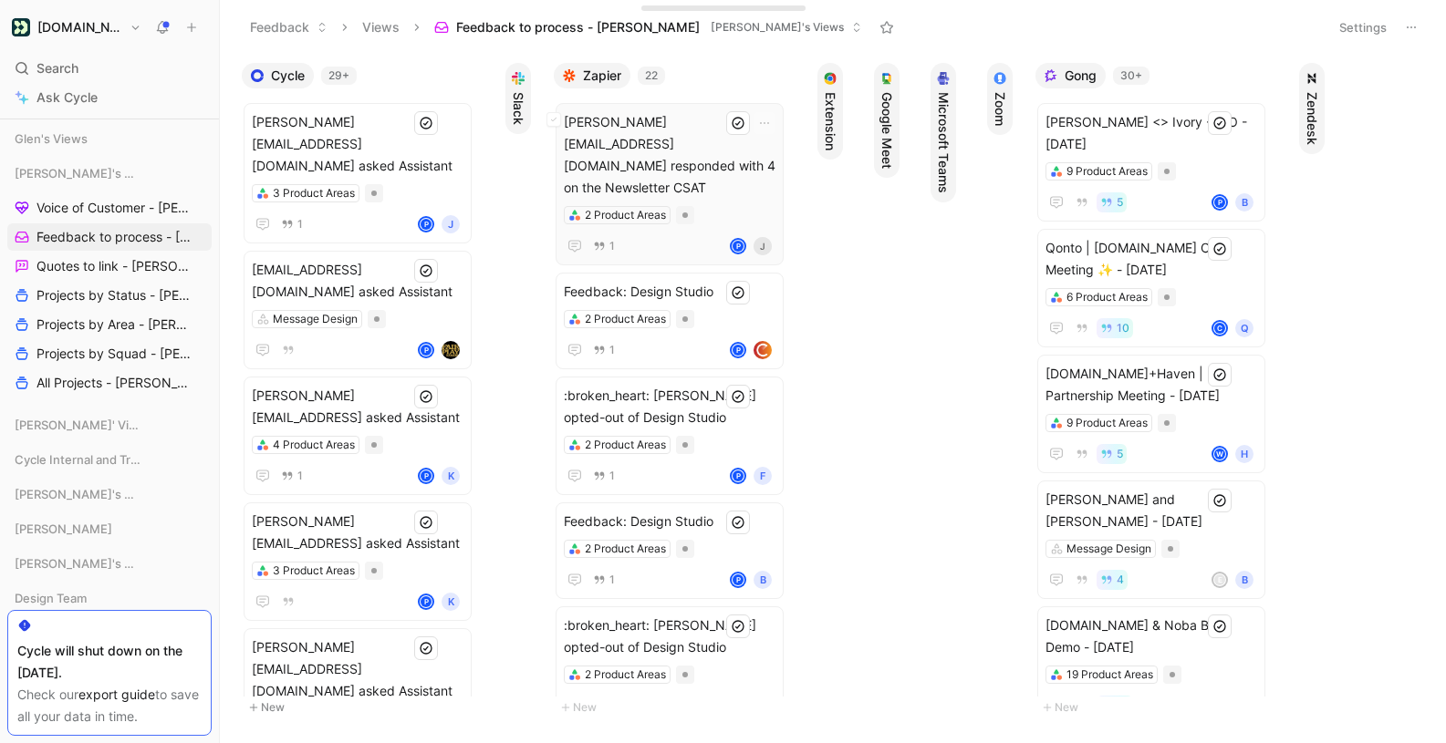
click at [630, 118] on span "jay@kingofthecurve.org responded with 4 on the Newsletter CSAT" at bounding box center [670, 155] width 212 height 88
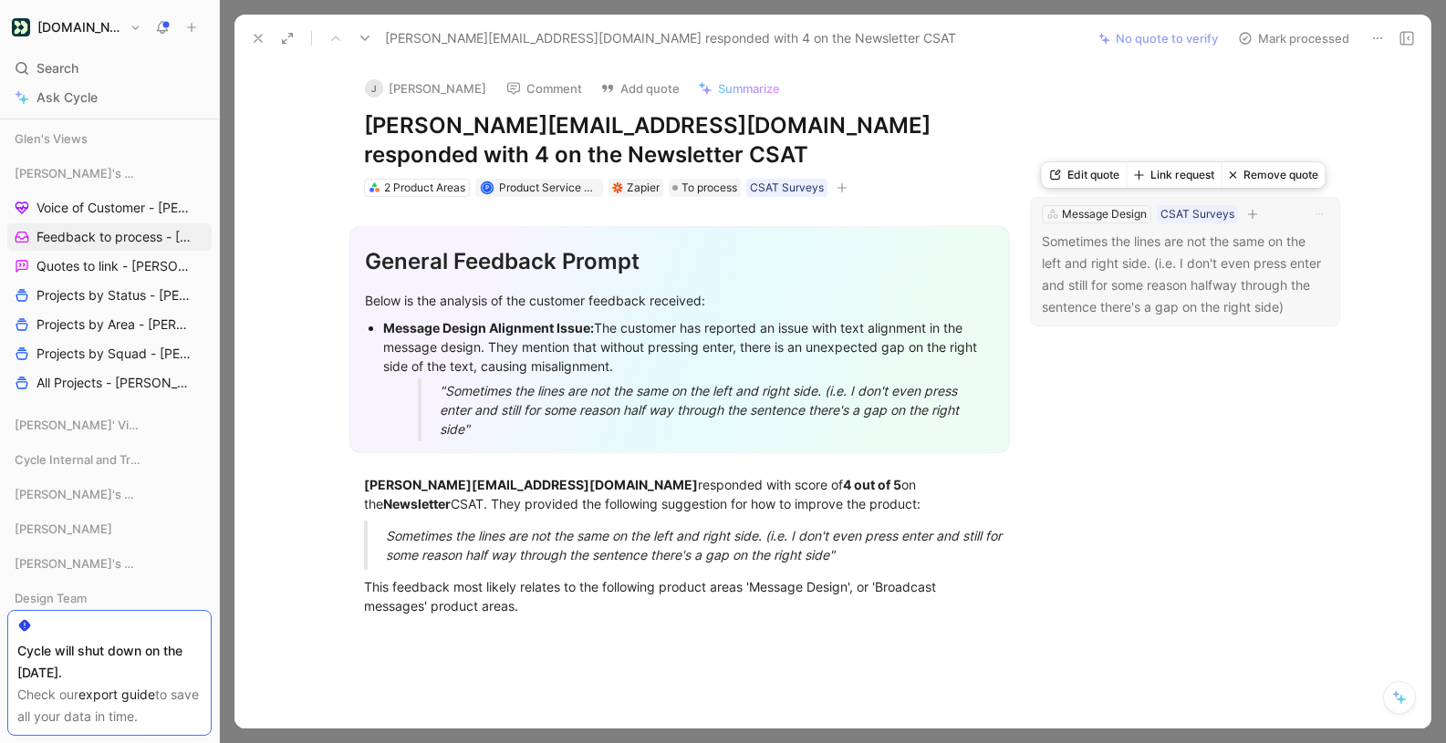
click at [1179, 179] on button "Link request" at bounding box center [1174, 175] width 95 height 26
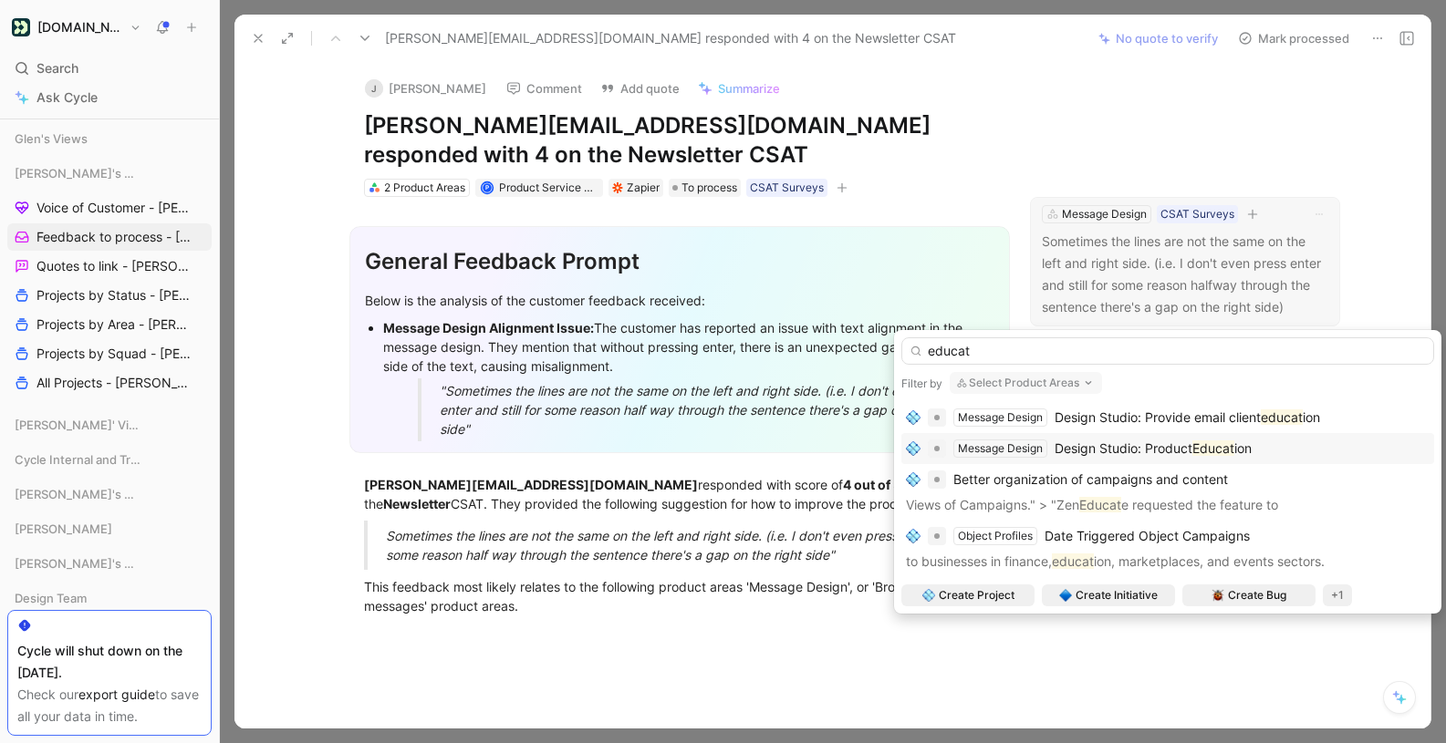
type input "educat"
click at [1137, 450] on span "Design Studio: Product" at bounding box center [1123, 449] width 138 height 16
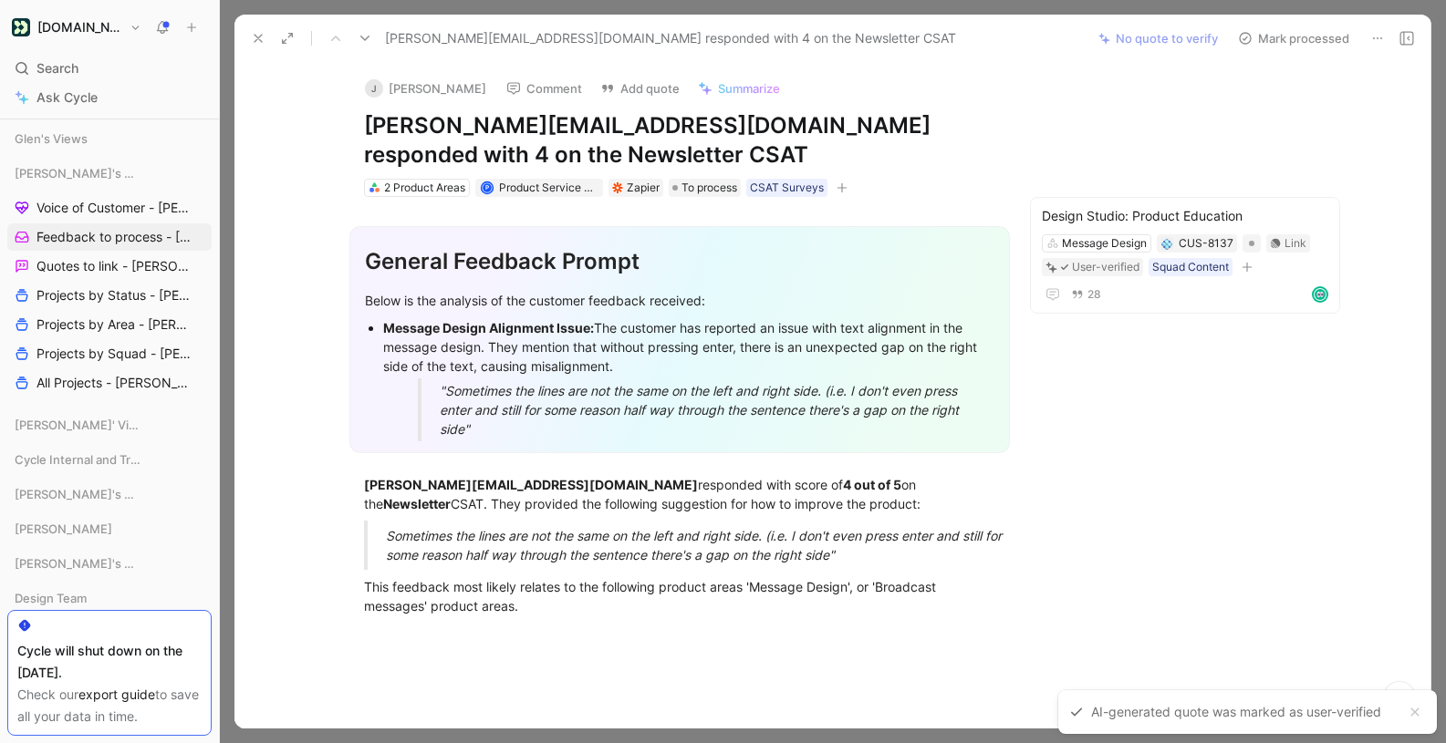
click at [1307, 31] on button "Mark processed" at bounding box center [1294, 39] width 128 height 26
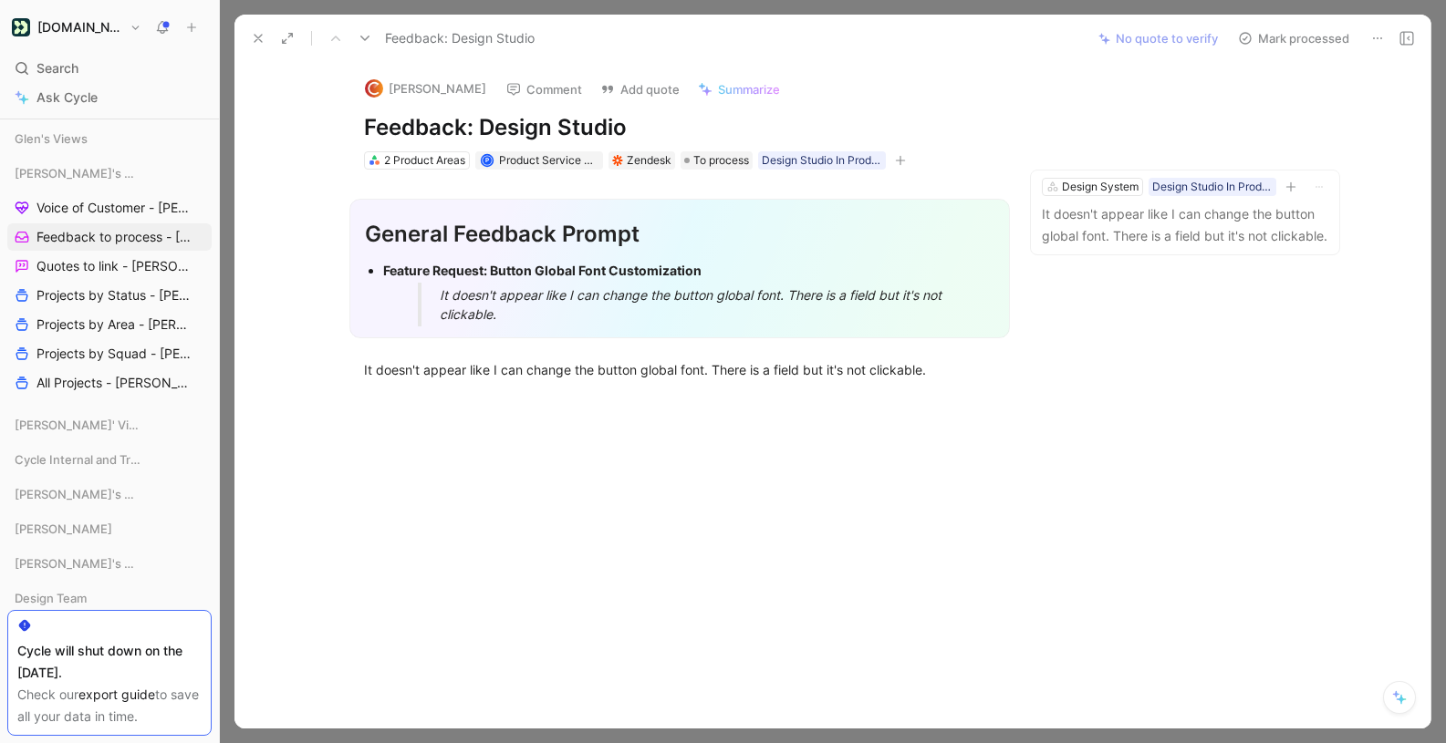
click at [1373, 36] on icon at bounding box center [1377, 38] width 15 height 15
click at [1293, 108] on div "Delete" at bounding box center [1327, 104] width 110 height 22
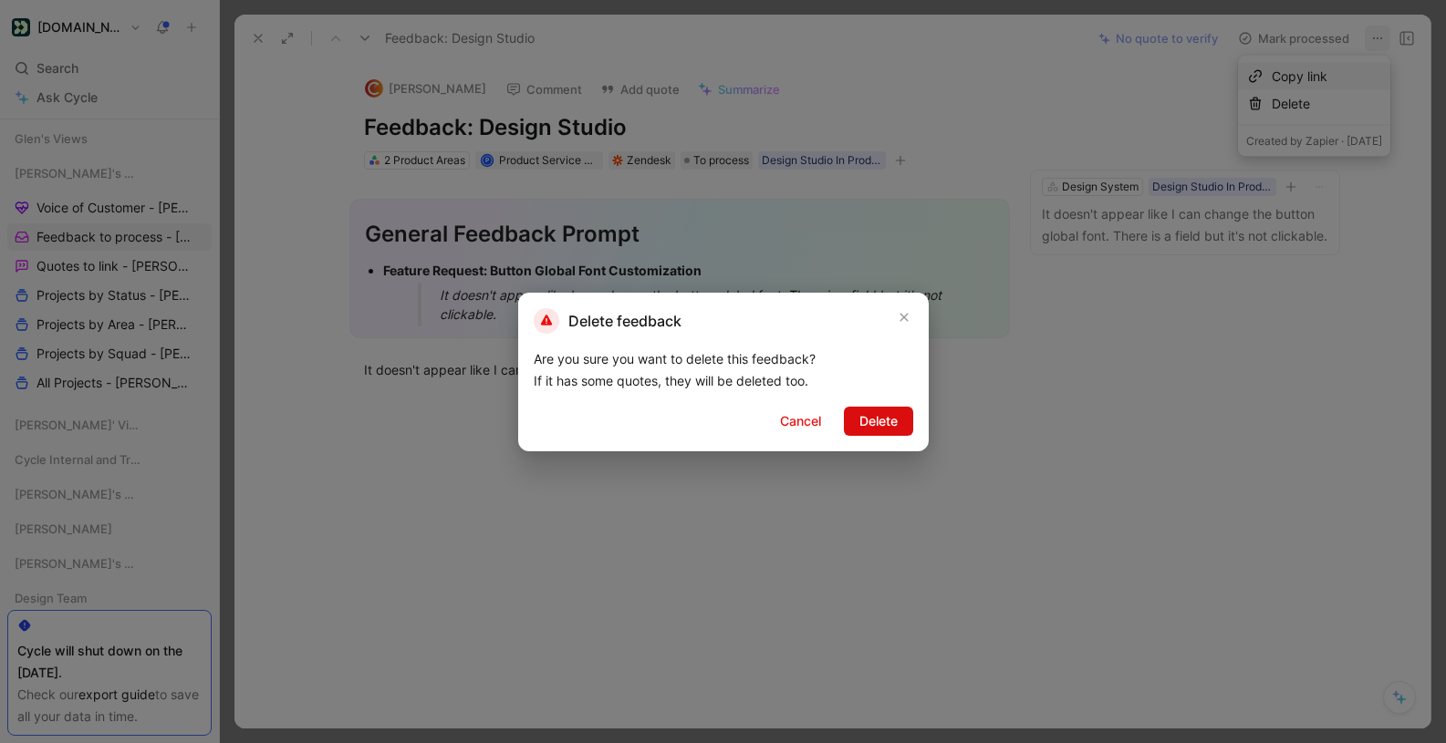
click at [869, 428] on span "Delete" at bounding box center [878, 421] width 38 height 22
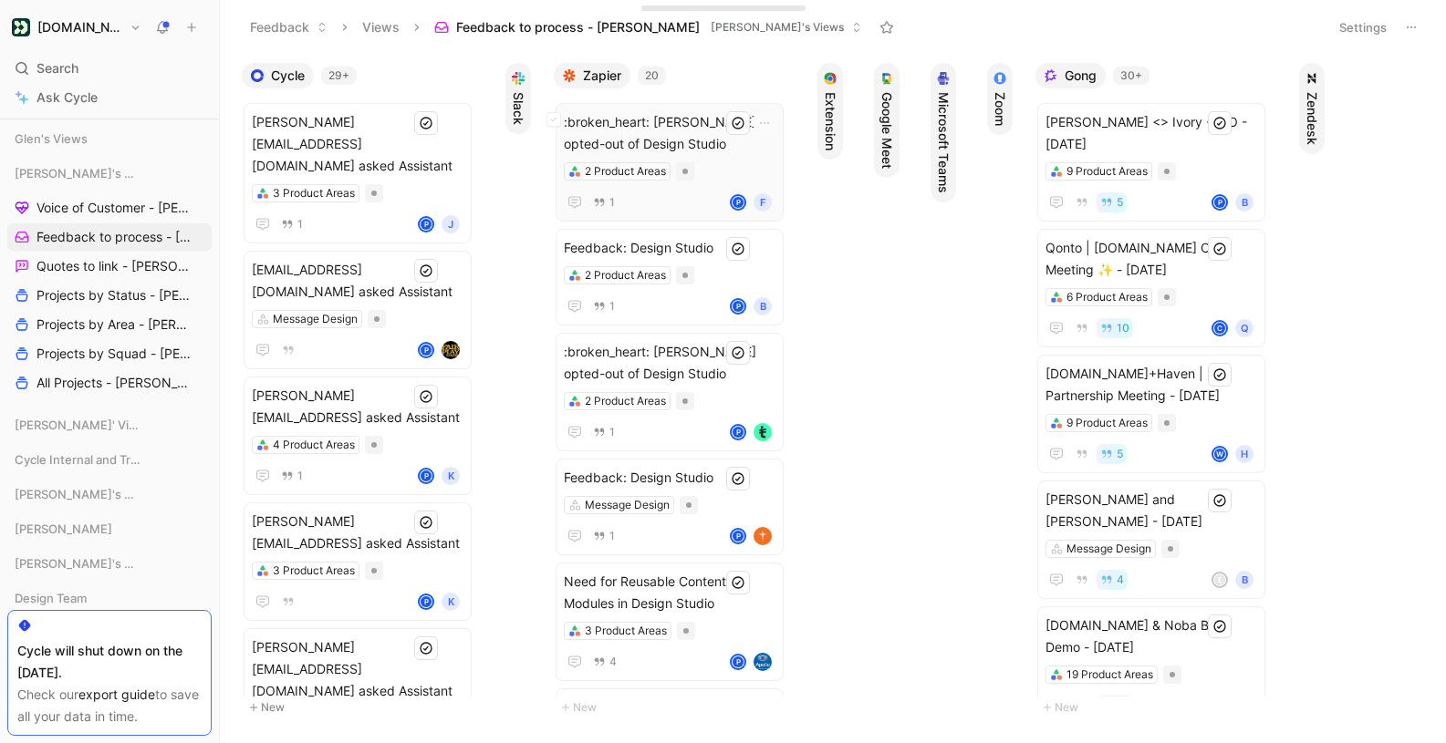
click at [629, 131] on span ":broken_heart: Crisstyna Ovalle opted-out of Design Studio" at bounding box center [670, 133] width 212 height 44
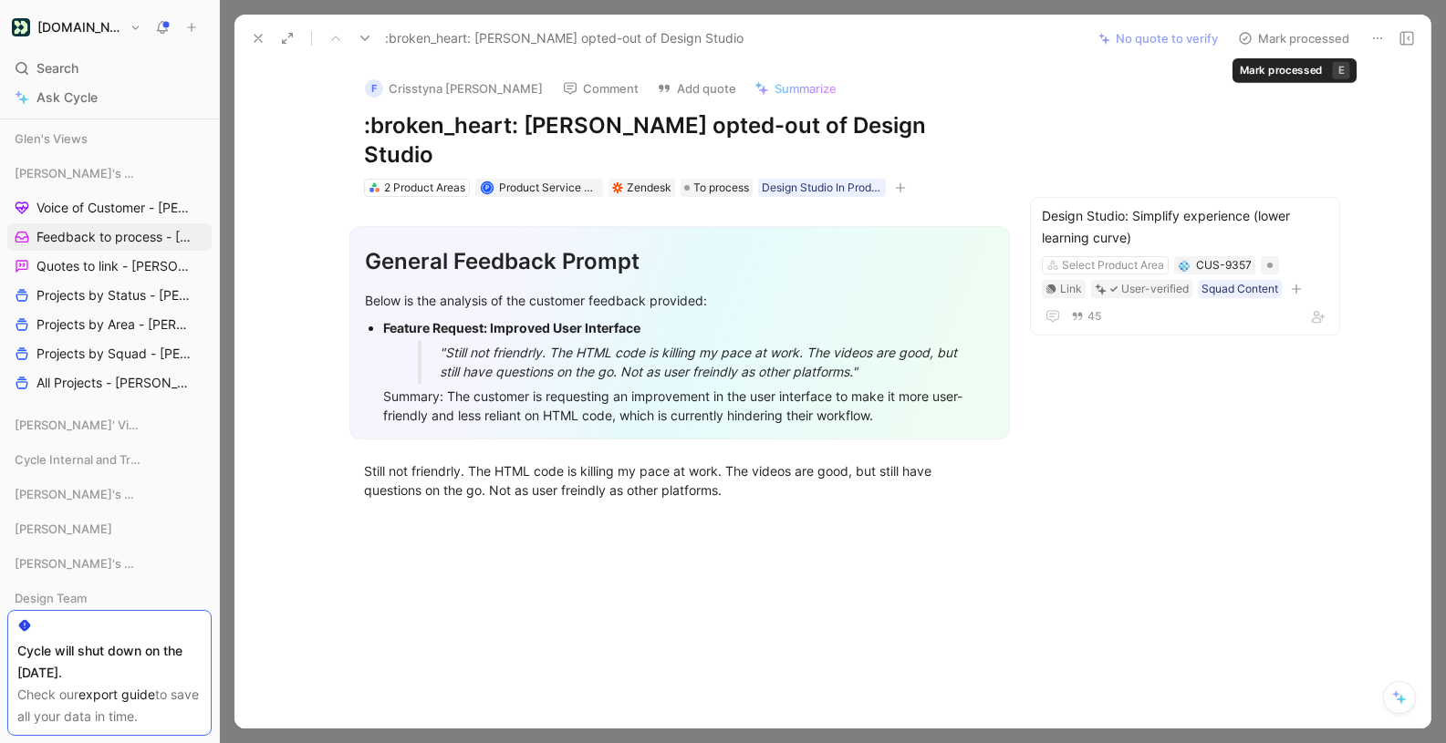
click at [1309, 31] on button "Mark processed" at bounding box center [1294, 39] width 128 height 26
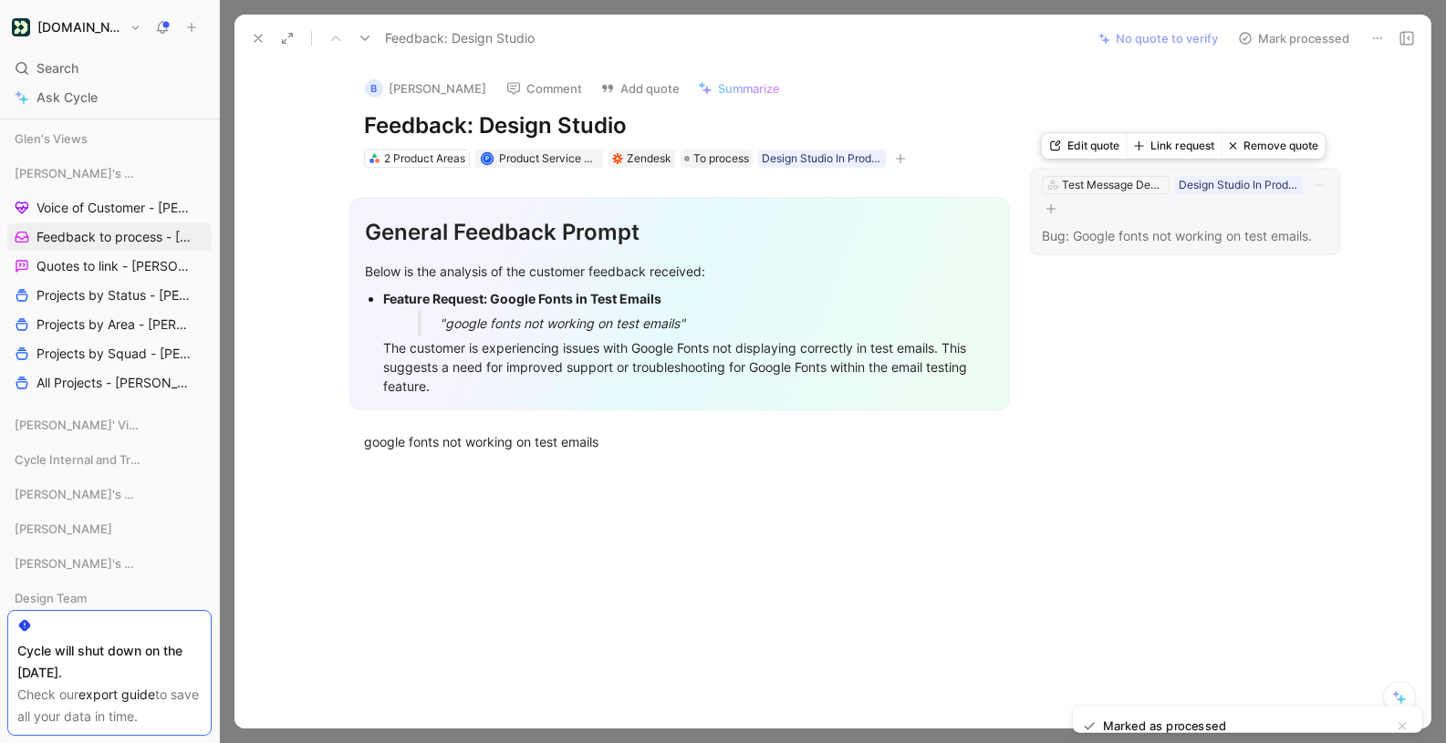
click at [1170, 221] on div "Test Message Design Design Studio In Product Feedback Bug: Google fonts not wor…" at bounding box center [1185, 212] width 310 height 88
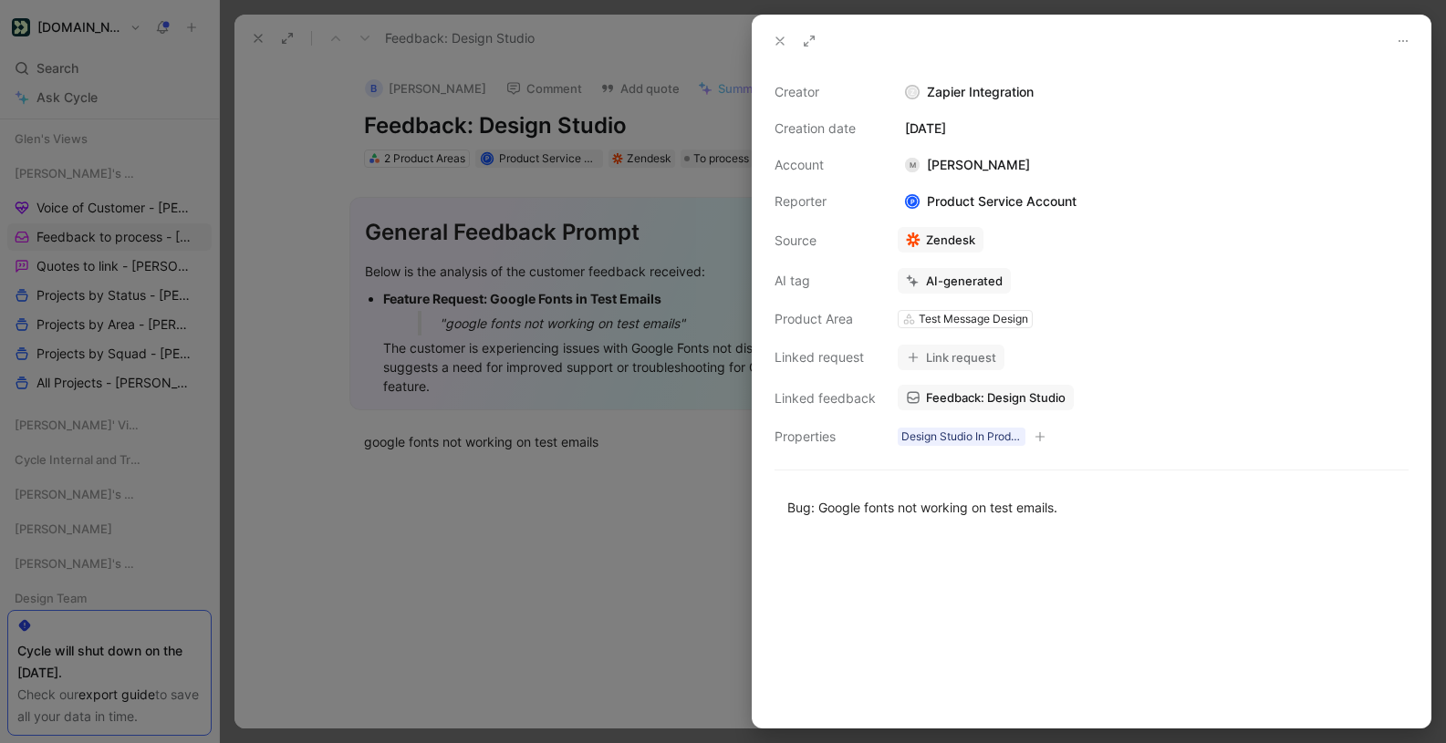
click at [655, 353] on div at bounding box center [723, 371] width 1446 height 743
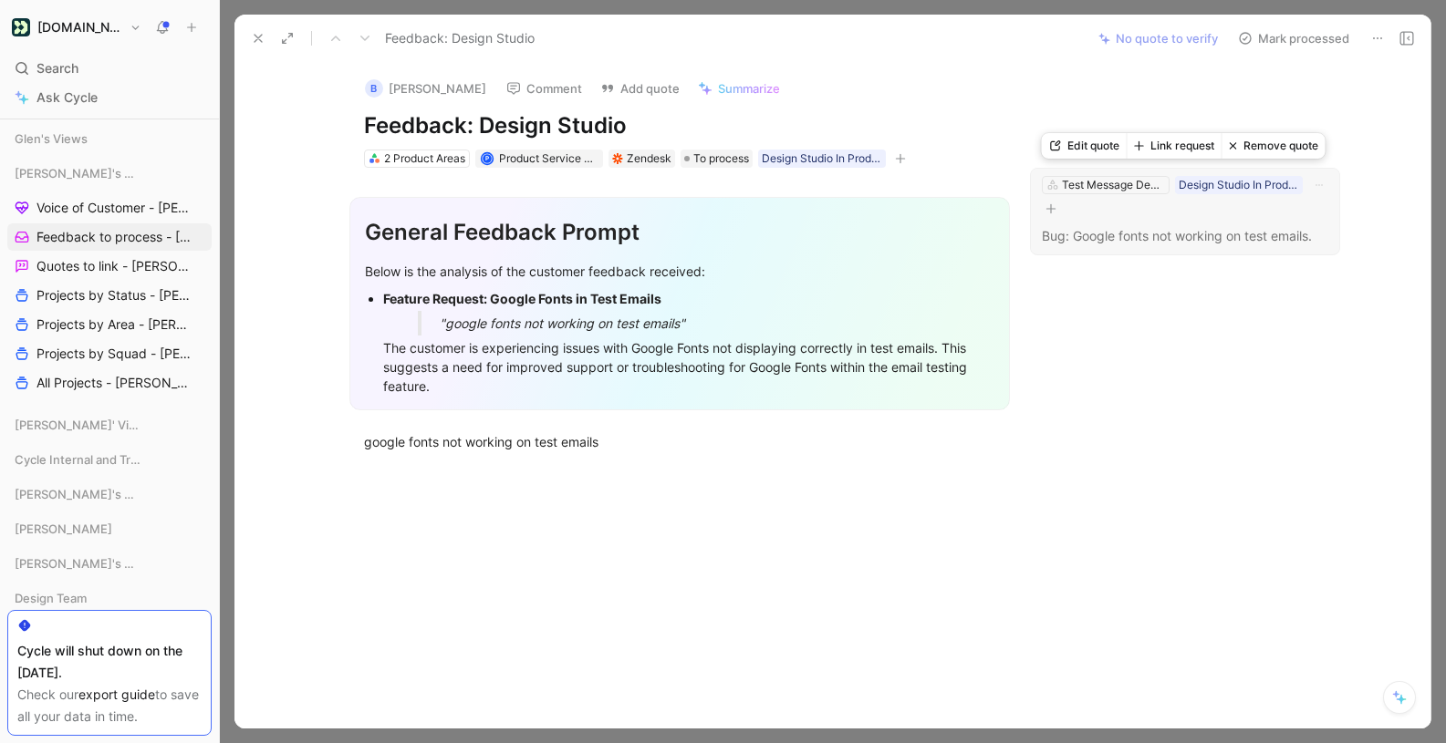
click at [1175, 147] on button "Link request" at bounding box center [1174, 146] width 95 height 26
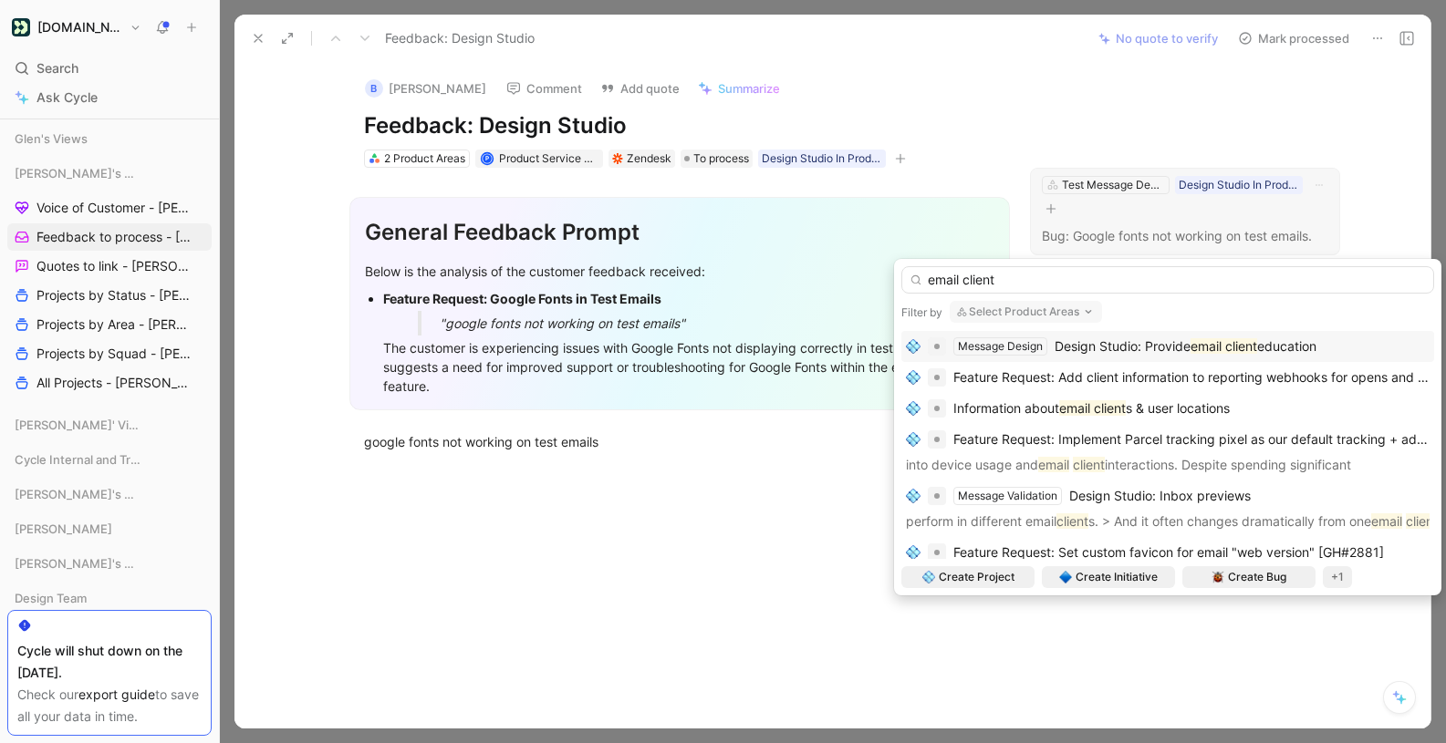
type input "email client"
click at [1188, 359] on div "Message Design Design Studio: Provide email client education" at bounding box center [1167, 346] width 533 height 31
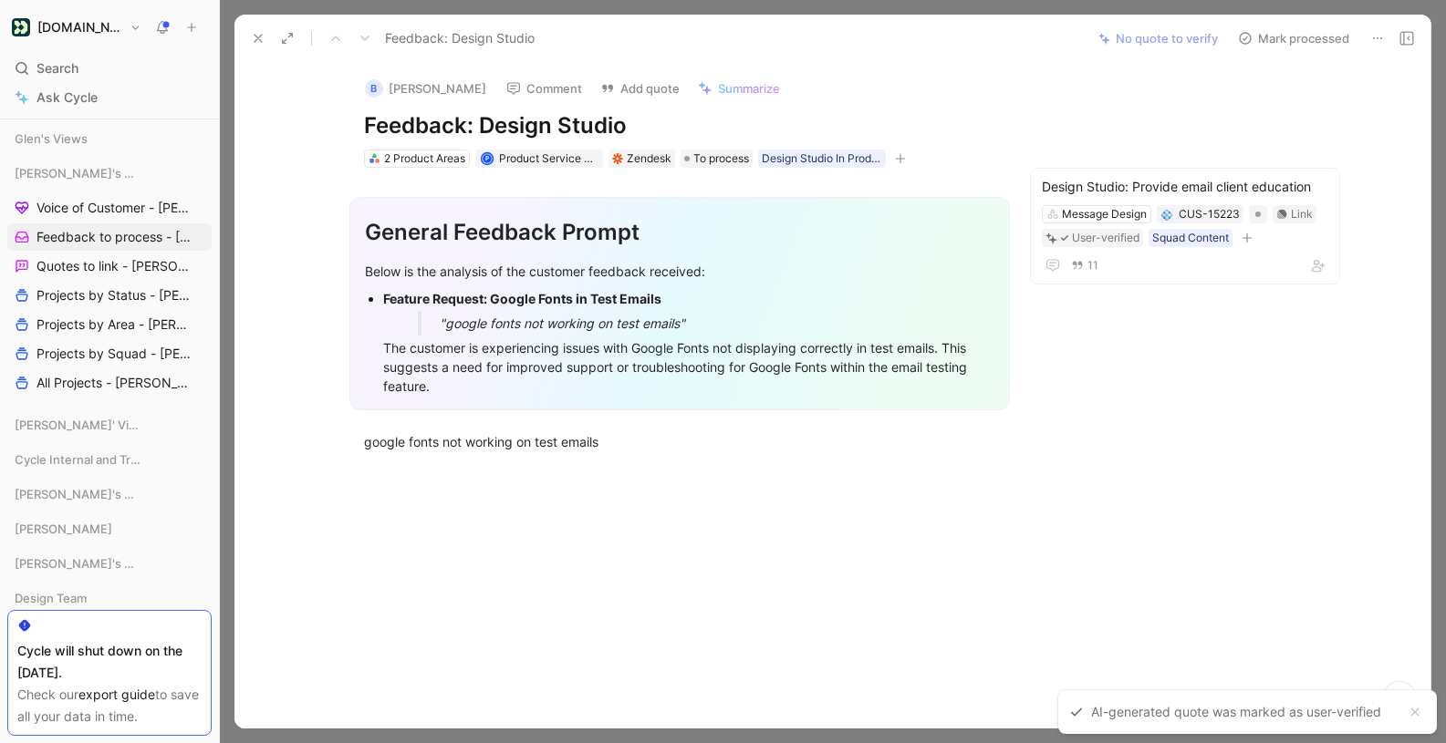
click at [1296, 39] on button "Mark processed" at bounding box center [1294, 39] width 128 height 26
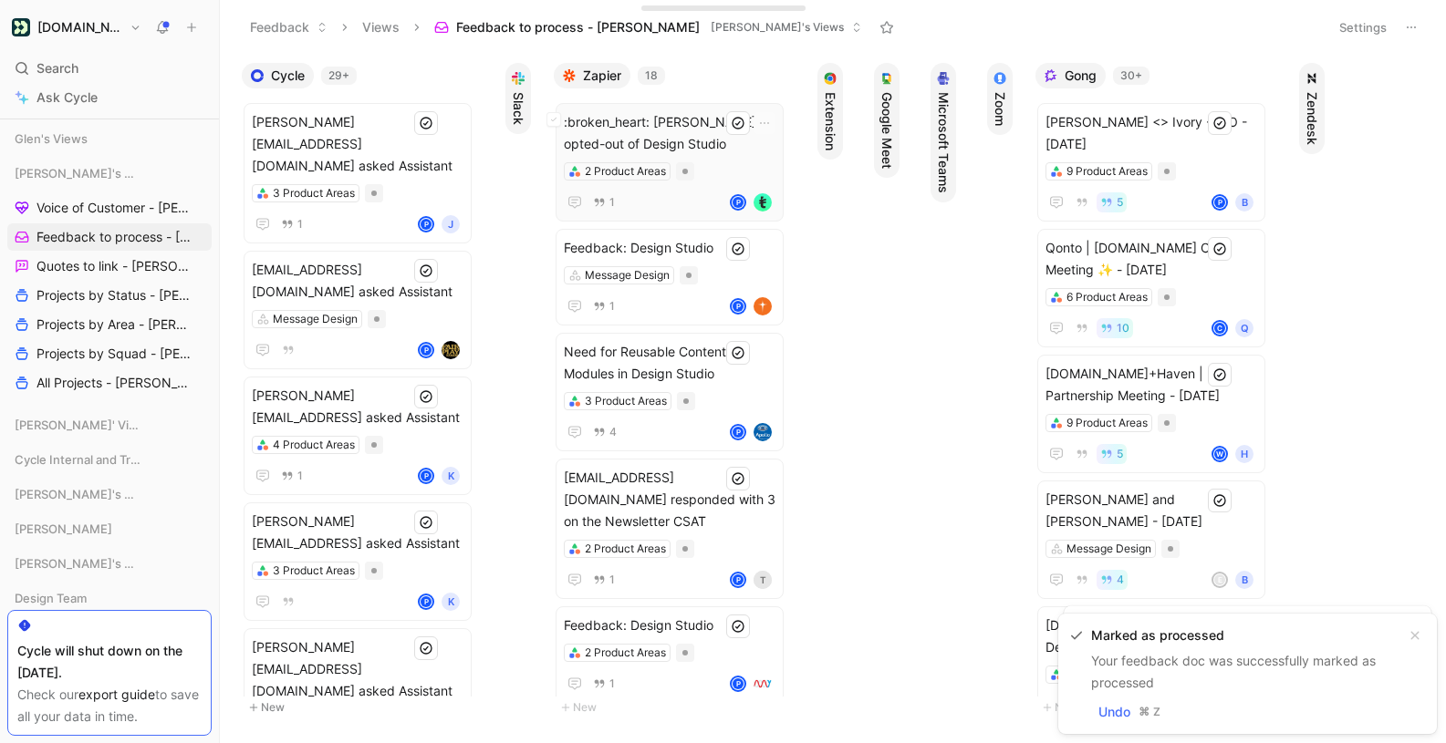
click at [670, 130] on span ":broken_heart: Victor Guerrero opted-out of Design Studio" at bounding box center [670, 133] width 212 height 44
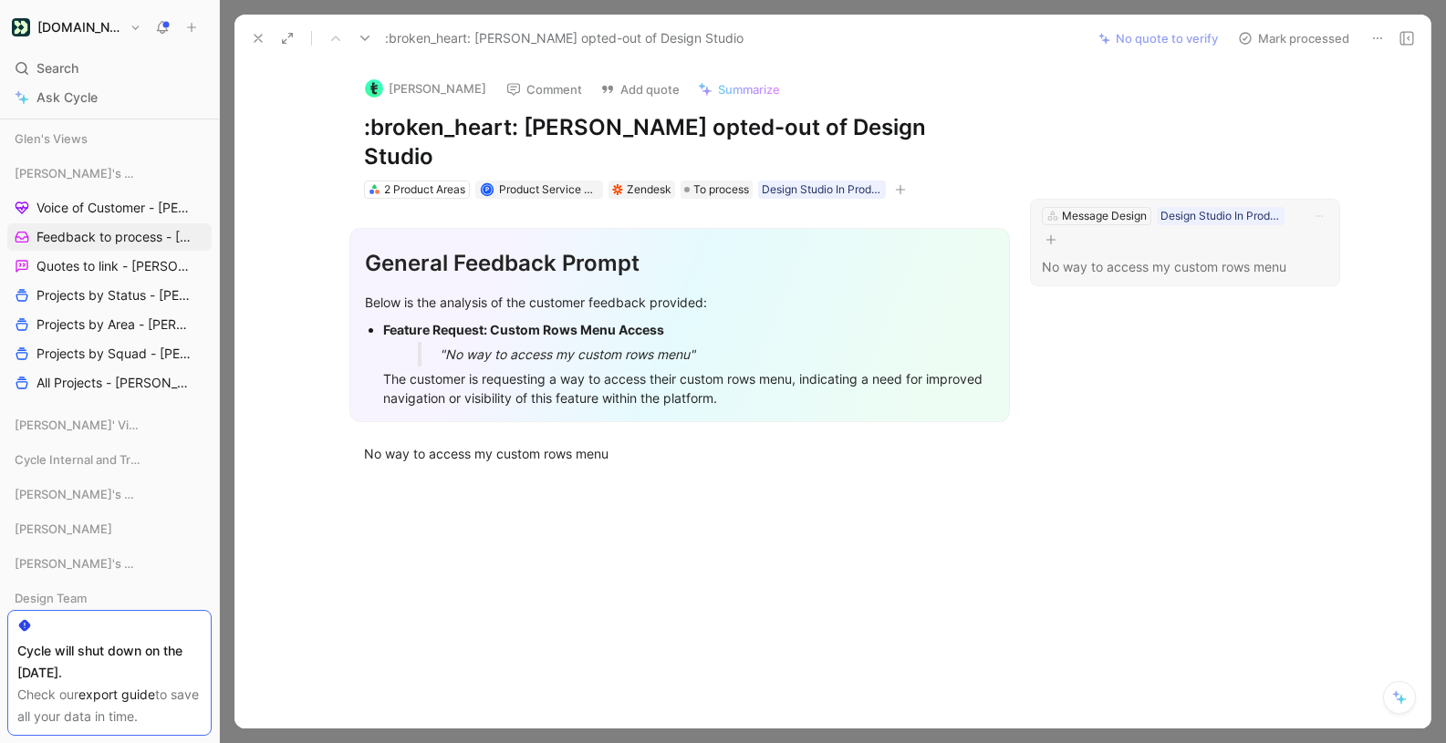
click at [1189, 208] on div "Message Design Design Studio In Product Feedback" at bounding box center [1172, 228] width 265 height 46
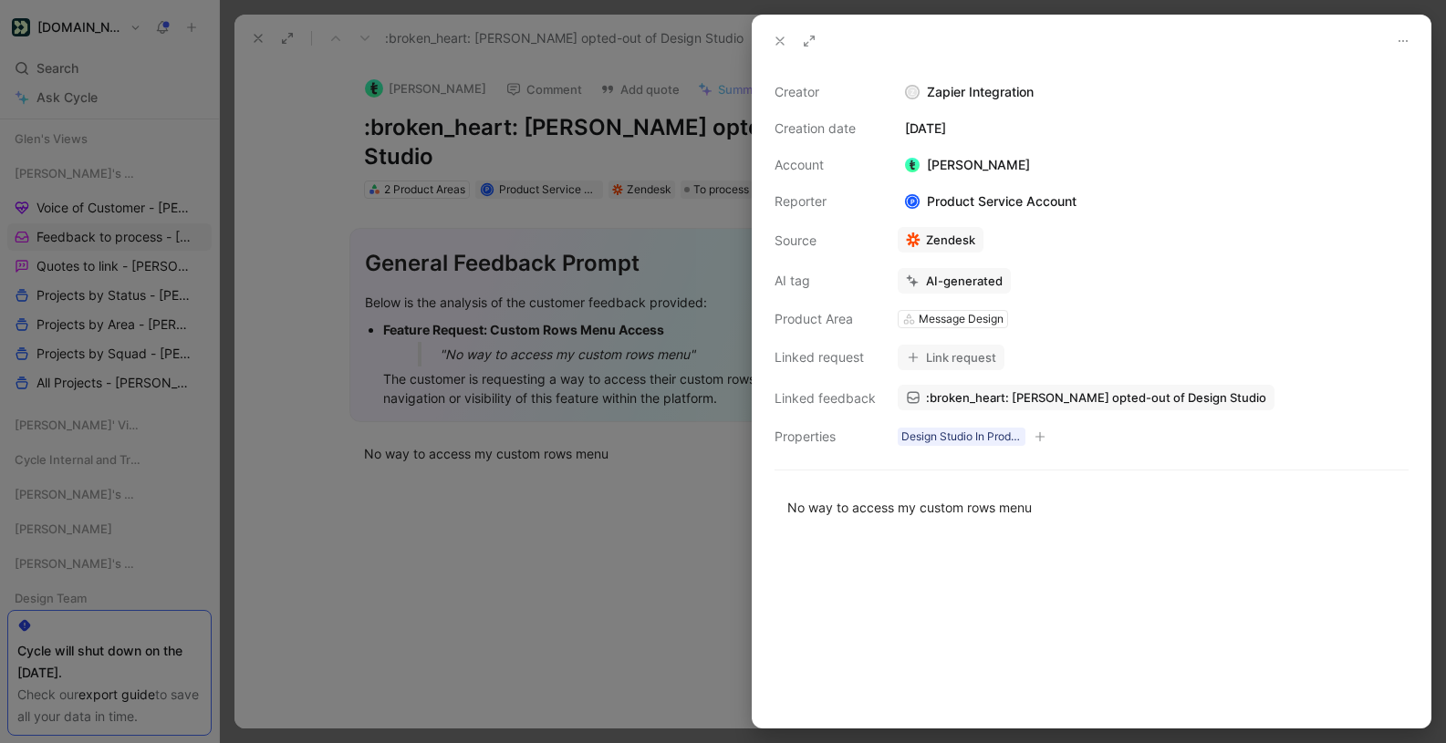
click at [774, 34] on icon at bounding box center [780, 41] width 15 height 15
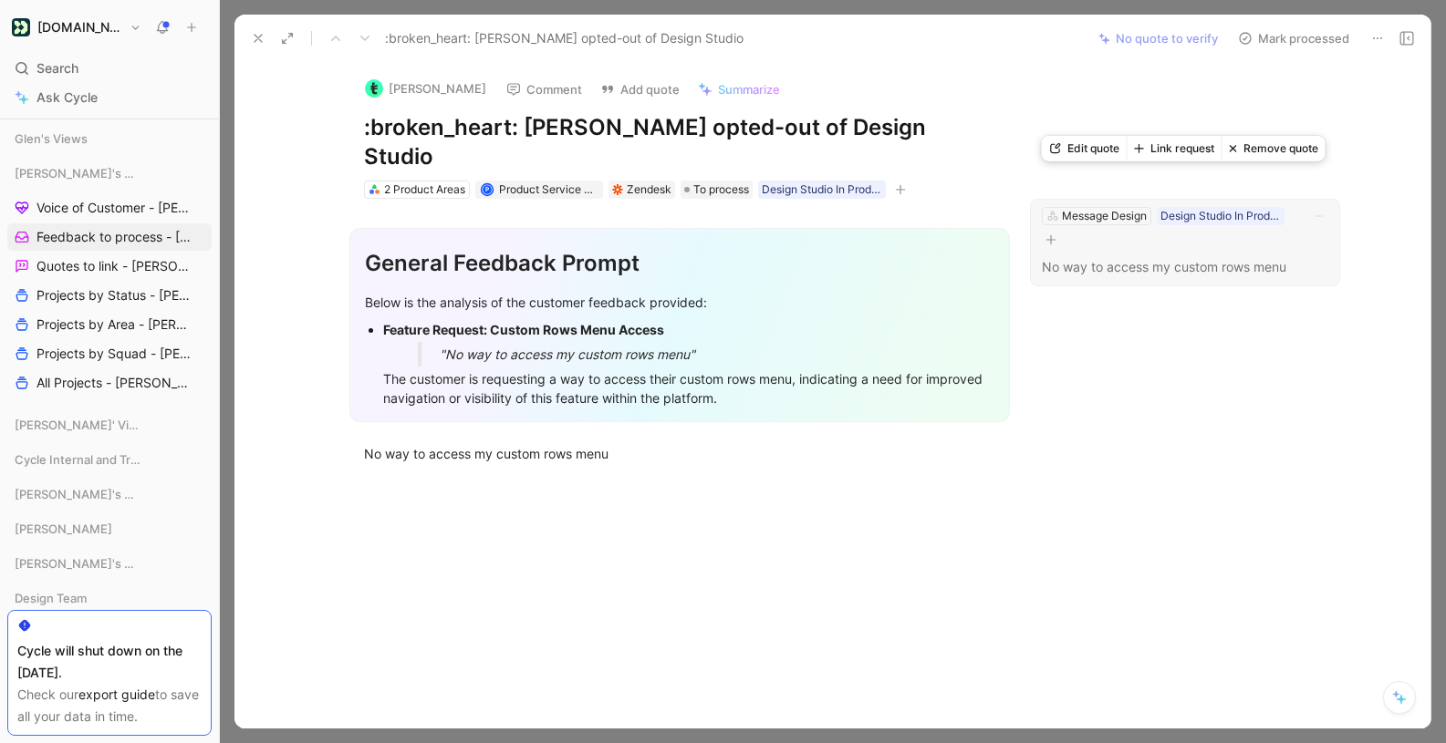
click at [1152, 199] on div "Message Design Design Studio In Product Feedback No way to access my custom row…" at bounding box center [1185, 243] width 310 height 88
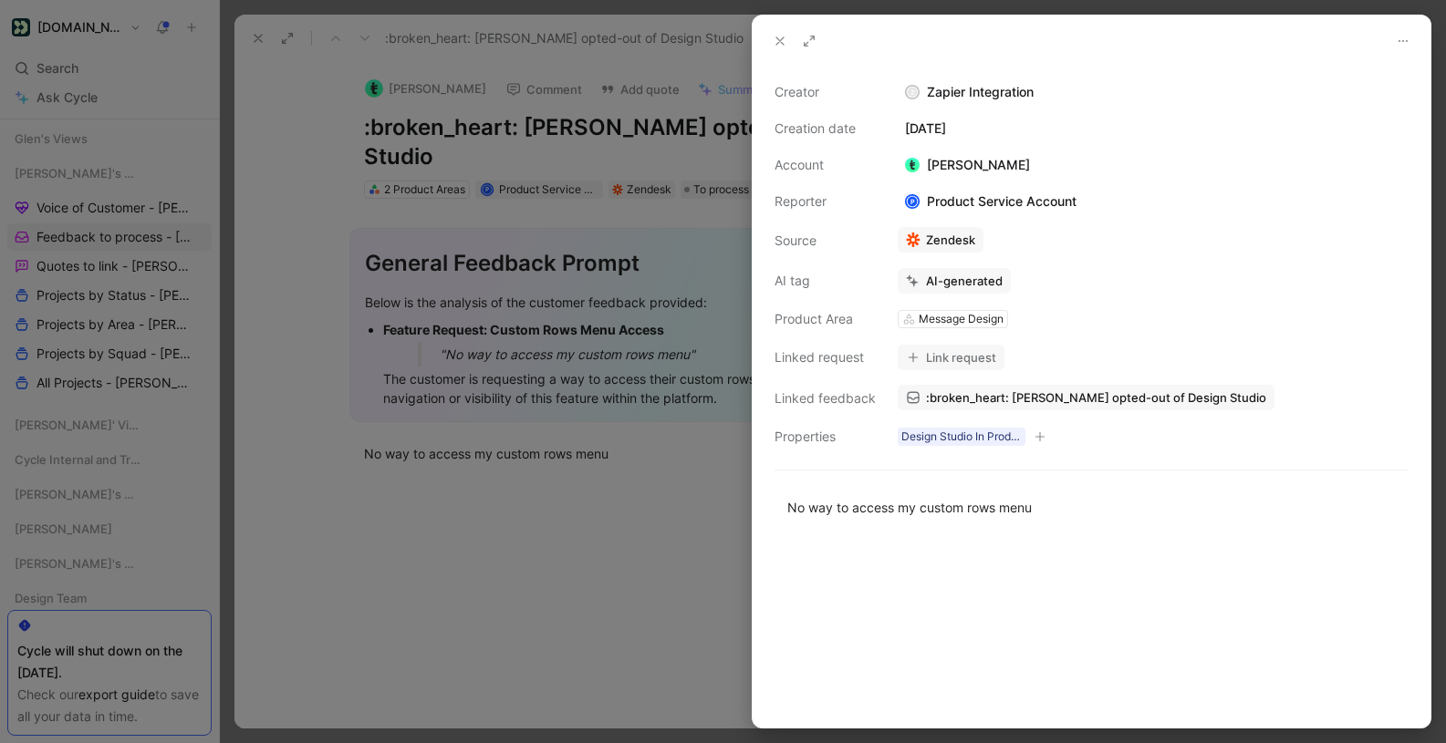
click at [780, 38] on icon at bounding box center [780, 41] width 15 height 15
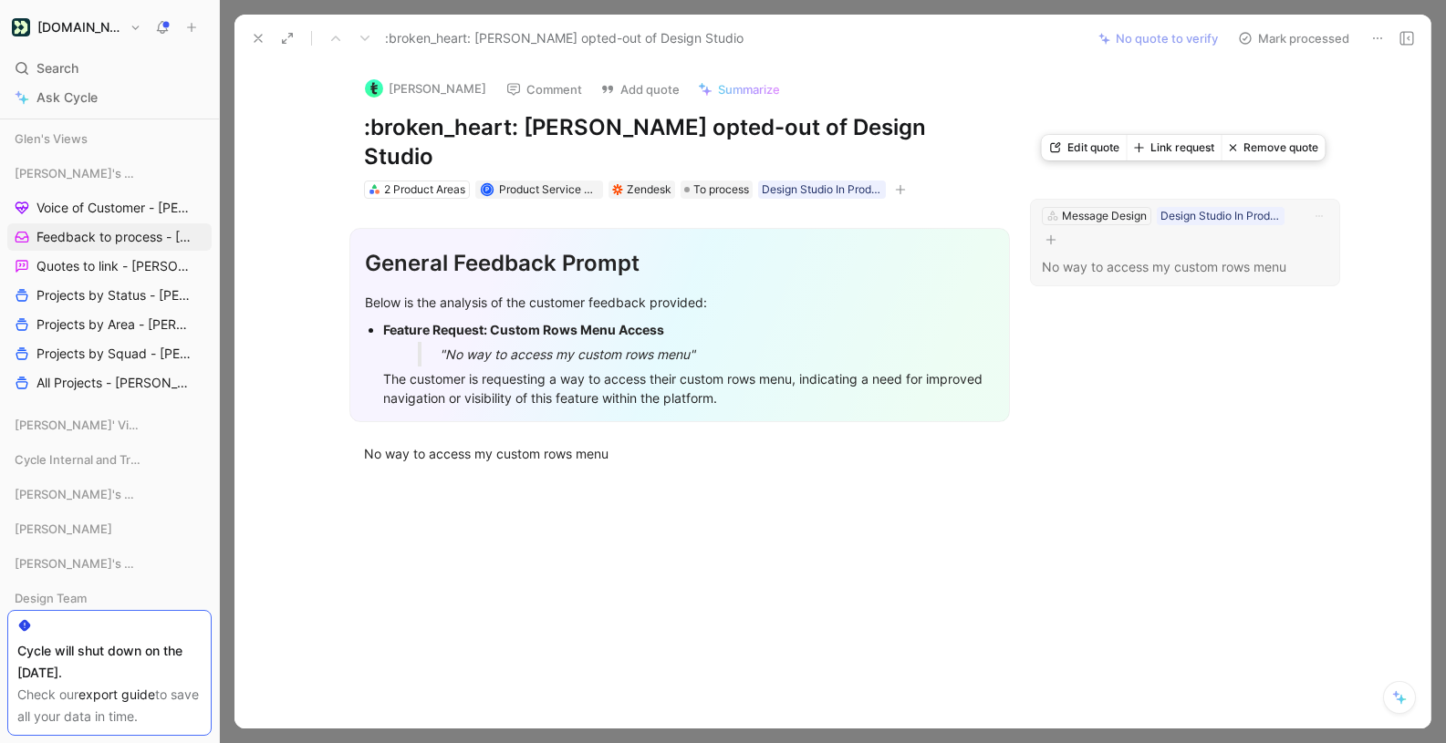
click at [1163, 149] on button "Link request" at bounding box center [1174, 148] width 95 height 26
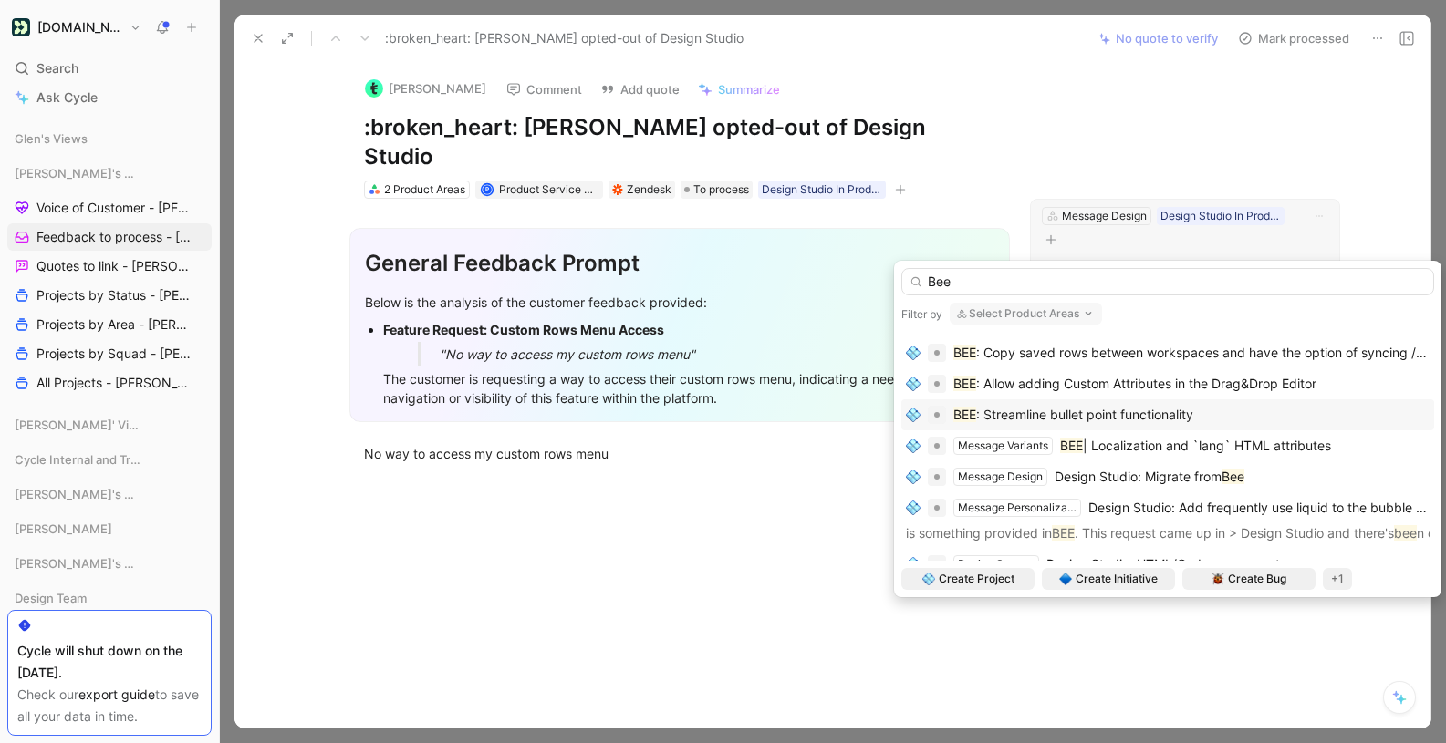
scroll to position [101, 0]
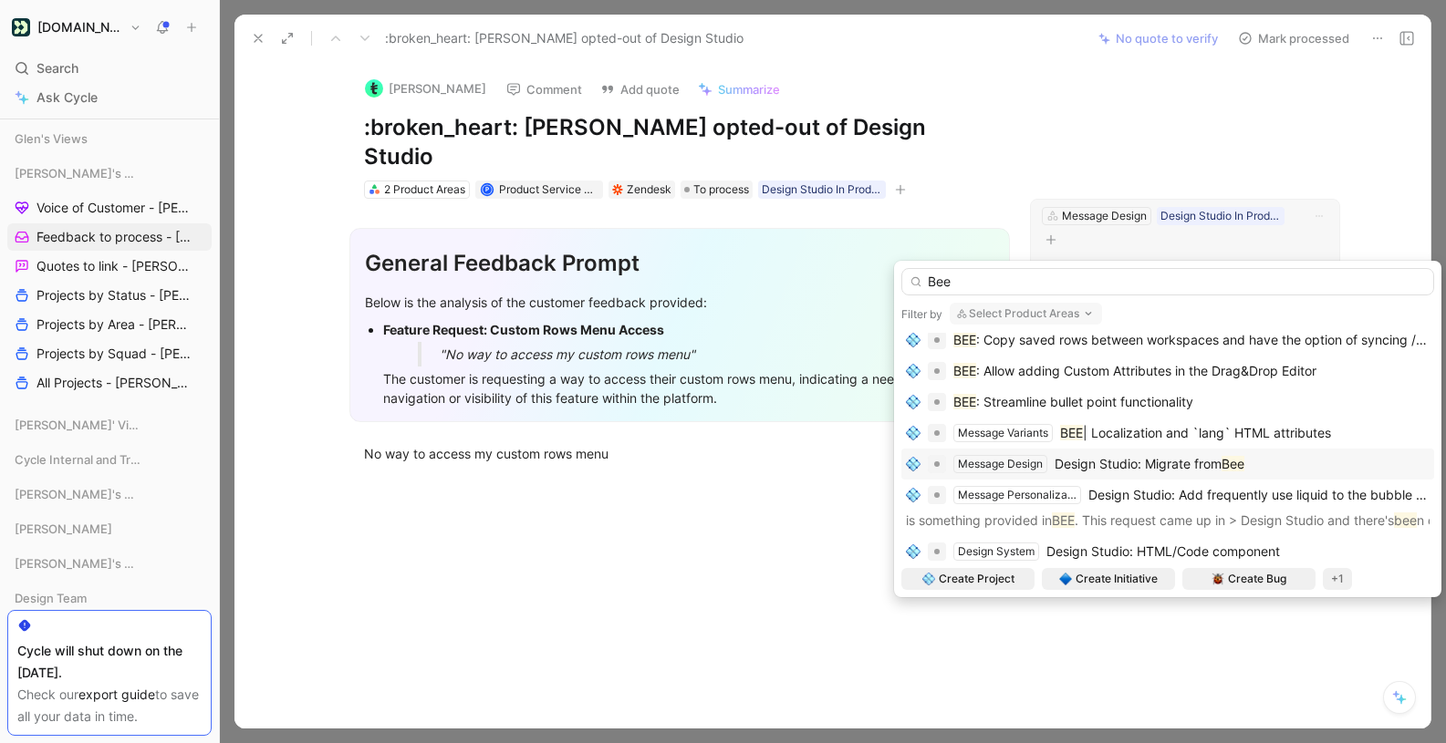
type input "Bee"
click at [1116, 471] on span "Design Studio: Migrate from" at bounding box center [1137, 464] width 167 height 16
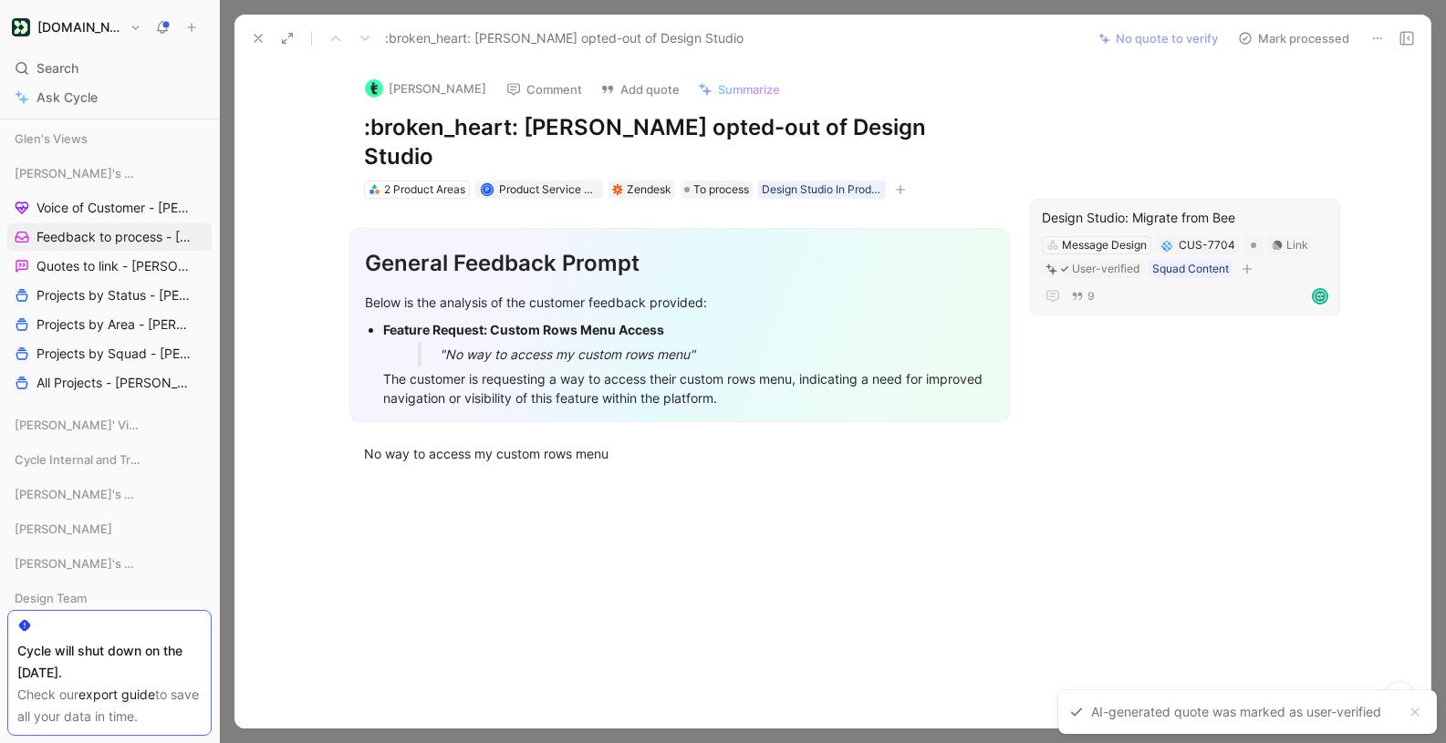
click at [1303, 38] on button "Mark processed" at bounding box center [1294, 39] width 128 height 26
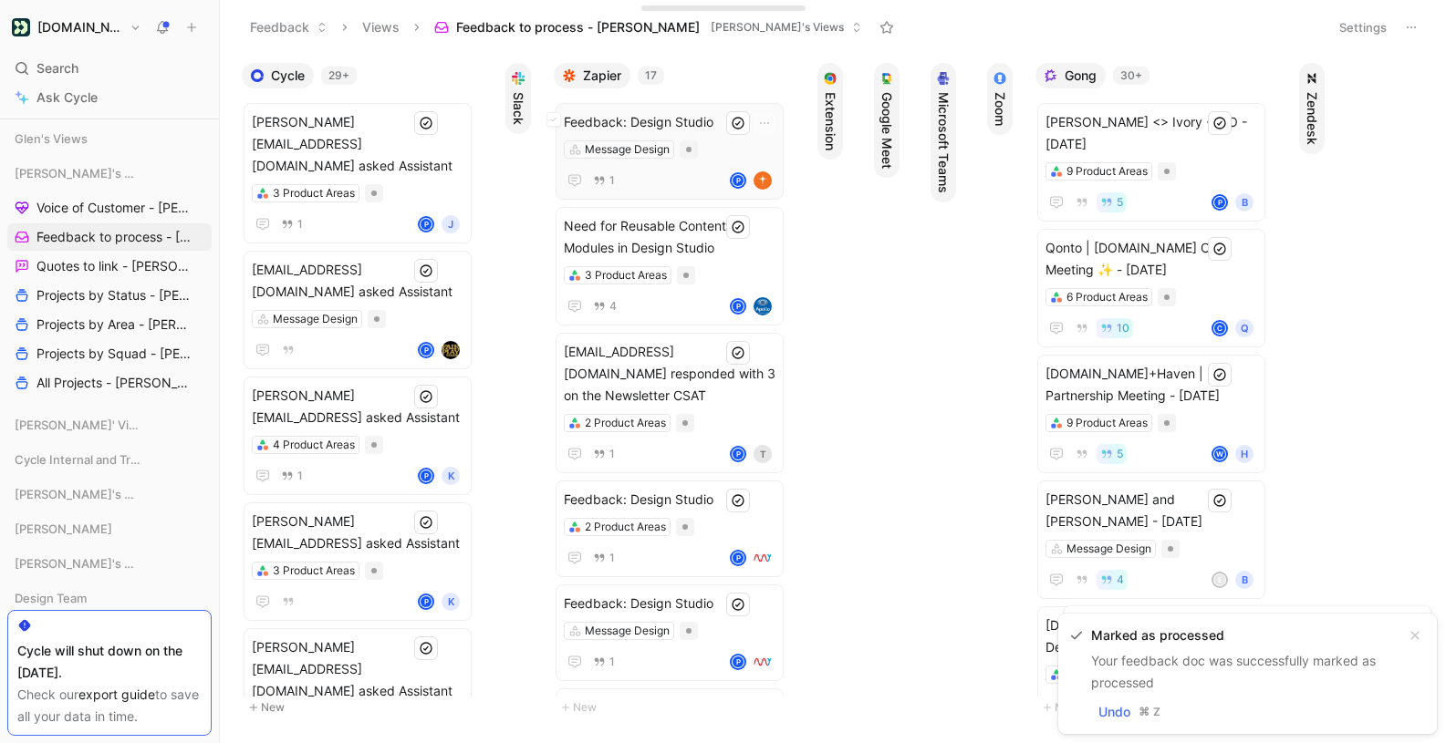
click at [700, 127] on span "Feedback: Design Studio" at bounding box center [670, 122] width 212 height 22
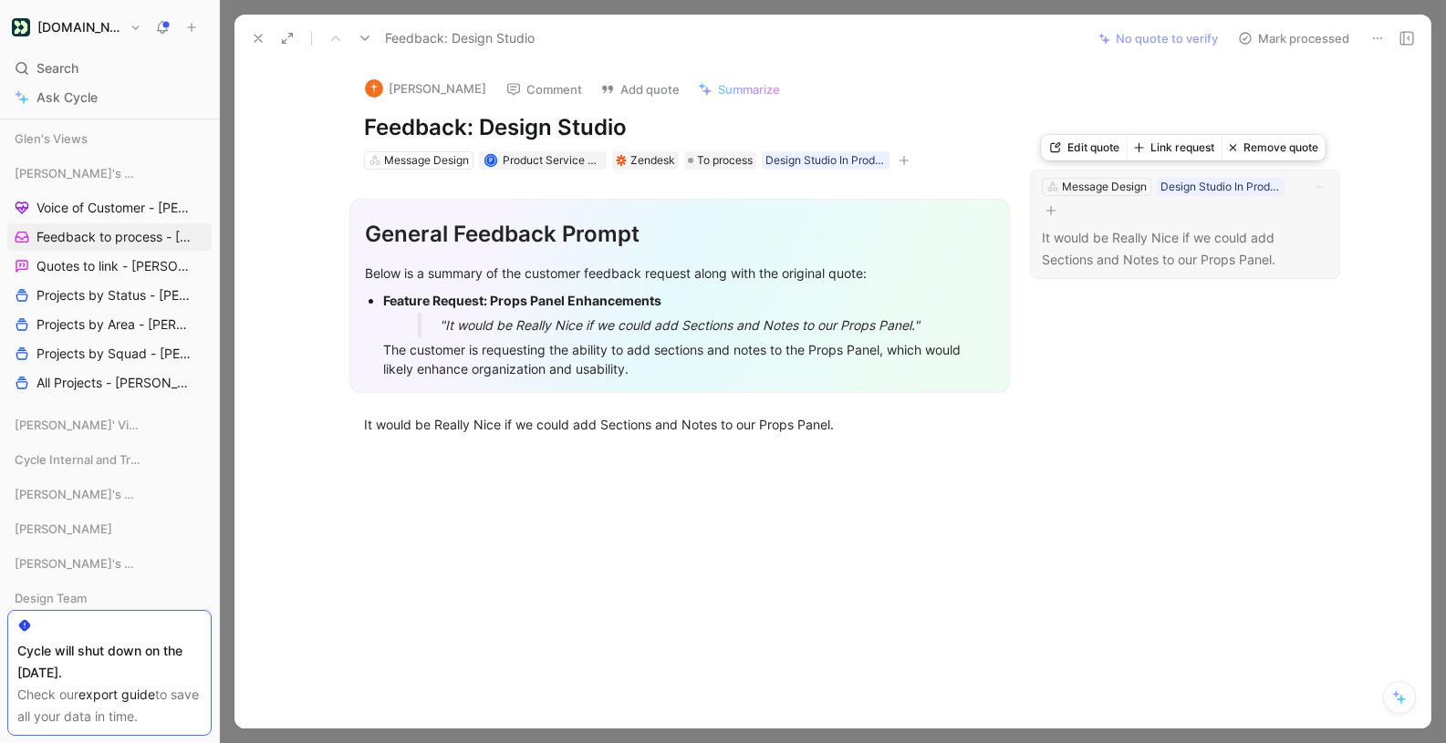
click at [1189, 149] on button "Link request" at bounding box center [1174, 148] width 95 height 26
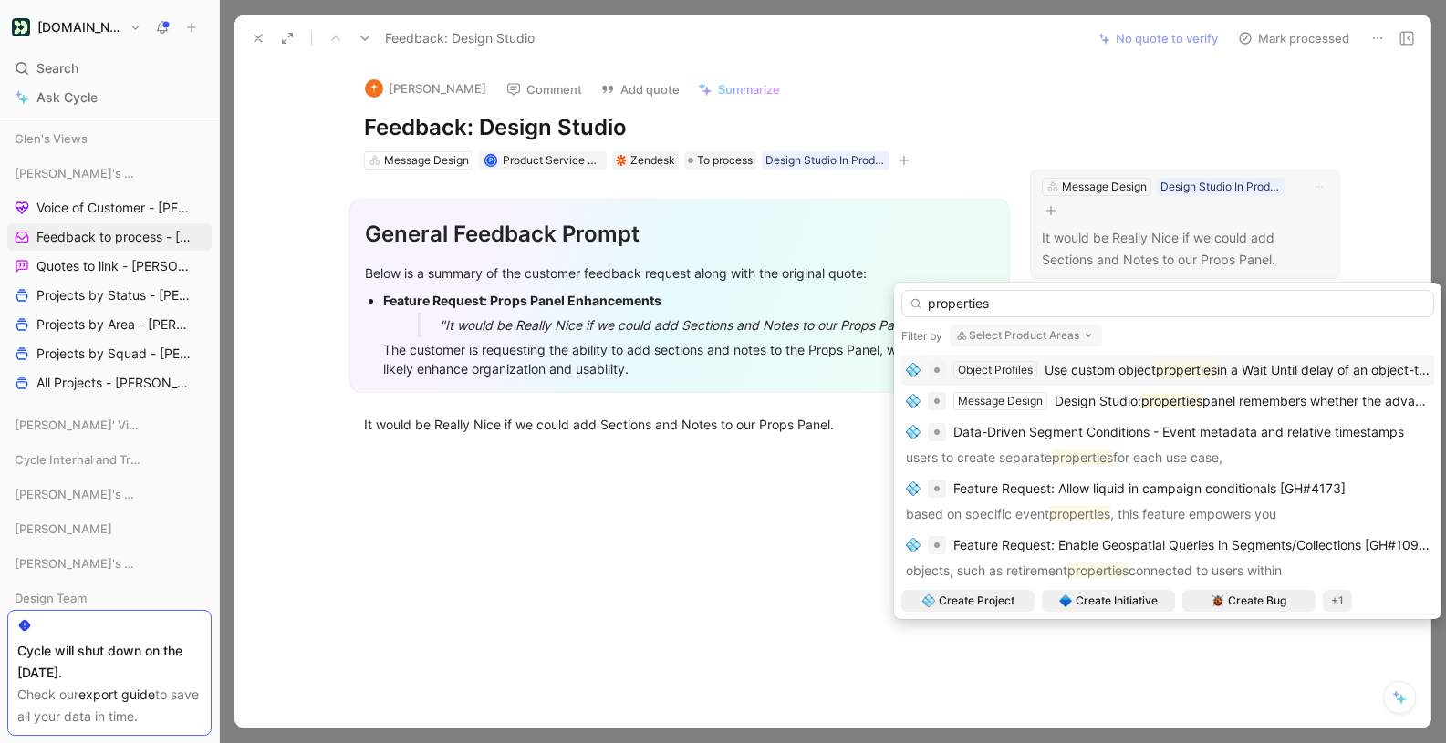
click at [1058, 339] on button "Select Product Areas" at bounding box center [1026, 336] width 152 height 22
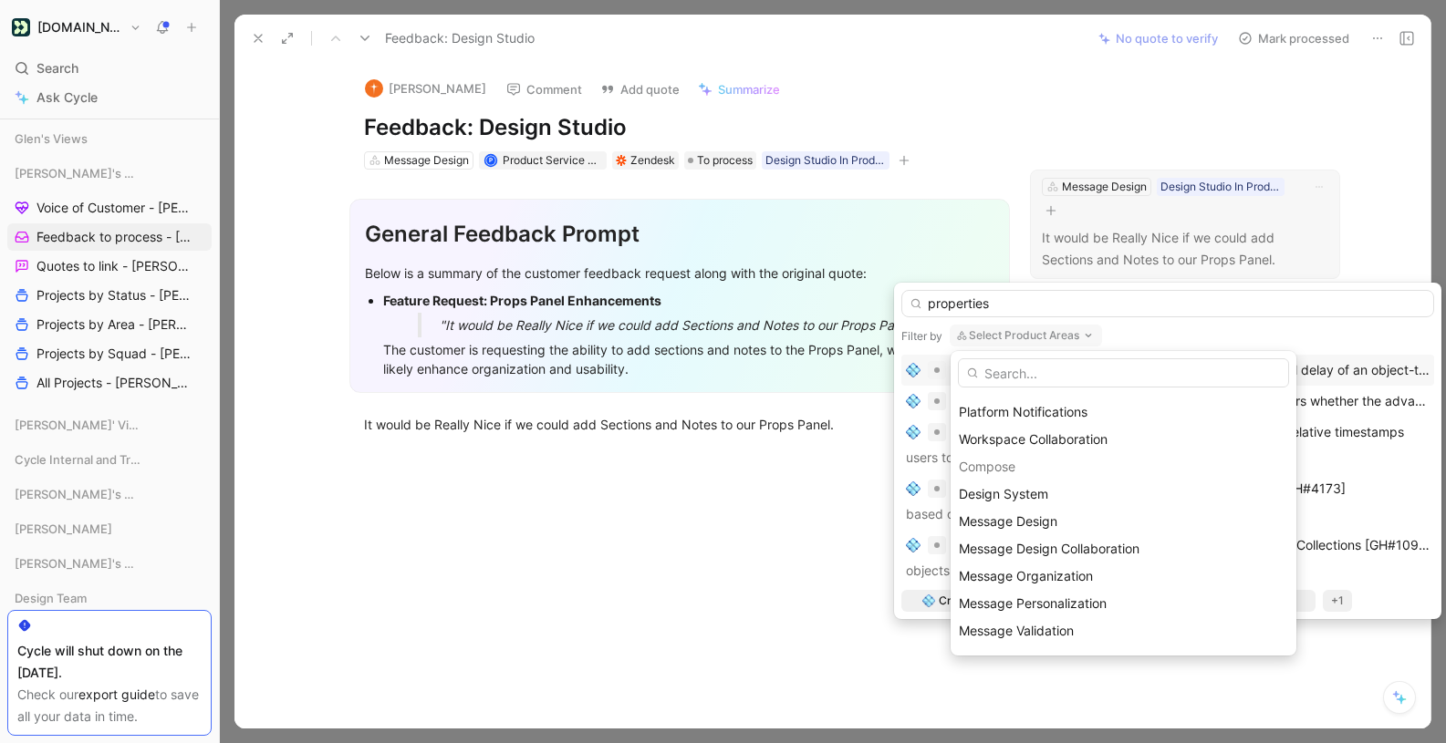
scroll to position [409, 0]
drag, startPoint x: 1029, startPoint y: 524, endPoint x: 1017, endPoint y: 493, distance: 33.2
click at [1003, 493] on span "Design System" at bounding box center [1003, 492] width 89 height 16
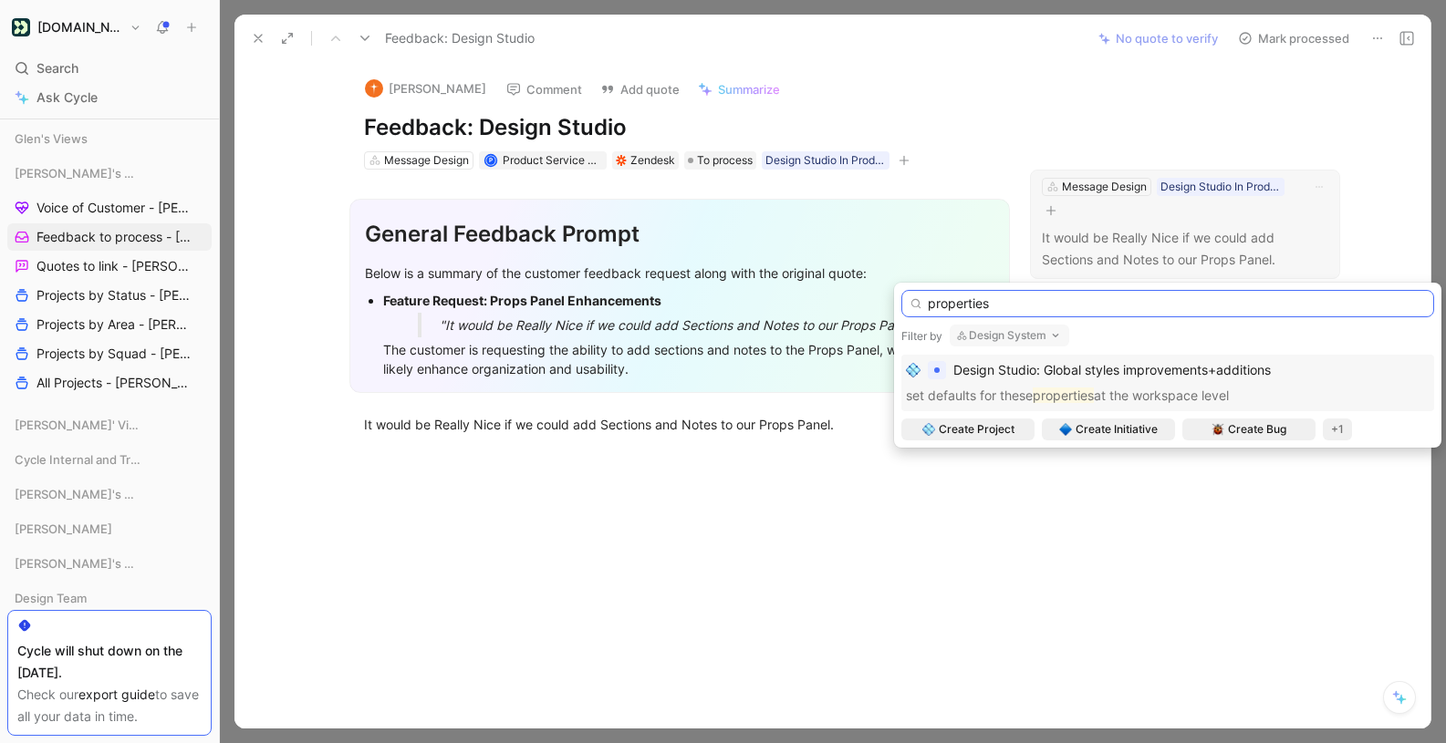
click at [976, 307] on input "properties" at bounding box center [1167, 303] width 533 height 27
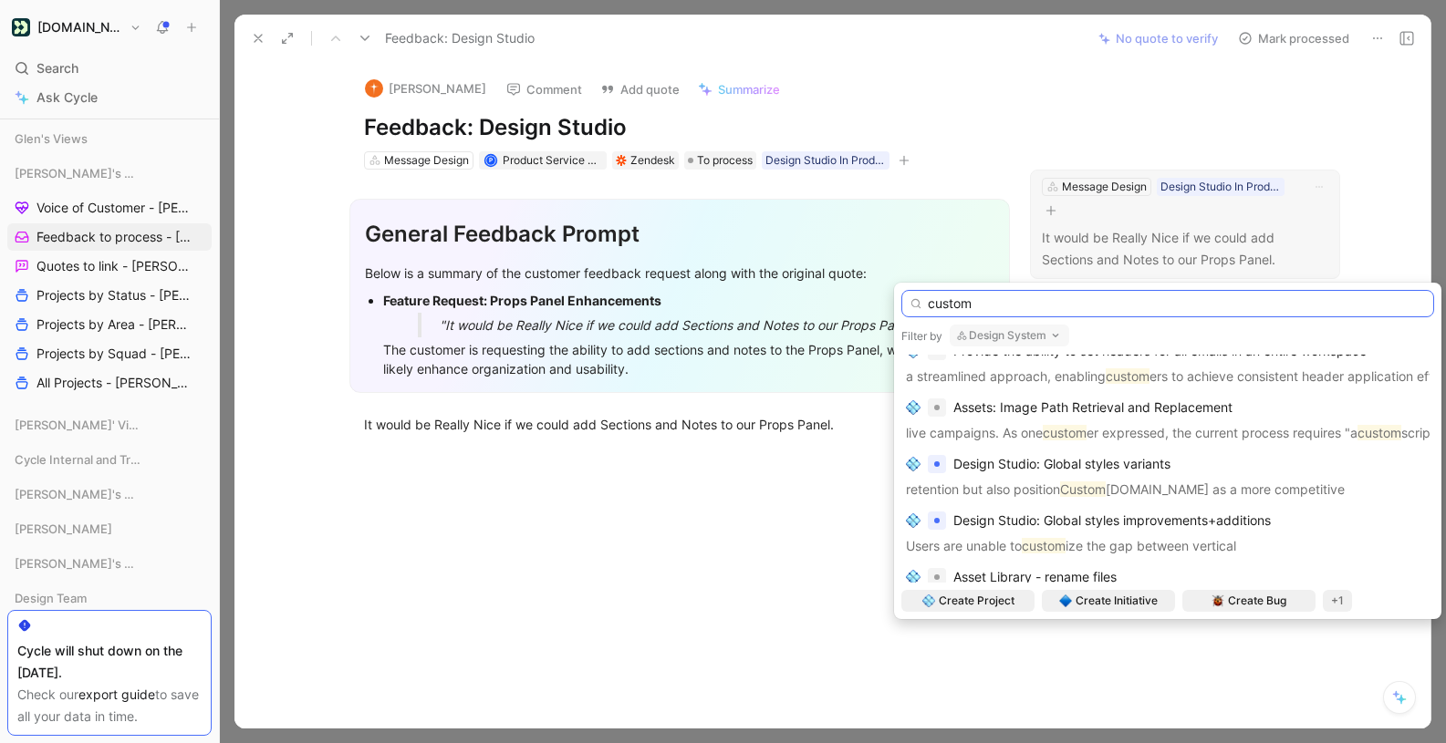
scroll to position [0, 0]
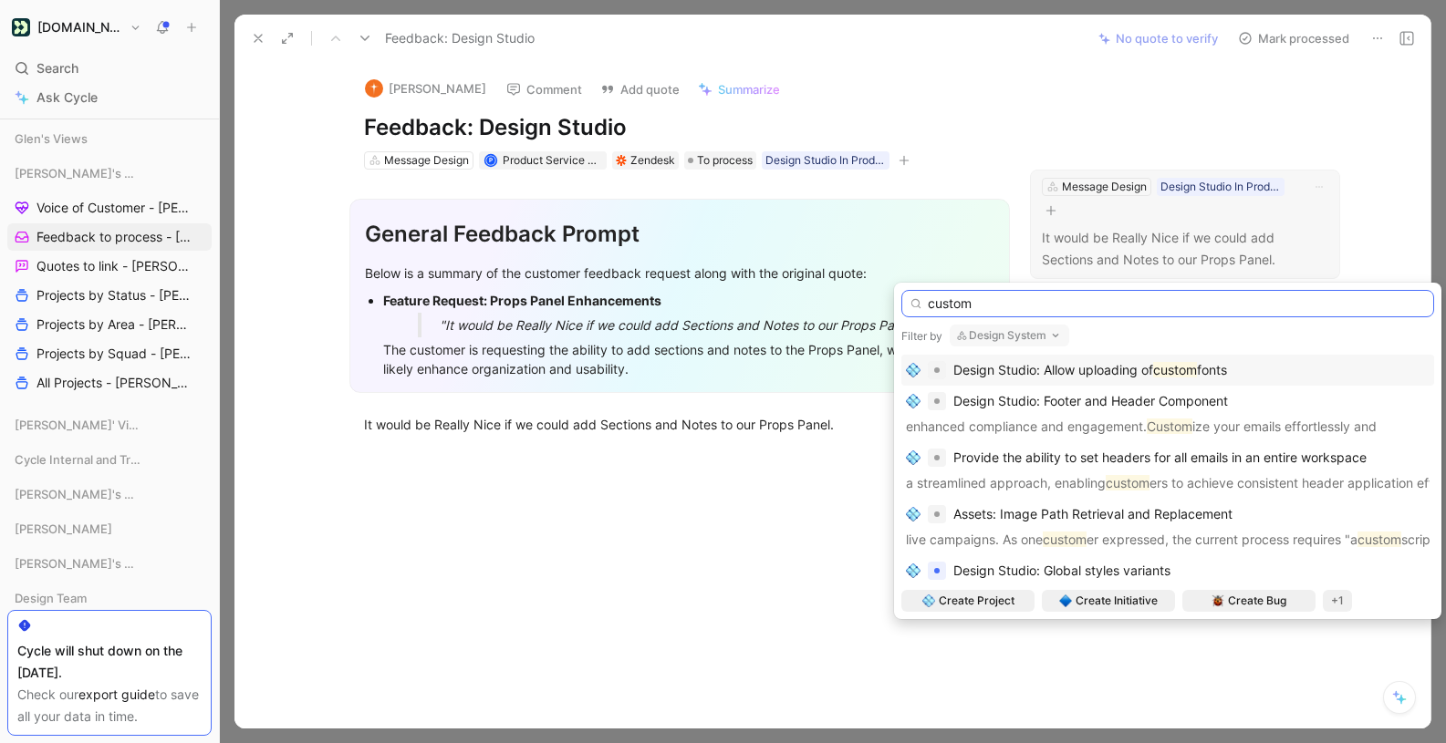
click at [956, 298] on input "custom" at bounding box center [1167, 303] width 533 height 27
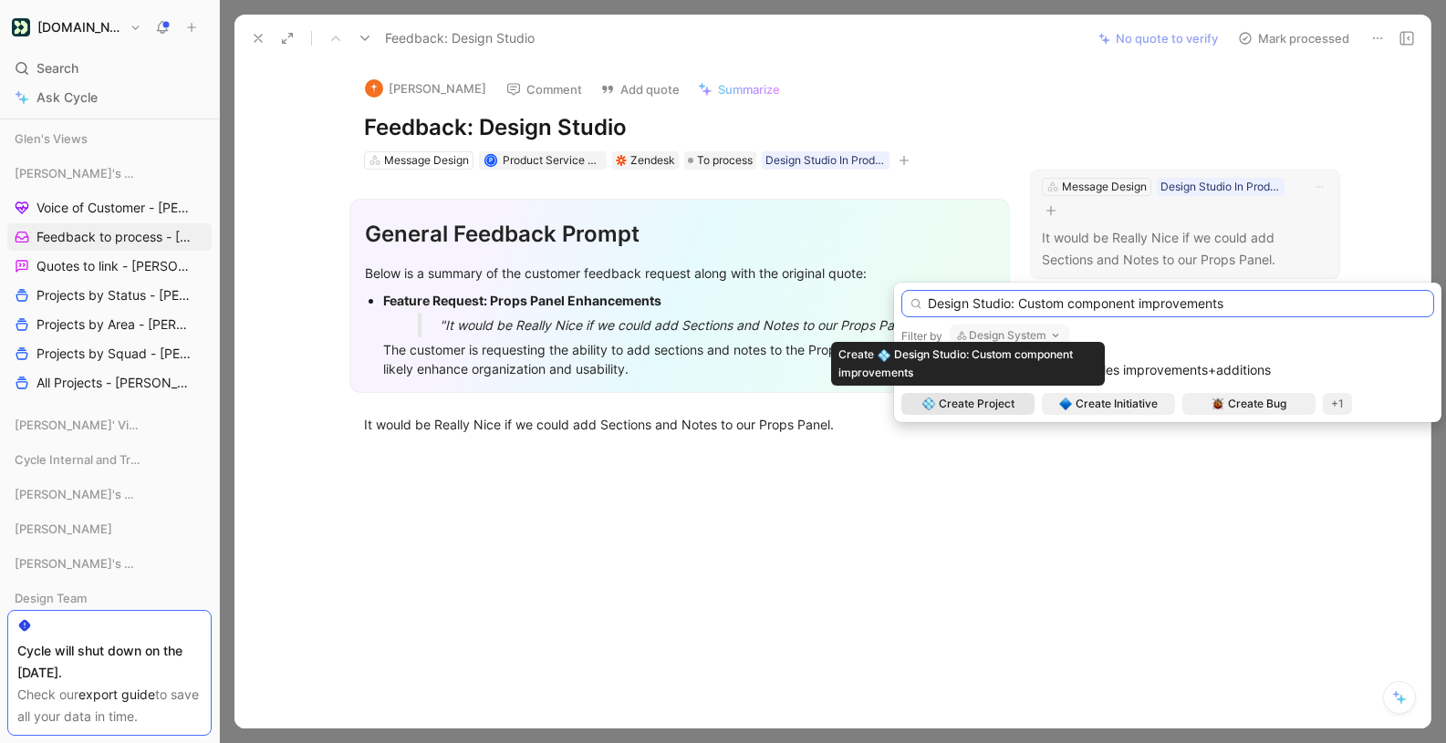
type input "Design Studio: Custom component improvements"
click at [993, 405] on span "Create Project" at bounding box center [977, 404] width 76 height 18
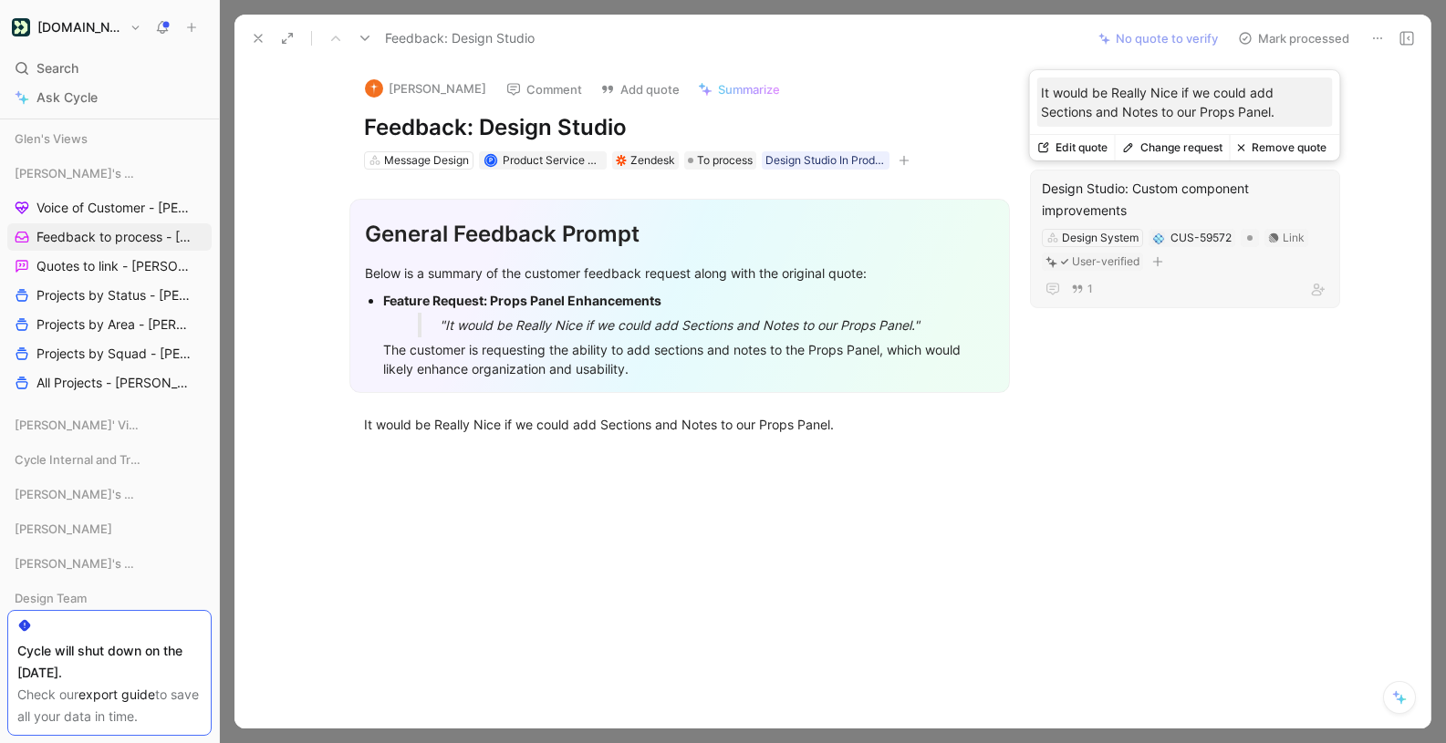
click at [1123, 204] on div "Design Studio: Custom component improvements" at bounding box center [1185, 200] width 286 height 44
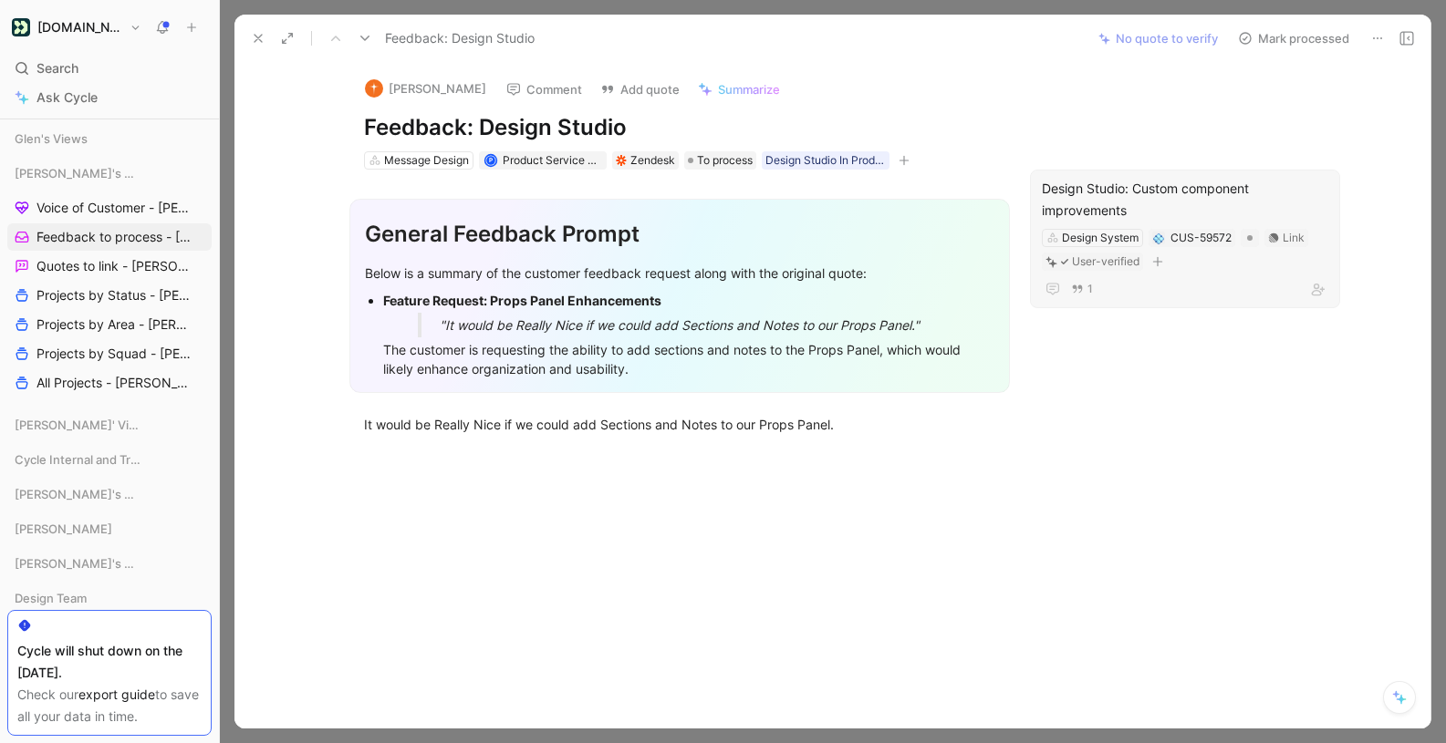
click at [1135, 271] on div "Design System CUS-59572 Link User-verified" at bounding box center [1185, 250] width 290 height 46
click at [1277, 207] on div "Design Studio: Custom component improvements" at bounding box center [1185, 200] width 286 height 44
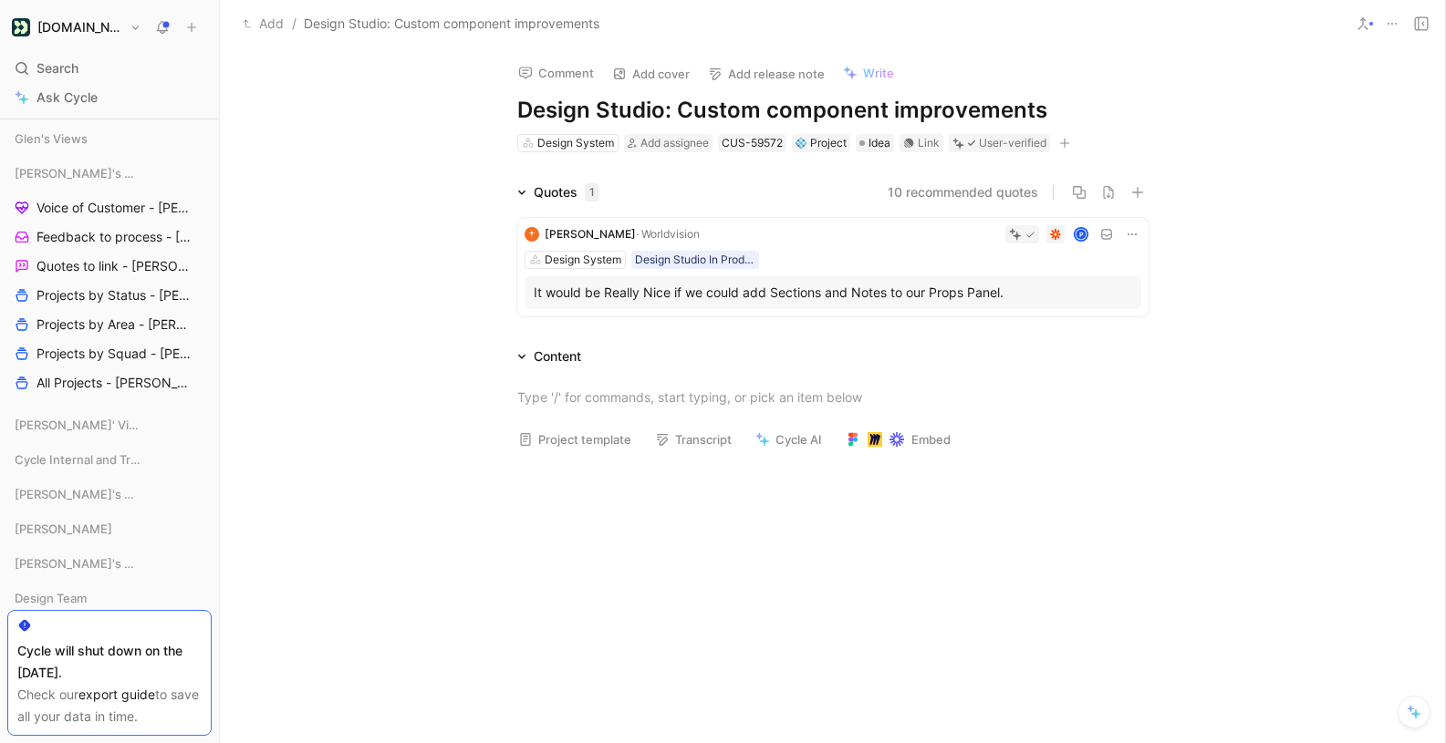
click at [838, 282] on div "It would be Really Nice if we could add Sections and Notes to our Props Panel." at bounding box center [833, 293] width 598 height 22
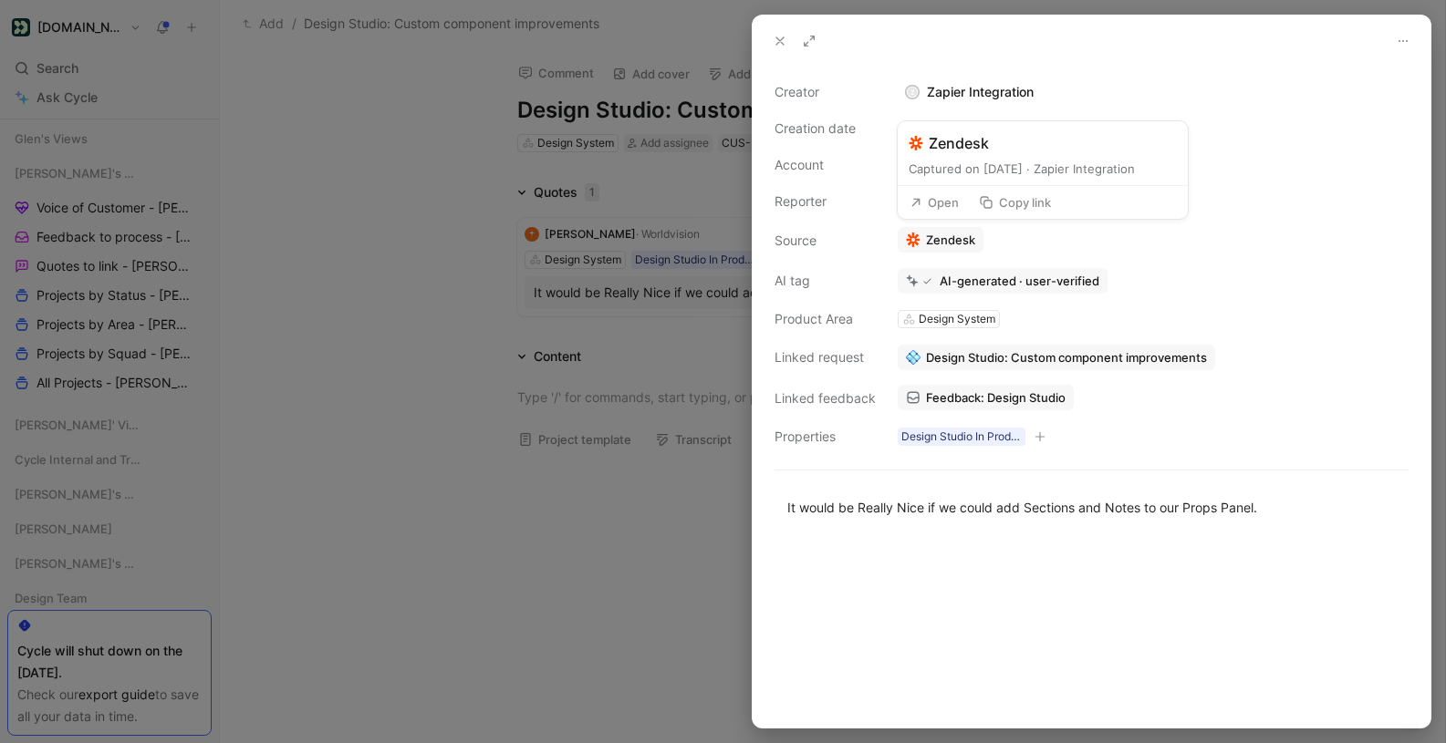
click at [946, 237] on link "Zendesk" at bounding box center [941, 240] width 86 height 26
click at [414, 148] on div at bounding box center [723, 371] width 1446 height 743
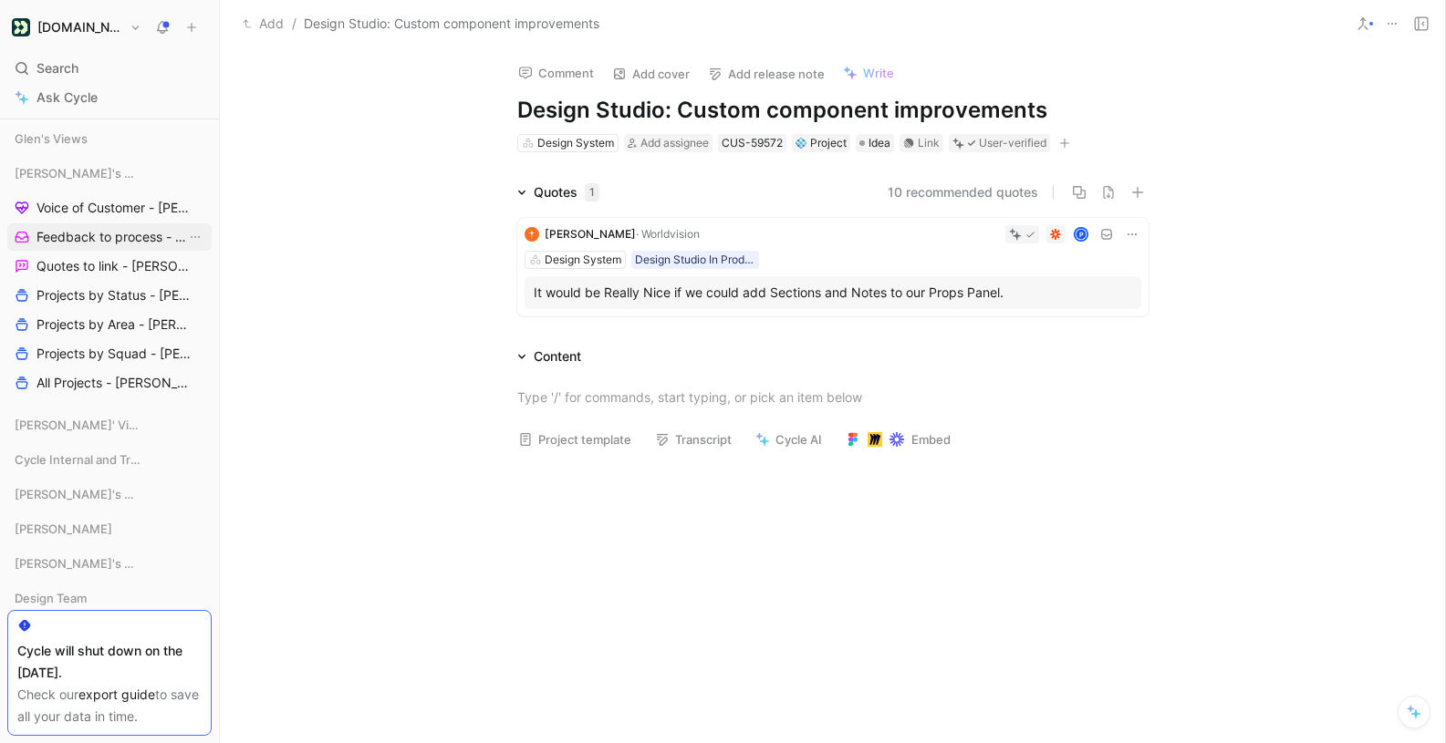
click at [105, 240] on span "Feedback to process - [PERSON_NAME]" at bounding box center [111, 237] width 150 height 18
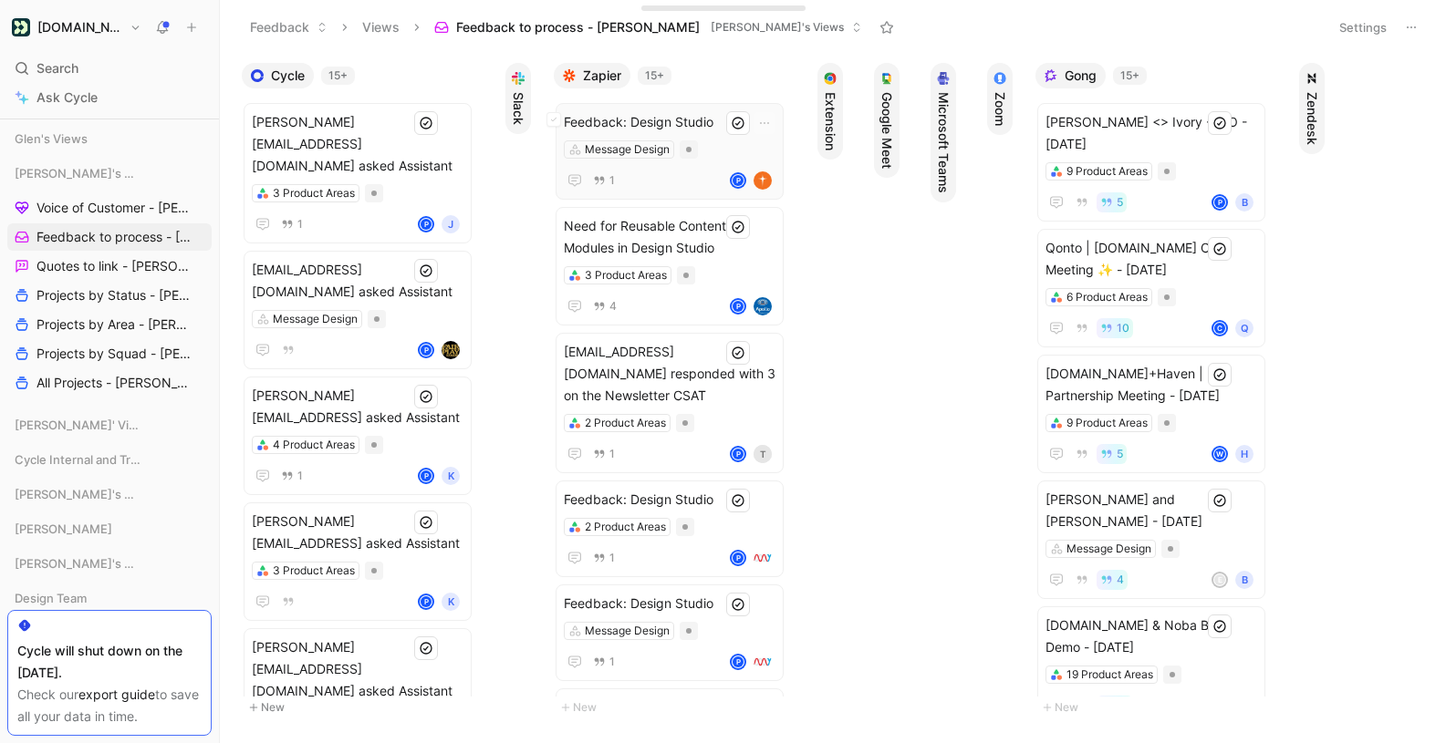
click at [694, 120] on span "Feedback: Design Studio" at bounding box center [670, 122] width 212 height 22
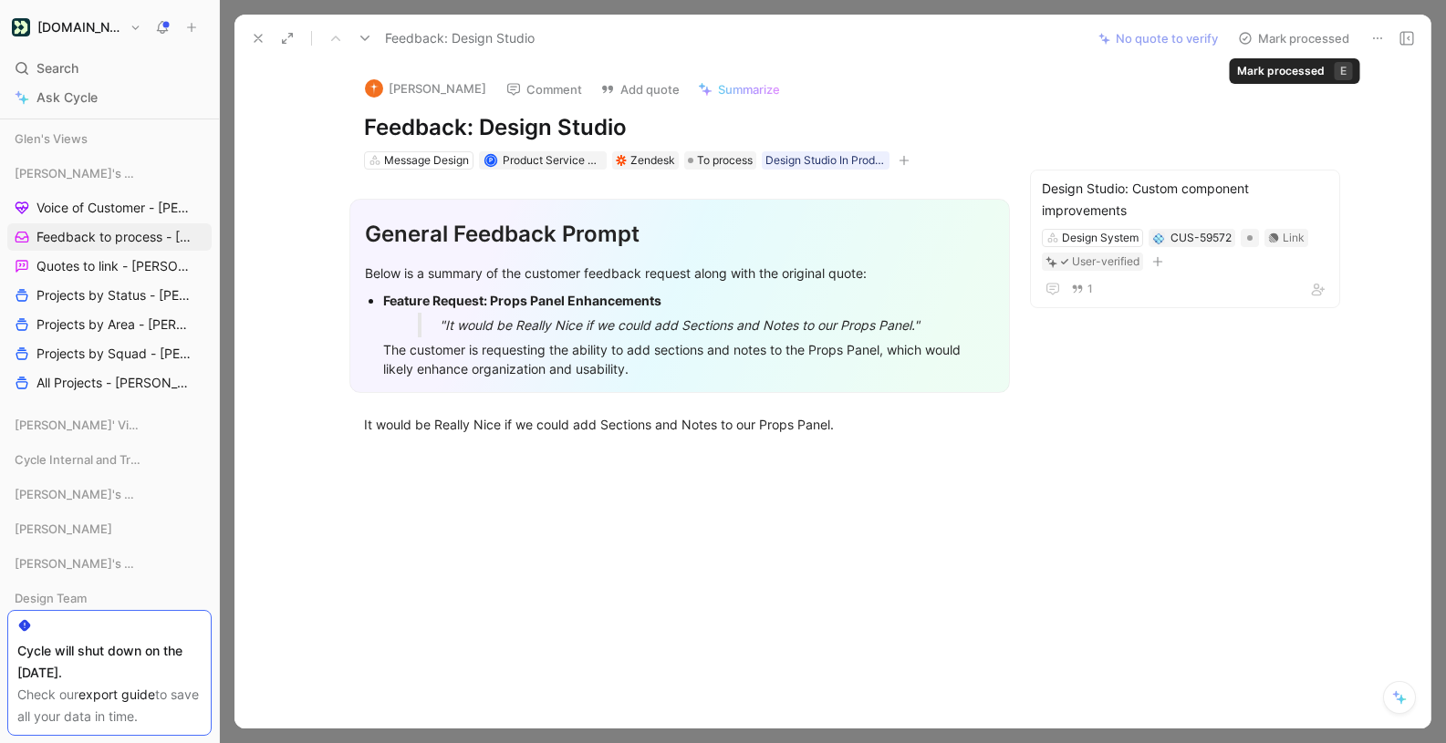
click at [1292, 35] on button "Mark processed" at bounding box center [1294, 39] width 128 height 26
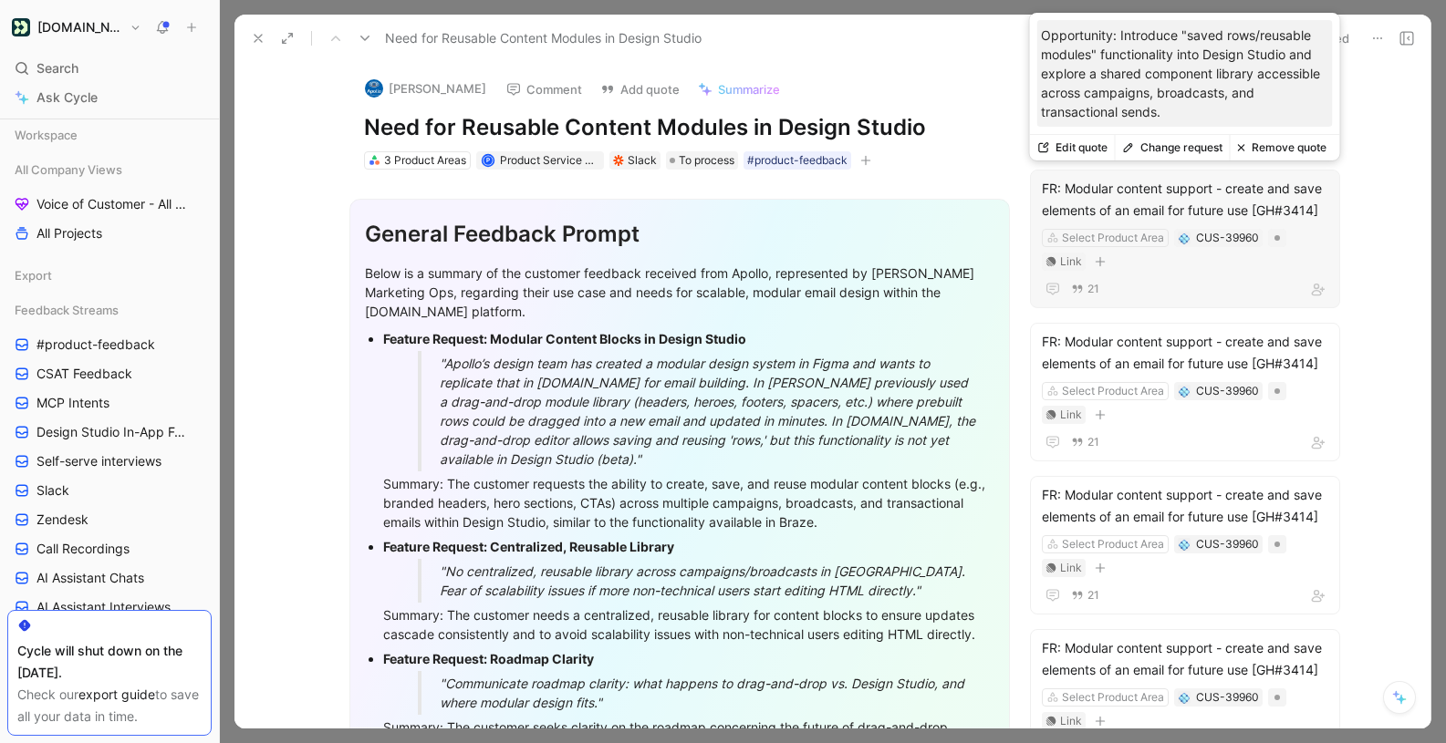
scroll to position [545, 0]
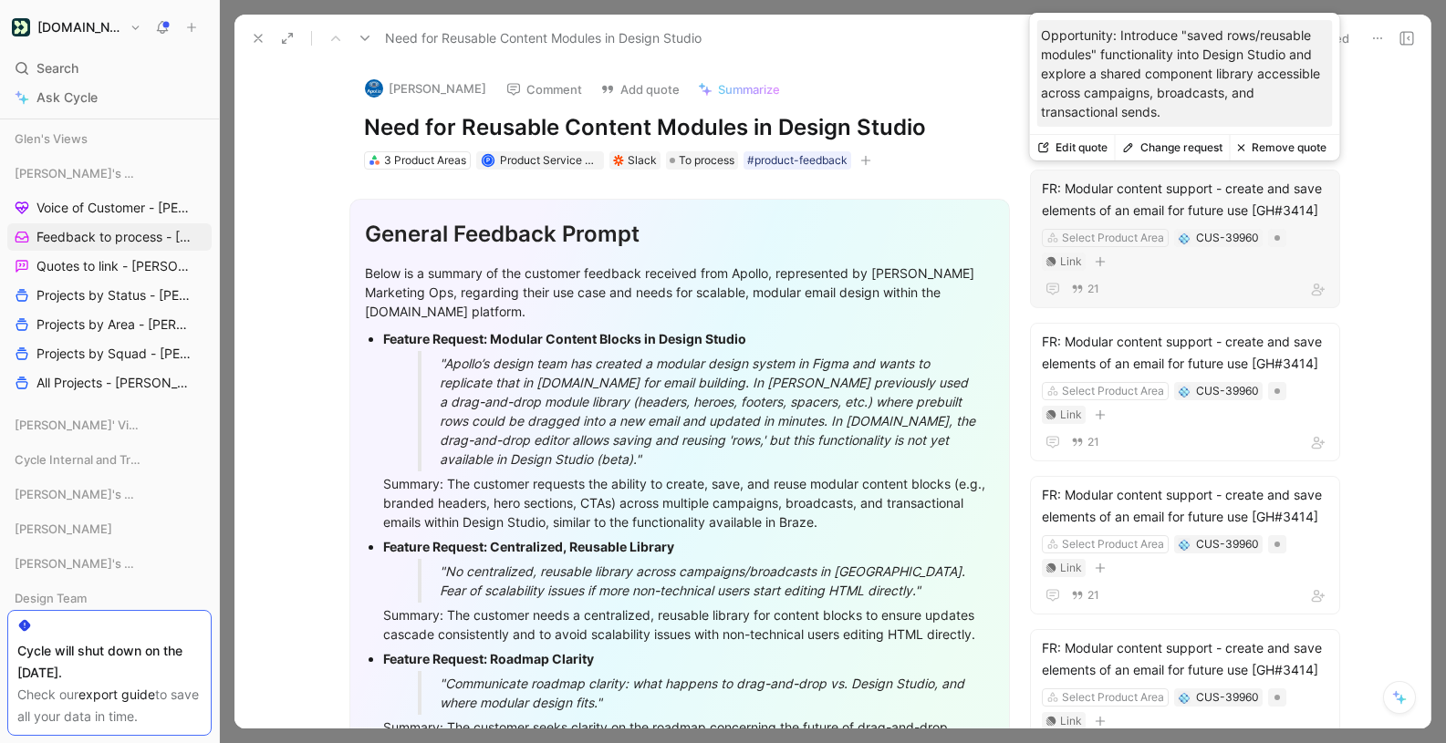
click at [1205, 145] on button "Change request" at bounding box center [1172, 148] width 115 height 26
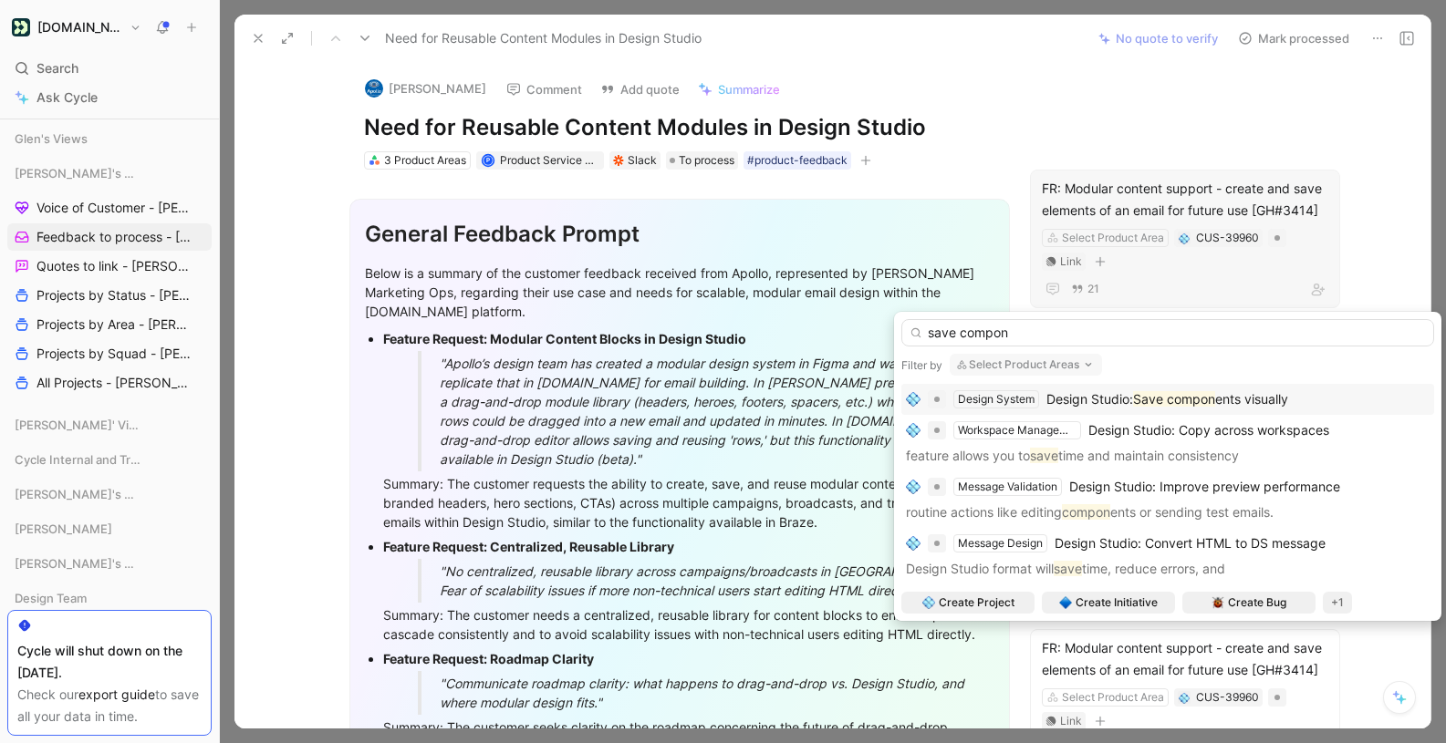
type input "save compon"
click at [1139, 389] on div "Design Studio: Save compon ents visually" at bounding box center [1167, 400] width 242 height 22
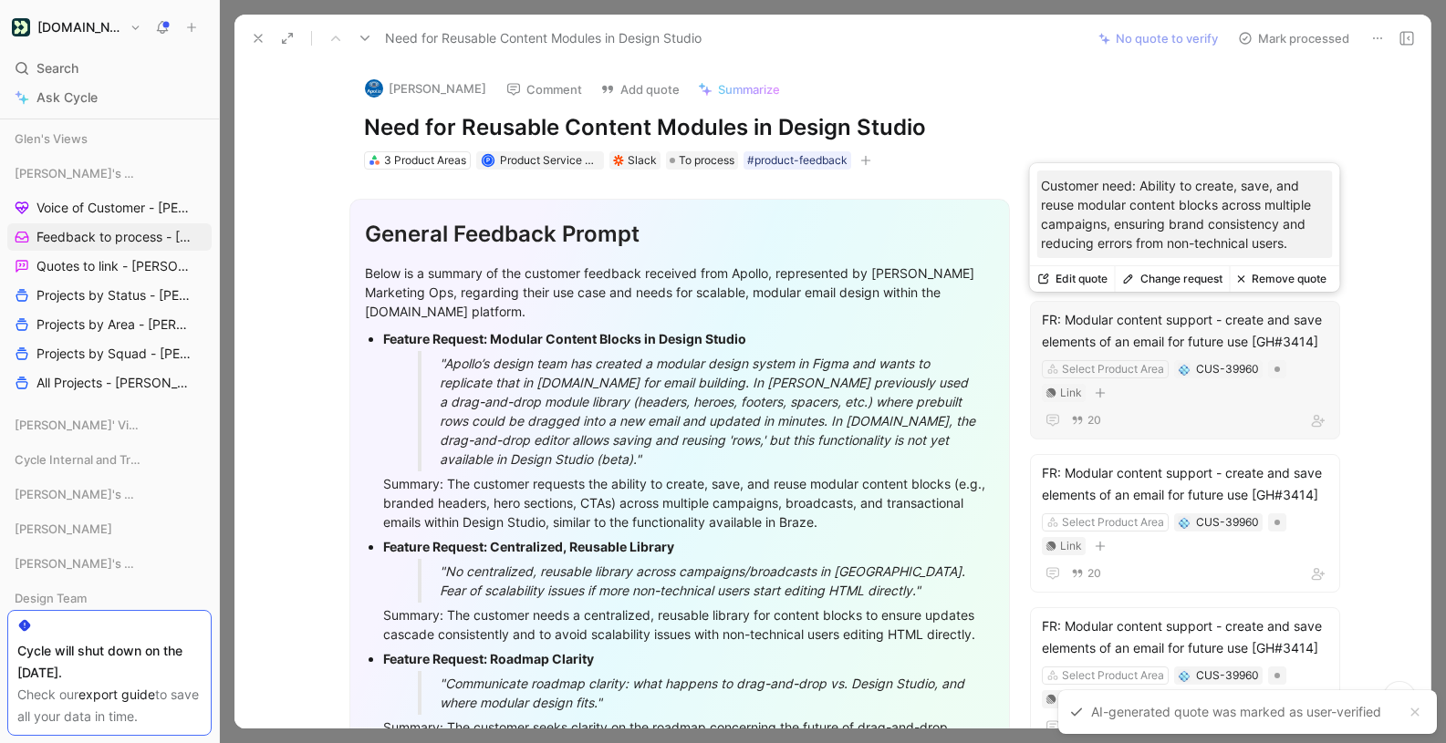
click at [1251, 275] on button "Remove quote" at bounding box center [1282, 279] width 104 height 26
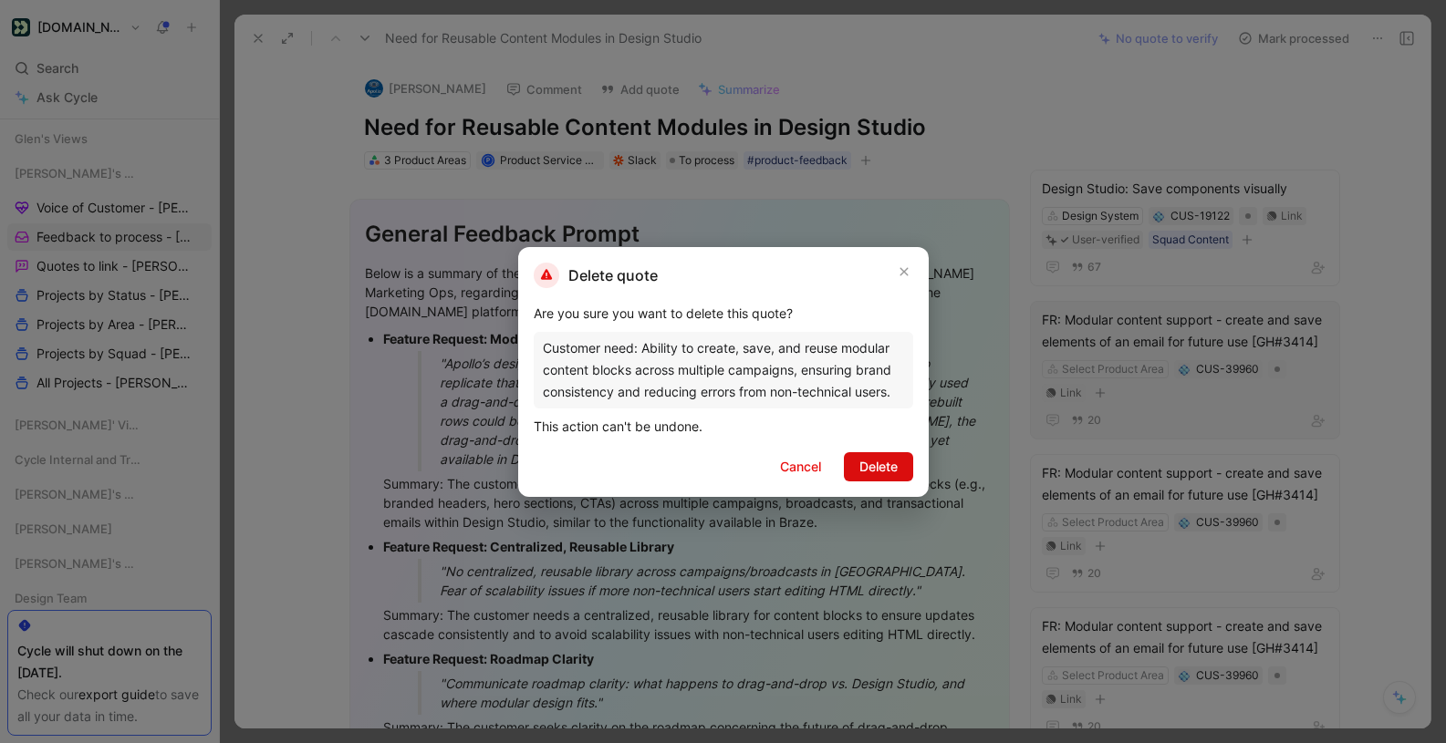
click at [867, 464] on span "Delete" at bounding box center [878, 467] width 38 height 22
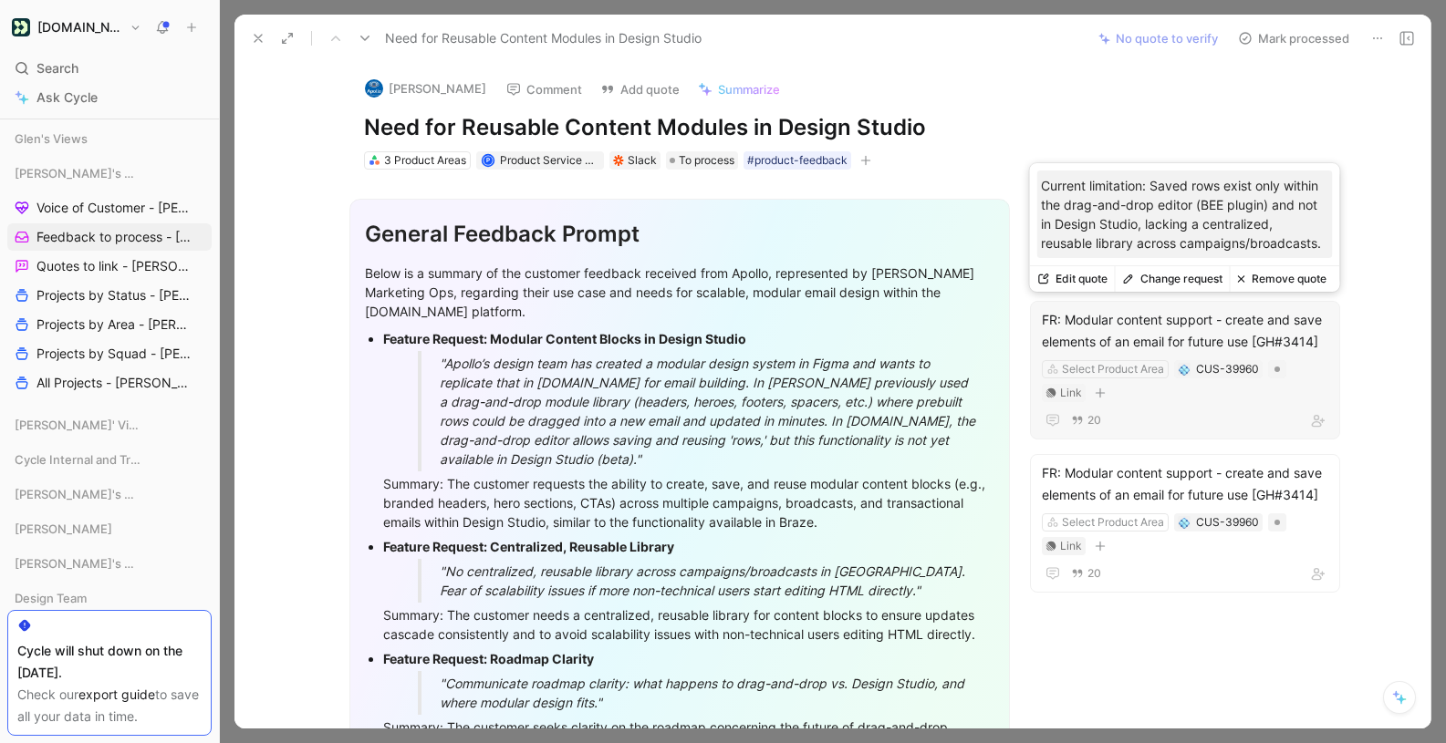
click at [1274, 278] on button "Remove quote" at bounding box center [1282, 279] width 104 height 26
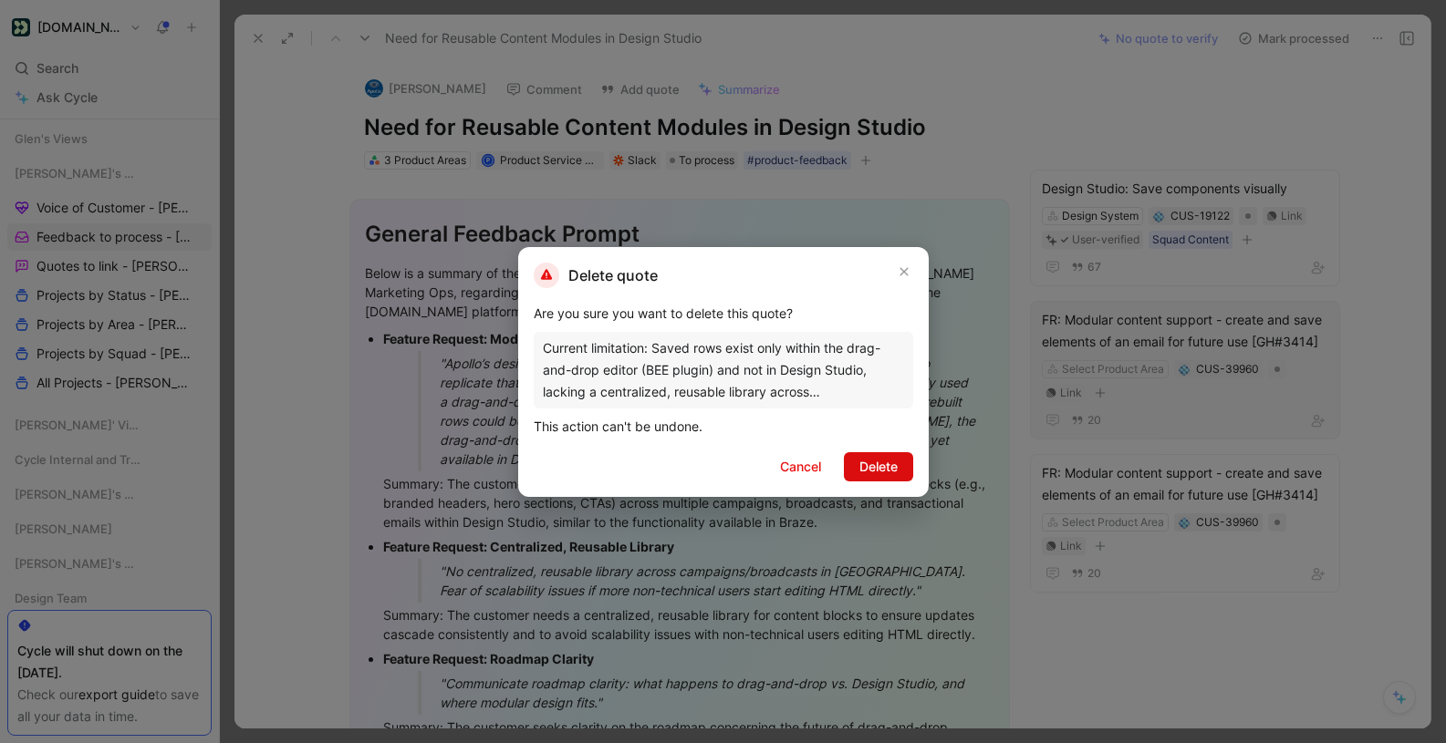
click at [885, 462] on span "Delete" at bounding box center [878, 467] width 38 height 22
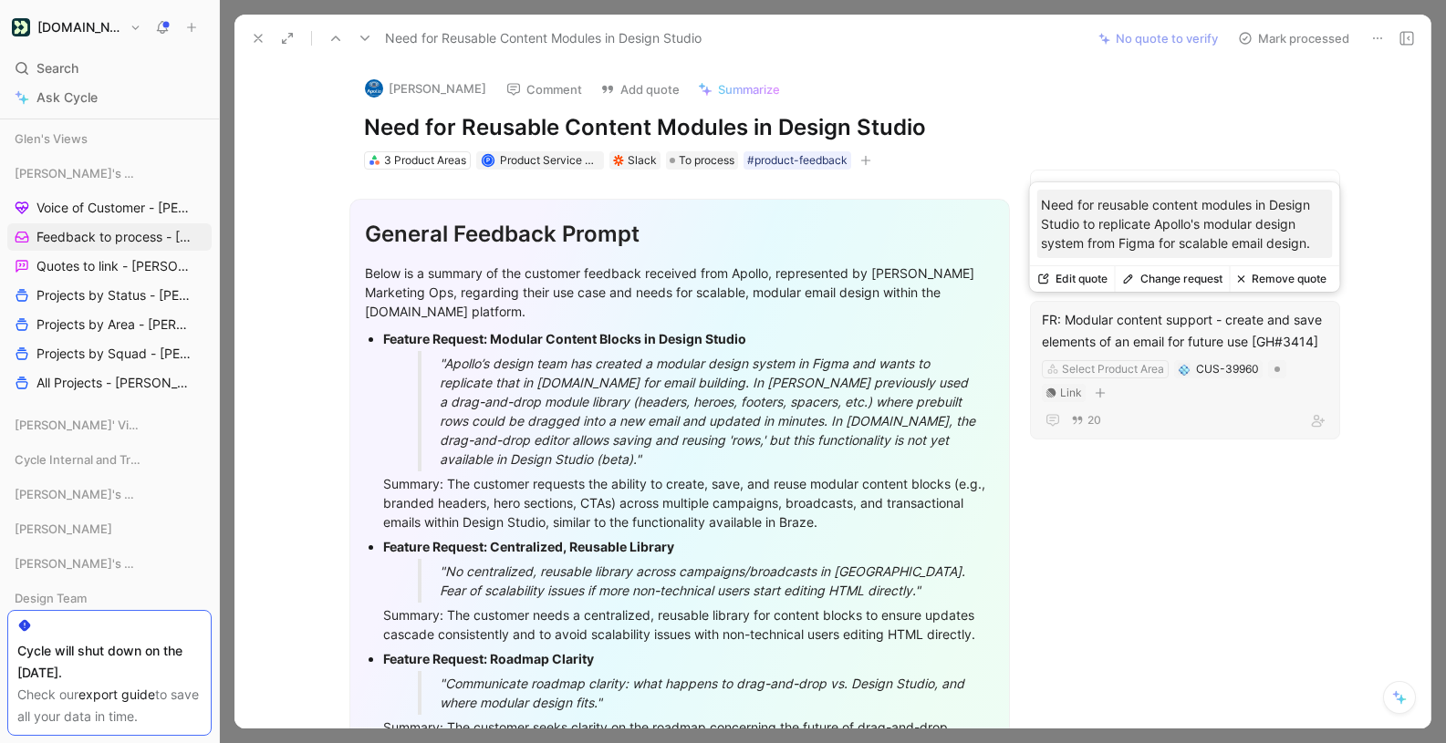
click at [1270, 279] on button "Remove quote" at bounding box center [1282, 279] width 104 height 26
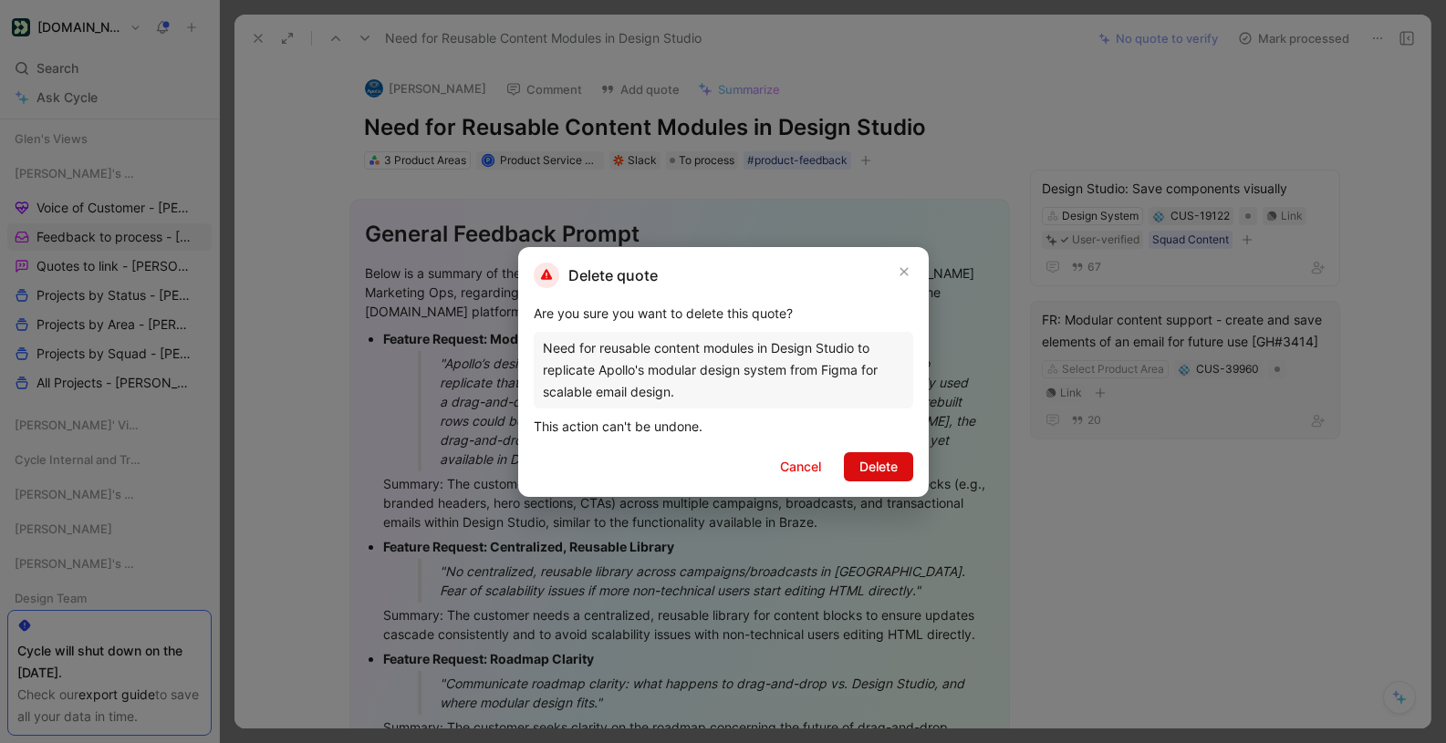
click at [859, 465] on span "Delete" at bounding box center [878, 467] width 38 height 22
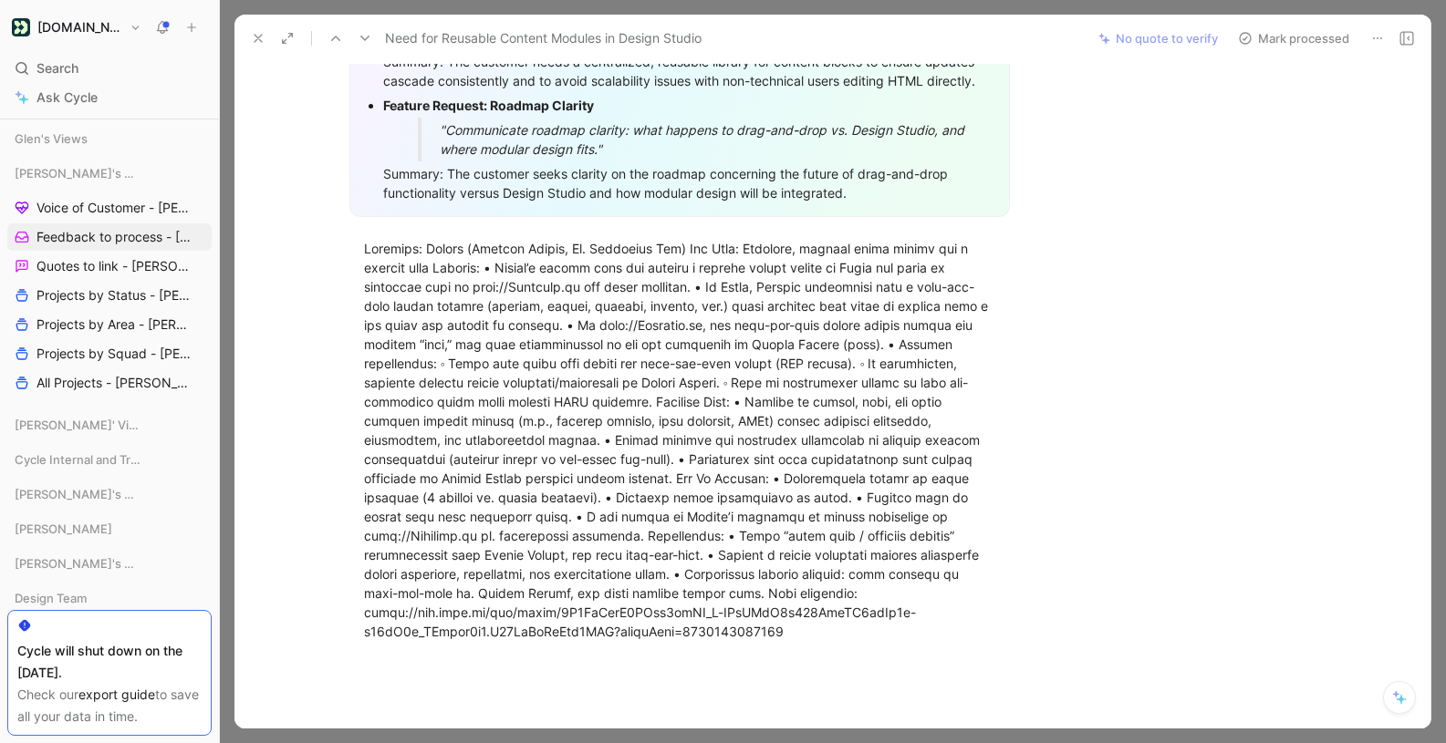
scroll to position [0, 0]
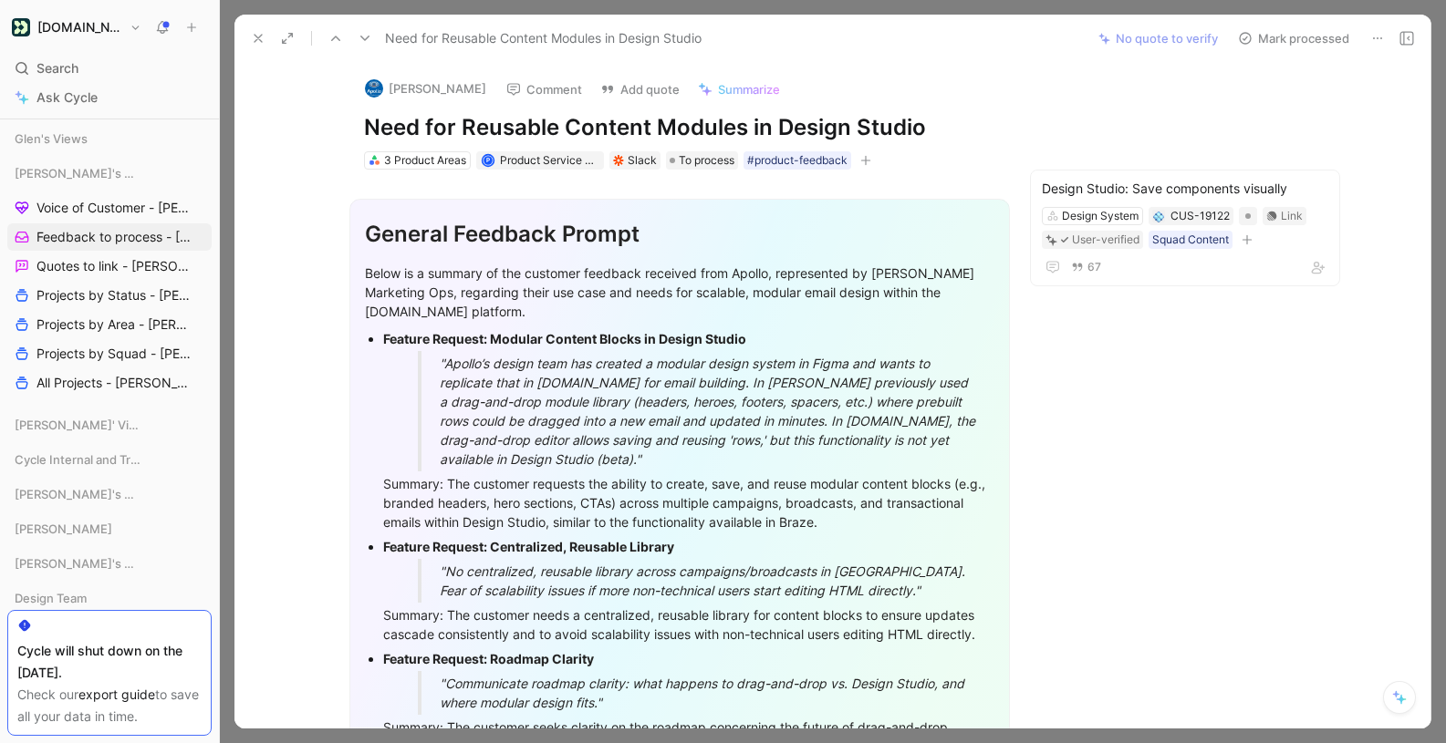
click at [1306, 39] on button "Mark processed" at bounding box center [1294, 39] width 128 height 26
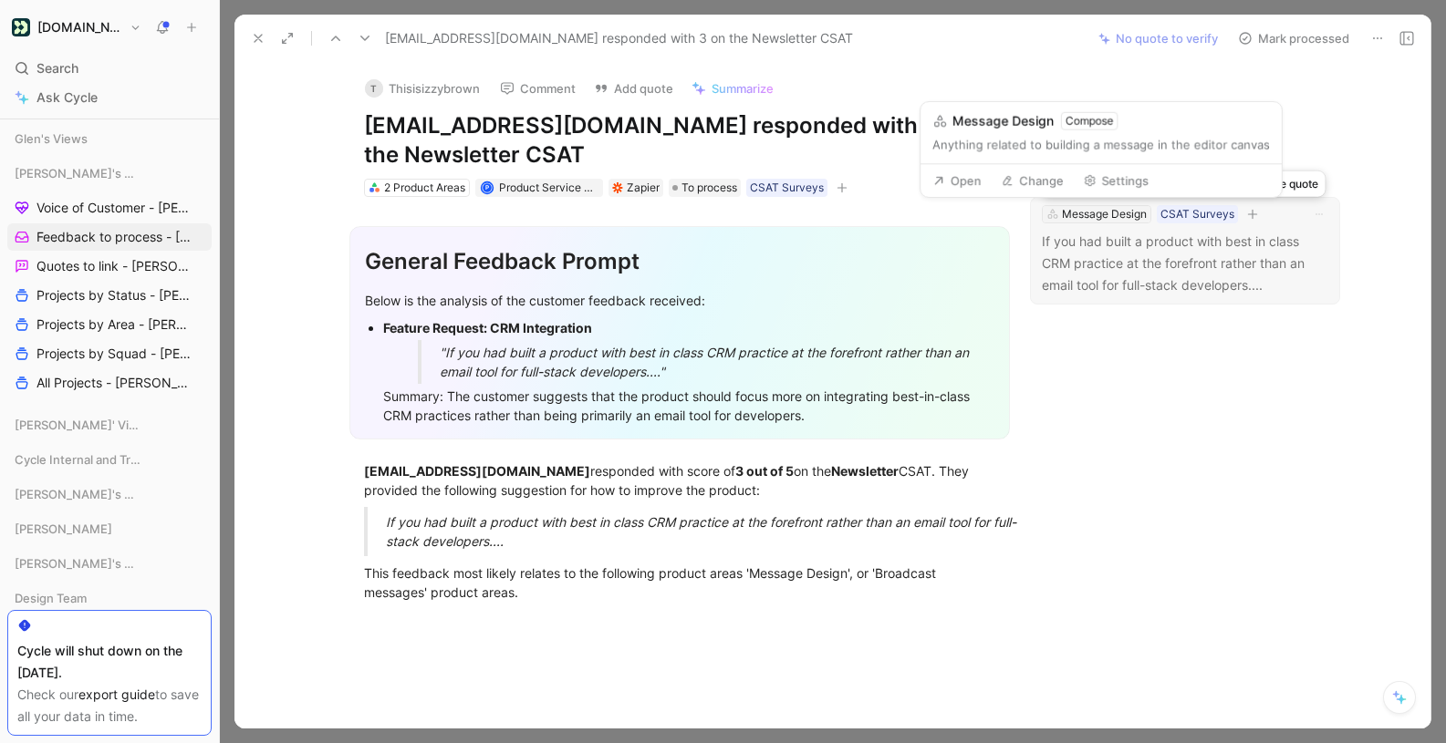
click at [1115, 214] on div "Message Design" at bounding box center [1104, 214] width 85 height 18
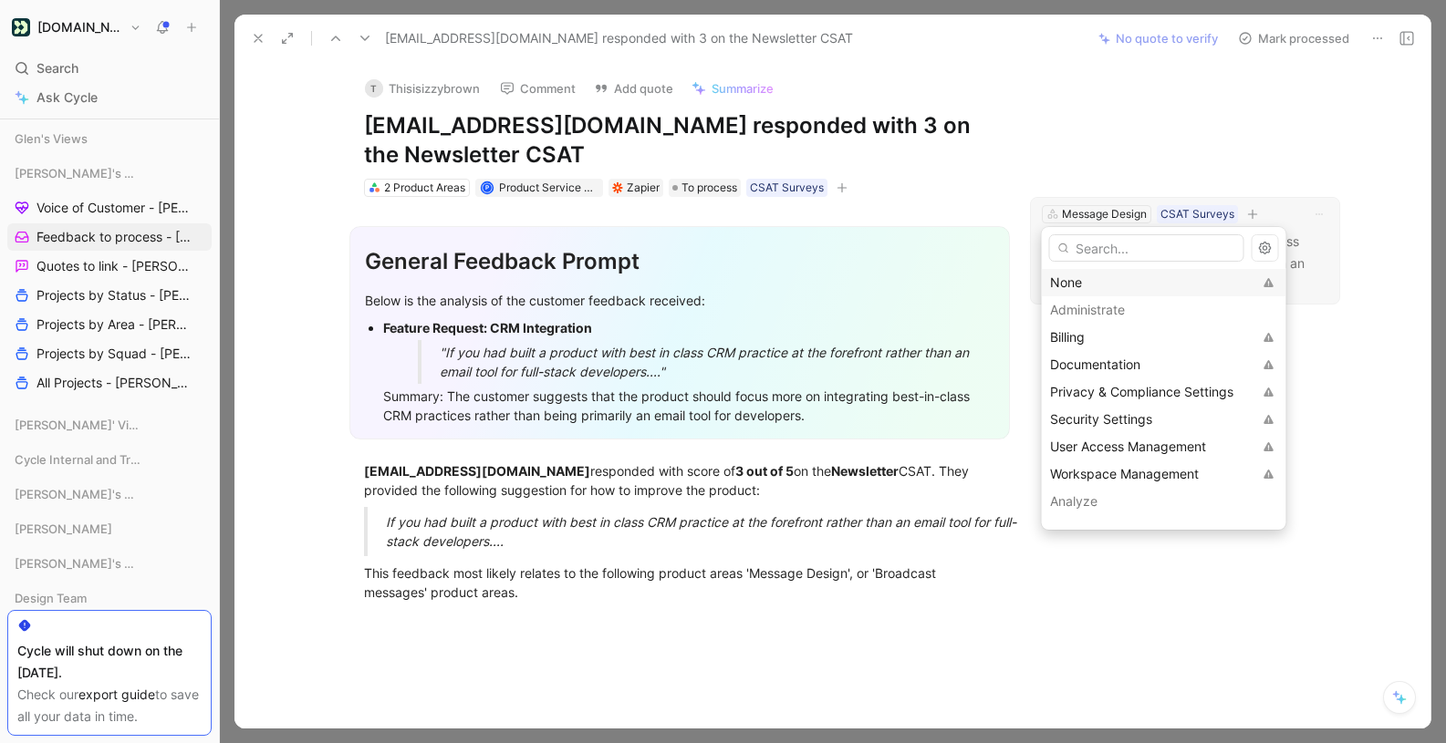
click at [1064, 278] on div "None" at bounding box center [1151, 283] width 202 height 22
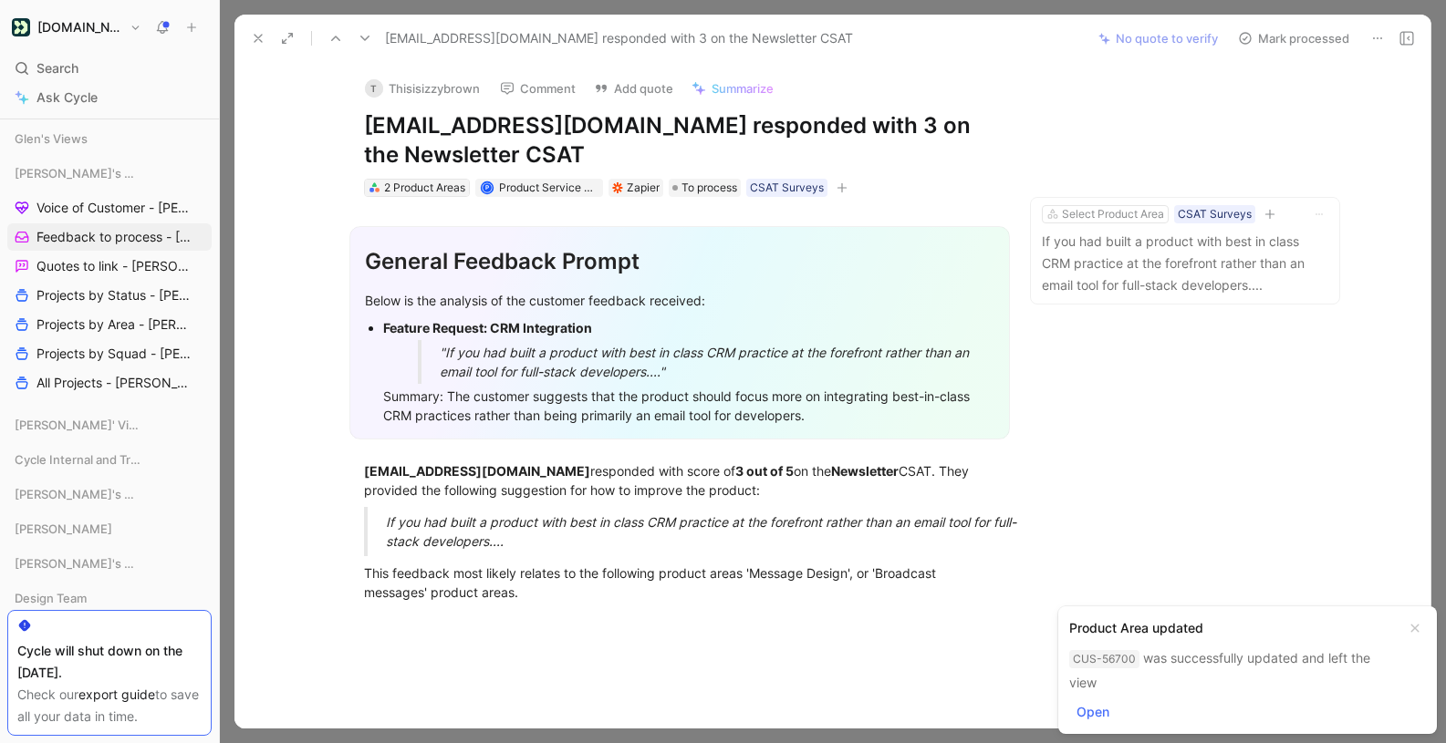
click at [441, 187] on div "2 Product Areas" at bounding box center [424, 188] width 81 height 18
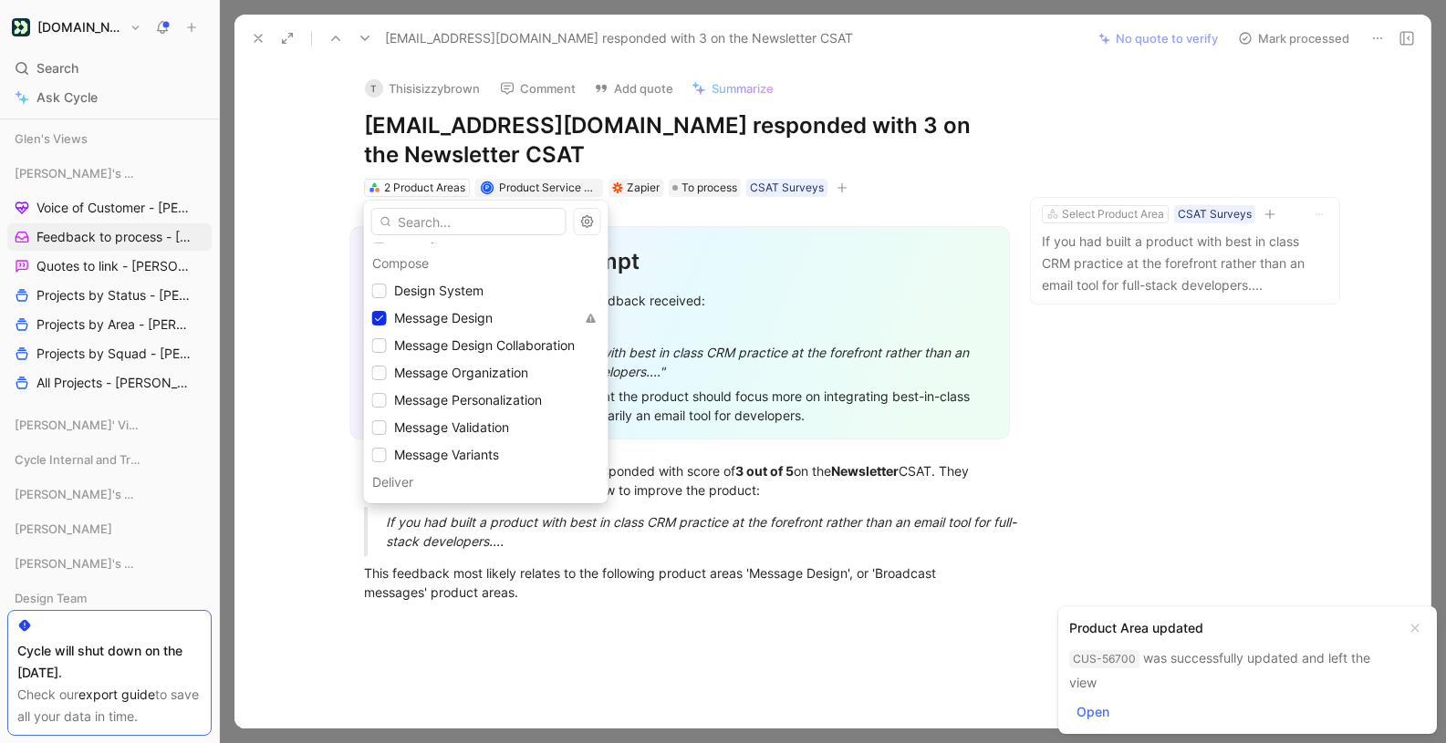
scroll to position [458, 0]
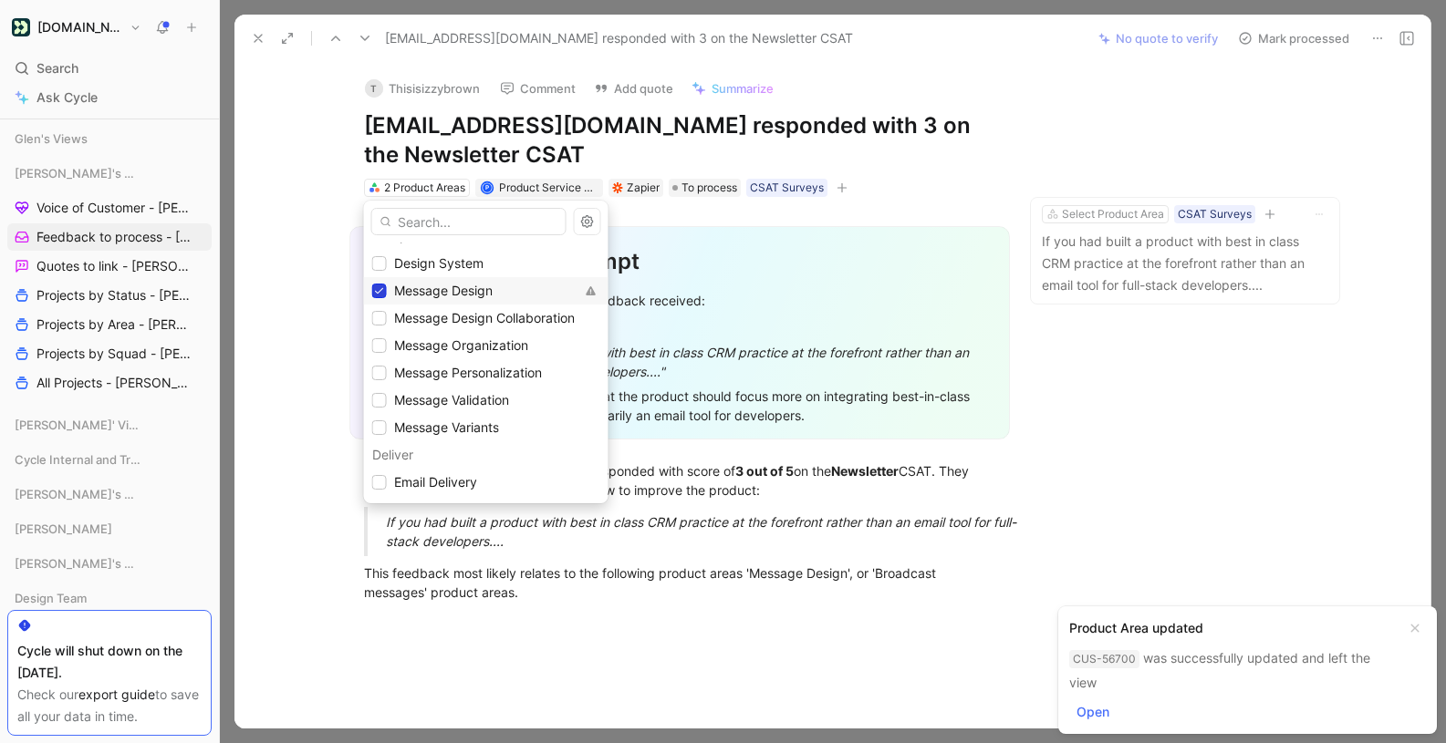
click at [373, 284] on div at bounding box center [379, 291] width 15 height 15
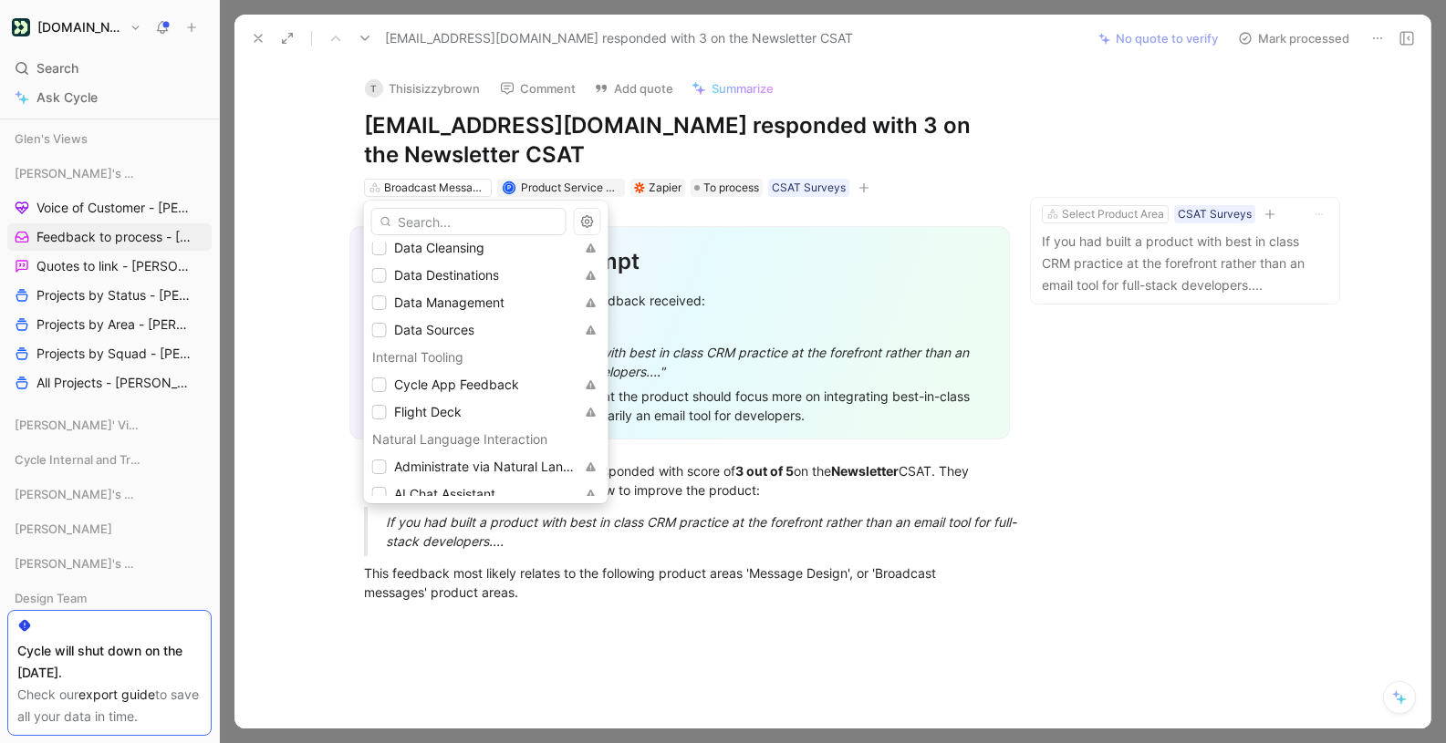
scroll to position [1027, 0]
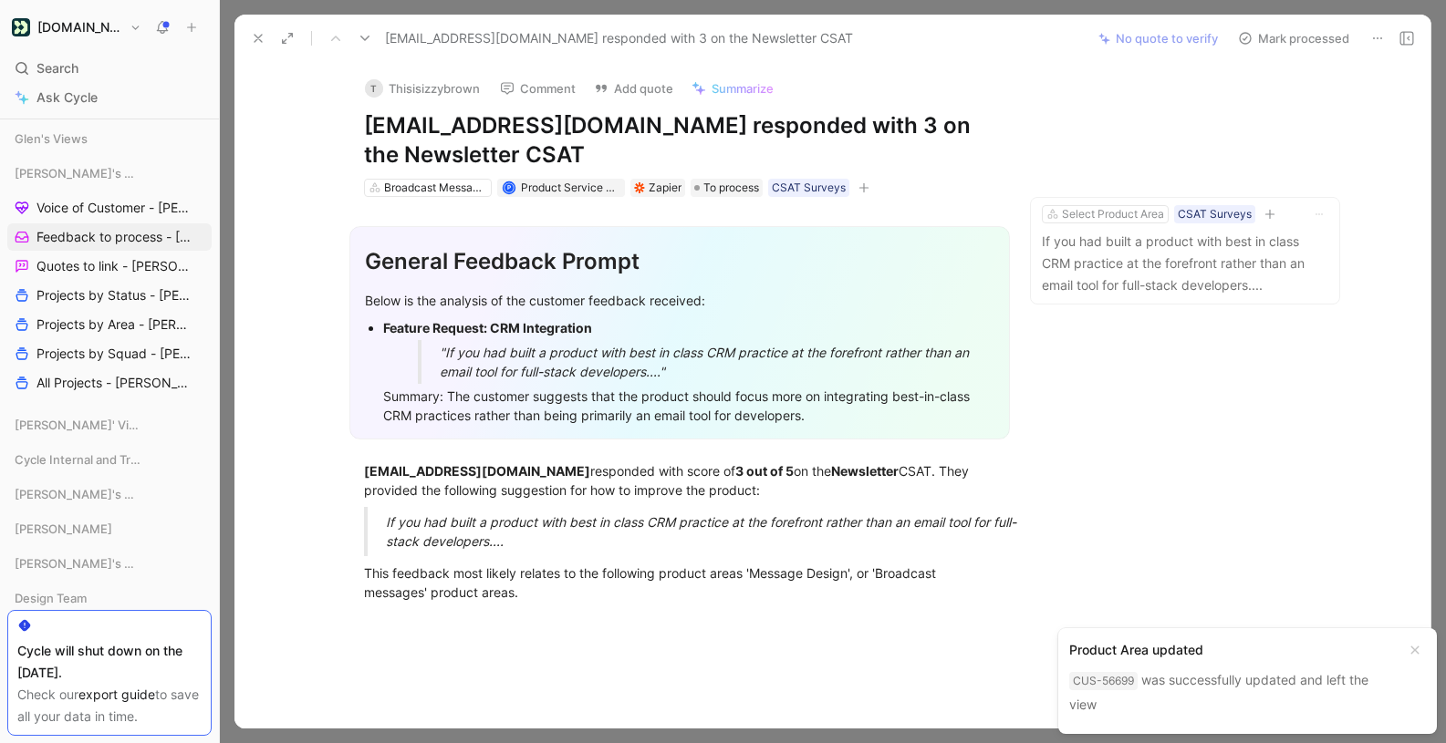
click at [369, 36] on icon at bounding box center [365, 38] width 15 height 15
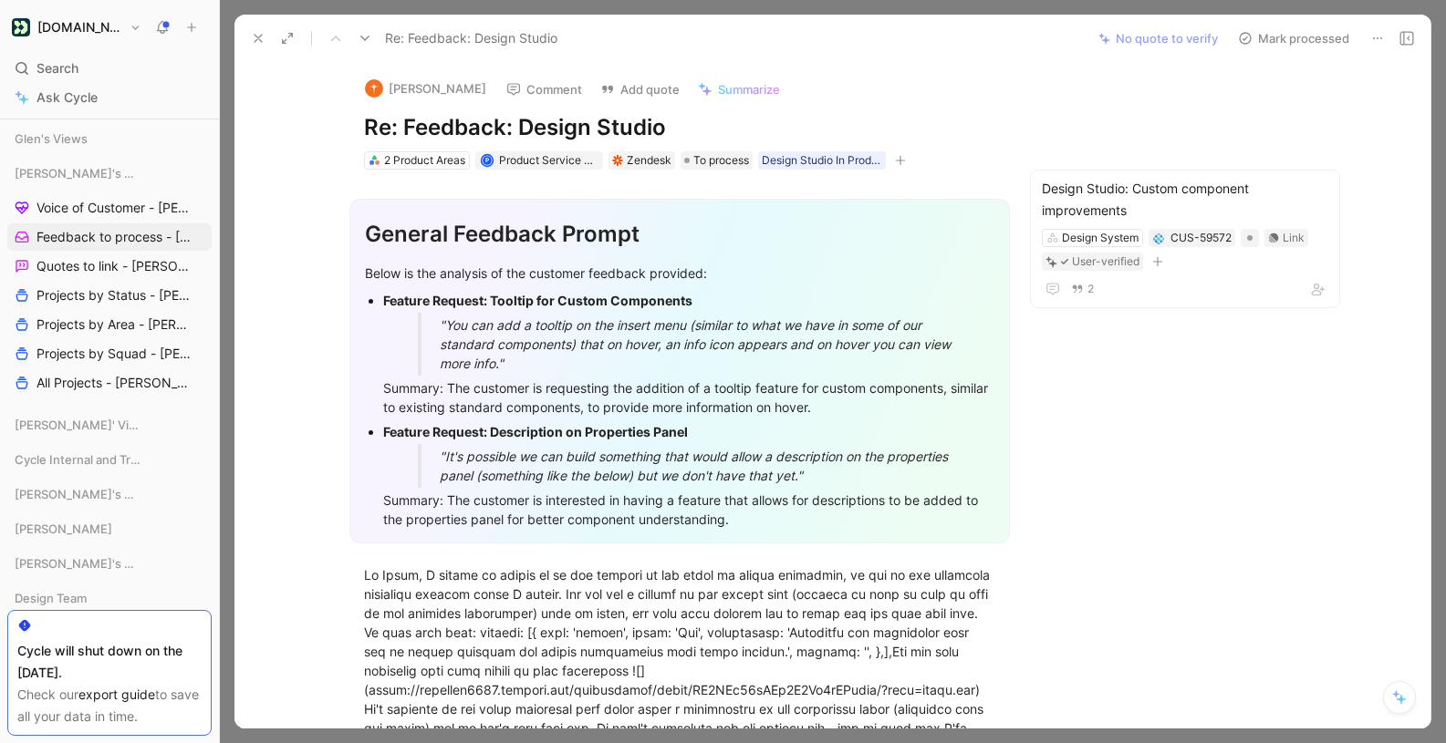
click at [1379, 35] on icon at bounding box center [1377, 38] width 15 height 15
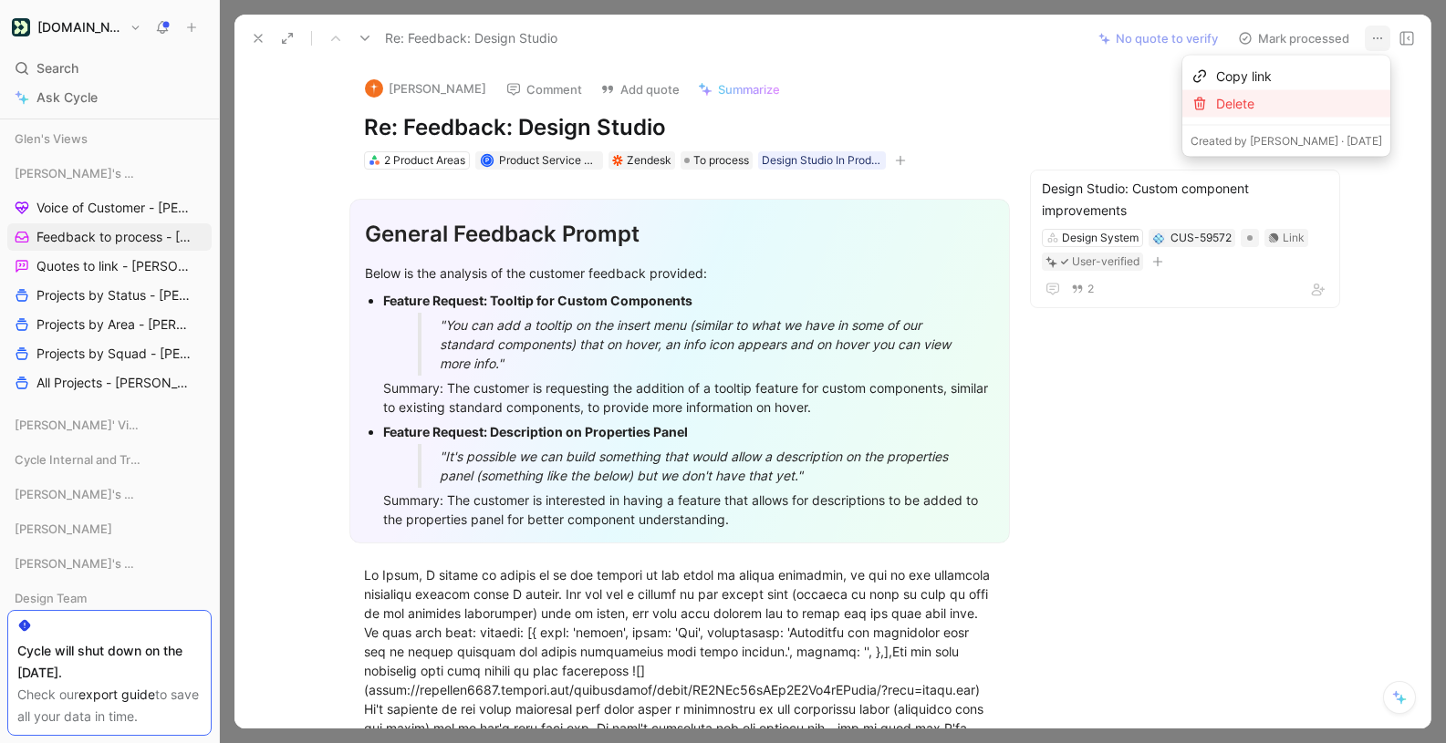
click at [1316, 107] on div "Delete" at bounding box center [1299, 104] width 166 height 22
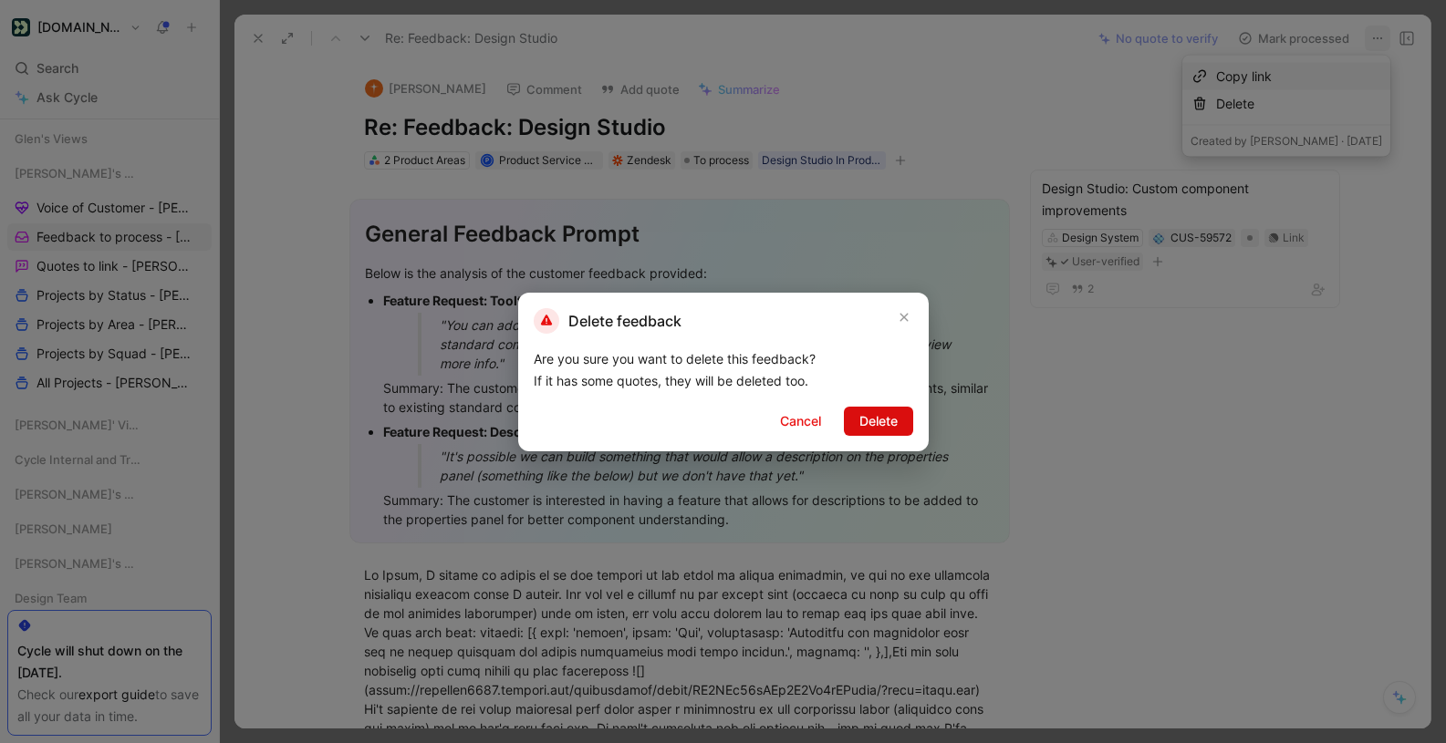
click at [876, 414] on span "Delete" at bounding box center [878, 421] width 38 height 22
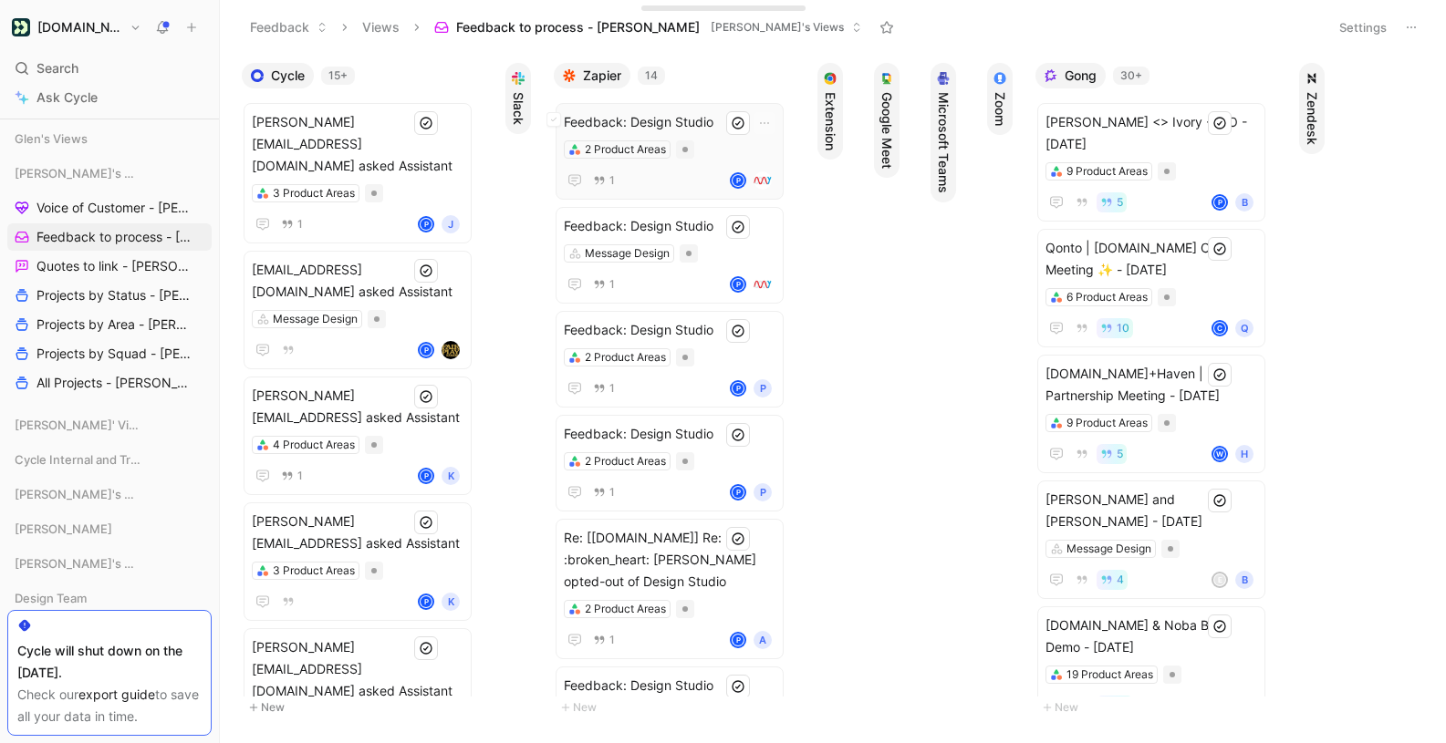
click at [653, 114] on span "Feedback: Design Studio" at bounding box center [670, 122] width 212 height 22
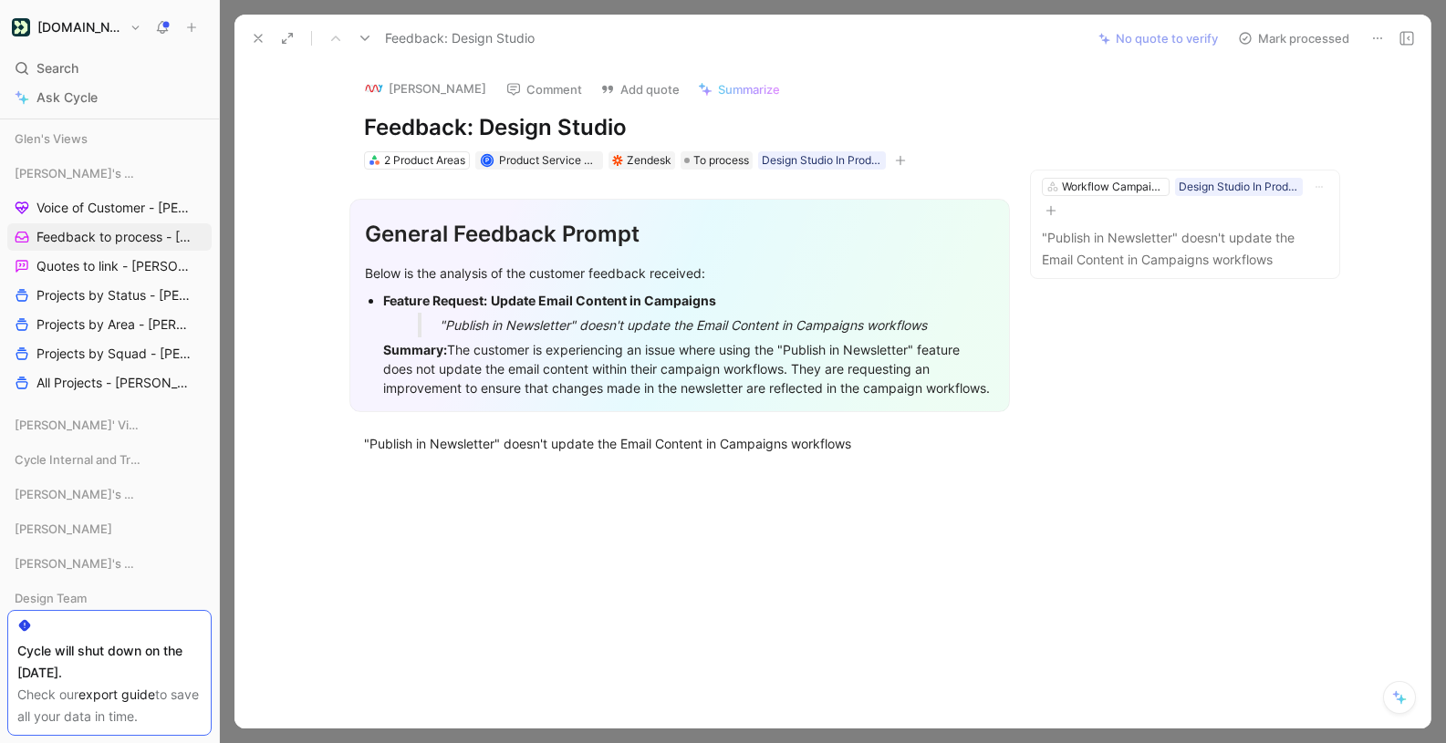
click at [1379, 38] on icon at bounding box center [1377, 38] width 15 height 15
click at [1304, 108] on div "Delete" at bounding box center [1327, 104] width 110 height 22
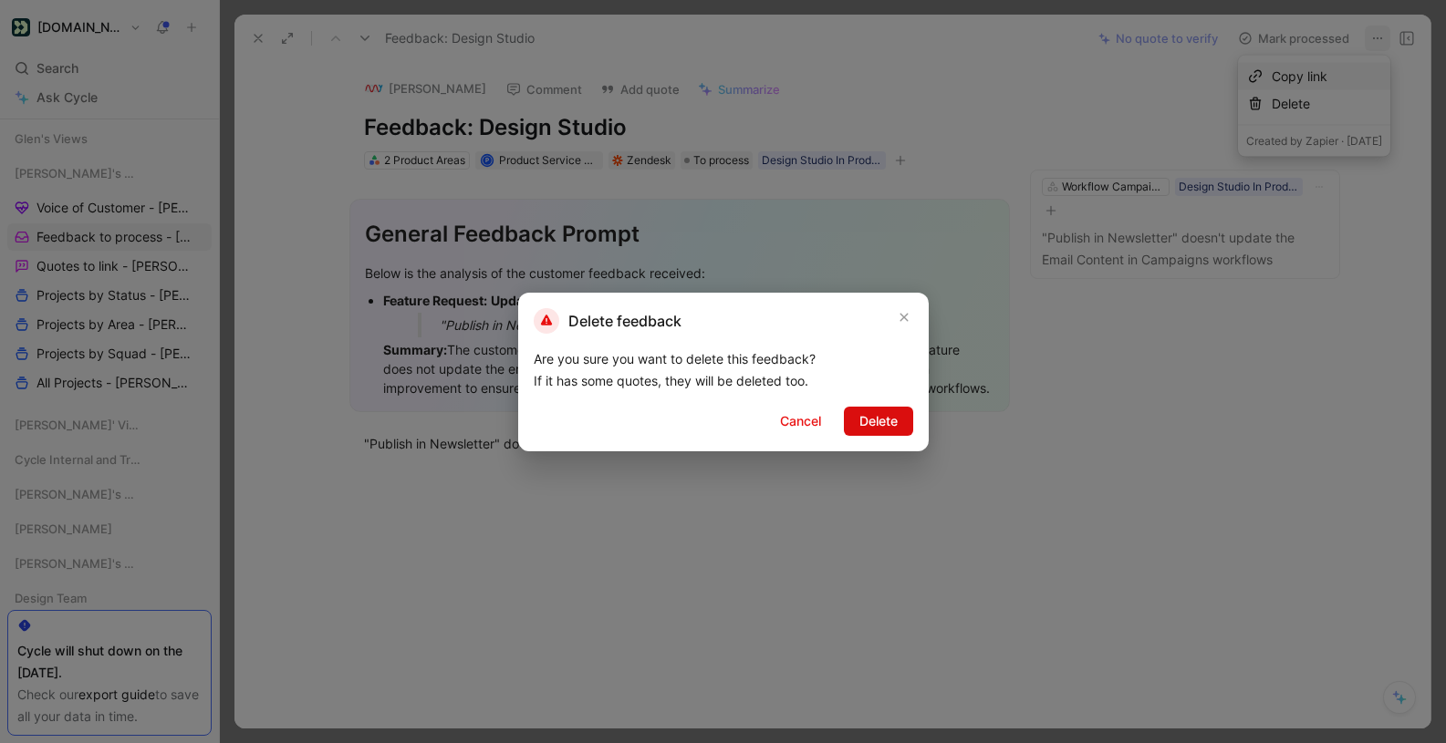
click at [871, 417] on span "Delete" at bounding box center [878, 421] width 38 height 22
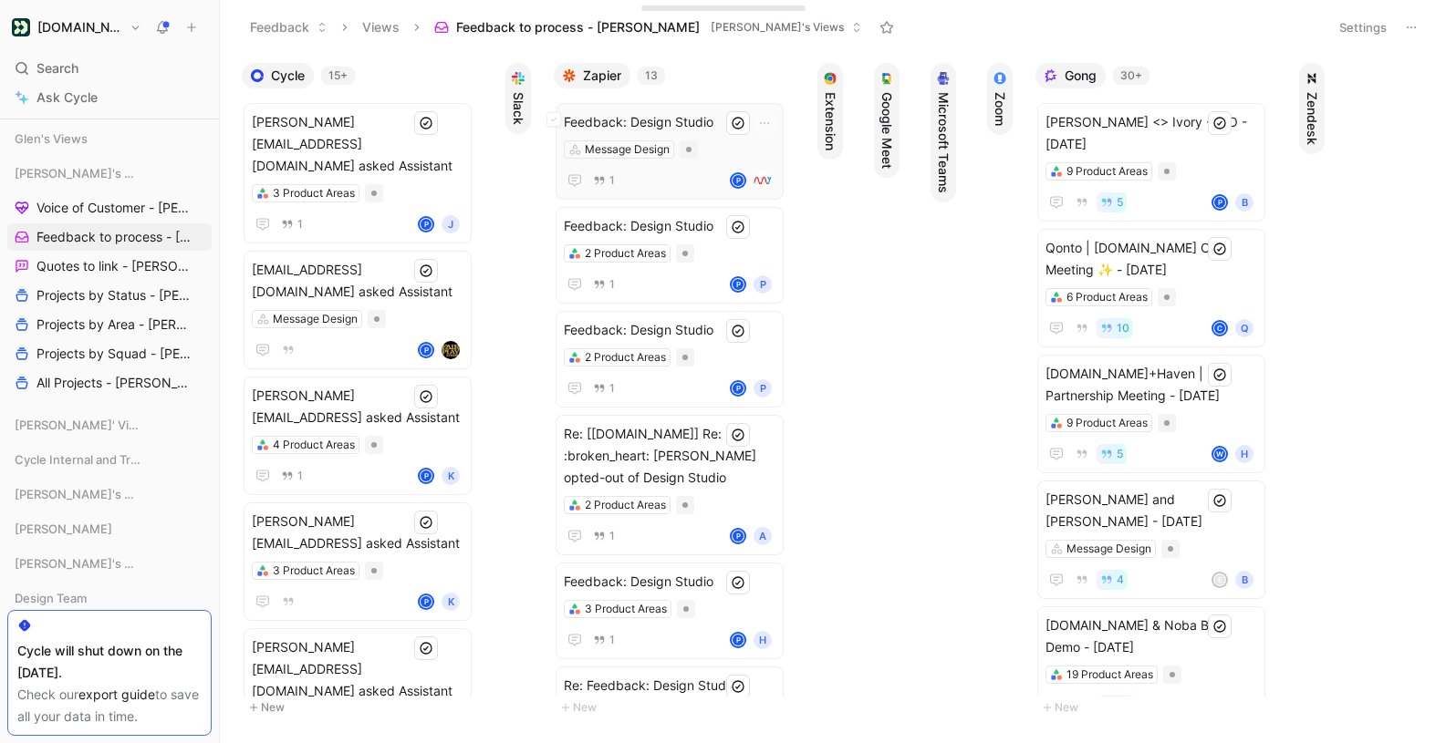
click at [658, 112] on span "Feedback: Design Studio" at bounding box center [670, 122] width 212 height 22
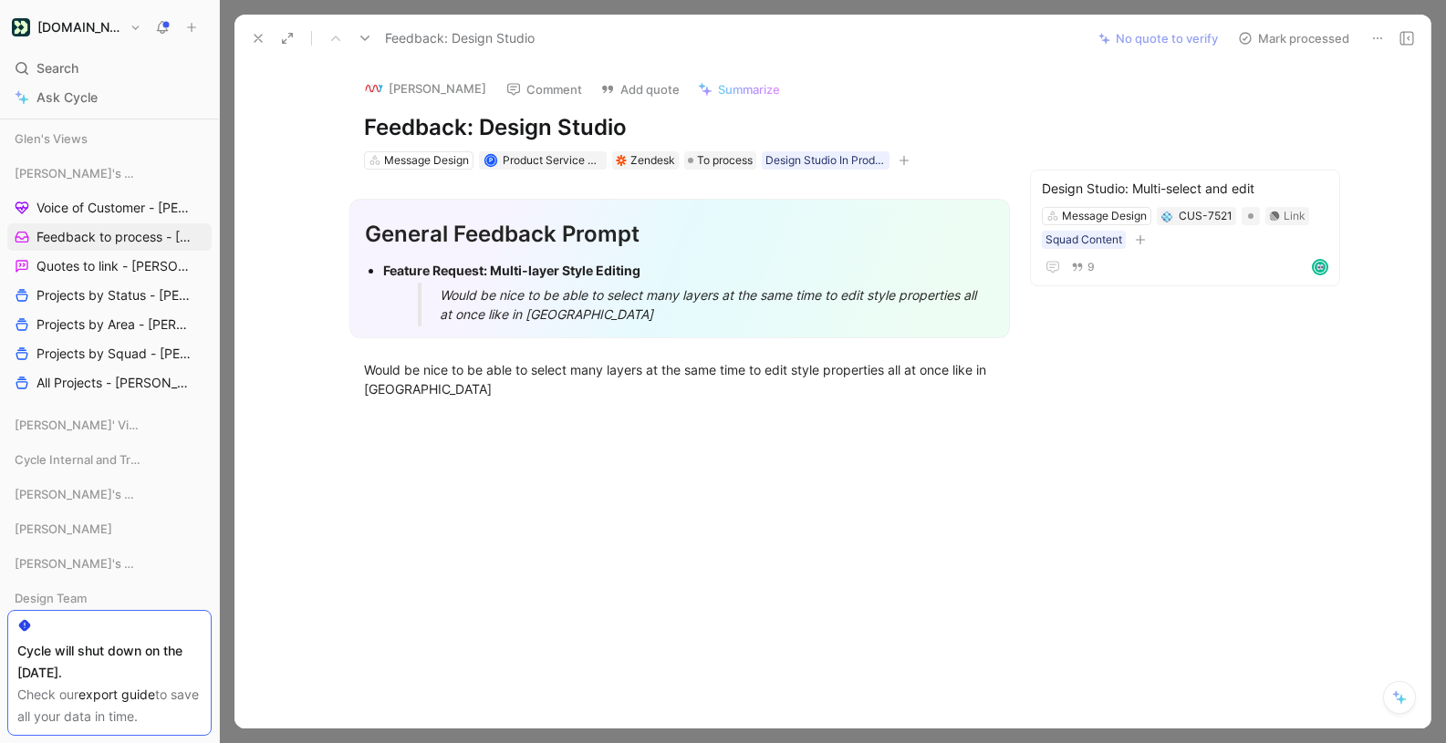
click at [1314, 37] on button "Mark processed" at bounding box center [1294, 39] width 128 height 26
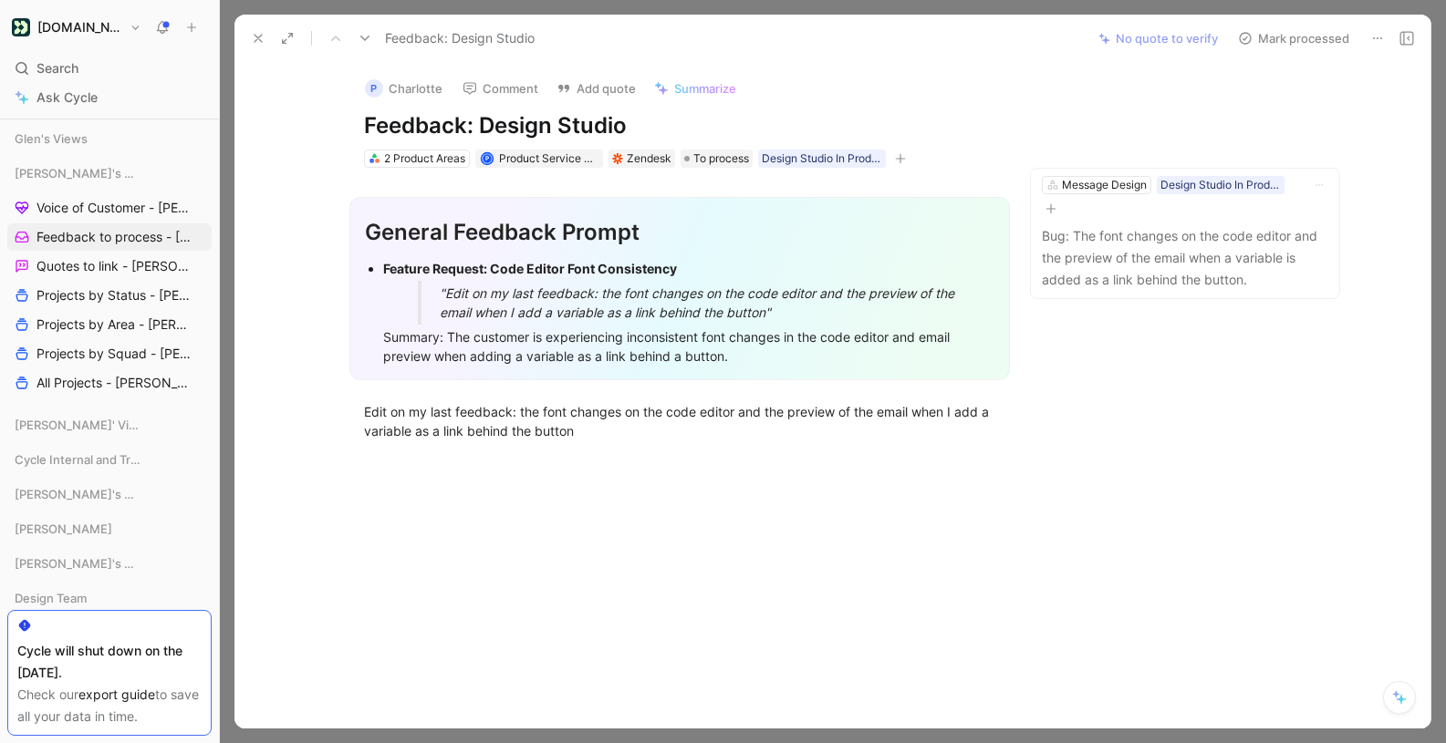
click at [1381, 38] on icon at bounding box center [1377, 38] width 15 height 15
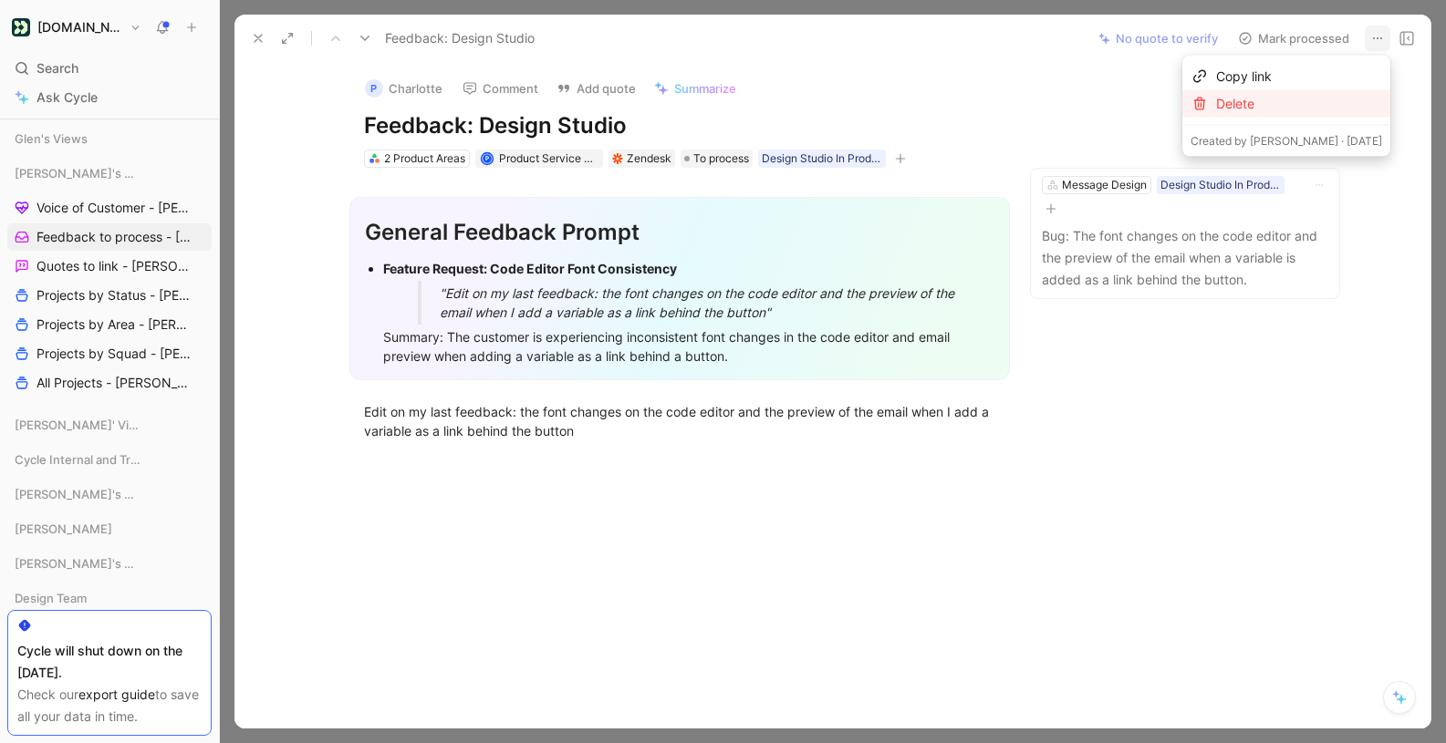
click at [1302, 90] on div "Delete" at bounding box center [1286, 103] width 208 height 27
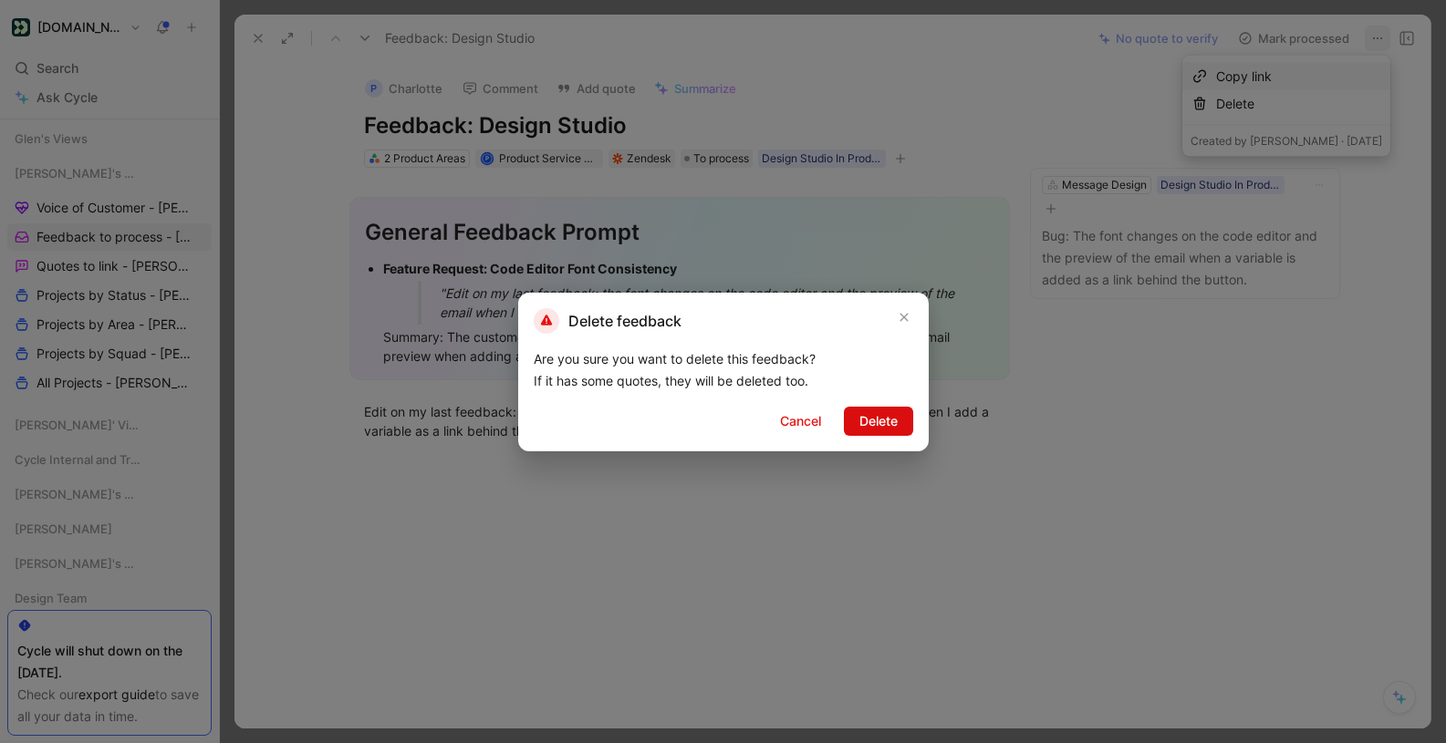
click at [875, 422] on span "Delete" at bounding box center [878, 421] width 38 height 22
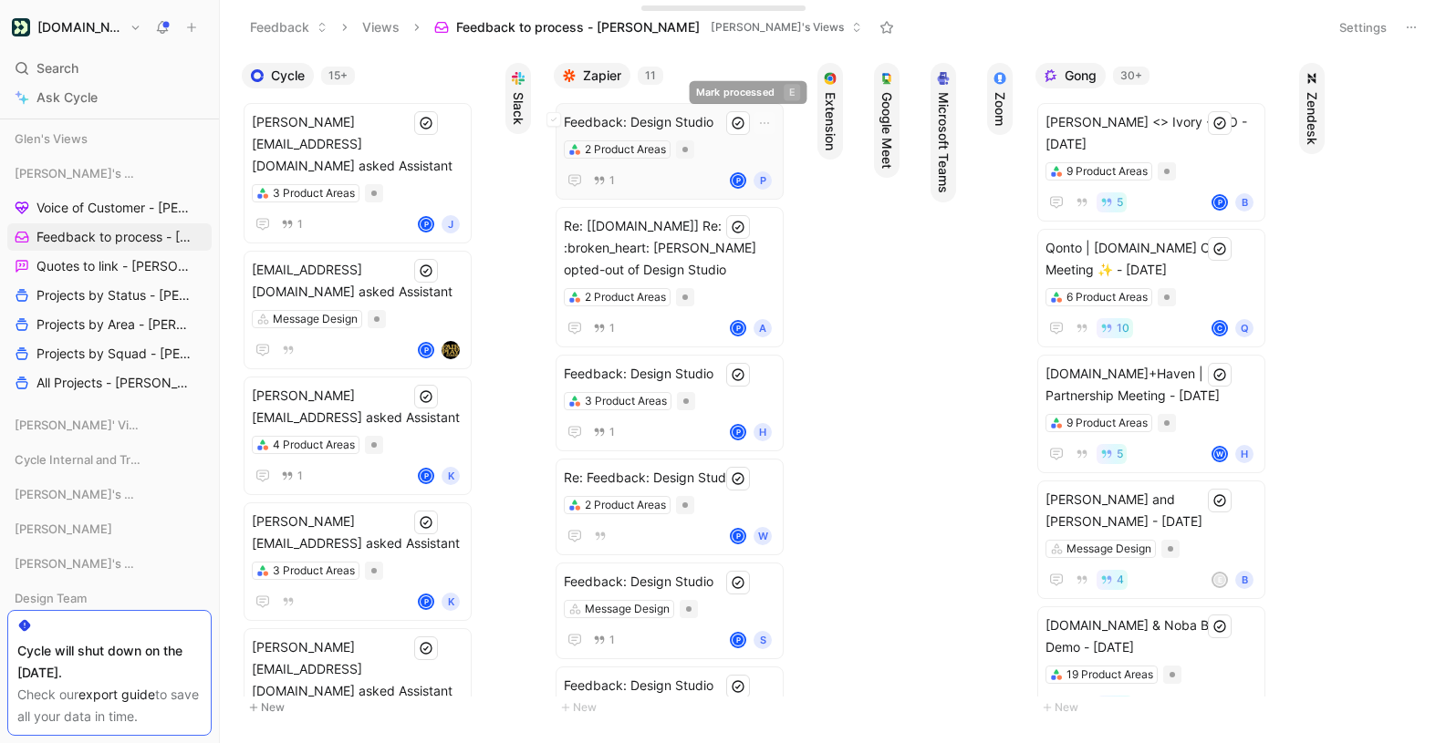
click at [680, 128] on span "Feedback: Design Studio" at bounding box center [670, 122] width 212 height 22
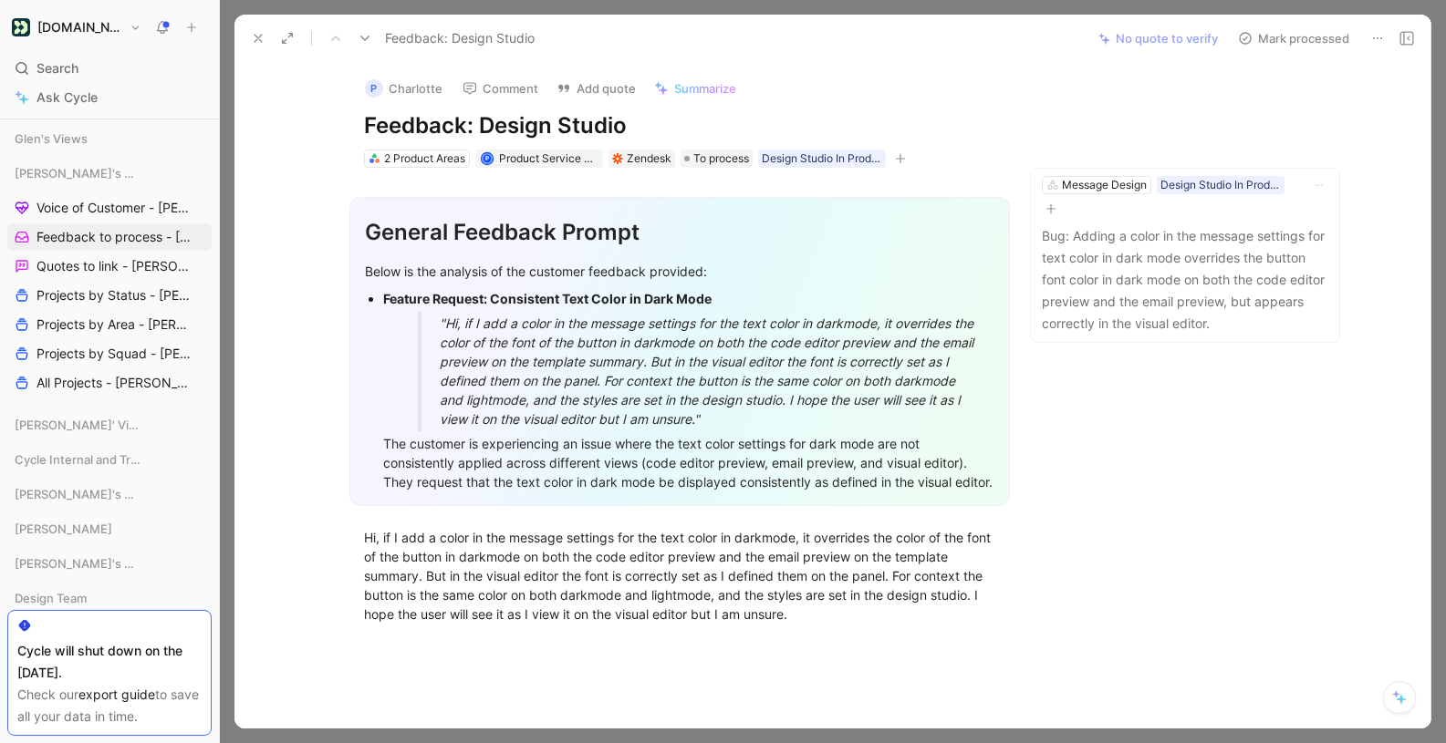
click at [1374, 34] on icon at bounding box center [1377, 38] width 15 height 15
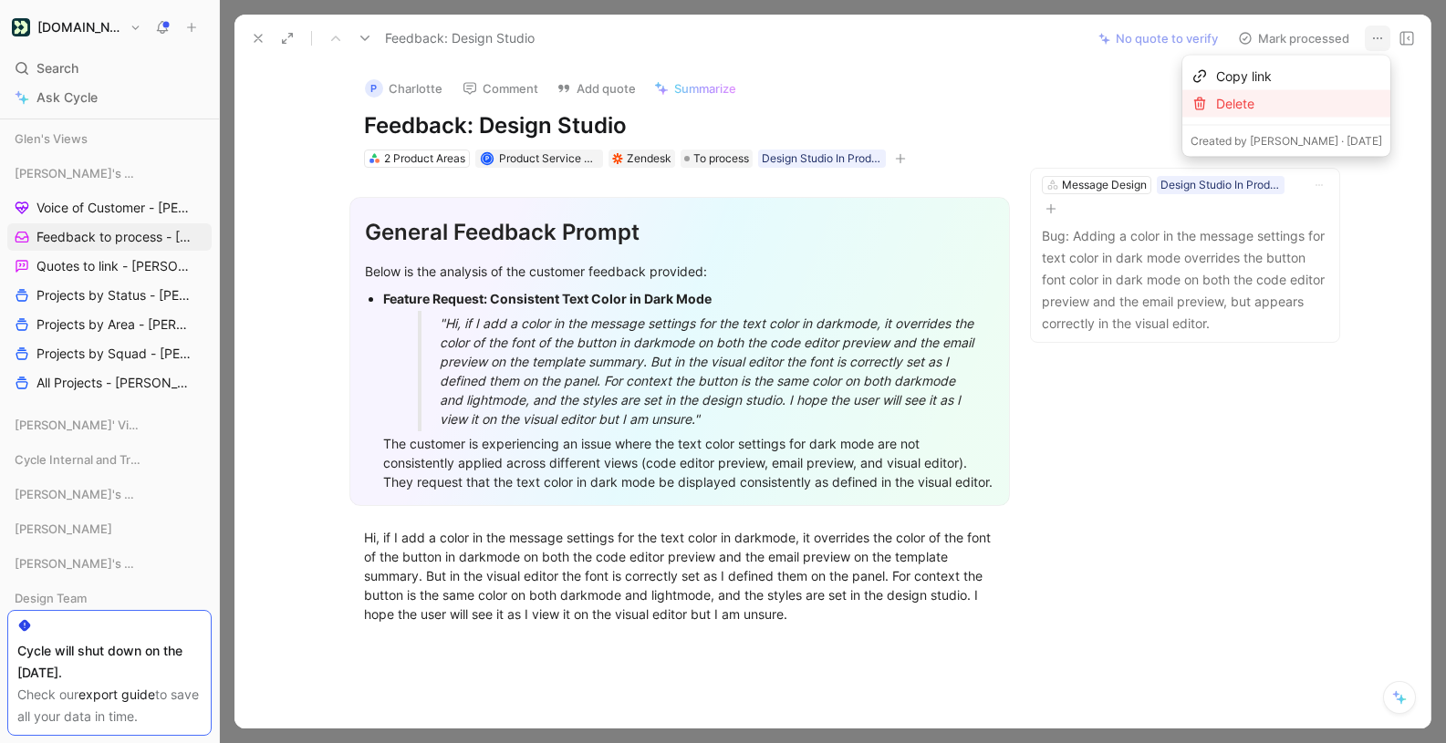
click at [1295, 95] on div "Delete" at bounding box center [1299, 104] width 166 height 22
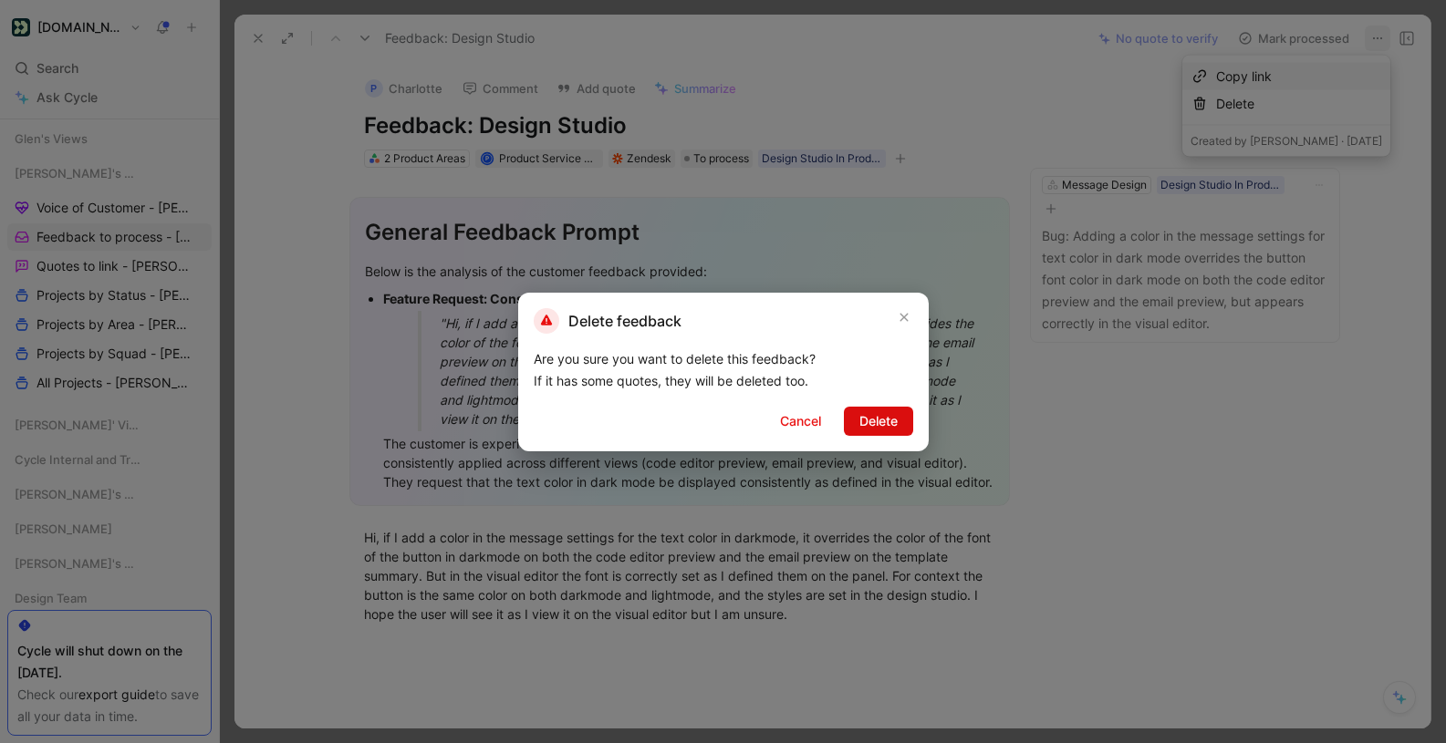
click at [909, 415] on button "Delete" at bounding box center [878, 421] width 69 height 29
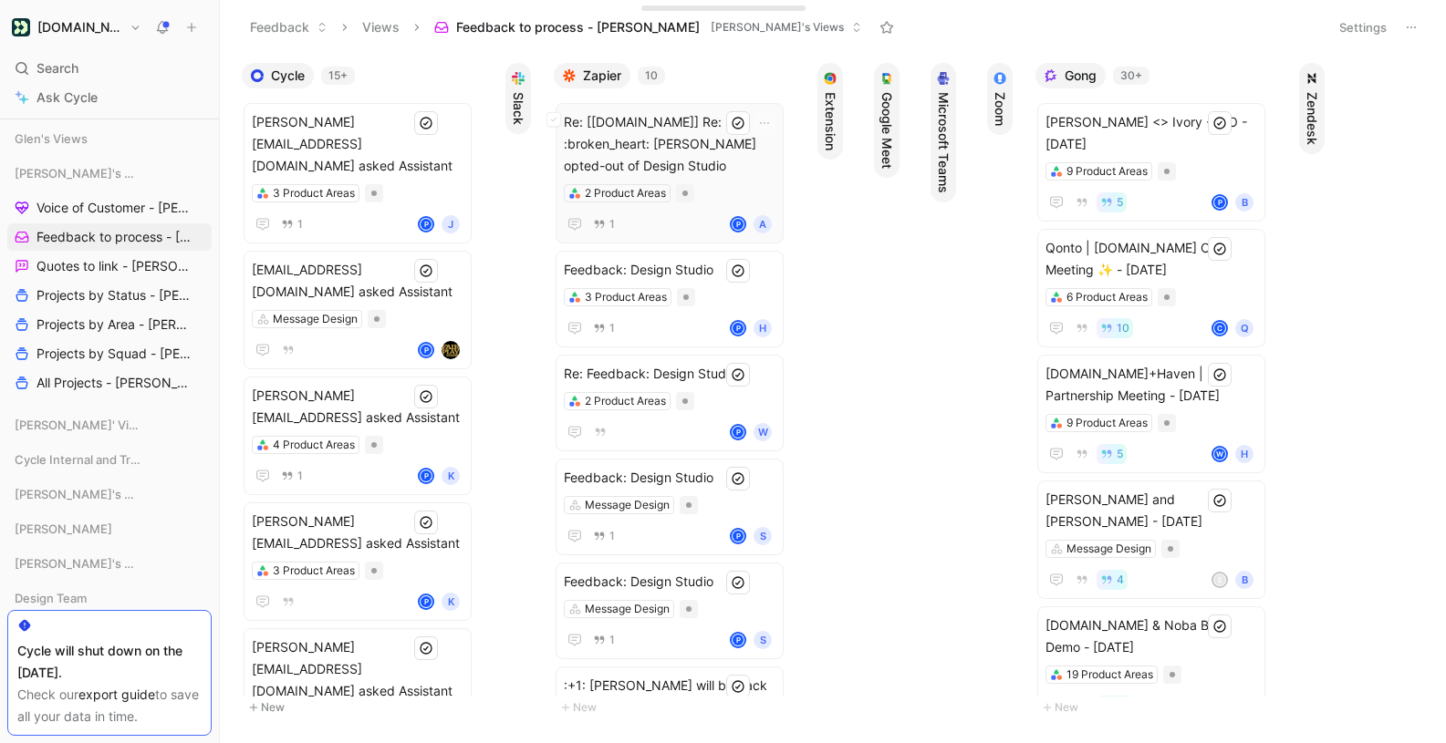
click at [673, 127] on span "Re: [[DOMAIN_NAME]] Re: :broken_heart: [PERSON_NAME] opted-out of Design Studio" at bounding box center [670, 144] width 212 height 66
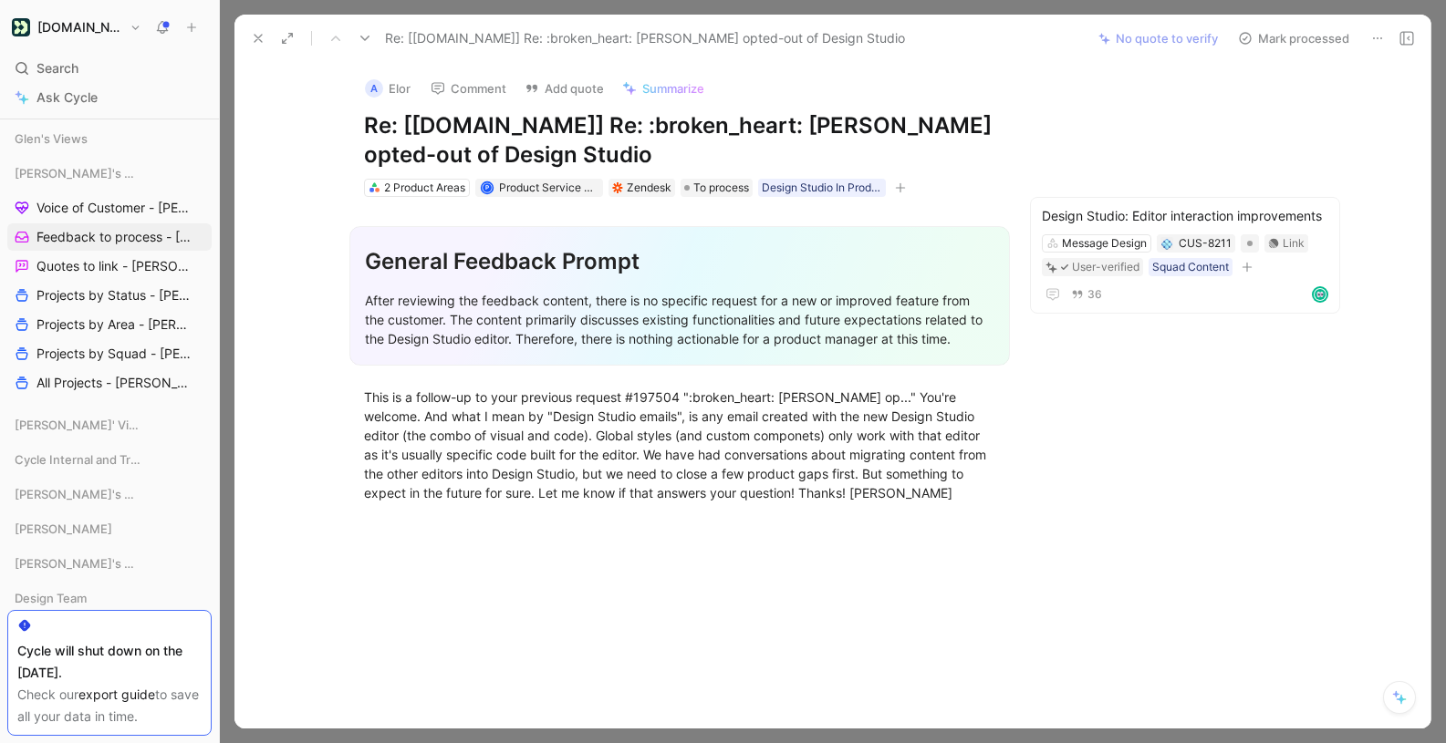
click at [1381, 29] on button at bounding box center [1378, 39] width 26 height 26
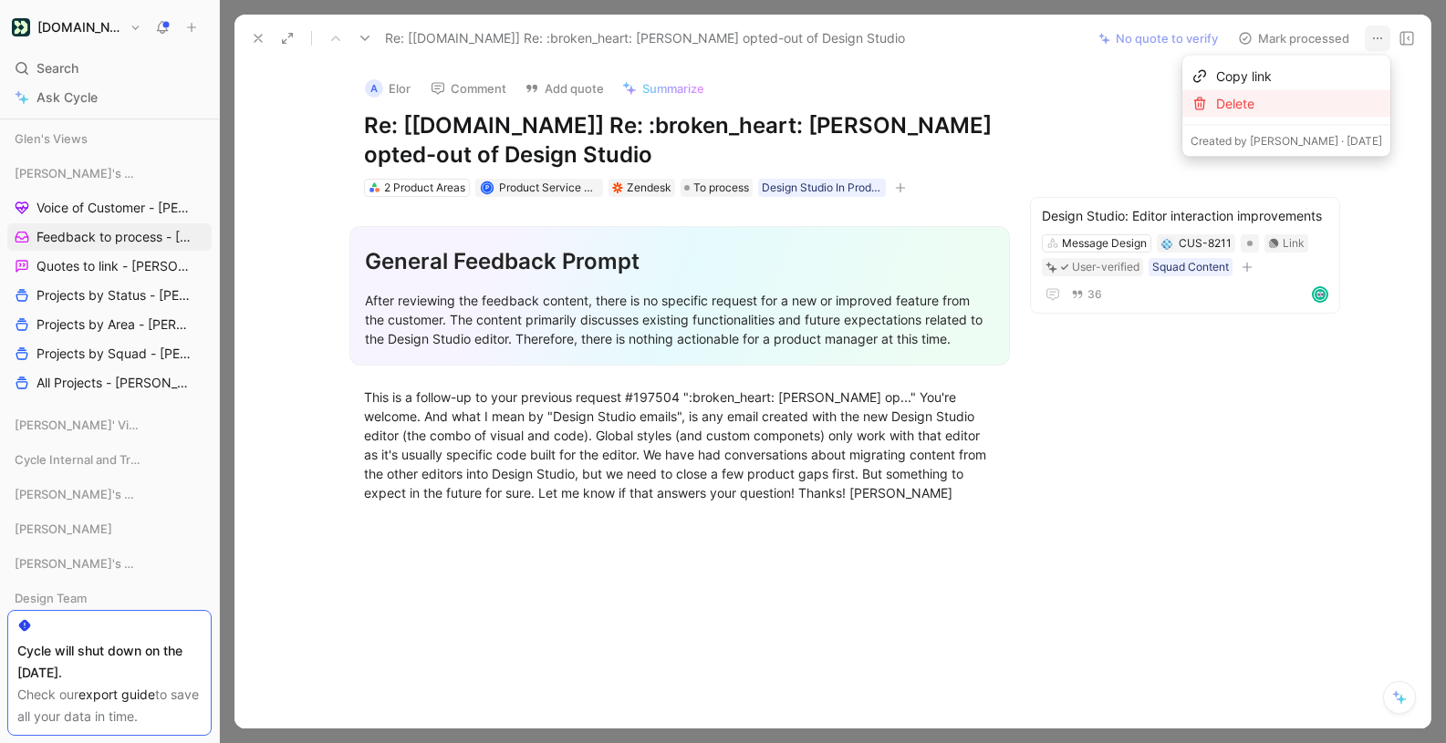
click at [1315, 99] on div "Delete" at bounding box center [1299, 104] width 166 height 22
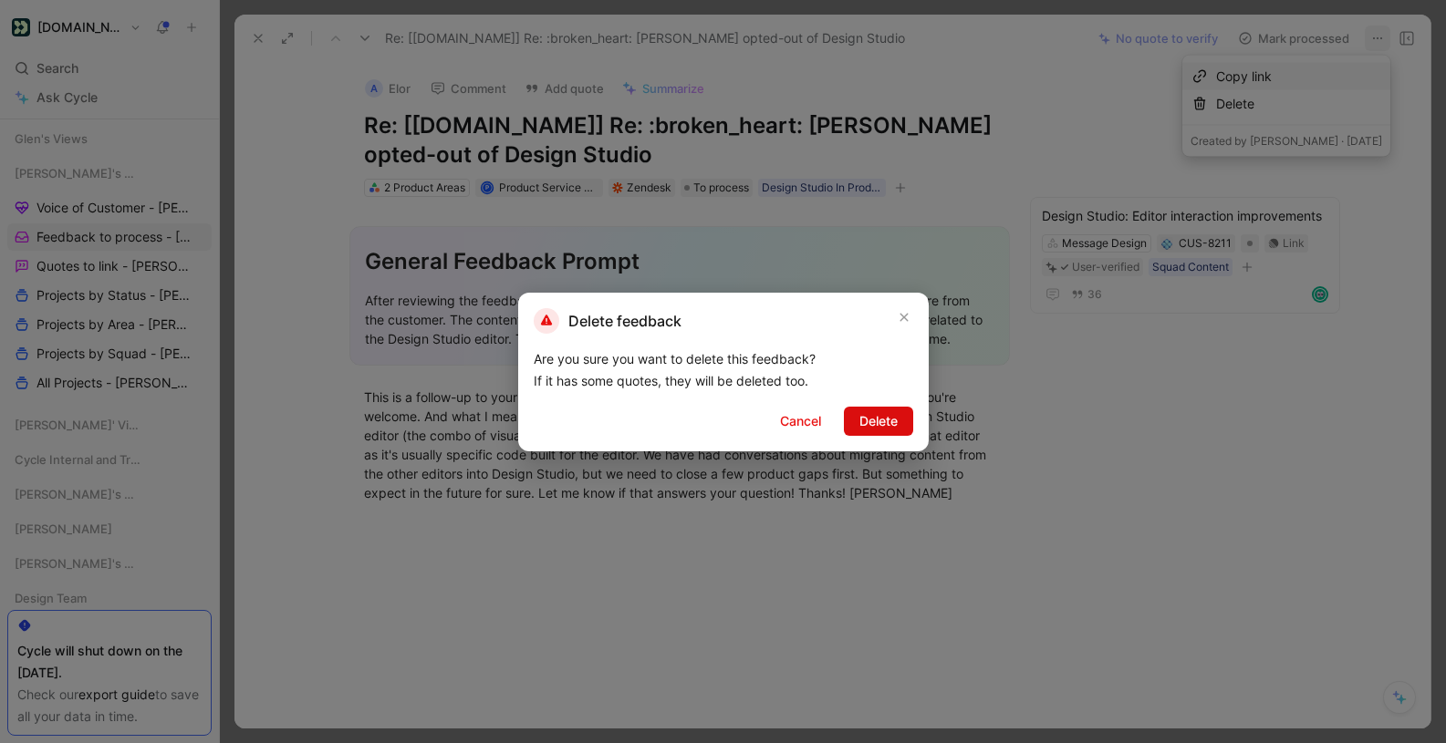
click at [891, 425] on span "Delete" at bounding box center [878, 421] width 38 height 22
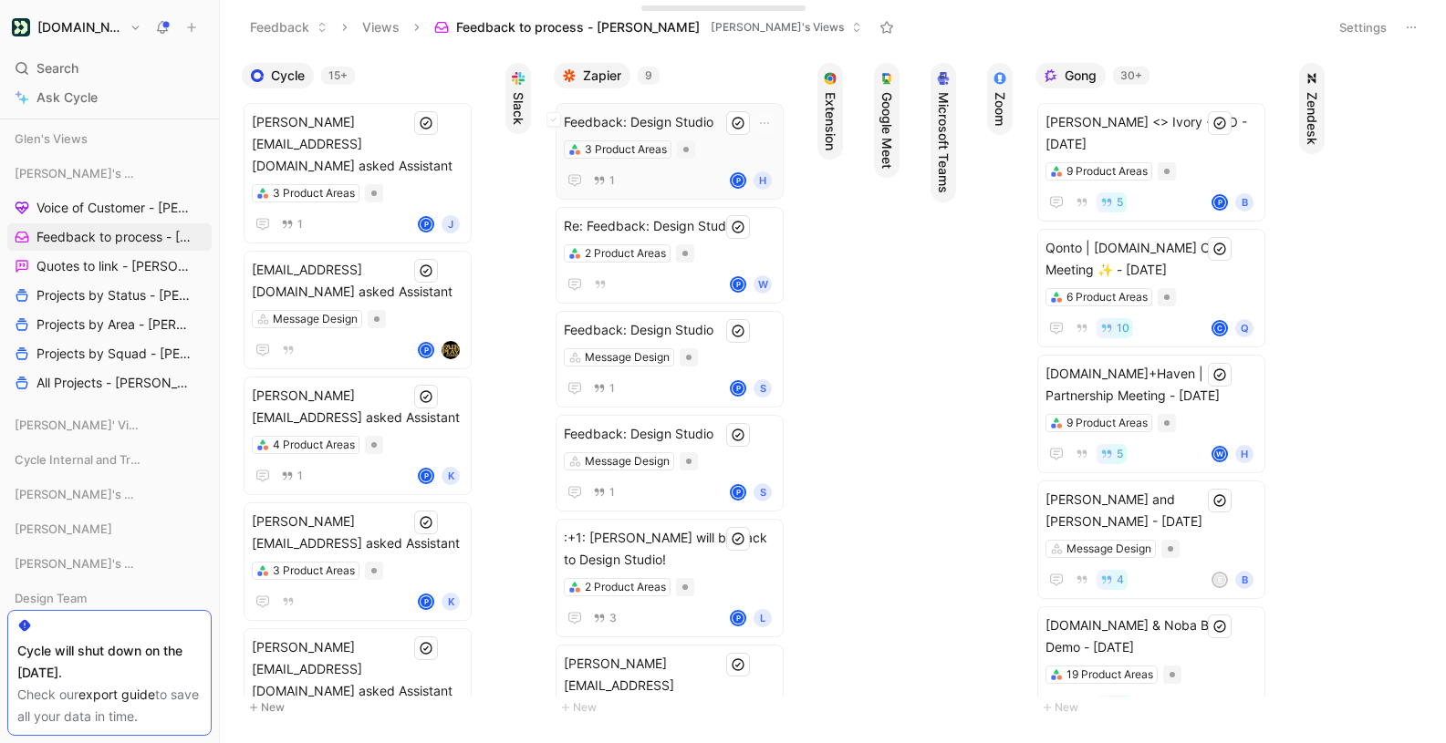
click at [717, 122] on span "Feedback: Design Studio" at bounding box center [670, 122] width 212 height 22
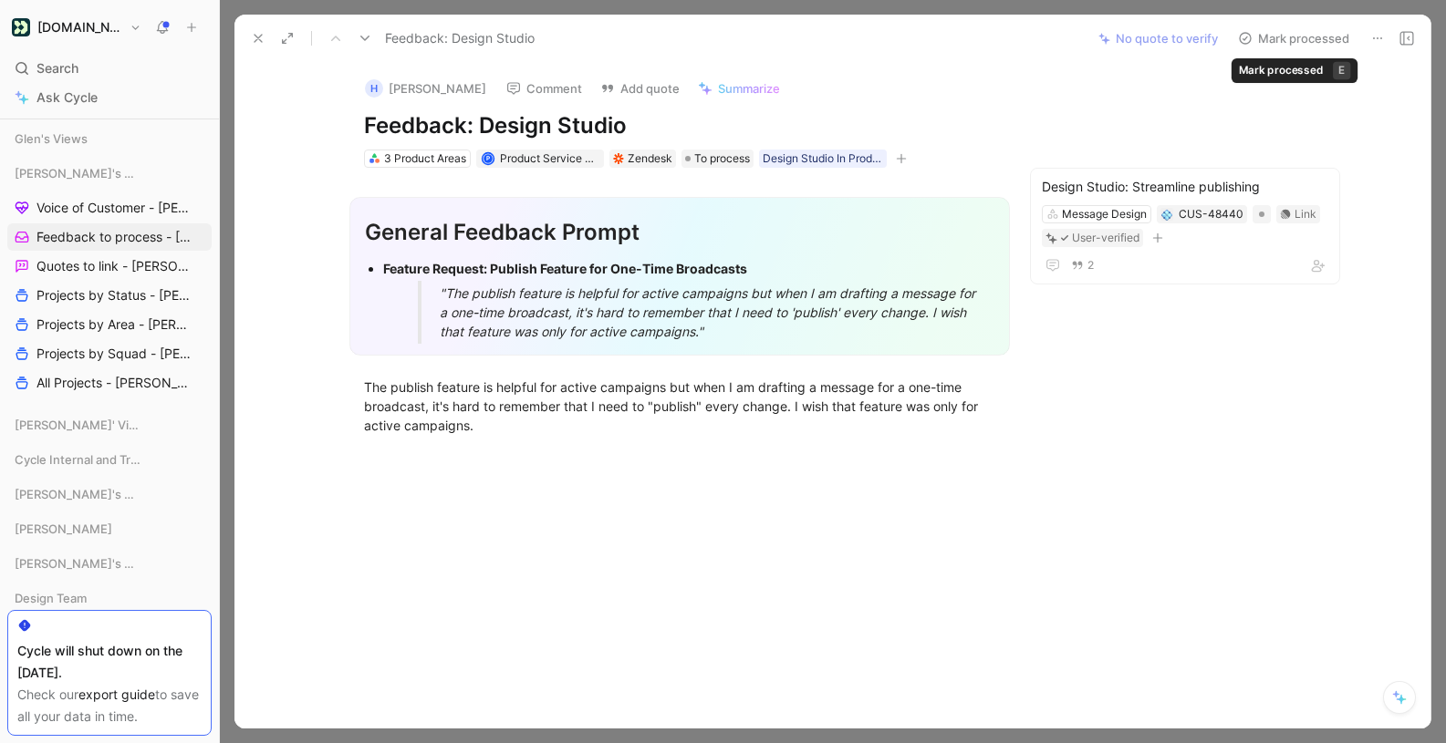
click at [1304, 34] on button "Mark processed" at bounding box center [1294, 39] width 128 height 26
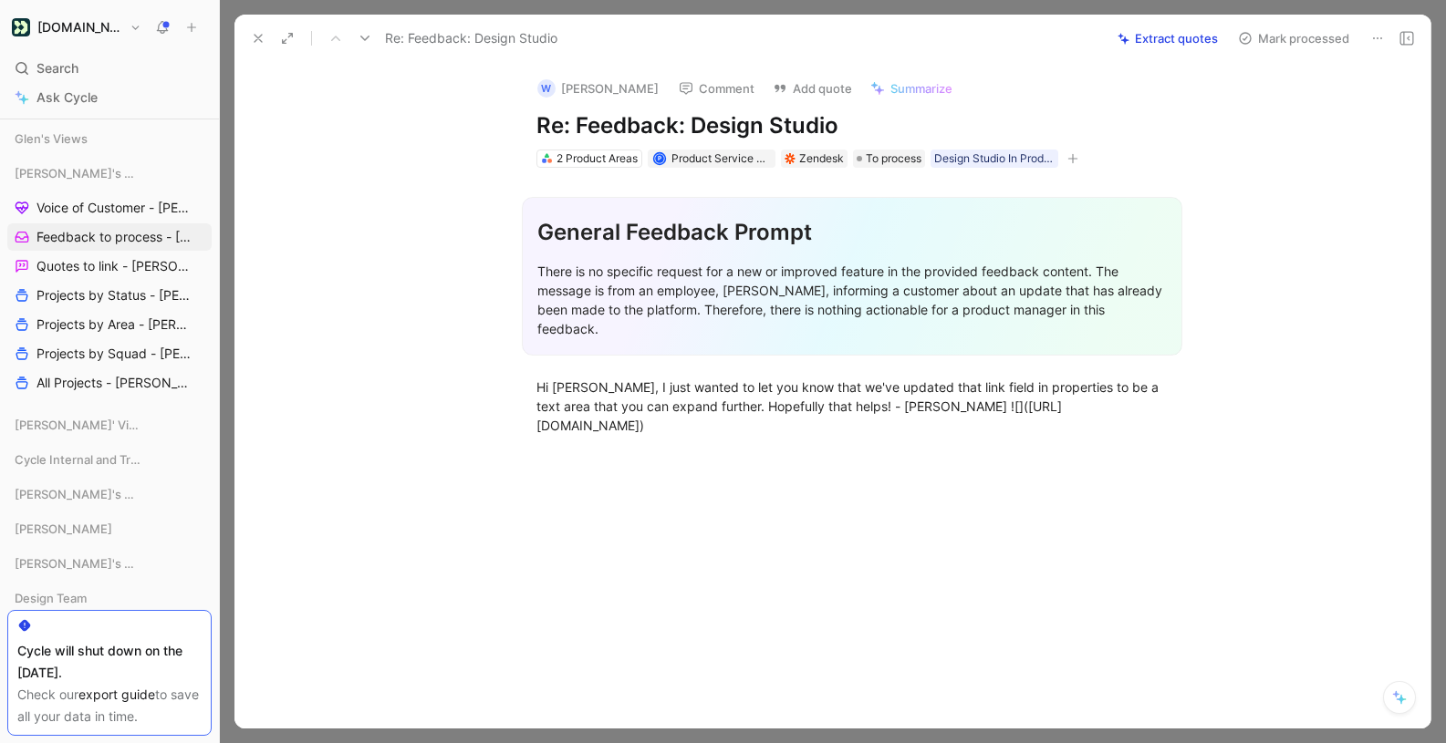
click at [1373, 41] on icon at bounding box center [1377, 38] width 15 height 15
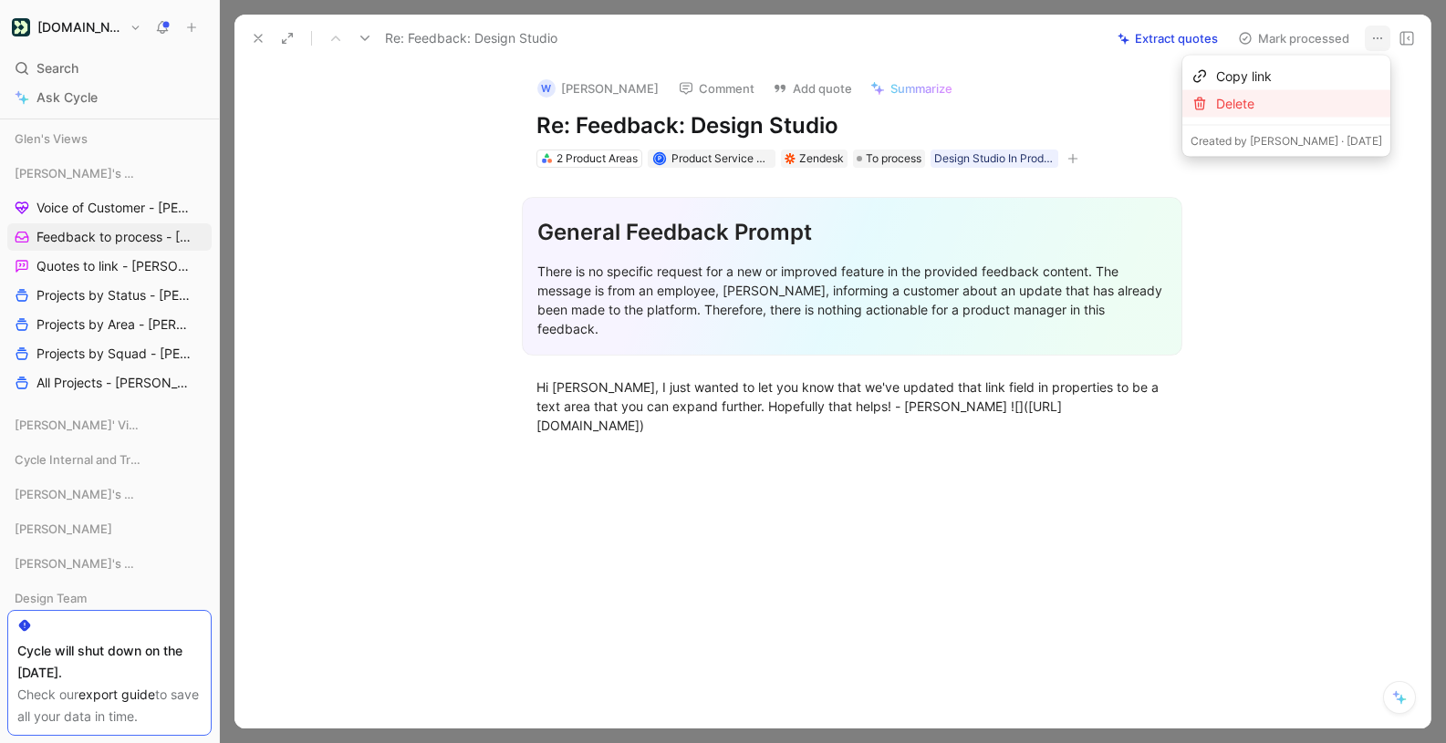
click at [1327, 98] on div "Delete" at bounding box center [1299, 104] width 166 height 22
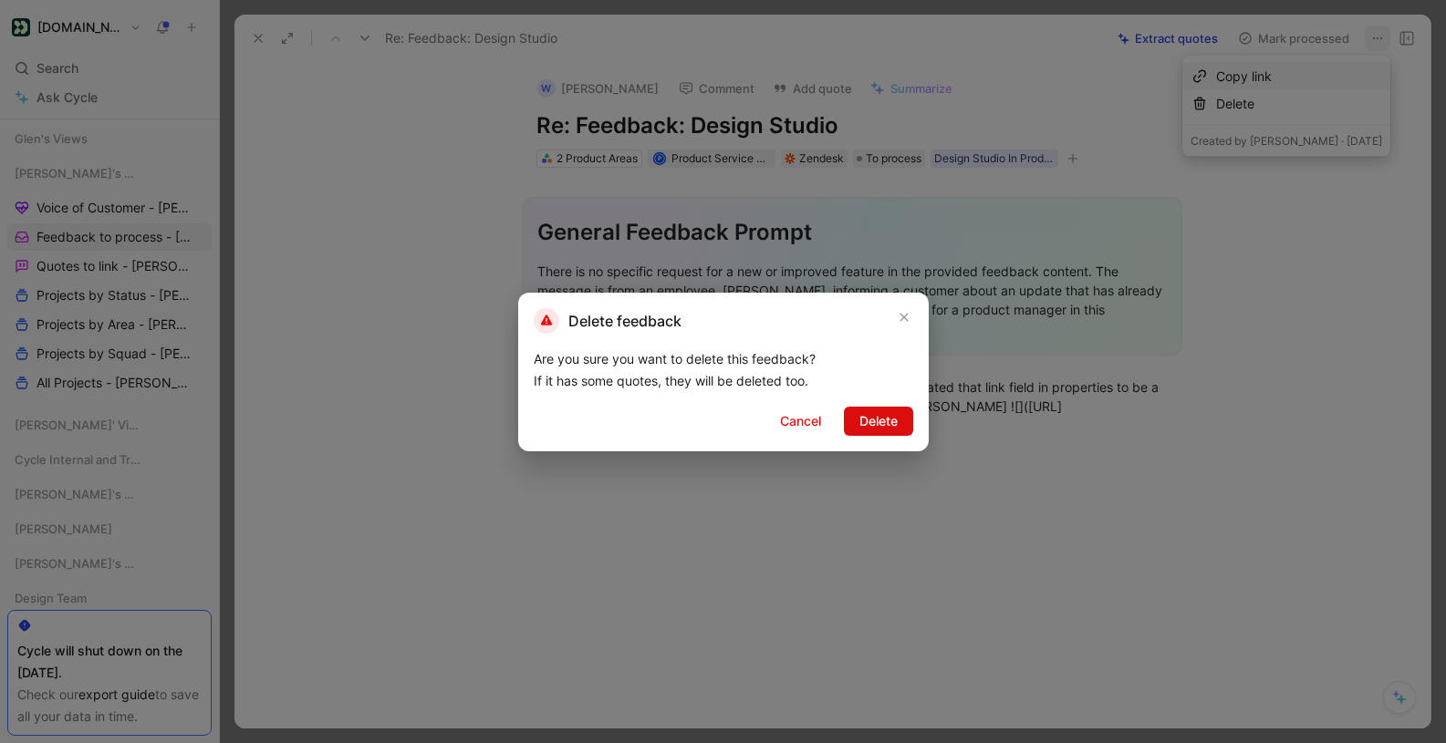
click at [880, 419] on span "Delete" at bounding box center [878, 421] width 38 height 22
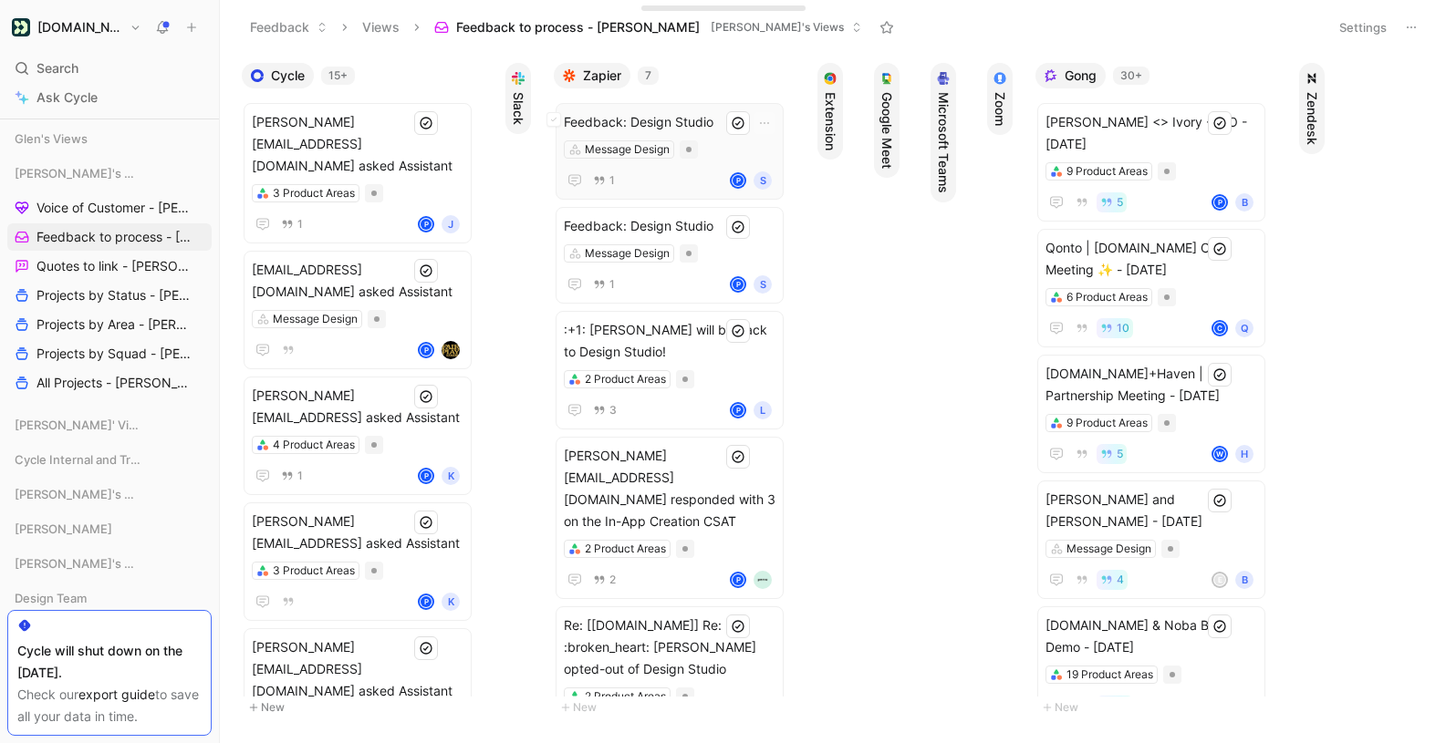
click at [629, 112] on span "Feedback: Design Studio" at bounding box center [670, 122] width 212 height 22
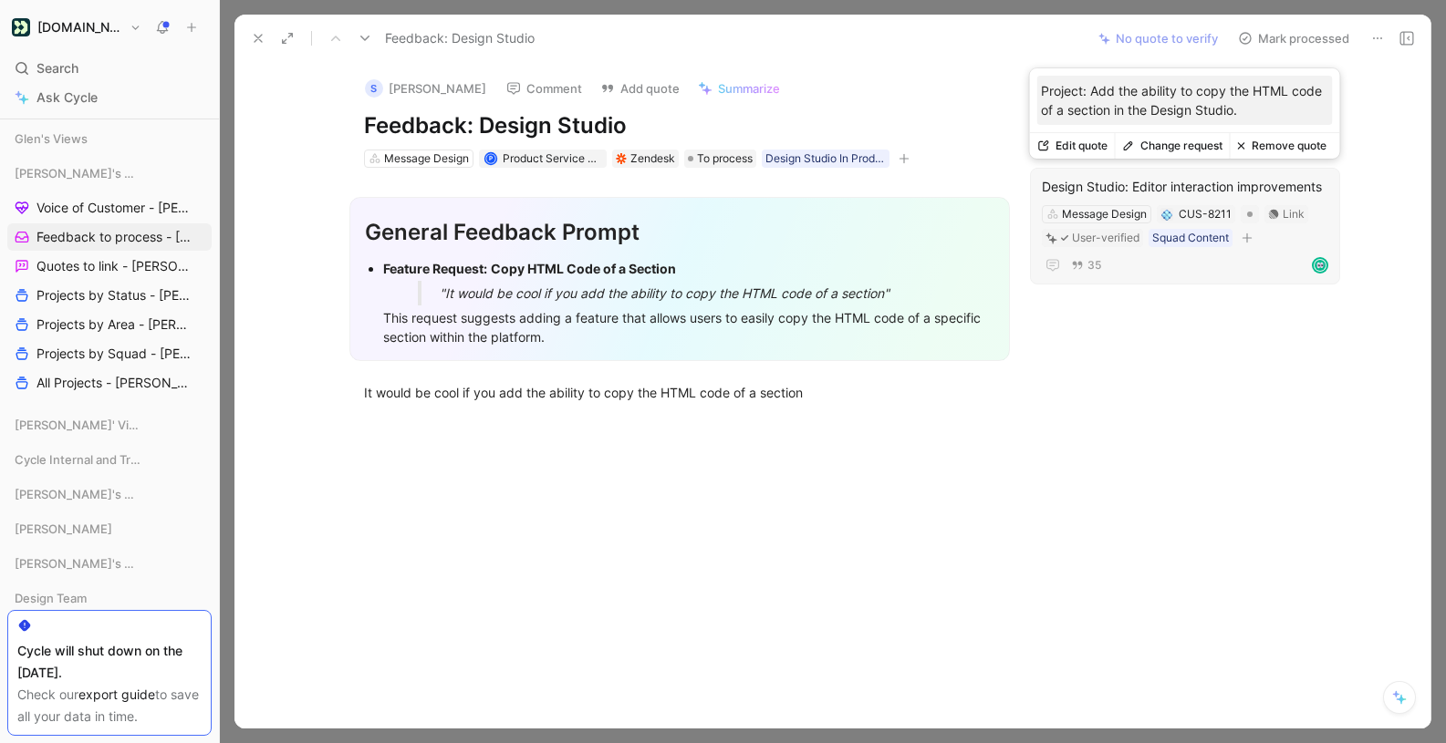
click at [1179, 149] on button "Change request" at bounding box center [1172, 146] width 115 height 26
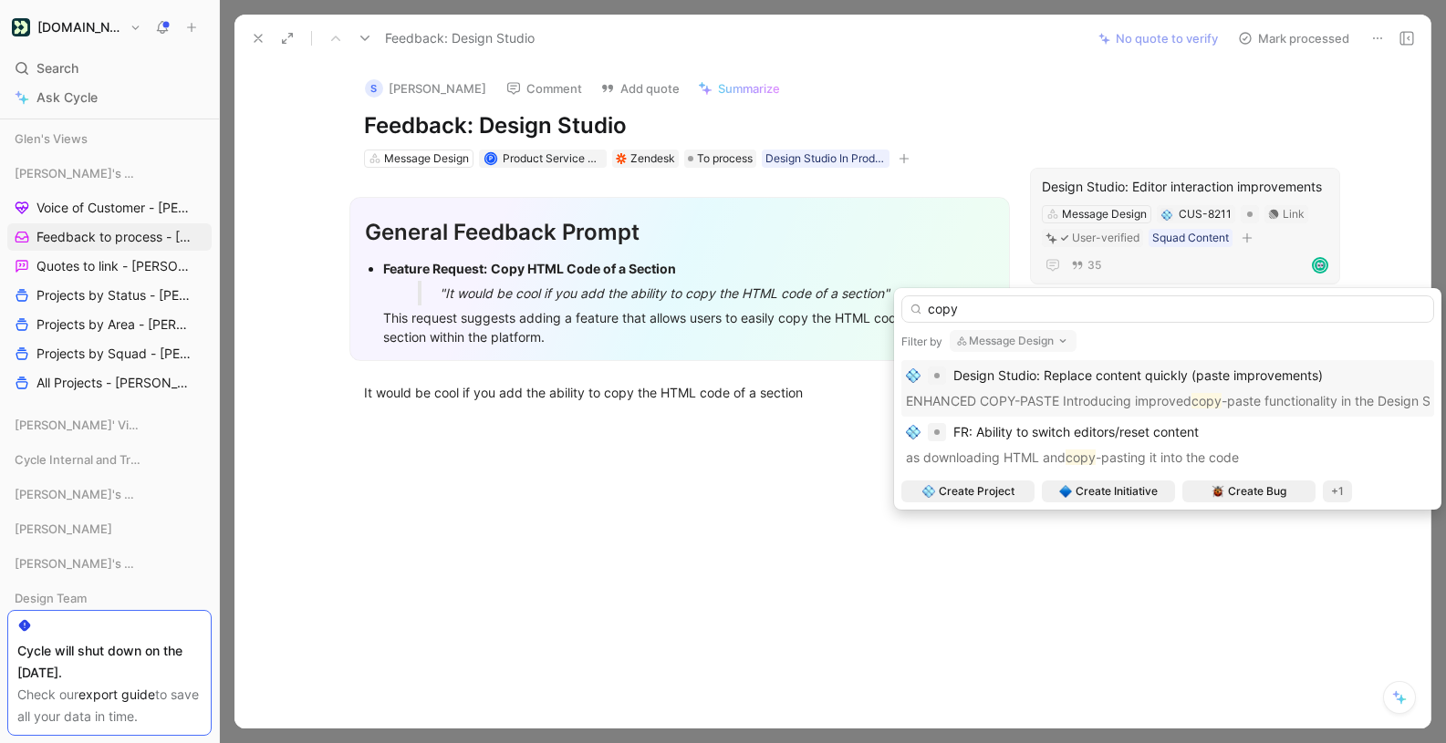
type input "copy"
click at [1157, 380] on span "Design Studio: Replace content quickly (paste improvements)" at bounding box center [1137, 376] width 369 height 16
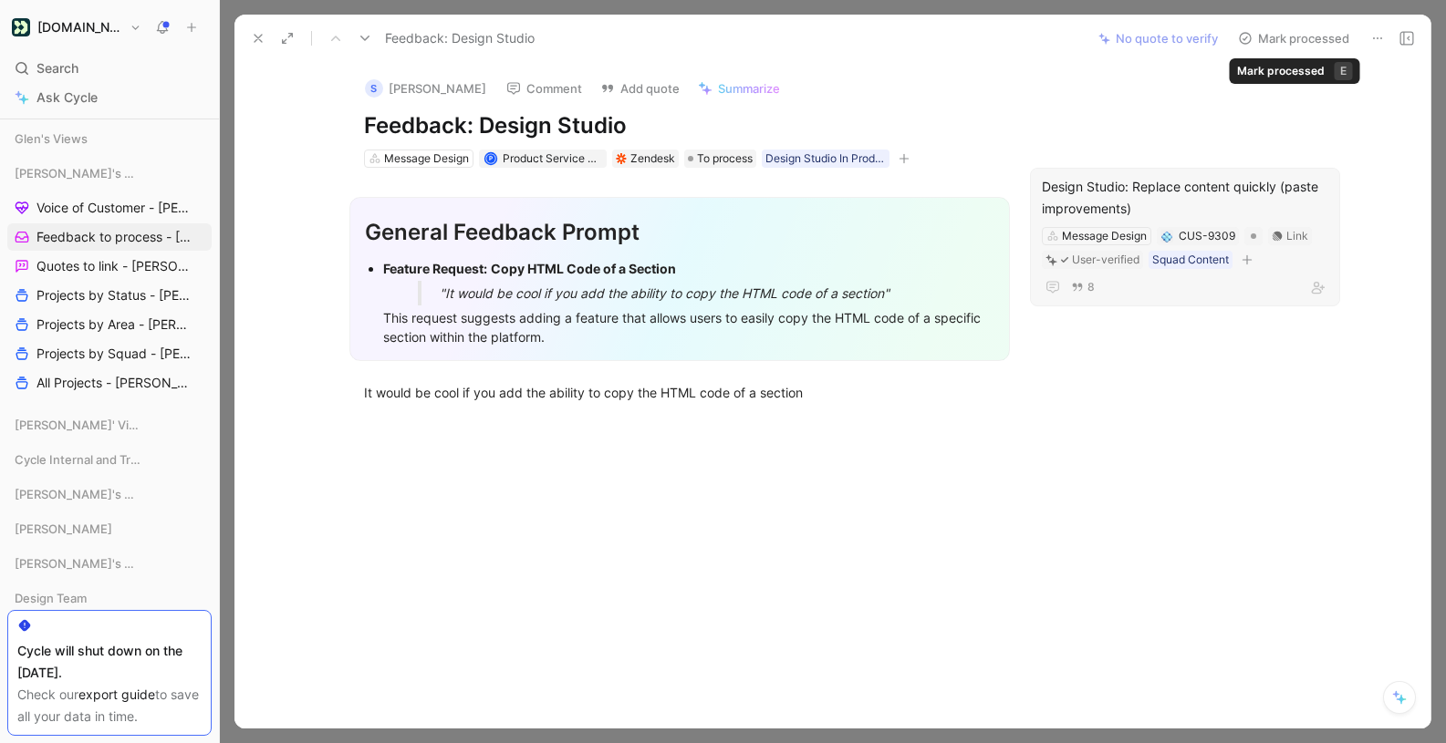
click at [1319, 36] on button "Mark processed" at bounding box center [1294, 39] width 128 height 26
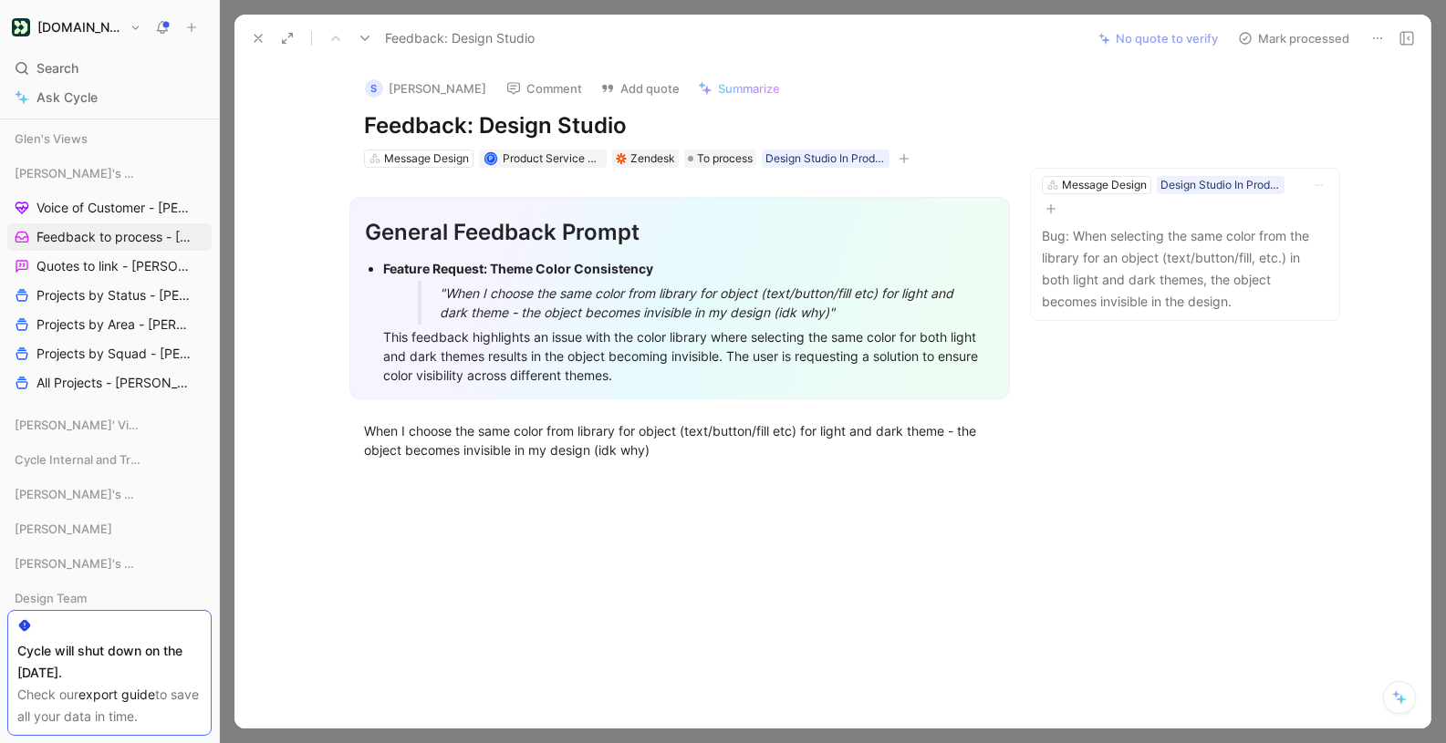
click at [1380, 37] on use at bounding box center [1377, 38] width 9 height 2
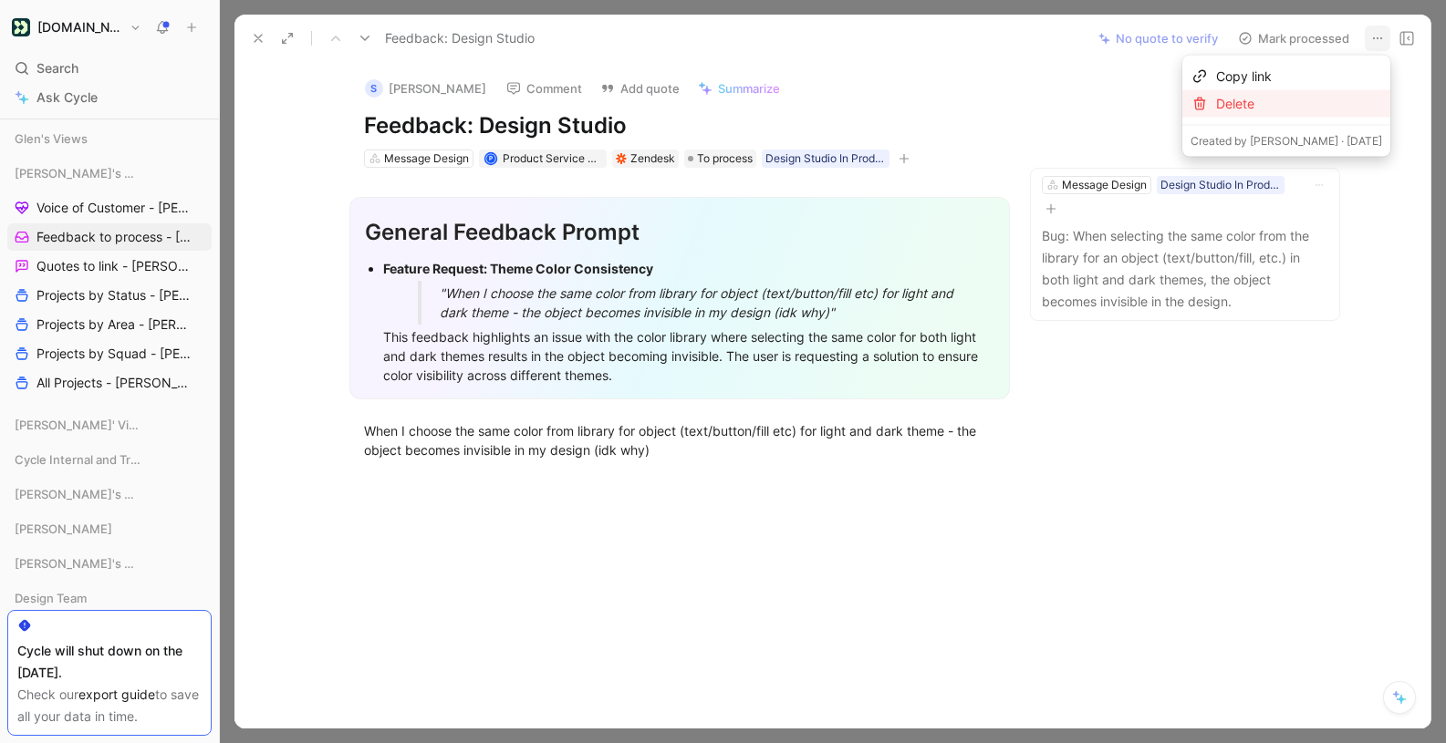
click at [1309, 102] on div "Delete" at bounding box center [1299, 104] width 166 height 22
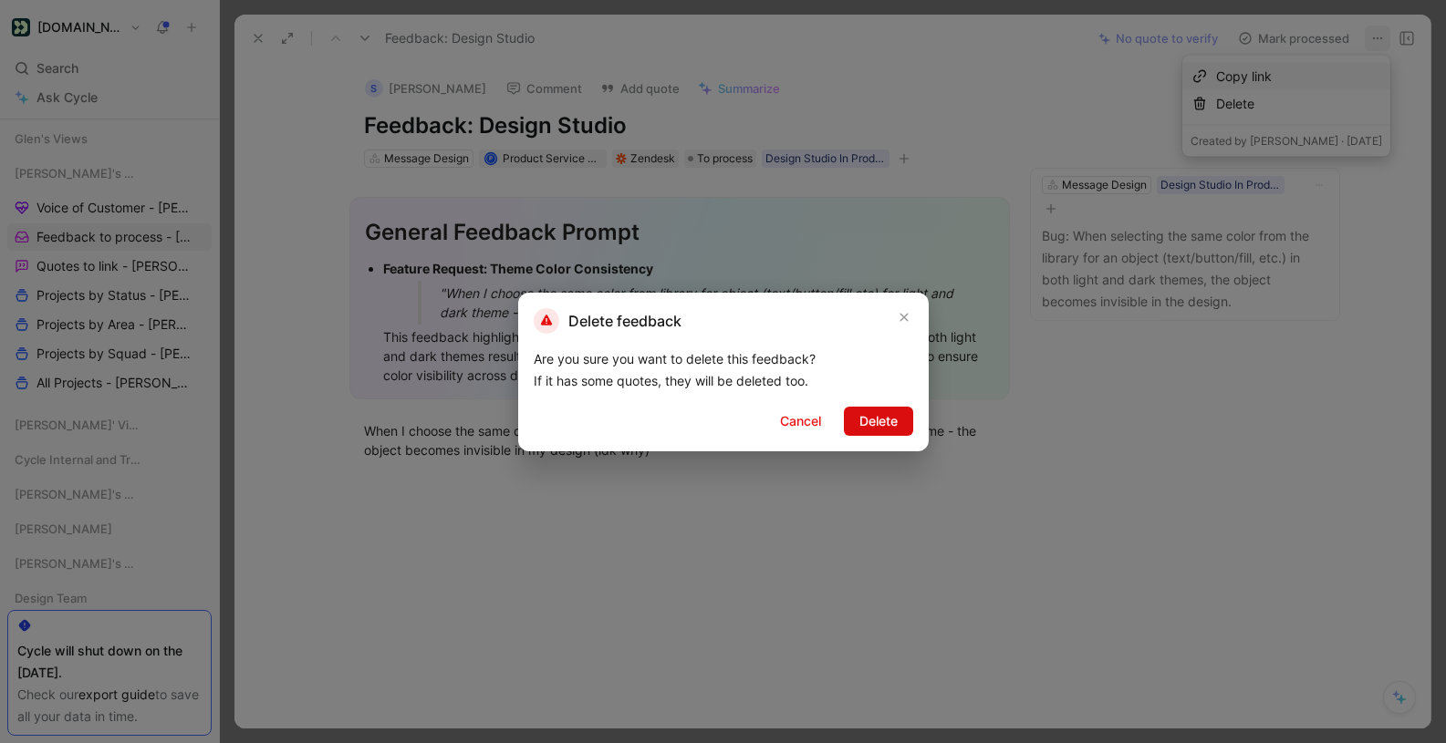
click at [863, 419] on span "Delete" at bounding box center [878, 421] width 38 height 22
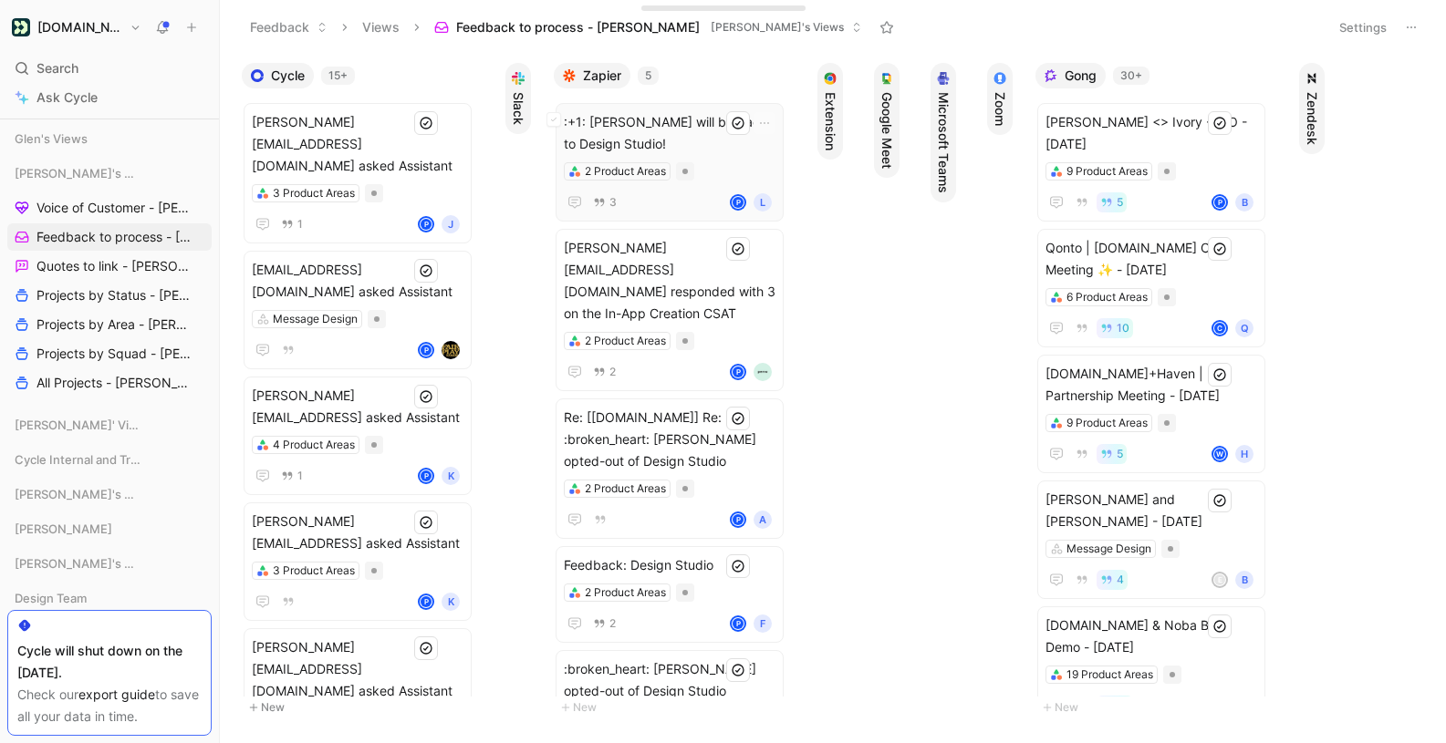
click at [707, 136] on span ":+1: [PERSON_NAME] will be back to Design Studio!" at bounding box center [670, 133] width 212 height 44
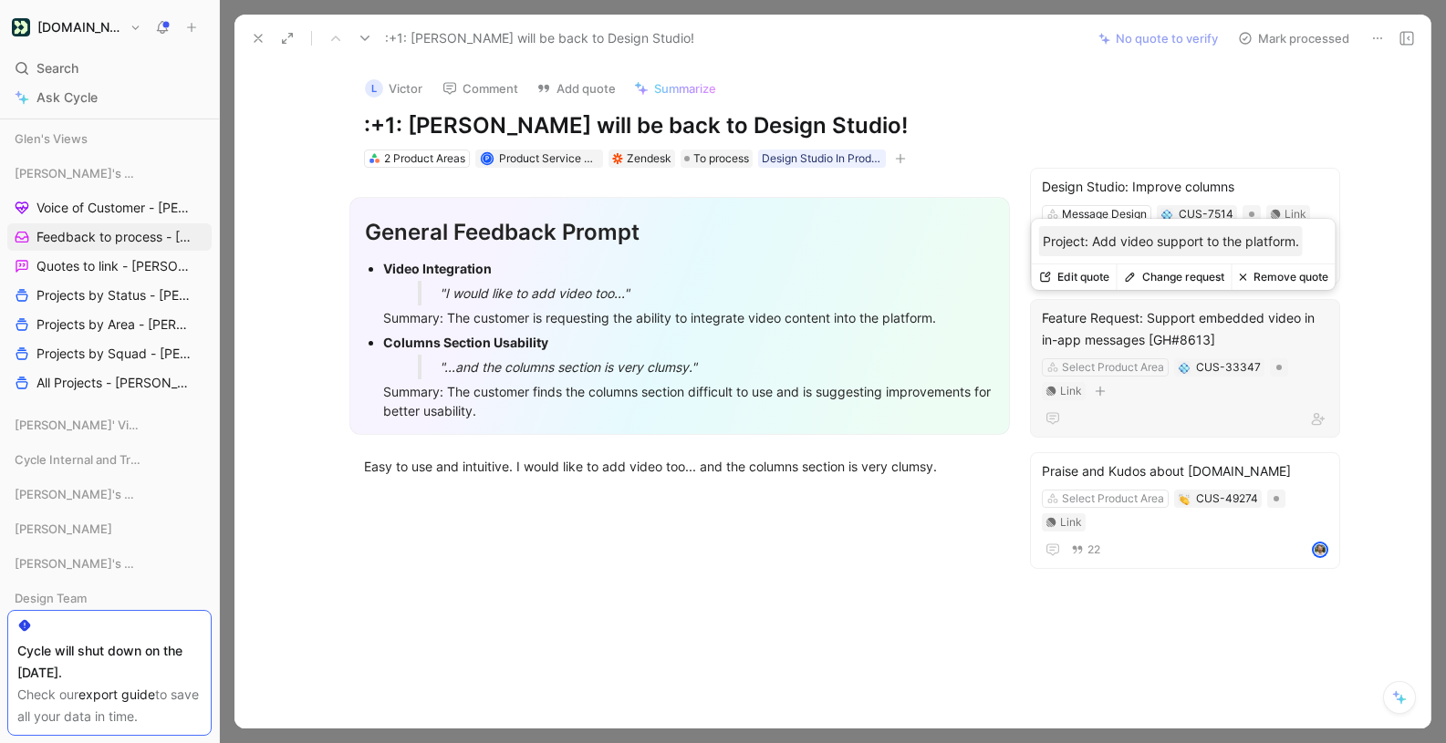
click at [1181, 274] on button "Change request" at bounding box center [1173, 278] width 115 height 26
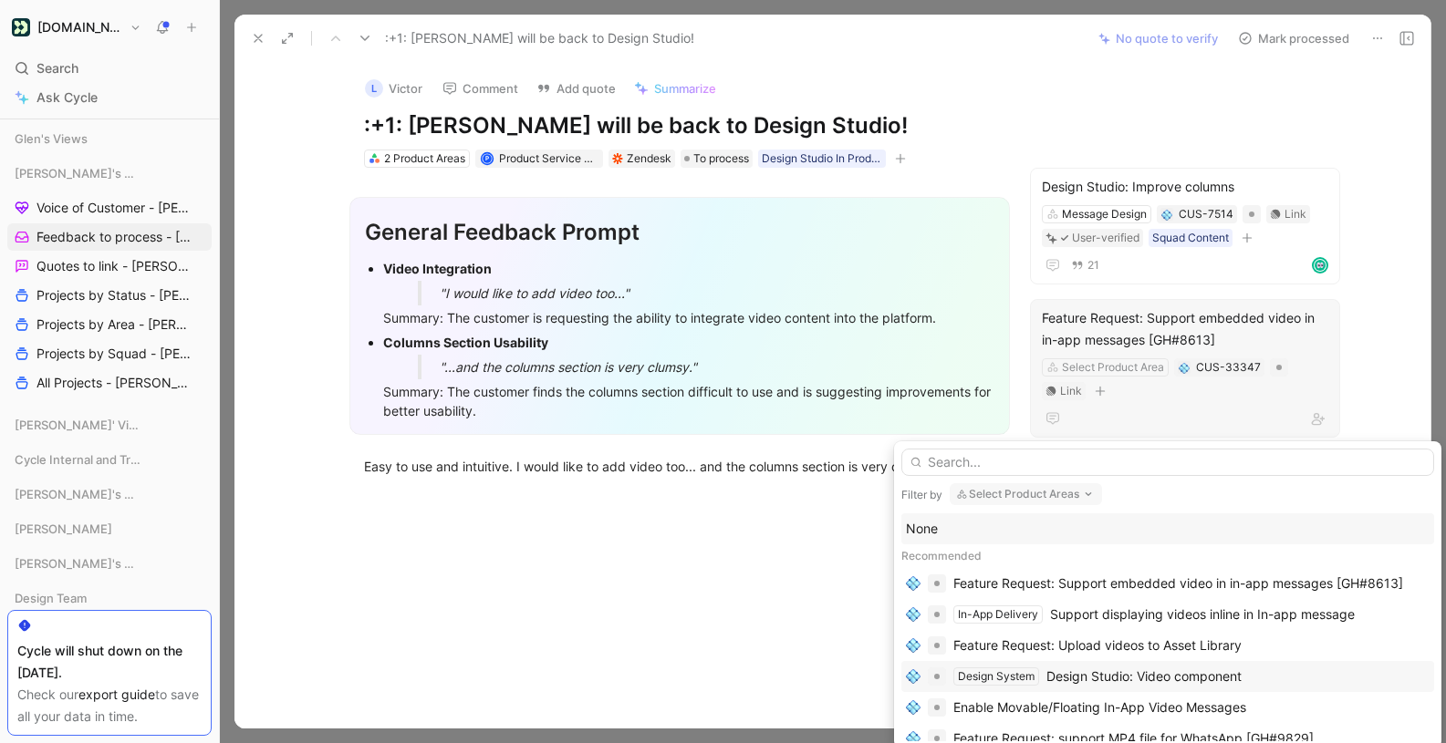
click at [1141, 673] on div "Design Studio: Video component" at bounding box center [1143, 677] width 195 height 22
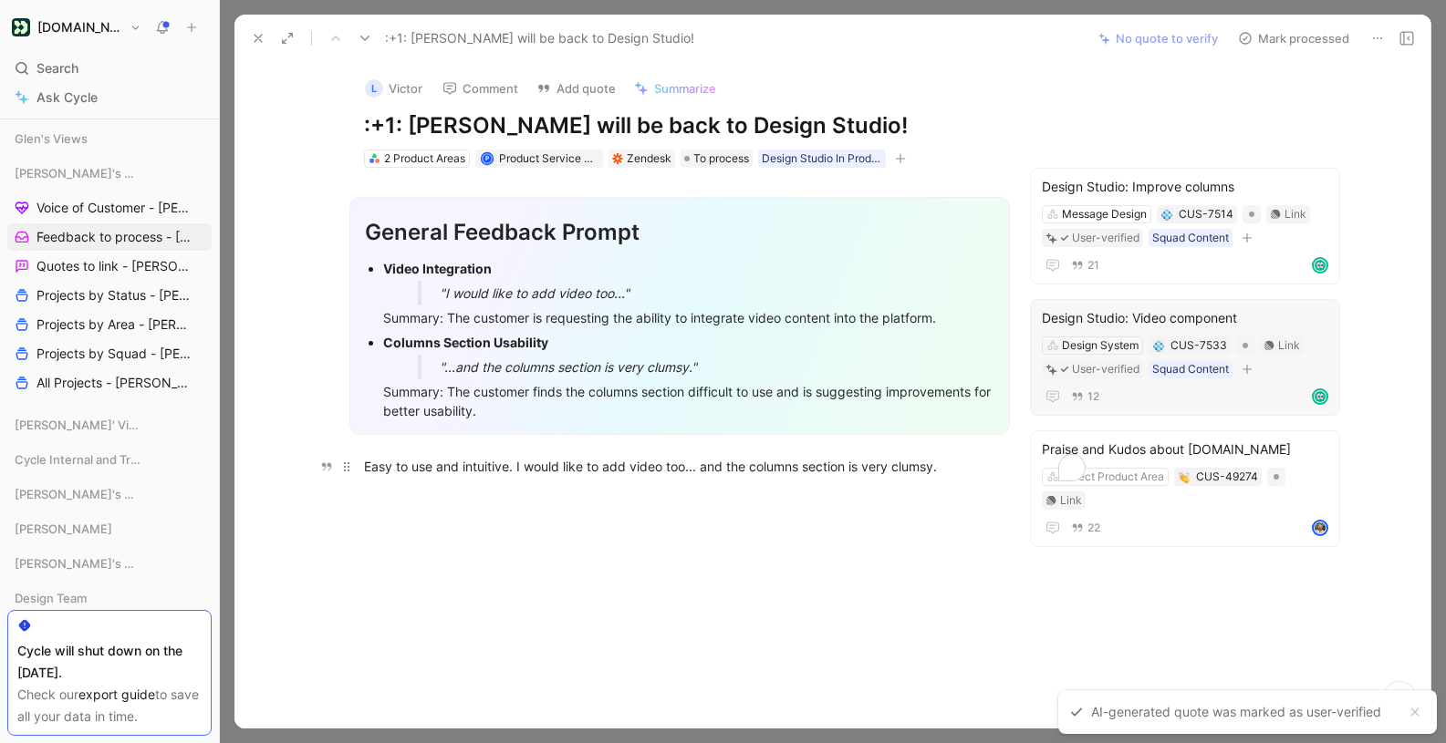
drag, startPoint x: 448, startPoint y: 466, endPoint x: 359, endPoint y: 462, distance: 88.6
click at [348, 465] on p "Easy to use and intuitive. I would like to add video too... and the columns sec…" at bounding box center [679, 467] width 701 height 30
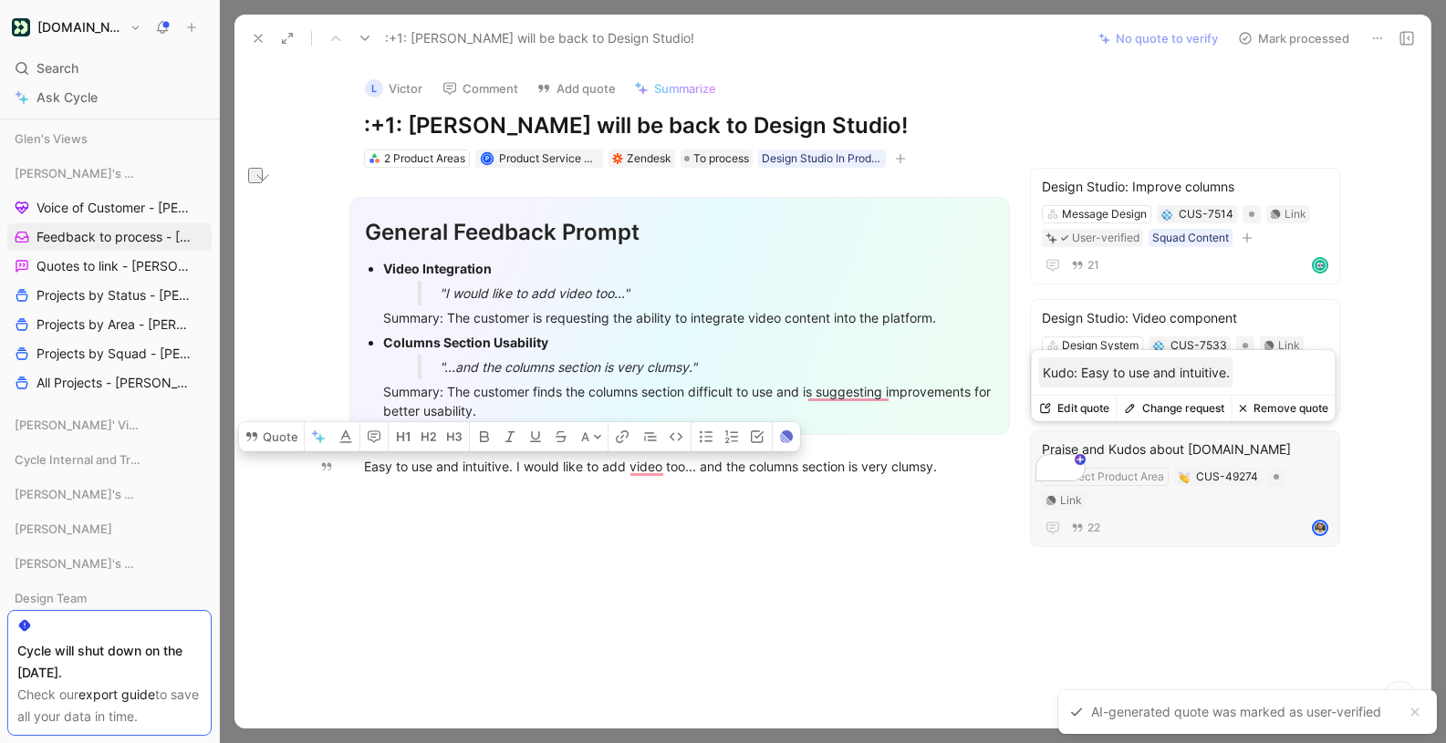
click at [1191, 409] on button "Change request" at bounding box center [1173, 409] width 115 height 26
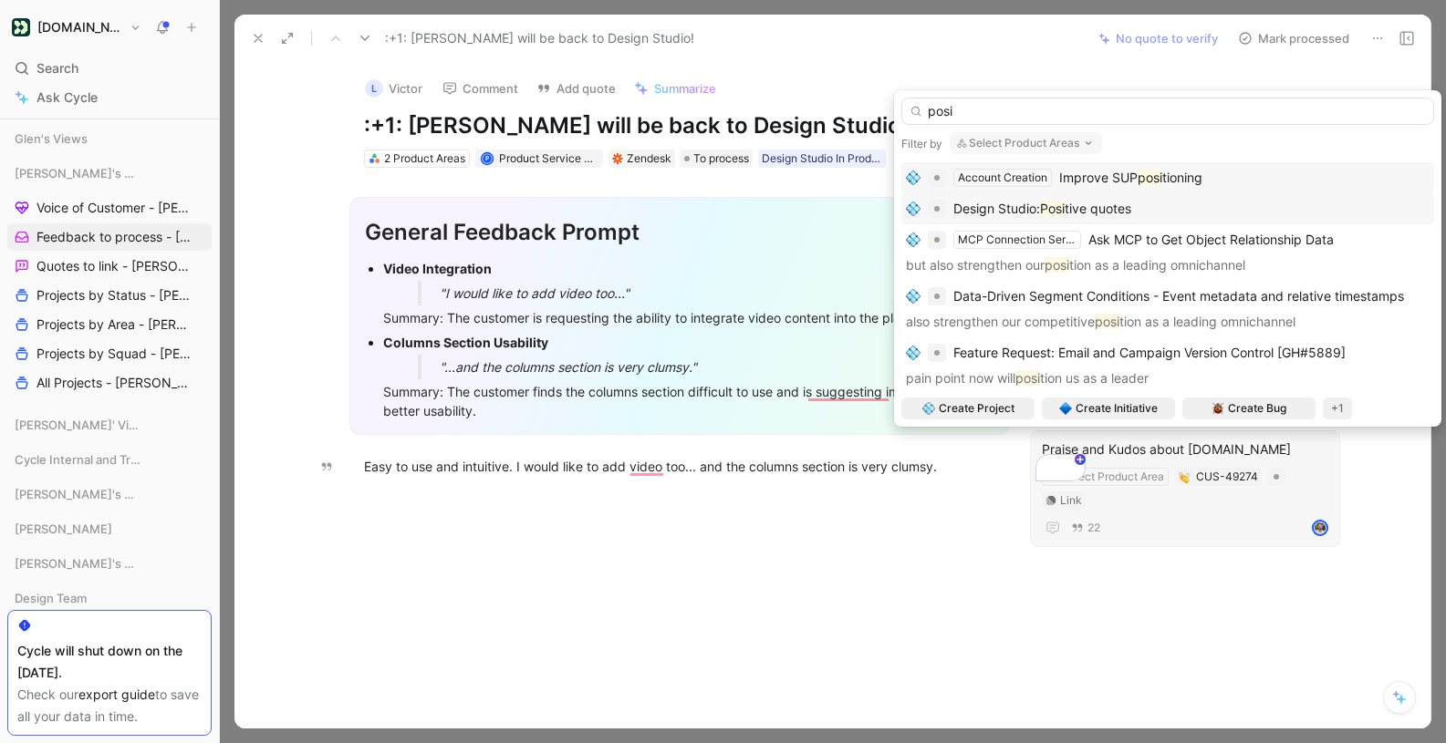
type input "posi"
drag, startPoint x: 1065, startPoint y: 207, endPoint x: 1052, endPoint y: 246, distance: 41.5
click at [1064, 207] on mark "Posi" at bounding box center [1052, 209] width 25 height 16
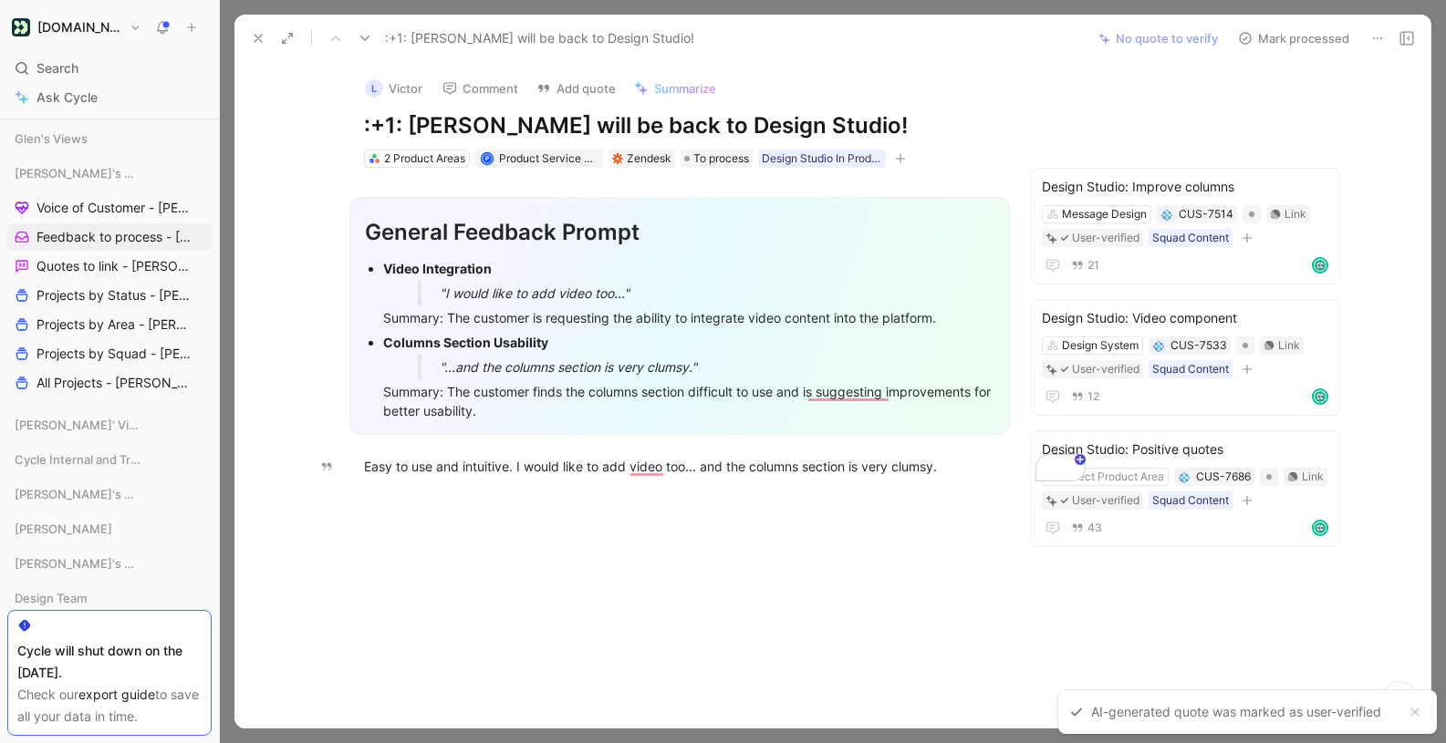
click at [1295, 41] on button "Mark processed" at bounding box center [1294, 39] width 128 height 26
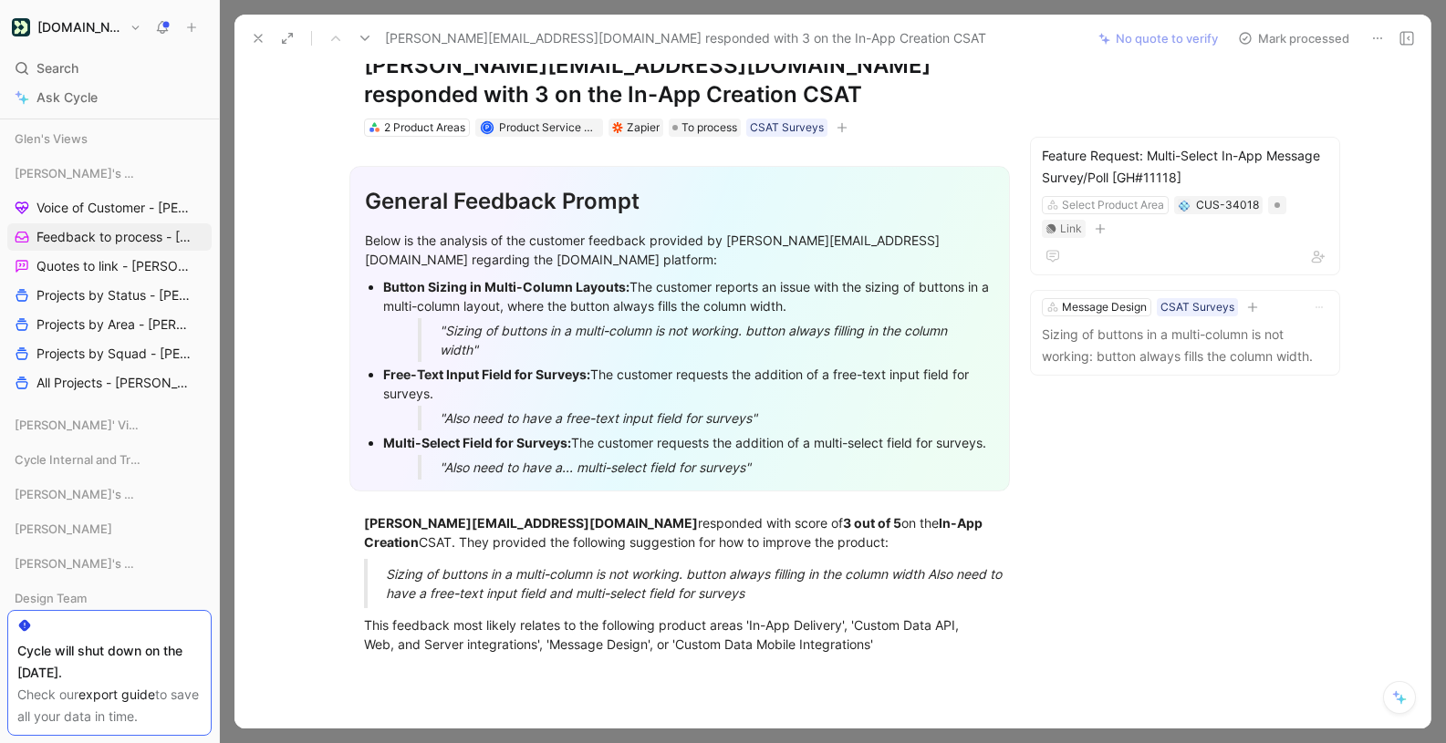
scroll to position [69, 0]
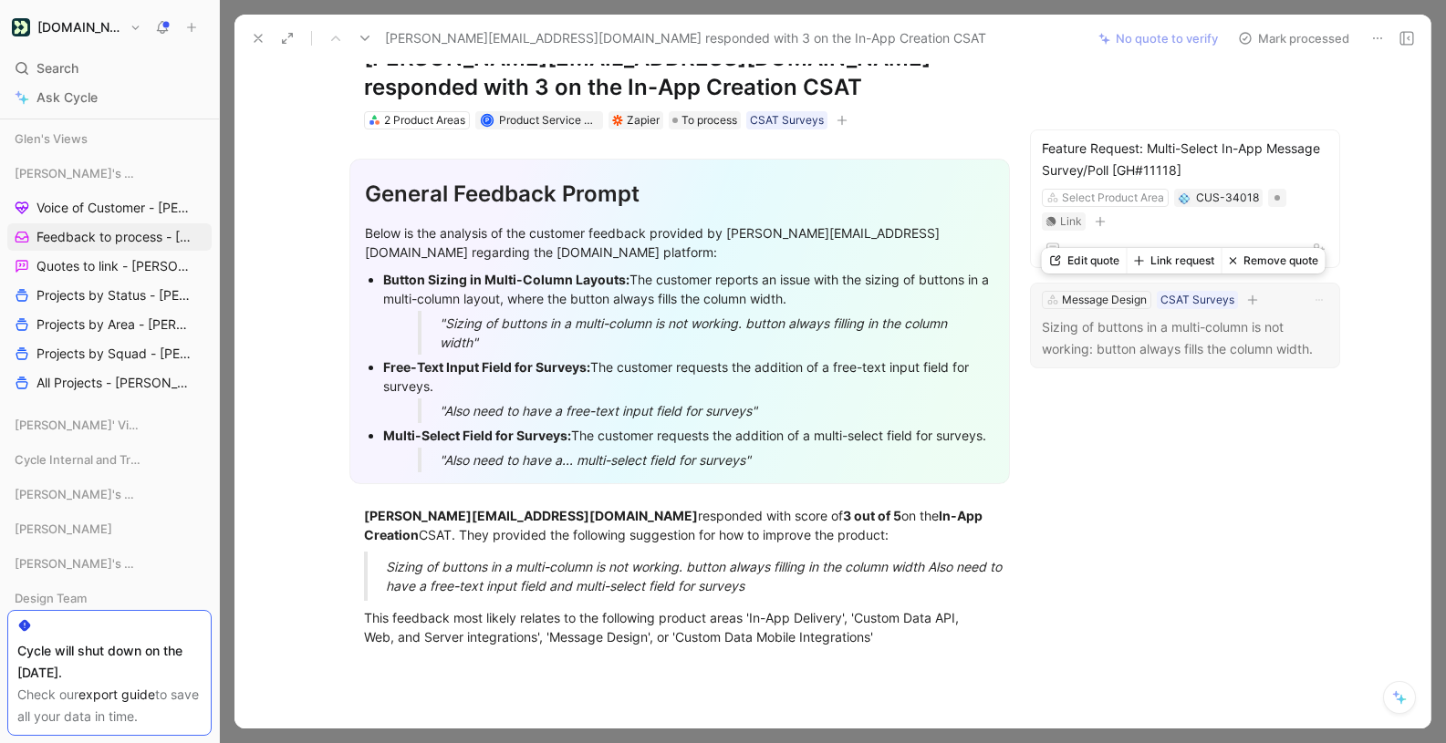
click at [1189, 264] on button "Link request" at bounding box center [1174, 261] width 95 height 26
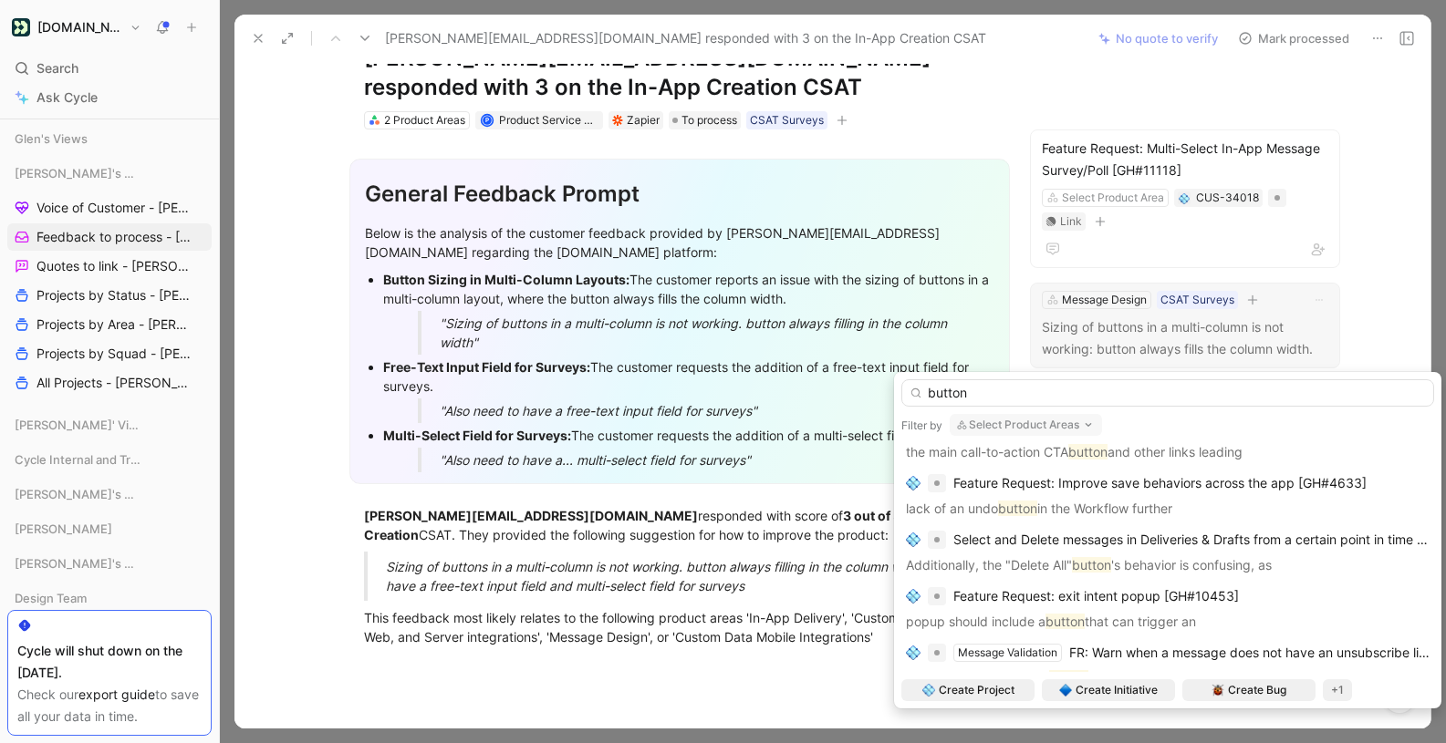
scroll to position [382, 0]
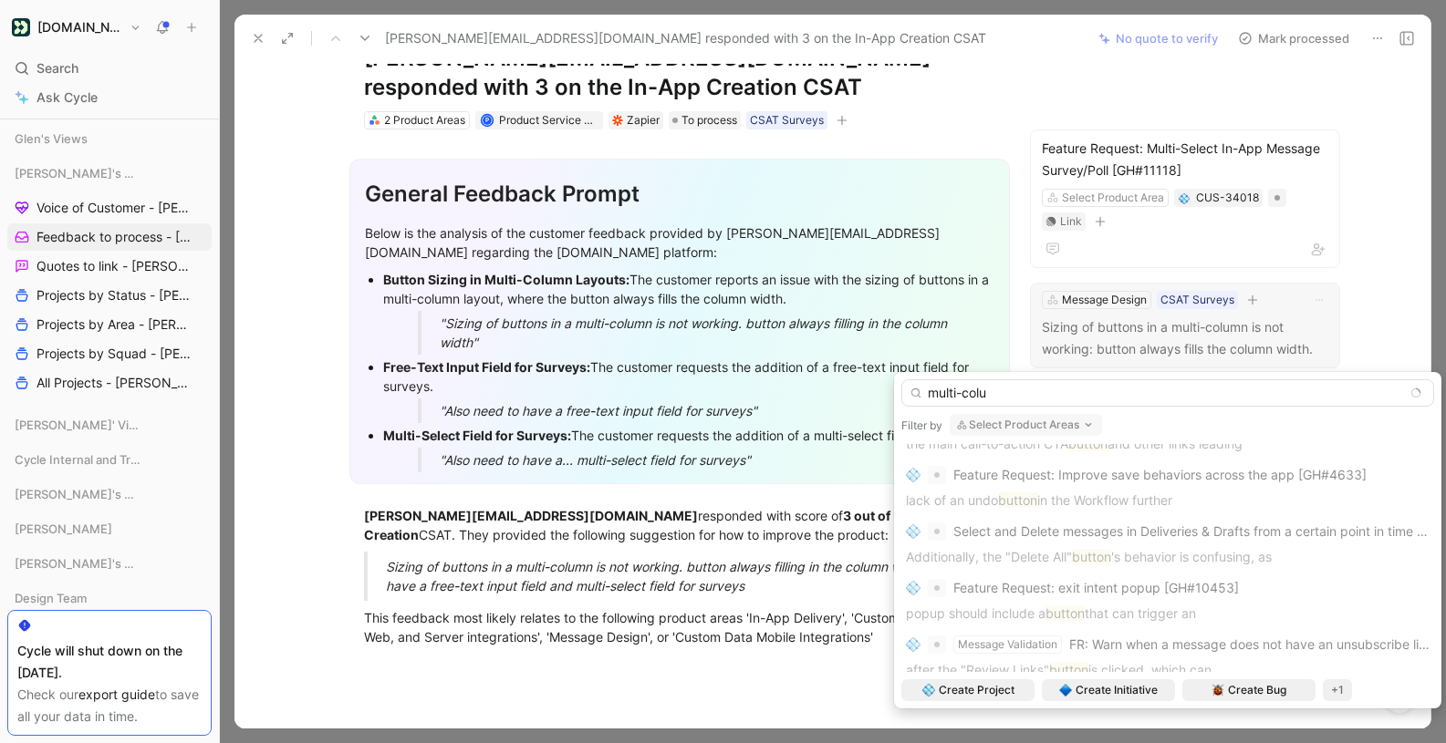
type input "multi-colum"
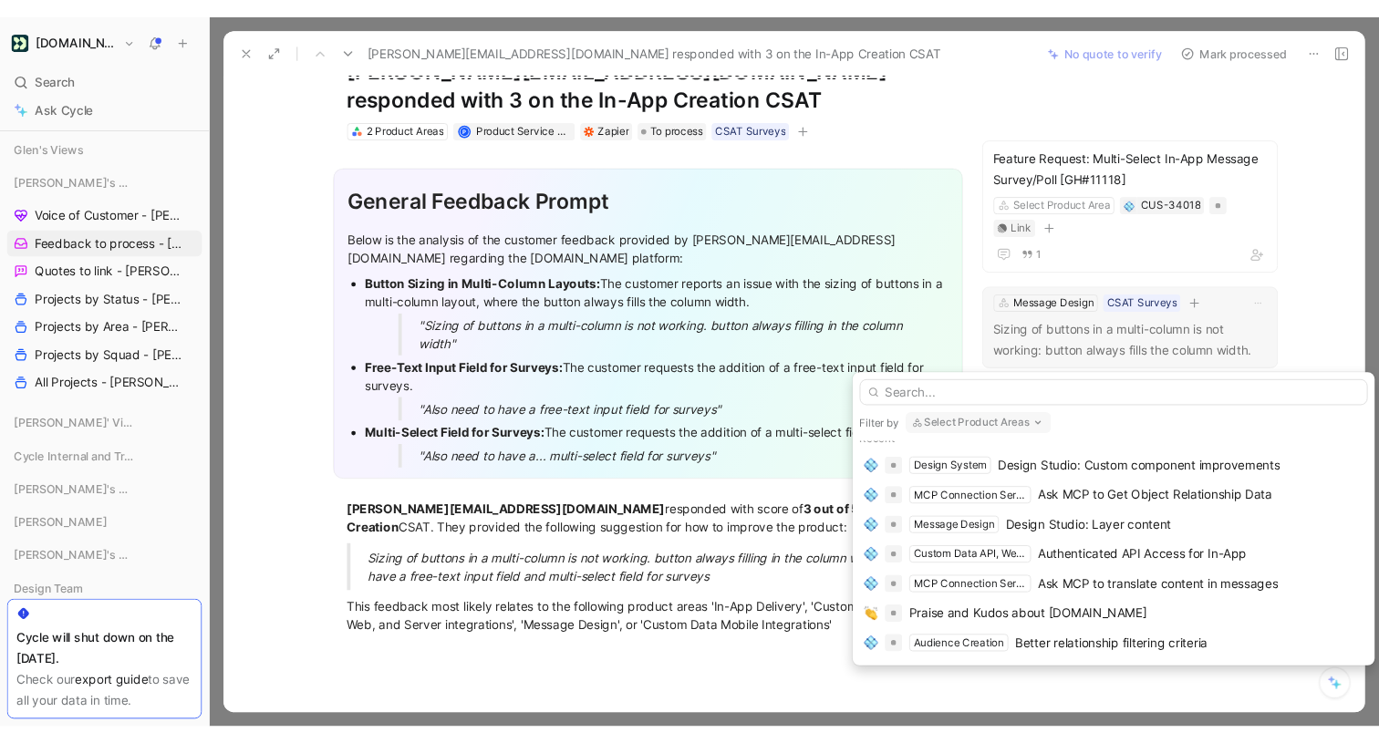
scroll to position [0, 0]
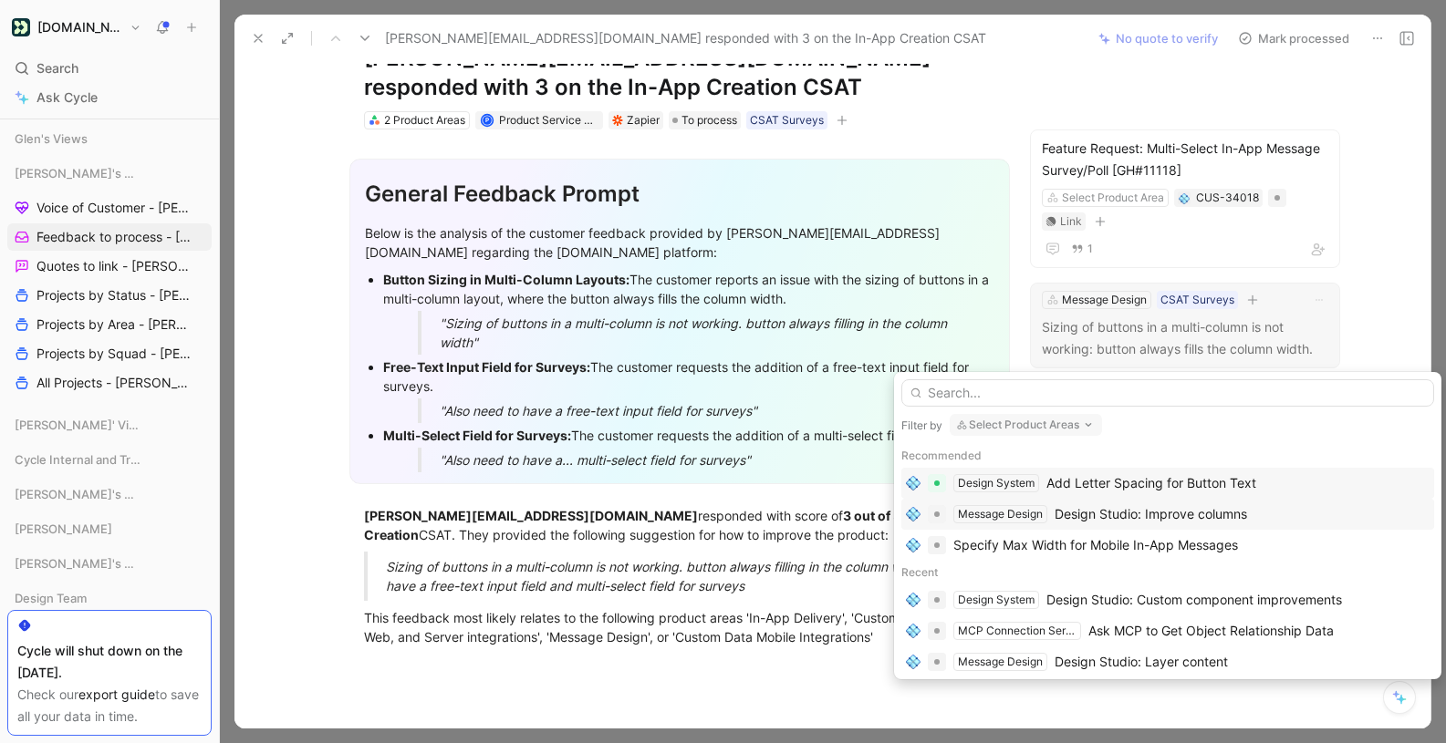
click at [1181, 514] on div "Design Studio: Improve columns" at bounding box center [1150, 515] width 192 height 22
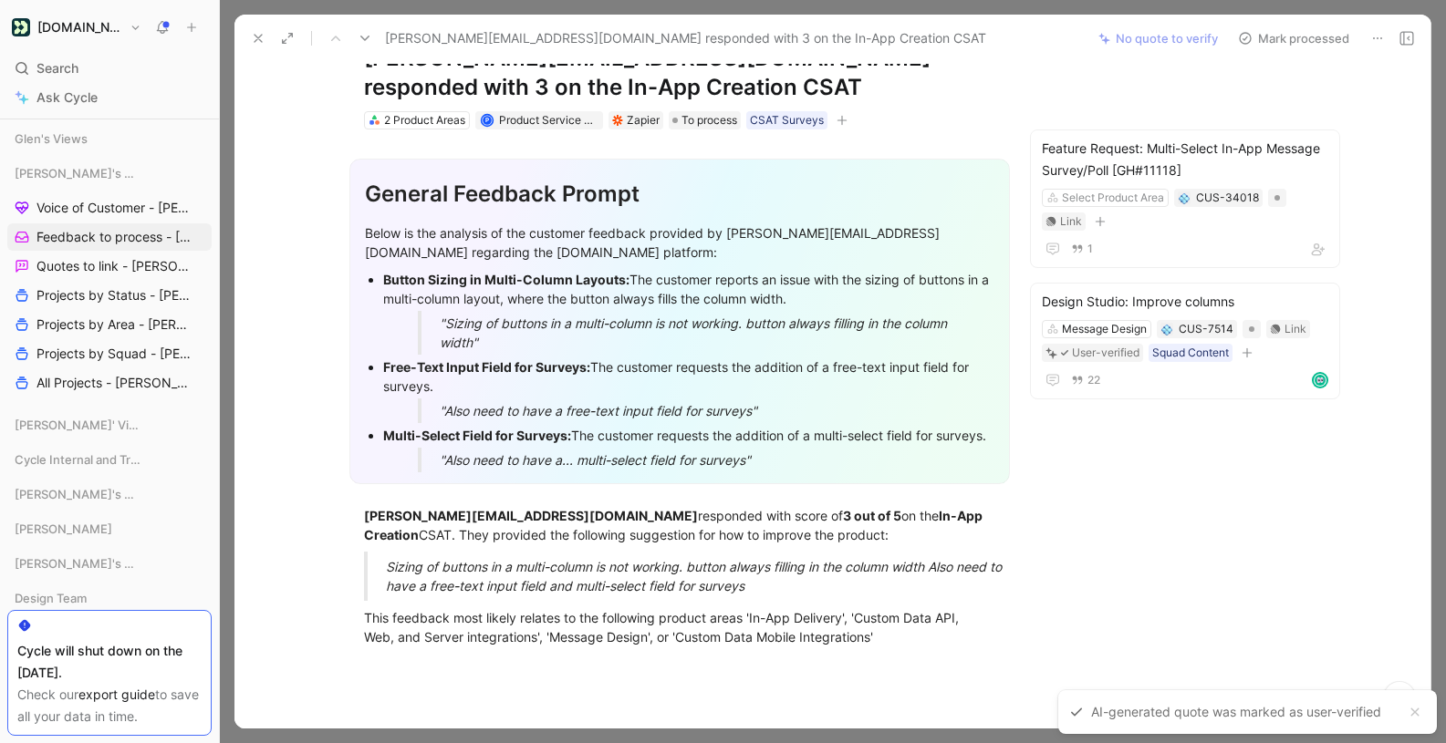
click at [1282, 33] on button "Mark processed" at bounding box center [1294, 39] width 128 height 26
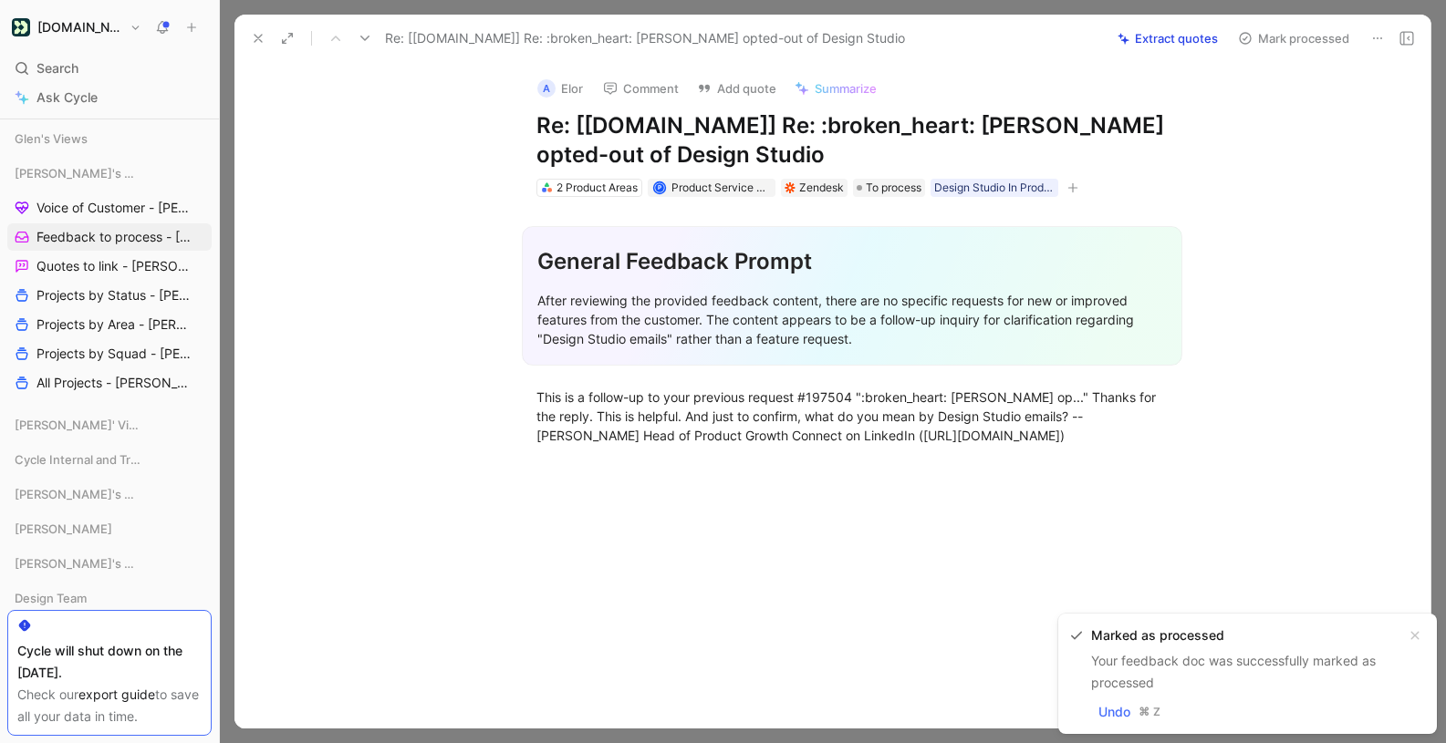
click at [1379, 34] on icon at bounding box center [1377, 38] width 15 height 15
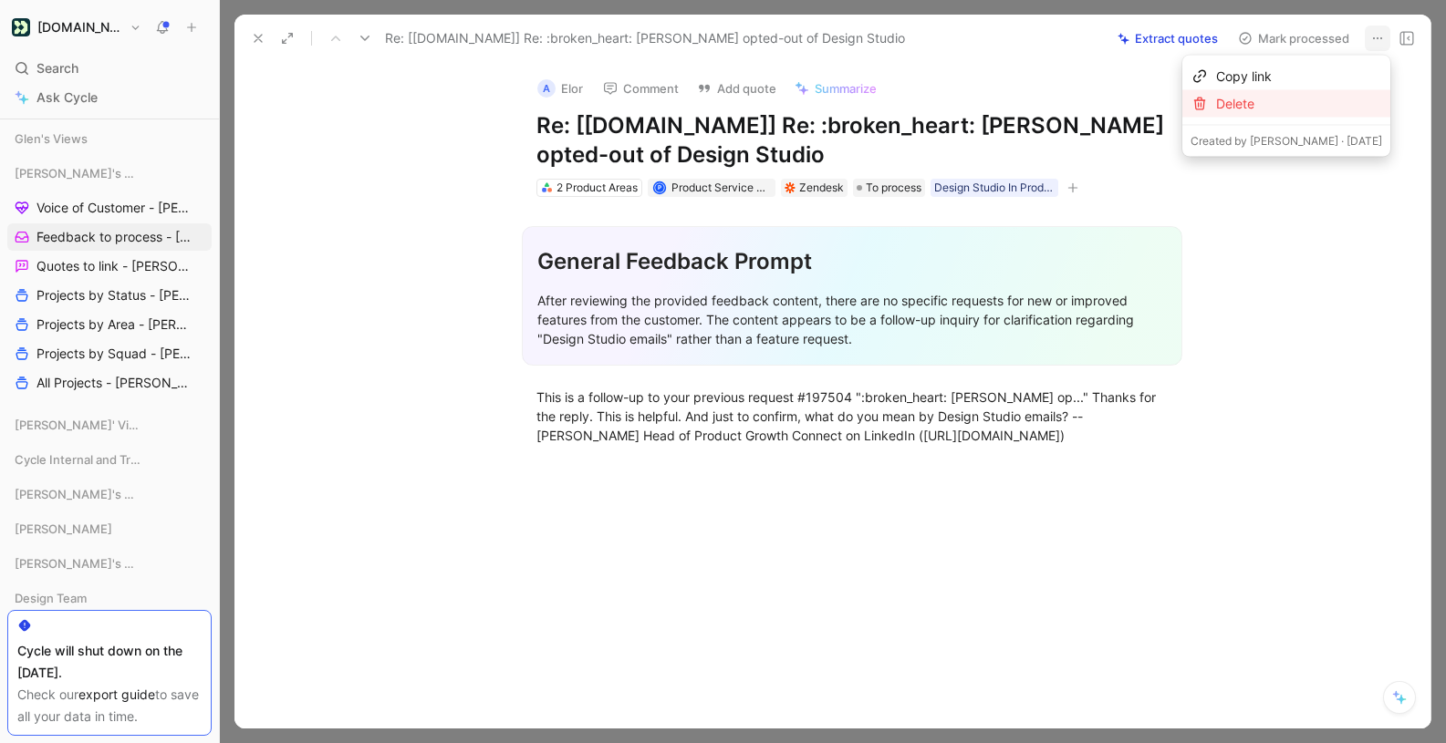
click at [1314, 93] on div "Delete" at bounding box center [1299, 104] width 166 height 22
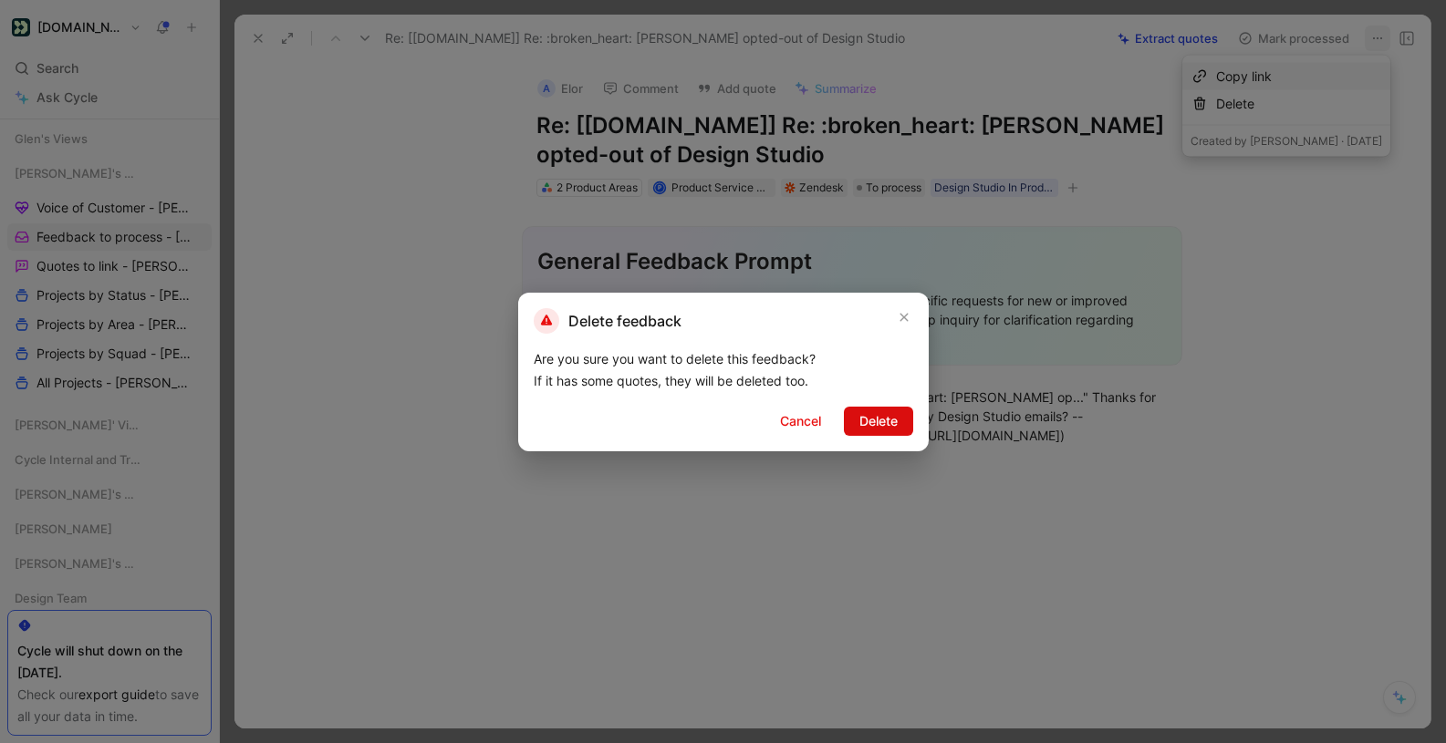
click at [883, 412] on span "Delete" at bounding box center [878, 421] width 38 height 22
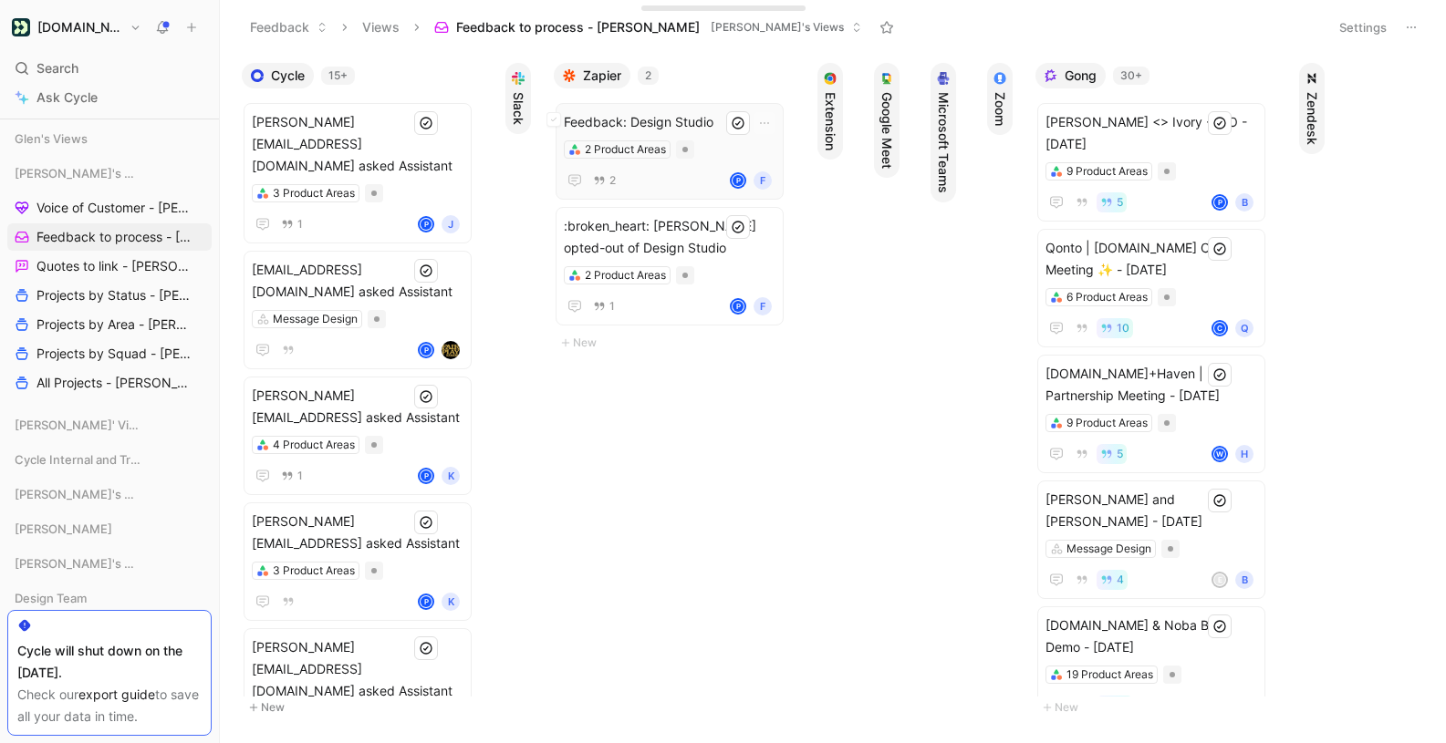
click at [634, 115] on span "Feedback: Design Studio" at bounding box center [670, 122] width 212 height 22
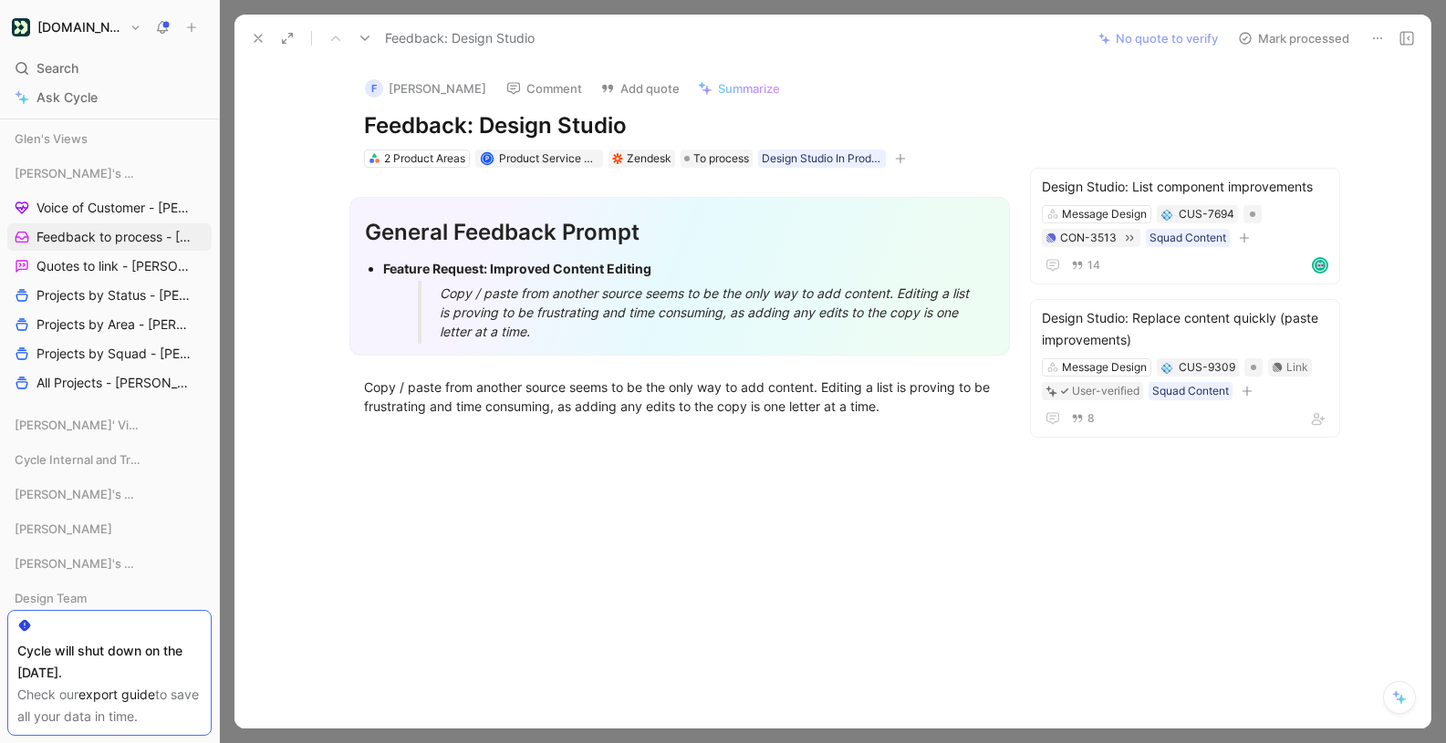
click at [1324, 33] on button "Mark processed" at bounding box center [1294, 39] width 128 height 26
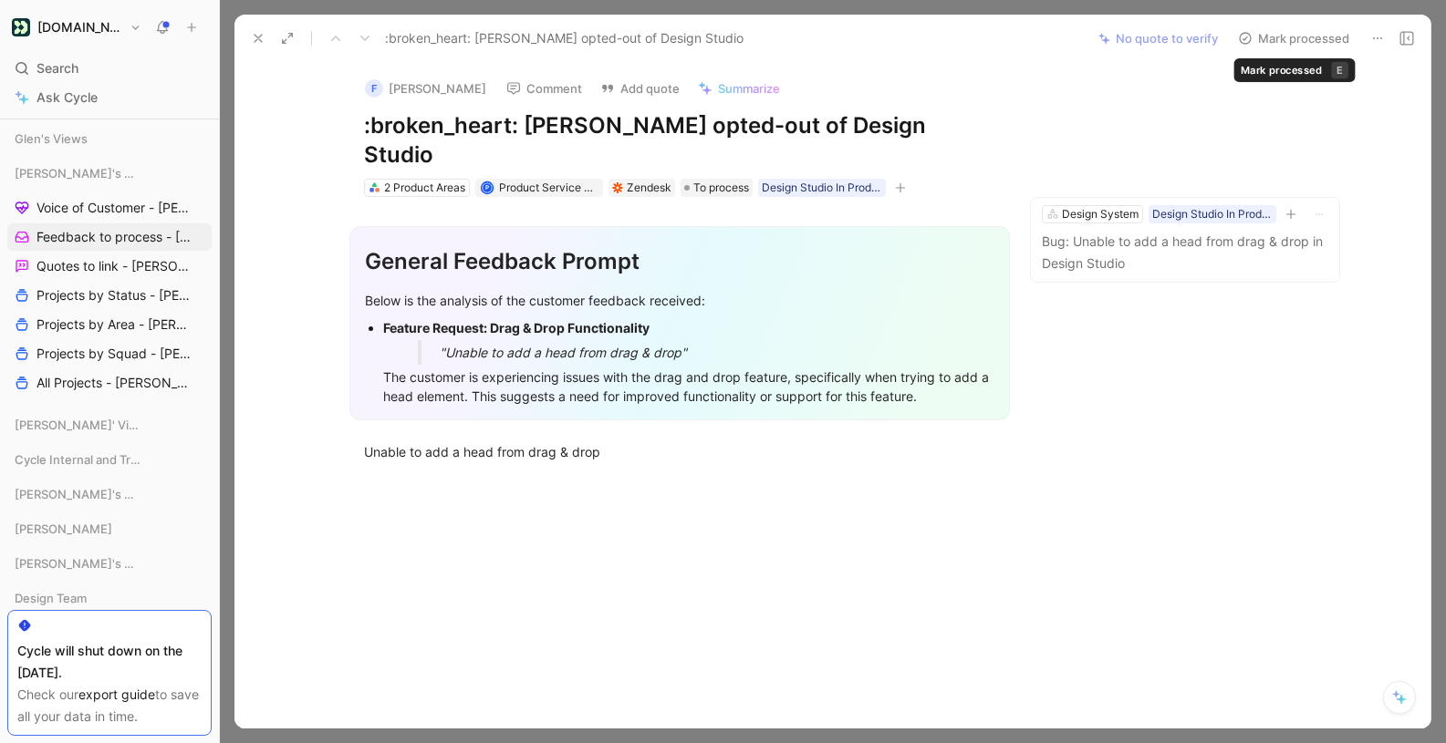
click at [1373, 28] on button at bounding box center [1378, 39] width 26 height 26
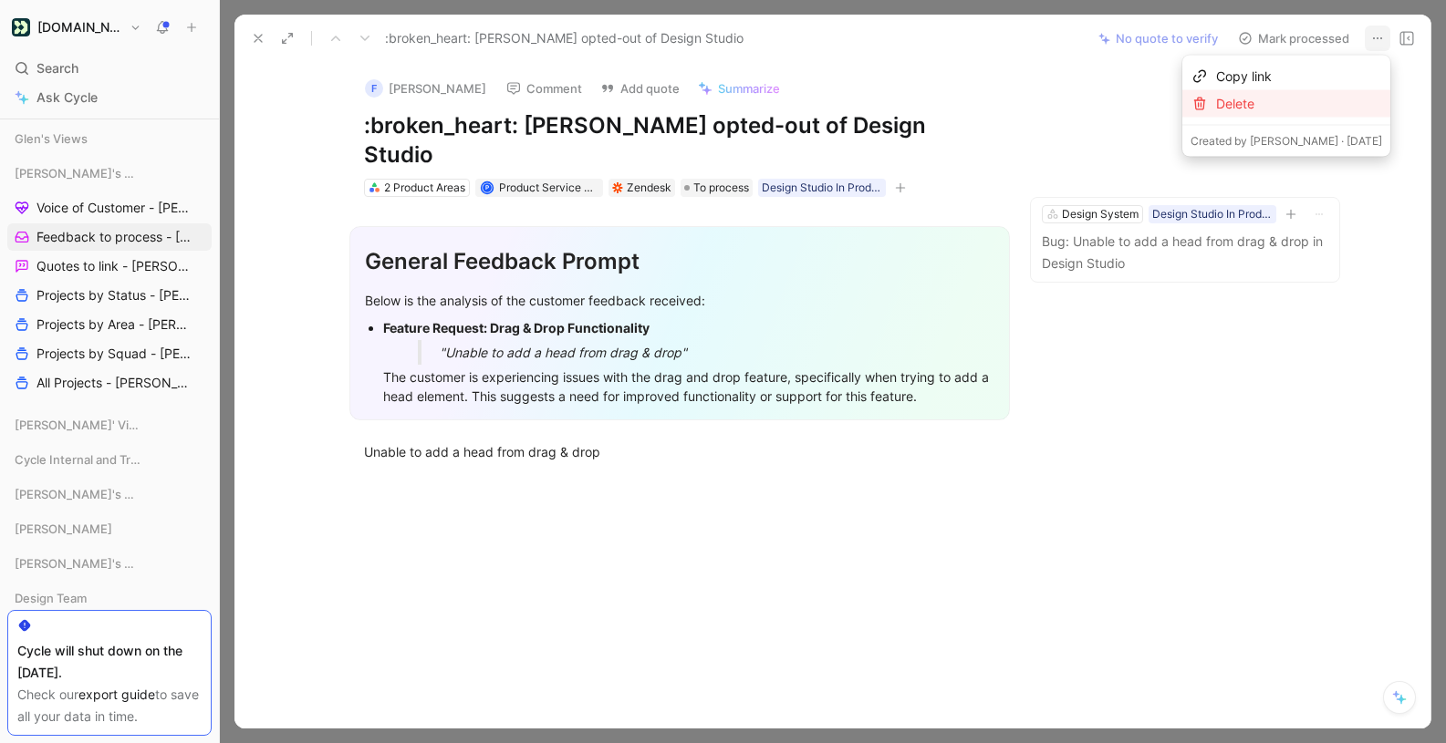
click at [1300, 96] on div "Delete" at bounding box center [1299, 104] width 166 height 22
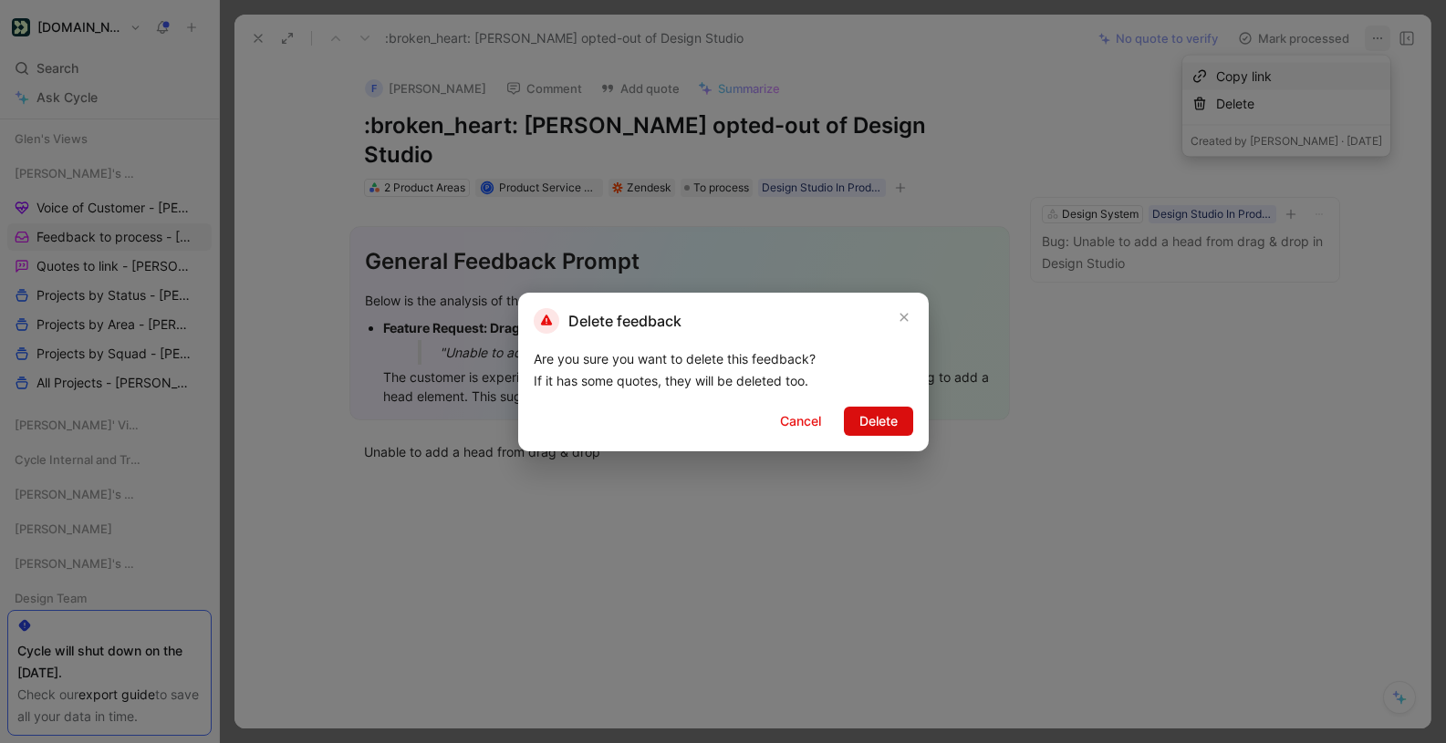
click at [906, 421] on button "Delete" at bounding box center [878, 421] width 69 height 29
